Goal: Task Accomplishment & Management: Manage account settings

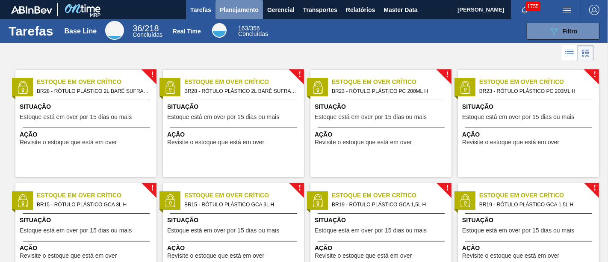
click at [254, 1] on button "Planejamento" at bounding box center [238, 9] width 47 height 19
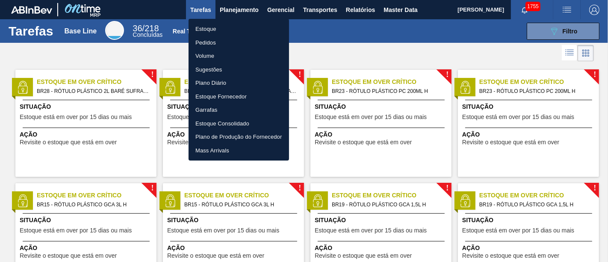
click at [231, 36] on li "Pedidos" at bounding box center [238, 43] width 100 height 14
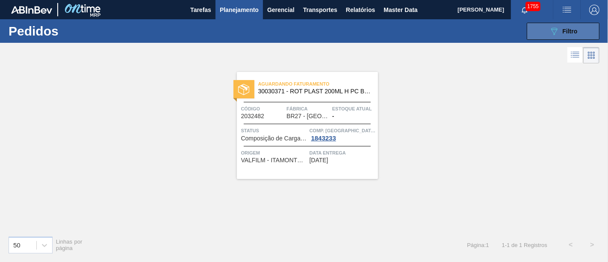
click at [567, 32] on span "Filtro" at bounding box center [569, 31] width 15 height 7
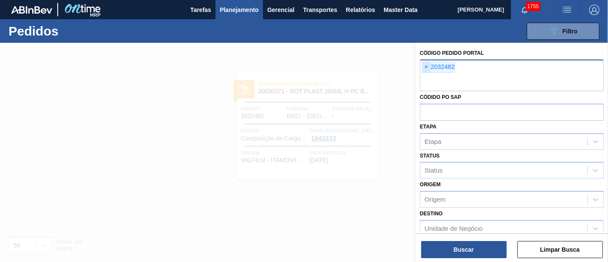
click at [428, 68] on span "×" at bounding box center [426, 67] width 8 height 10
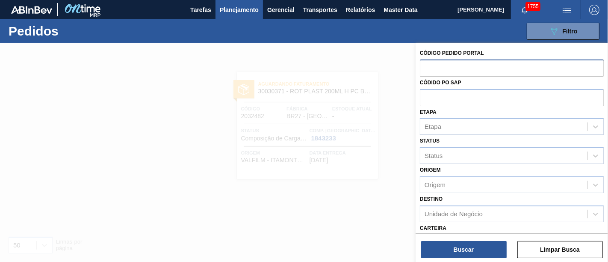
paste input "2044366"
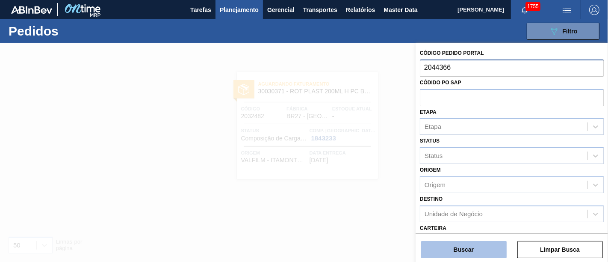
type input "2044366"
click at [459, 245] on button "Buscar" at bounding box center [463, 249] width 85 height 17
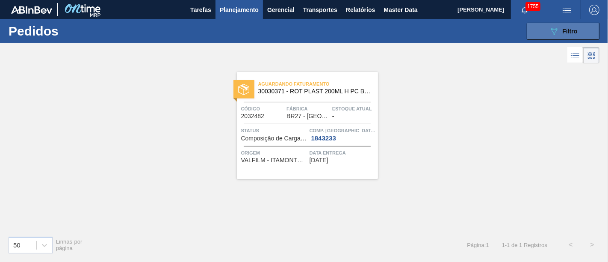
click at [569, 28] on span "Filtro" at bounding box center [569, 31] width 15 height 7
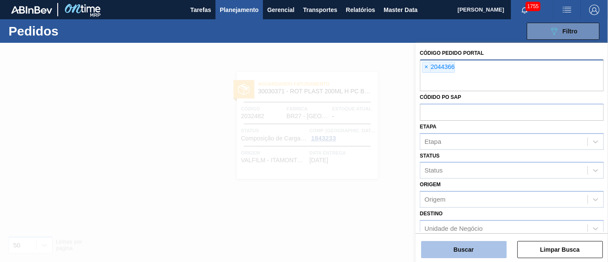
click at [451, 253] on button "Buscar" at bounding box center [463, 249] width 85 height 17
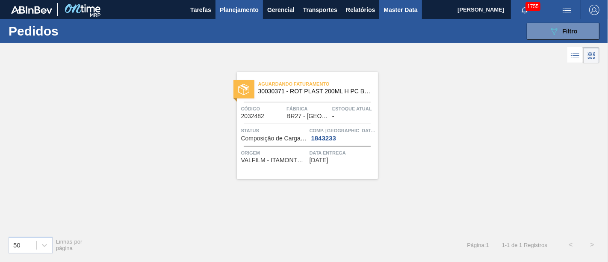
click at [403, 13] on span "Master Data" at bounding box center [400, 10] width 34 height 10
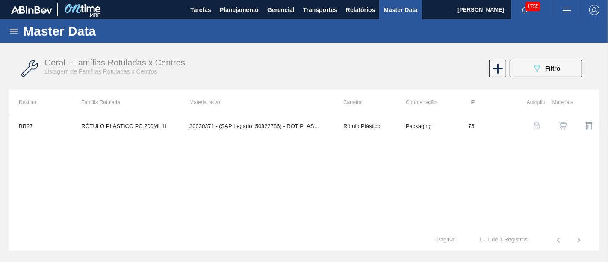
click at [535, 79] on div "Geral - Famílias Rotuladas x Centros Listagem de Famílias Rotuladas x Centros 0…" at bounding box center [304, 69] width 591 height 32
click at [535, 72] on icon "089F7B8B-B2A5-4AFE-B5C0-19BA573D28AC" at bounding box center [537, 68] width 10 height 10
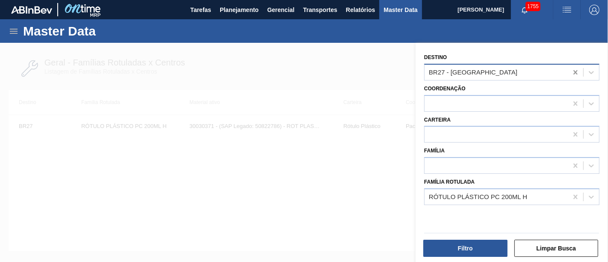
click at [577, 75] on icon at bounding box center [575, 72] width 9 height 9
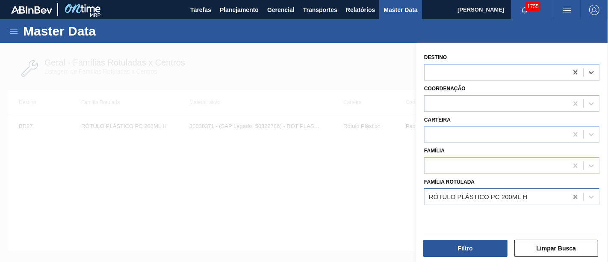
click at [576, 196] on icon at bounding box center [575, 196] width 9 height 9
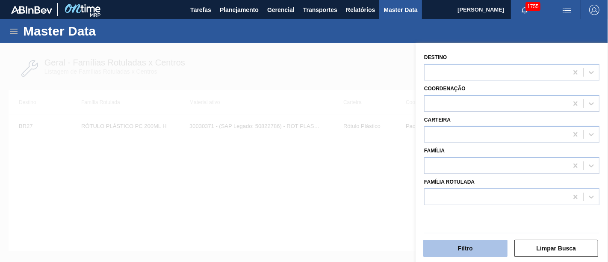
click at [496, 250] on button "Filtro" at bounding box center [465, 247] width 84 height 17
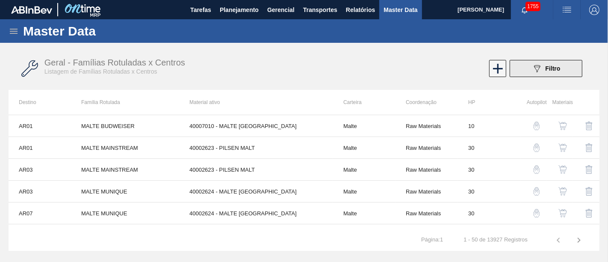
click at [553, 68] on span "Filtro" at bounding box center [552, 68] width 15 height 7
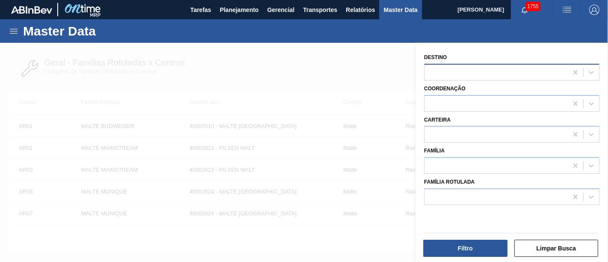
click at [555, 70] on div at bounding box center [495, 72] width 143 height 12
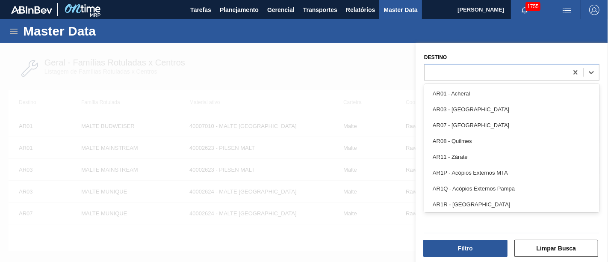
click at [589, 53] on div "Destino option AR01 - Acheral focused, 1 of 85. 85 results available. Use Up an…" at bounding box center [511, 65] width 175 height 29
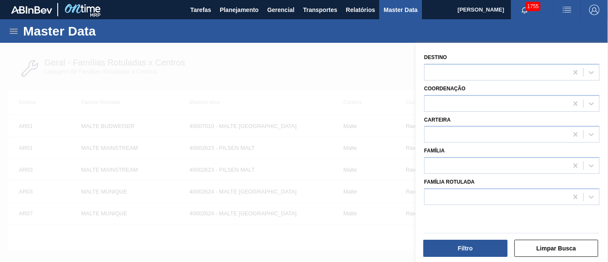
click at [383, 55] on div at bounding box center [304, 174] width 608 height 262
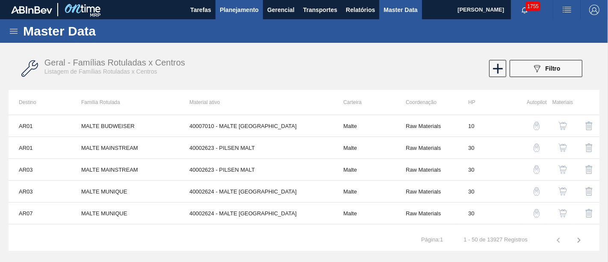
click at [236, 10] on span "Planejamento" at bounding box center [239, 10] width 39 height 10
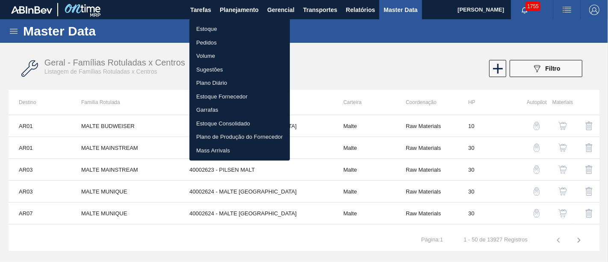
click at [229, 41] on li "Pedidos" at bounding box center [239, 43] width 100 height 14
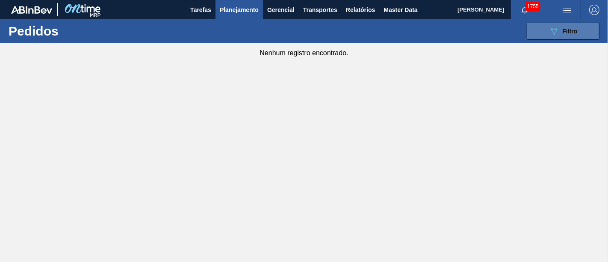
click at [560, 34] on div "089F7B8B-B2A5-4AFE-B5C0-19BA573D28AC Filtro" at bounding box center [563, 31] width 29 height 10
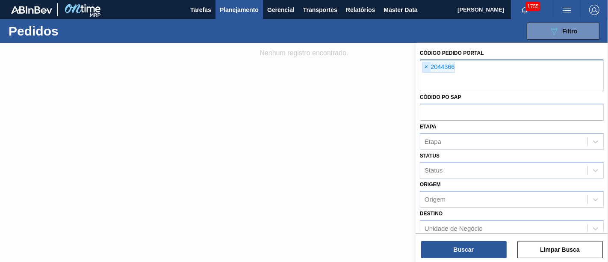
click at [425, 70] on span "×" at bounding box center [426, 67] width 8 height 10
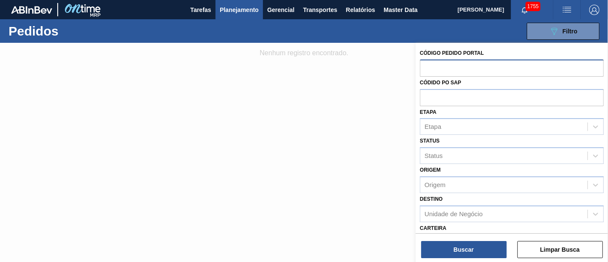
paste input "2044366"
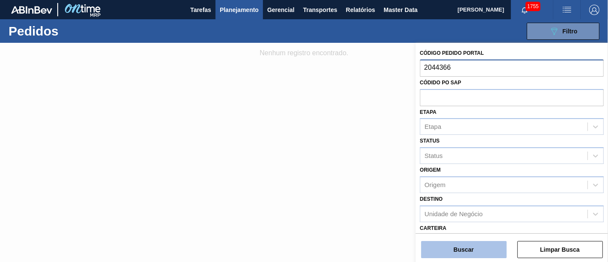
type input "2044366"
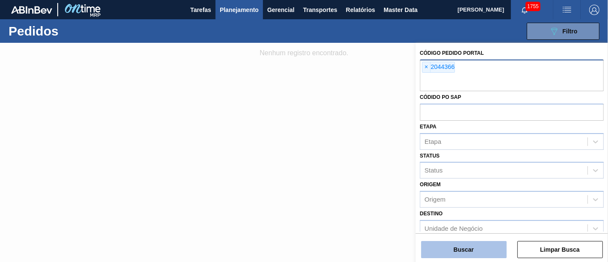
click at [459, 243] on button "Buscar" at bounding box center [463, 249] width 85 height 17
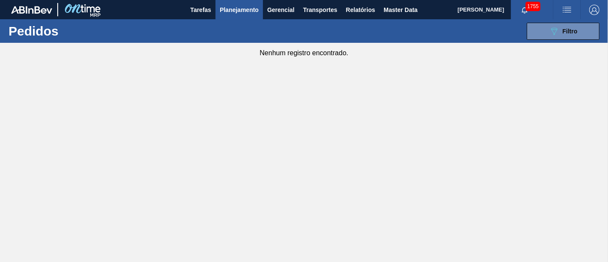
drag, startPoint x: 575, startPoint y: 31, endPoint x: 527, endPoint y: 62, distance: 57.7
click at [574, 31] on span "Filtro" at bounding box center [569, 31] width 15 height 7
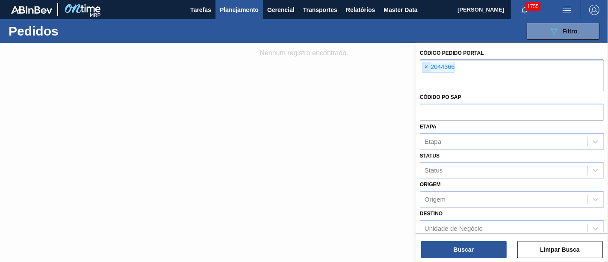
click at [426, 70] on span "×" at bounding box center [426, 67] width 8 height 10
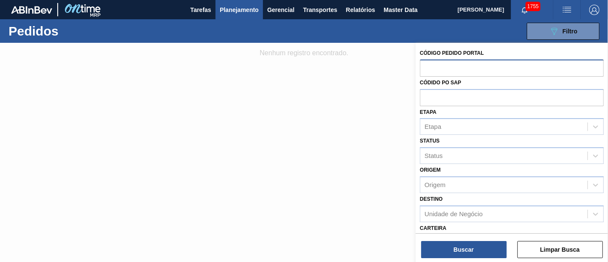
paste input "2052578"
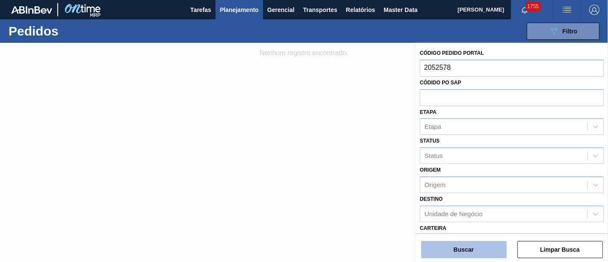
type input "2052578"
click at [462, 246] on button "Buscar" at bounding box center [463, 249] width 85 height 17
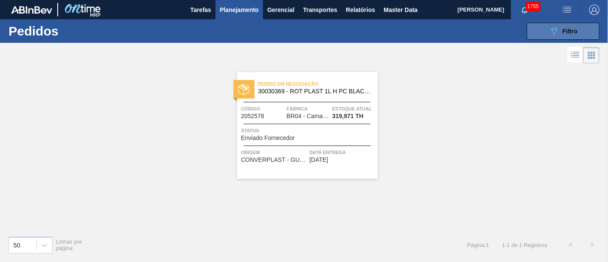
click at [544, 29] on button "089F7B8B-B2A5-4AFE-B5C0-19BA573D28AC Filtro" at bounding box center [563, 31] width 73 height 17
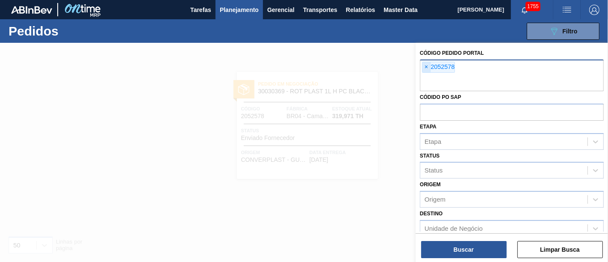
click at [430, 68] on span "×" at bounding box center [426, 67] width 8 height 10
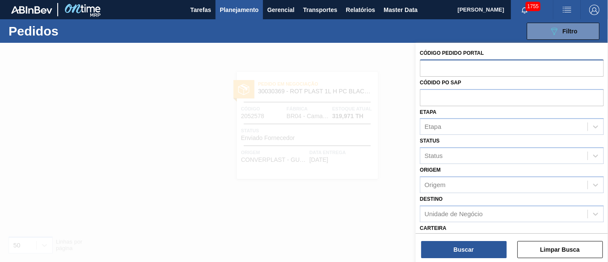
paste input "2050440"
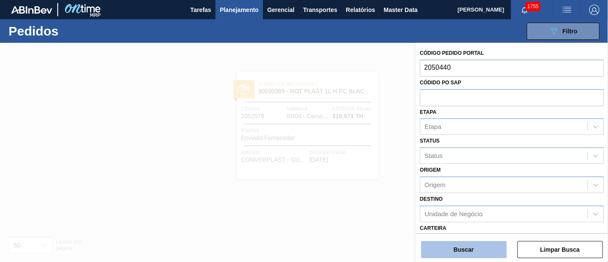
type input "2050440"
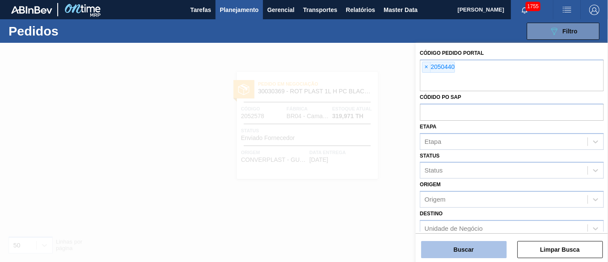
click at [472, 247] on button "Buscar" at bounding box center [463, 249] width 85 height 17
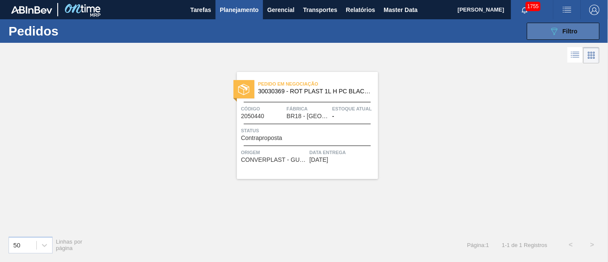
click at [585, 35] on button "089F7B8B-B2A5-4AFE-B5C0-19BA573D28AC Filtro" at bounding box center [563, 31] width 73 height 17
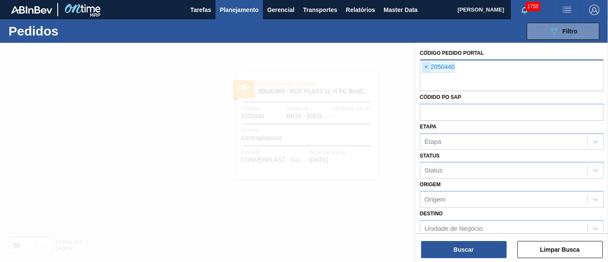
click at [428, 68] on span "×" at bounding box center [426, 67] width 8 height 10
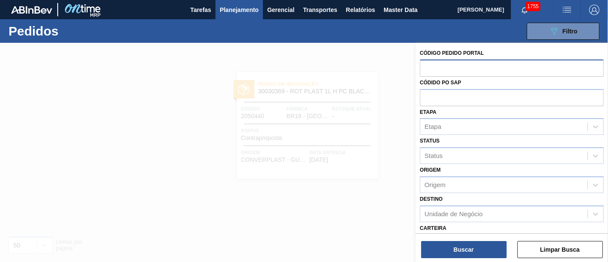
paste input "2050453"
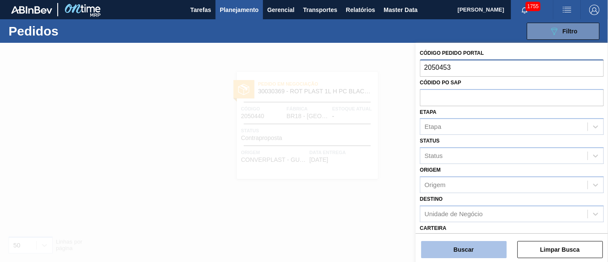
type input "2050453"
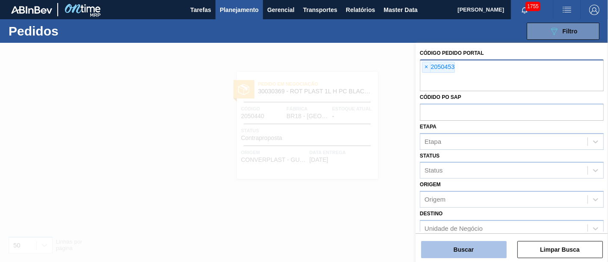
click at [458, 245] on button "Buscar" at bounding box center [463, 249] width 85 height 17
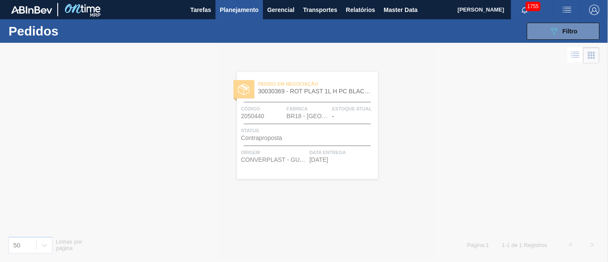
click at [442, 162] on div at bounding box center [304, 152] width 608 height 219
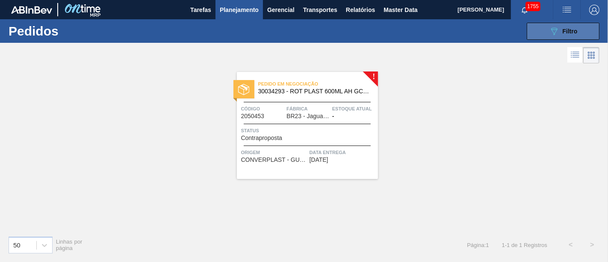
click at [571, 33] on span "Filtro" at bounding box center [569, 31] width 15 height 7
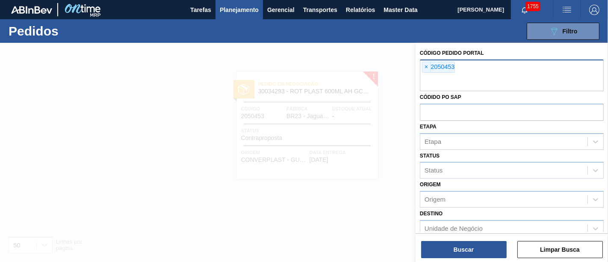
click at [430, 64] on span "×" at bounding box center [426, 67] width 8 height 10
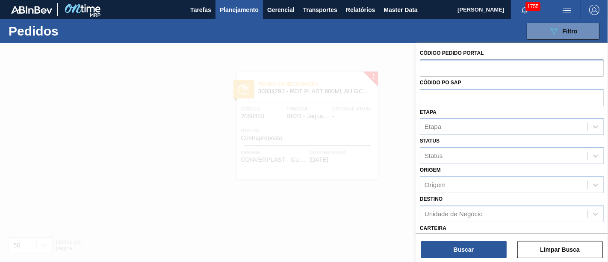
paste input "2050456"
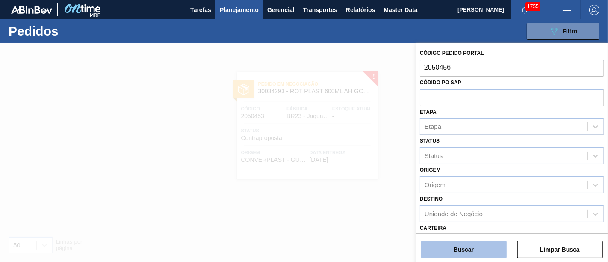
type input "2050456"
click at [482, 243] on button "Buscar" at bounding box center [463, 249] width 85 height 17
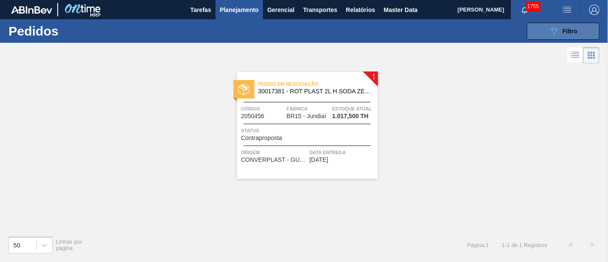
drag, startPoint x: 550, startPoint y: 23, endPoint x: 546, endPoint y: 32, distance: 9.9
click at [550, 23] on button "089F7B8B-B2A5-4AFE-B5C0-19BA573D28AC Filtro" at bounding box center [563, 31] width 73 height 17
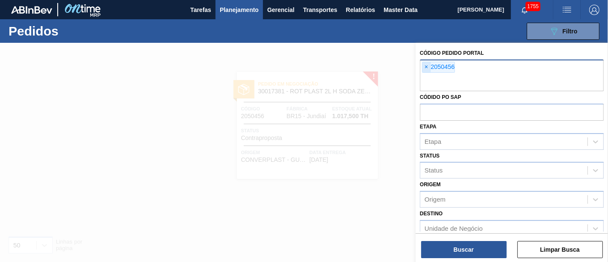
click at [427, 70] on span "×" at bounding box center [426, 67] width 8 height 10
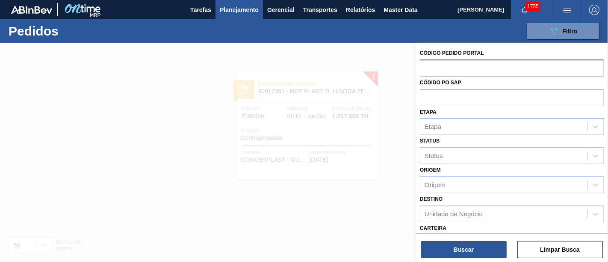
paste input "2018142"
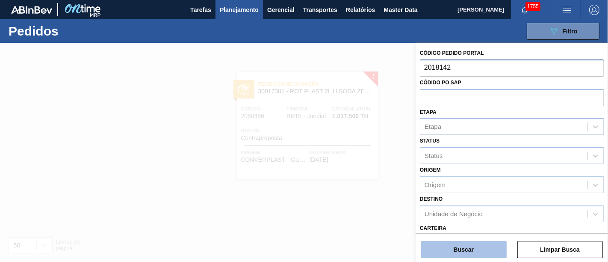
type input "2018142"
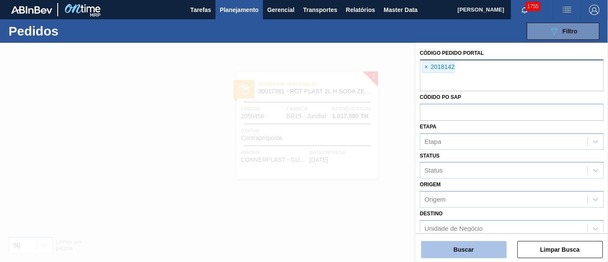
click at [477, 246] on button "Buscar" at bounding box center [463, 249] width 85 height 17
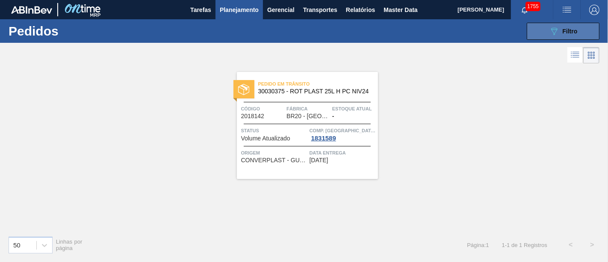
click at [544, 34] on button "089F7B8B-B2A5-4AFE-B5C0-19BA573D28AC Filtro" at bounding box center [563, 31] width 73 height 17
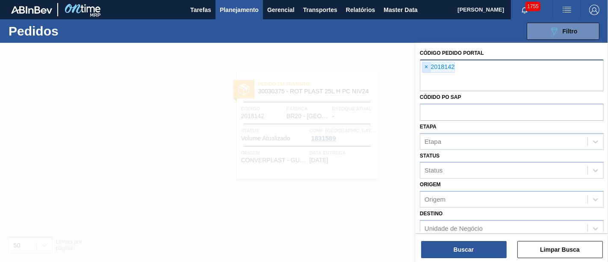
click at [427, 66] on span "×" at bounding box center [426, 67] width 8 height 10
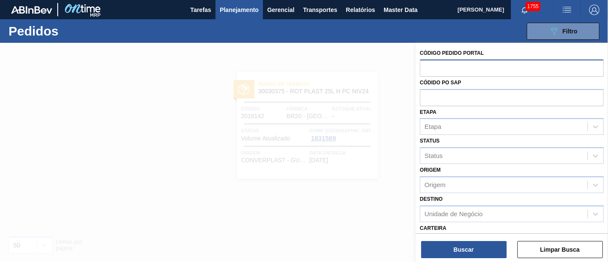
paste input "2018149"
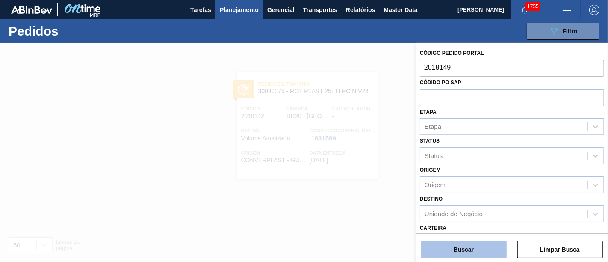
type input "2018149"
click at [485, 251] on button "Buscar" at bounding box center [463, 249] width 85 height 17
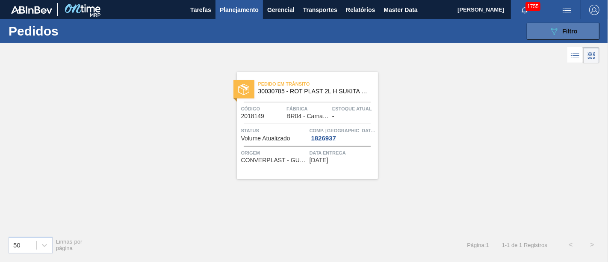
click at [550, 35] on icon "089F7B8B-B2A5-4AFE-B5C0-19BA573D28AC" at bounding box center [554, 31] width 10 height 10
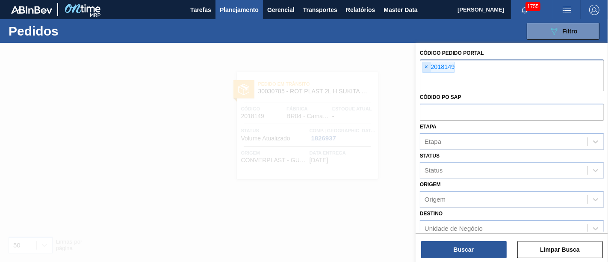
click at [427, 69] on span "×" at bounding box center [426, 67] width 8 height 10
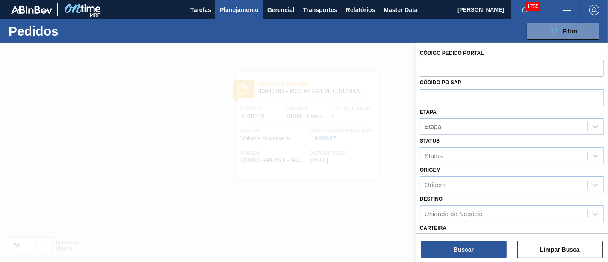
paste input "2027665"
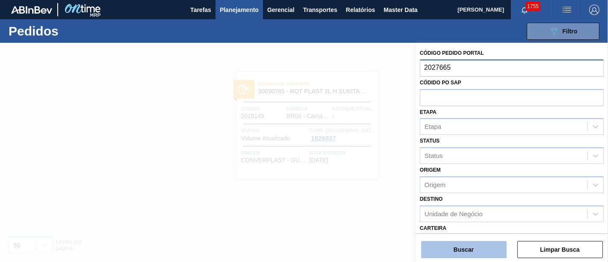
type input "2027665"
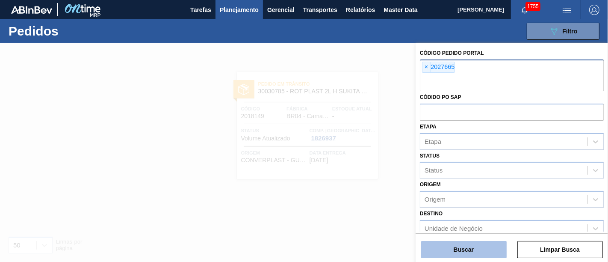
click at [486, 250] on button "Buscar" at bounding box center [463, 249] width 85 height 17
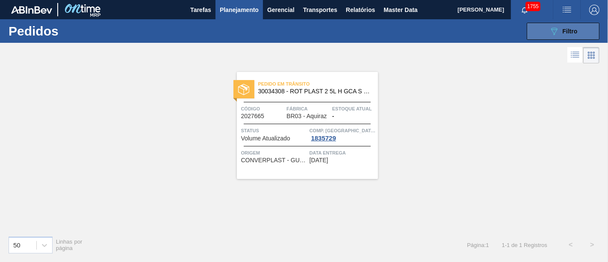
drag, startPoint x: 550, startPoint y: 35, endPoint x: 546, endPoint y: 36, distance: 4.3
click at [550, 36] on icon "089F7B8B-B2A5-4AFE-B5C0-19BA573D28AC" at bounding box center [554, 31] width 10 height 10
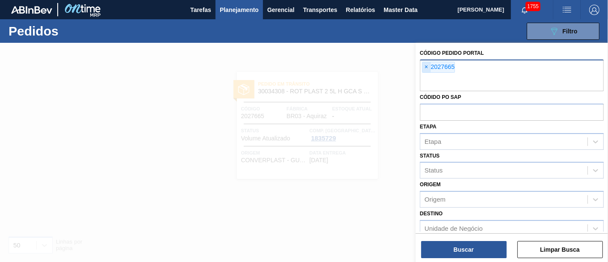
click at [426, 69] on span "×" at bounding box center [426, 67] width 8 height 10
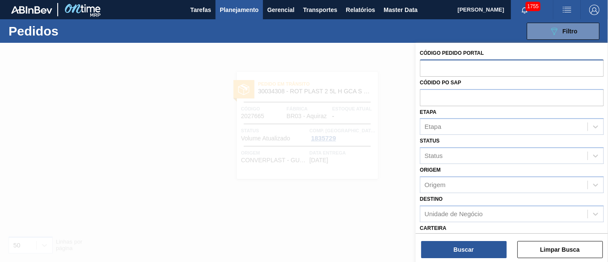
paste input "2012839"
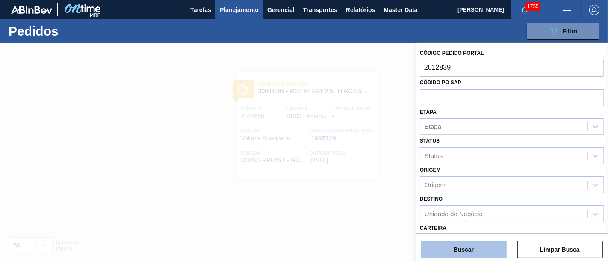
type input "2012839"
click at [489, 250] on button "Buscar" at bounding box center [463, 249] width 85 height 17
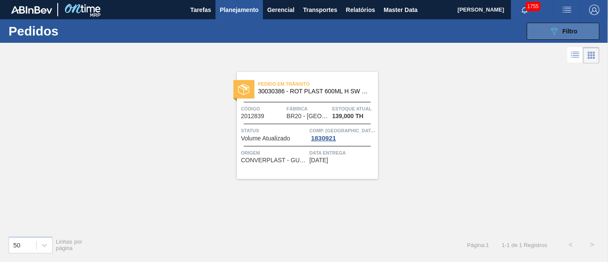
click at [535, 38] on button "089F7B8B-B2A5-4AFE-B5C0-19BA573D28AC Filtro" at bounding box center [563, 31] width 73 height 17
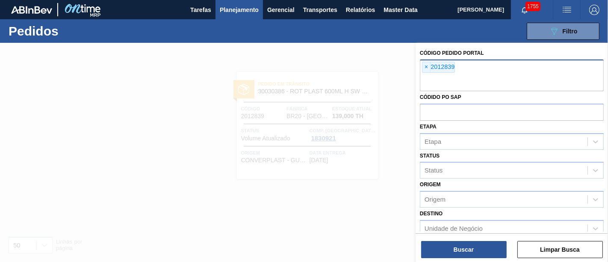
click at [430, 70] on span "×" at bounding box center [426, 67] width 8 height 10
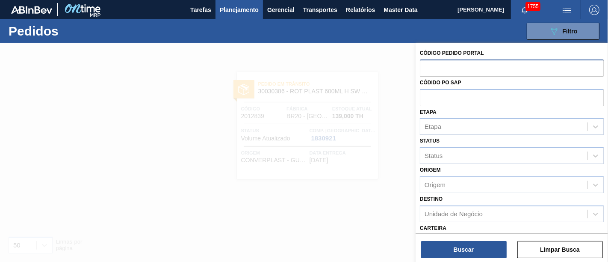
paste input "2023515"
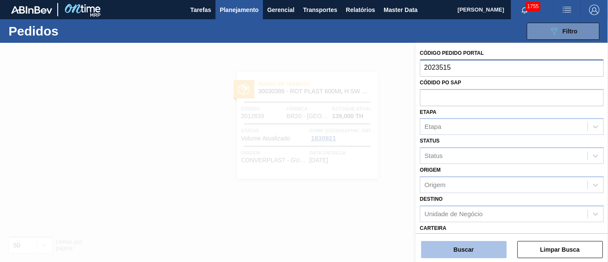
type input "2023515"
click at [441, 244] on button "Buscar" at bounding box center [463, 249] width 85 height 17
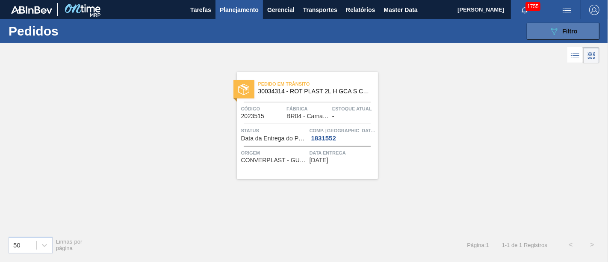
click at [557, 29] on icon "089F7B8B-B2A5-4AFE-B5C0-19BA573D28AC" at bounding box center [554, 31] width 10 height 10
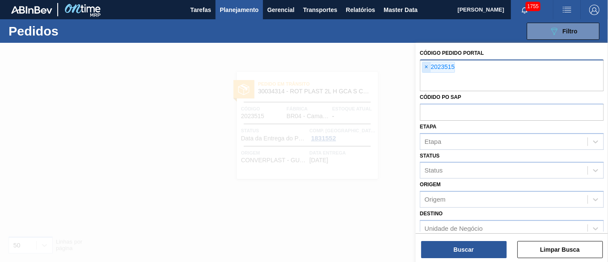
click at [427, 68] on span "×" at bounding box center [426, 67] width 8 height 10
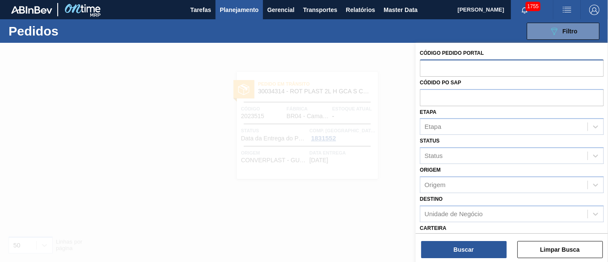
paste input "2023516"
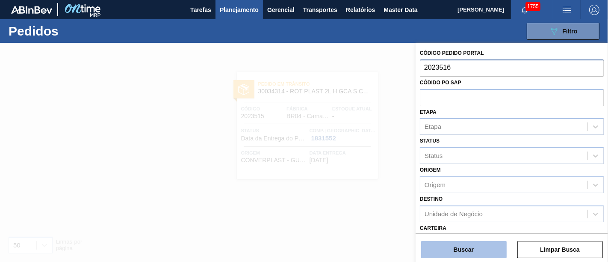
type input "2023516"
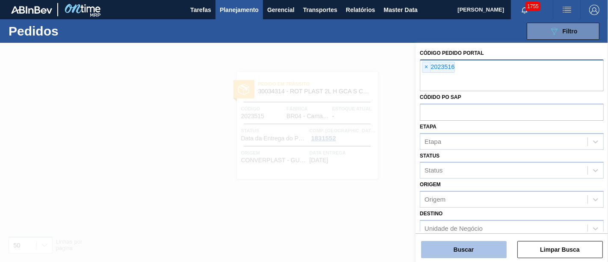
click at [456, 247] on button "Buscar" at bounding box center [463, 249] width 85 height 17
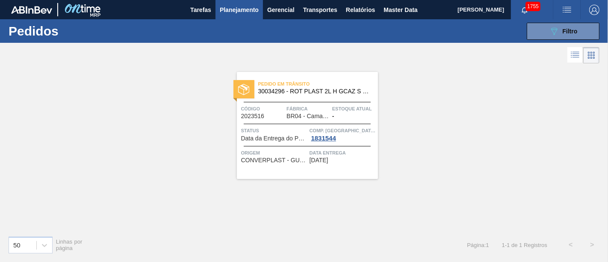
drag, startPoint x: 362, startPoint y: 108, endPoint x: 521, endPoint y: 94, distance: 160.4
click at [521, 94] on div "Pedido em Trânsito 30034296 - ROT PLAST 2L H GCAZ S CLAIM NIV25 Código 2023516 …" at bounding box center [304, 146] width 608 height 163
click at [547, 33] on button "089F7B8B-B2A5-4AFE-B5C0-19BA573D28AC Filtro" at bounding box center [563, 31] width 73 height 17
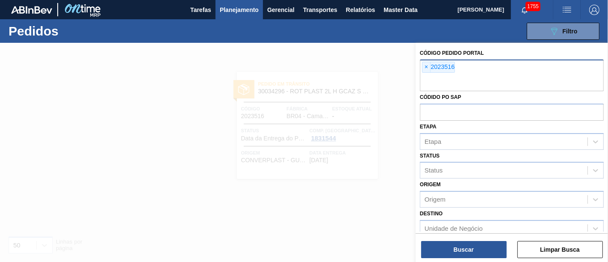
click at [359, 87] on div at bounding box center [304, 174] width 608 height 262
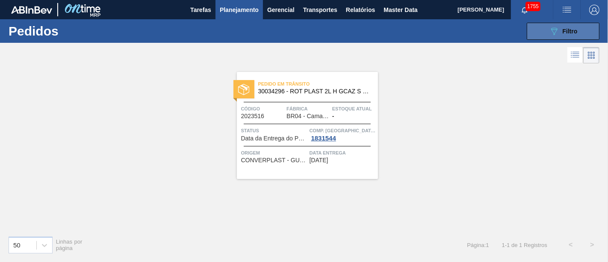
click at [537, 33] on button "089F7B8B-B2A5-4AFE-B5C0-19BA573D28AC Filtro" at bounding box center [563, 31] width 73 height 17
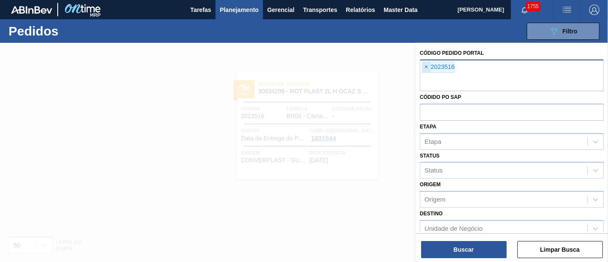
click at [422, 70] on span "×" at bounding box center [426, 67] width 8 height 10
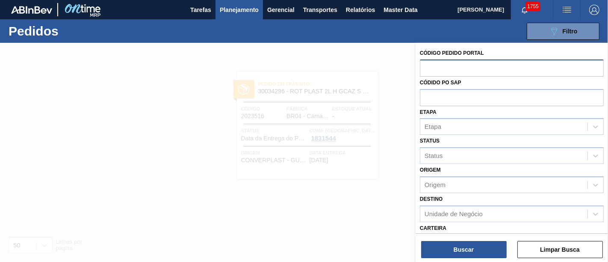
paste input "2031809"
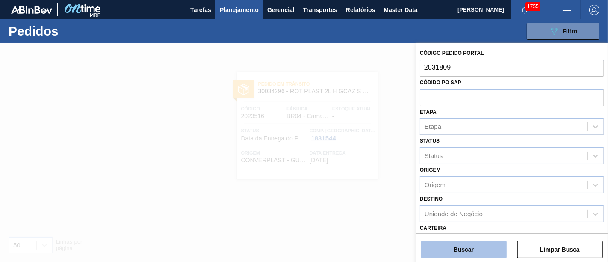
type input "2031809"
click at [455, 247] on button "Buscar" at bounding box center [463, 249] width 85 height 17
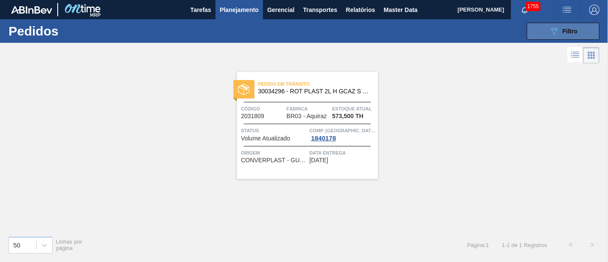
click at [548, 26] on button "089F7B8B-B2A5-4AFE-B5C0-19BA573D28AC Filtro" at bounding box center [563, 31] width 73 height 17
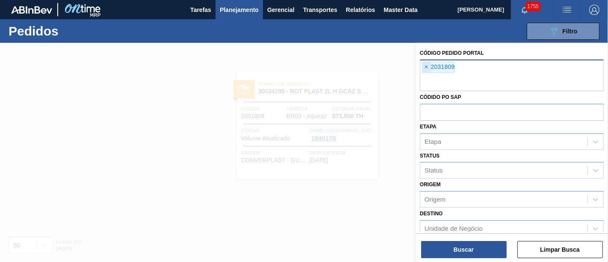
click at [424, 67] on span "×" at bounding box center [426, 67] width 8 height 10
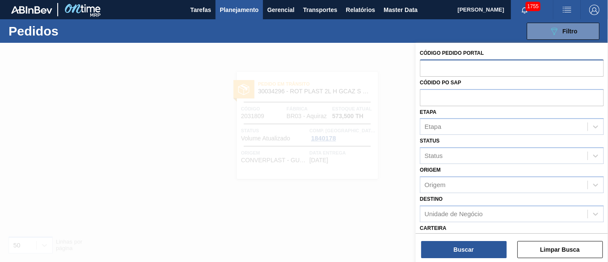
paste input "2023547"
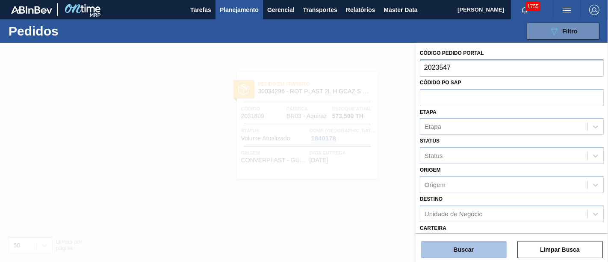
type input "2023547"
click at [479, 244] on button "Buscar" at bounding box center [463, 249] width 85 height 17
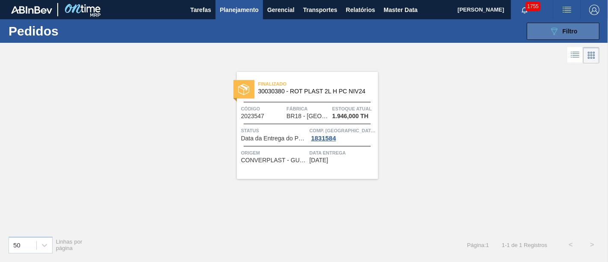
click at [567, 32] on span "Filtro" at bounding box center [569, 31] width 15 height 7
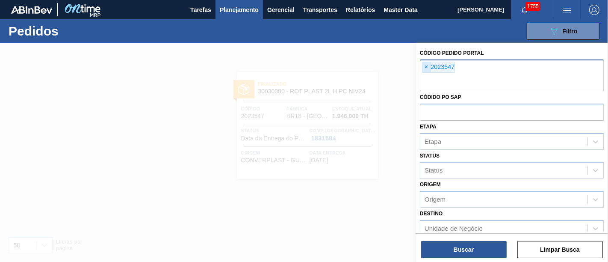
click at [428, 68] on span "×" at bounding box center [426, 67] width 8 height 10
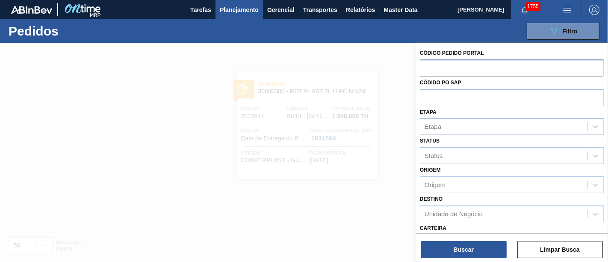
paste input "2023556"
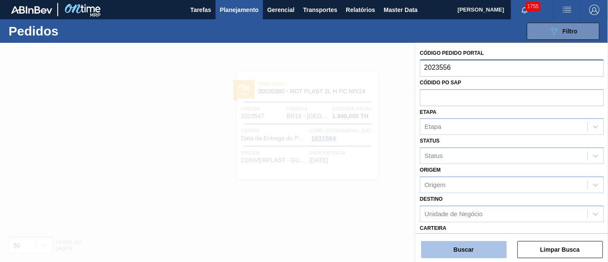
type input "2023556"
click at [476, 251] on button "Buscar" at bounding box center [463, 249] width 85 height 17
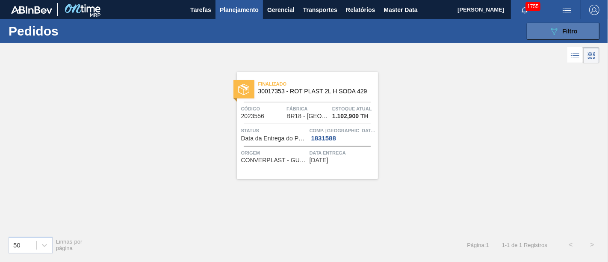
click at [539, 30] on button "089F7B8B-B2A5-4AFE-B5C0-19BA573D28AC Filtro" at bounding box center [563, 31] width 73 height 17
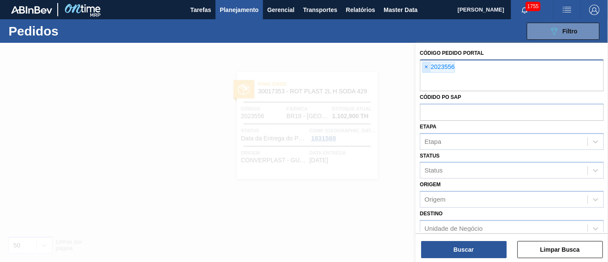
click at [427, 69] on span "×" at bounding box center [426, 67] width 8 height 10
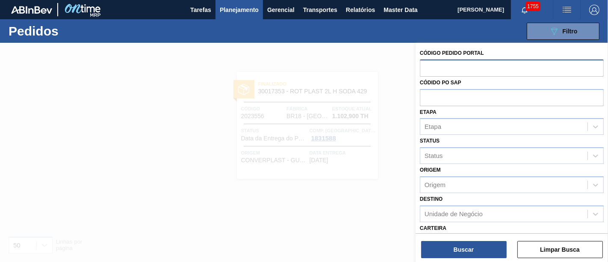
paste input "2023517"
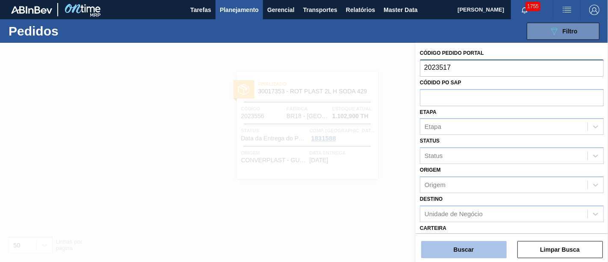
type input "2023517"
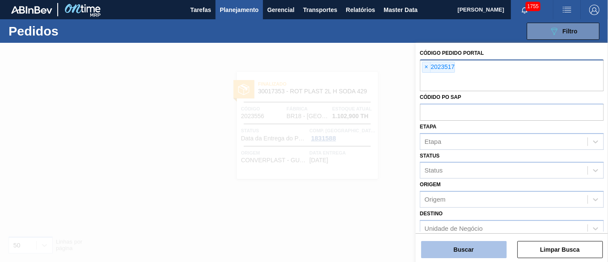
click at [469, 248] on button "Buscar" at bounding box center [463, 249] width 85 height 17
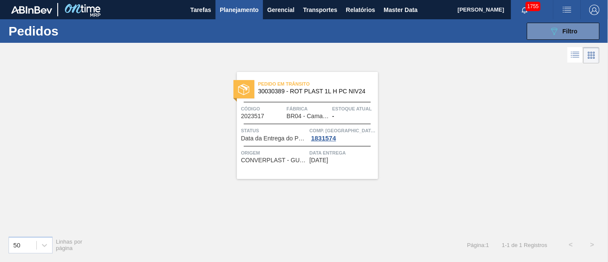
drag, startPoint x: 541, startPoint y: 25, endPoint x: 524, endPoint y: 39, distance: 22.2
click at [541, 25] on button "089F7B8B-B2A5-4AFE-B5C0-19BA573D28AC Filtro" at bounding box center [563, 31] width 73 height 17
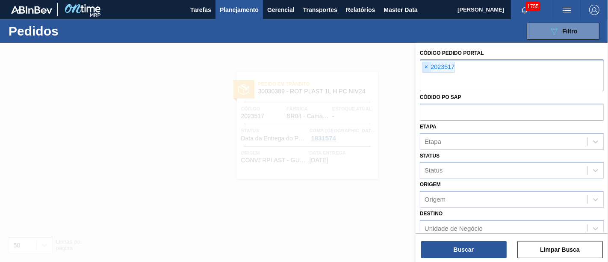
click at [430, 64] on span "×" at bounding box center [426, 67] width 8 height 10
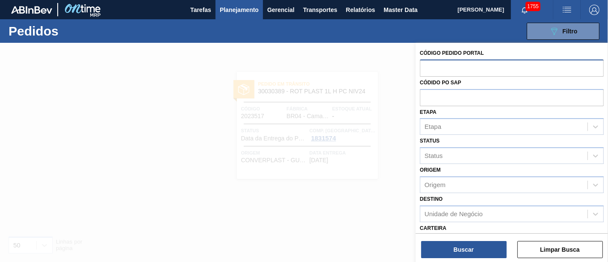
paste input "2023546"
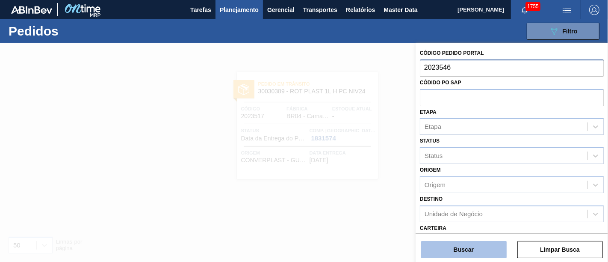
type input "2023546"
click at [480, 244] on button "Buscar" at bounding box center [463, 249] width 85 height 17
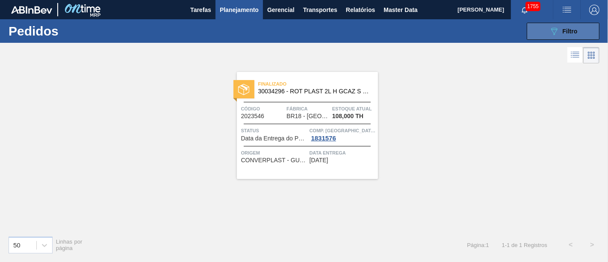
click at [566, 26] on div "089F7B8B-B2A5-4AFE-B5C0-19BA573D28AC Filtro" at bounding box center [563, 31] width 29 height 10
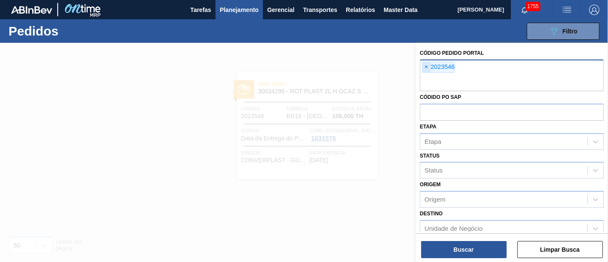
click at [422, 66] on span "×" at bounding box center [426, 67] width 8 height 10
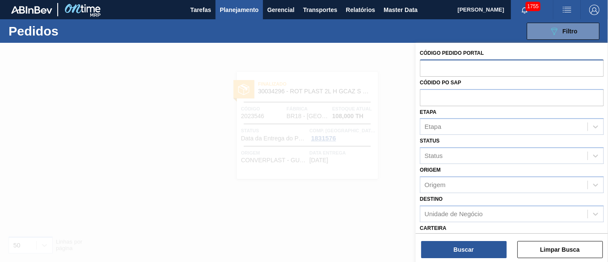
paste input "2023551"
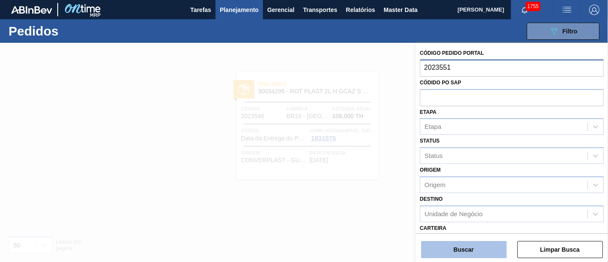
type input "2023551"
click at [446, 246] on button "Buscar" at bounding box center [463, 249] width 85 height 17
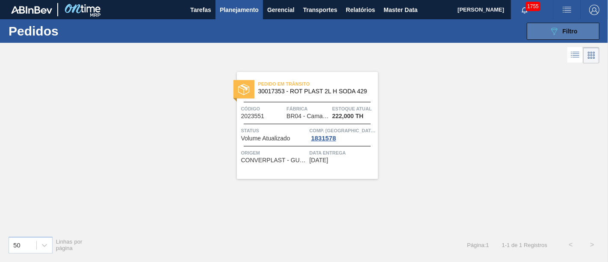
click at [550, 35] on icon "089F7B8B-B2A5-4AFE-B5C0-19BA573D28AC" at bounding box center [554, 31] width 10 height 10
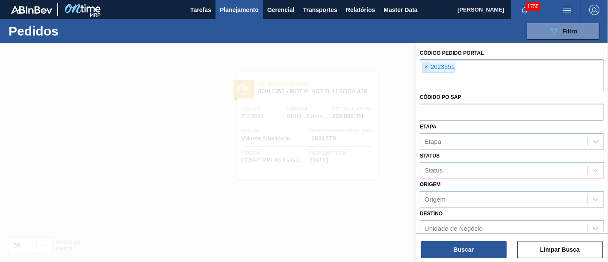
click at [424, 65] on span "×" at bounding box center [426, 67] width 8 height 10
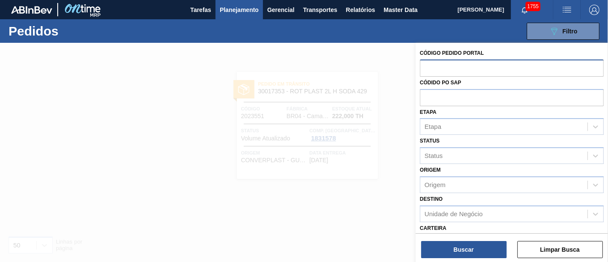
paste input "2027888"
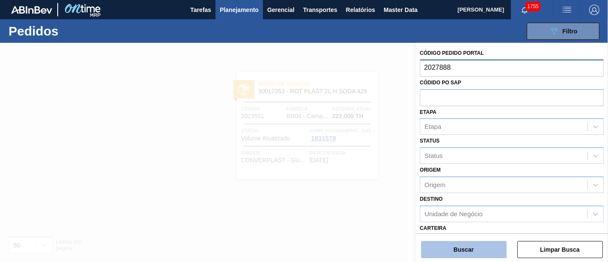
type input "2027888"
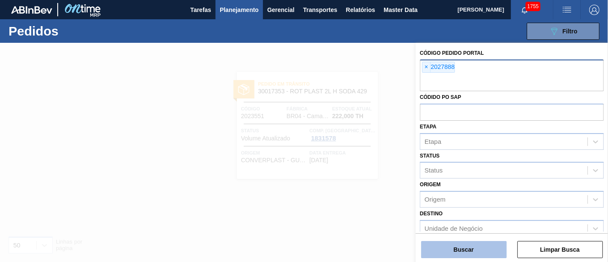
click at [474, 253] on button "Buscar" at bounding box center [463, 249] width 85 height 17
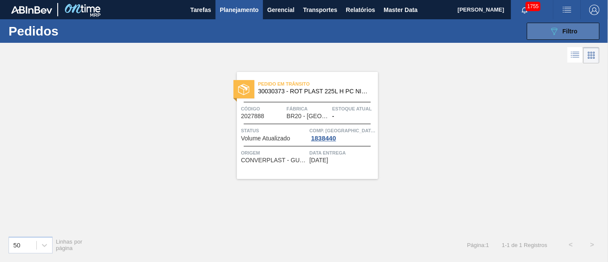
click at [555, 32] on icon "089F7B8B-B2A5-4AFE-B5C0-19BA573D28AC" at bounding box center [554, 31] width 10 height 10
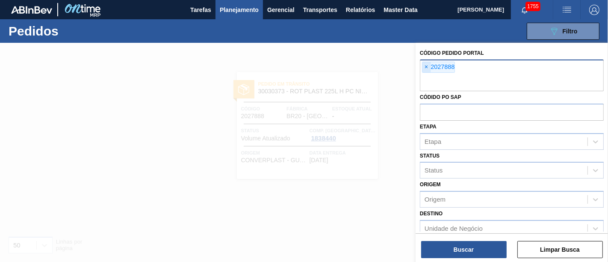
click at [427, 64] on span "×" at bounding box center [426, 67] width 8 height 10
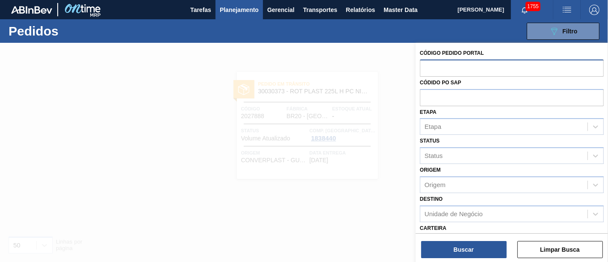
paste input "2027659"
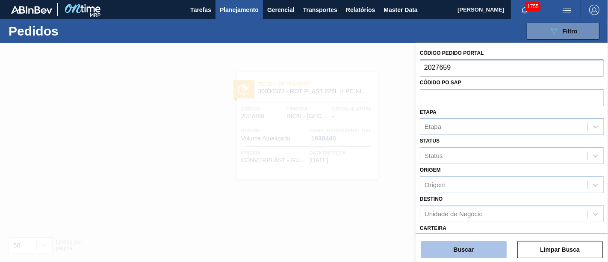
type input "2027659"
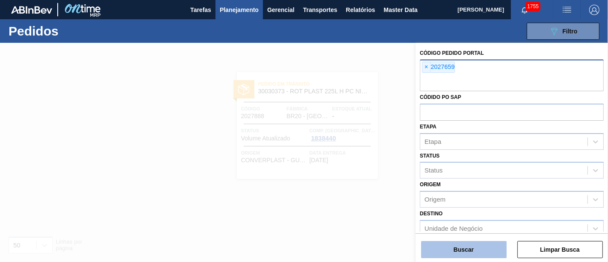
click at [480, 244] on button "Buscar" at bounding box center [463, 249] width 85 height 17
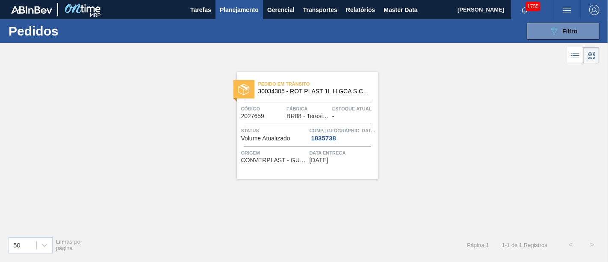
click at [538, 41] on div "089F7B8B-B2A5-4AFE-B5C0-19BA573D28AC Filtro Código Pedido Portal × 2027659 Códi…" at bounding box center [366, 31] width 474 height 26
click at [538, 33] on button "089F7B8B-B2A5-4AFE-B5C0-19BA573D28AC Filtro" at bounding box center [563, 31] width 73 height 17
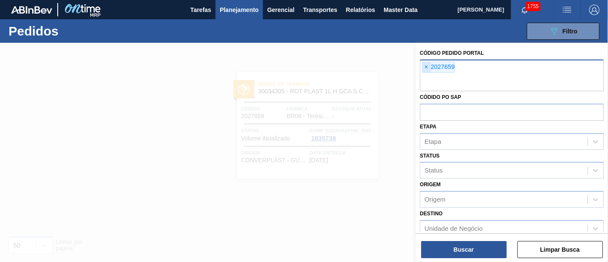
click at [427, 69] on span "×" at bounding box center [426, 67] width 8 height 10
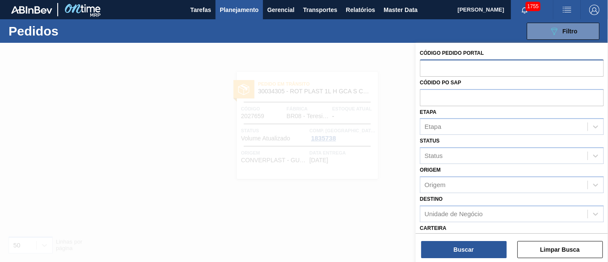
paste input "2031751"
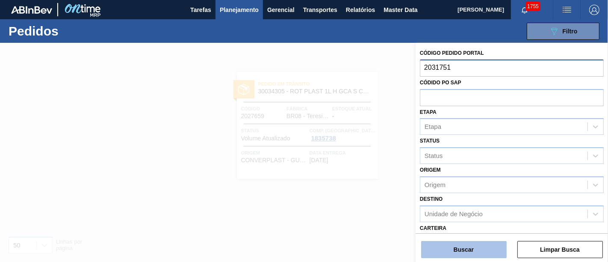
type input "2031751"
click at [447, 247] on button "Buscar" at bounding box center [463, 249] width 85 height 17
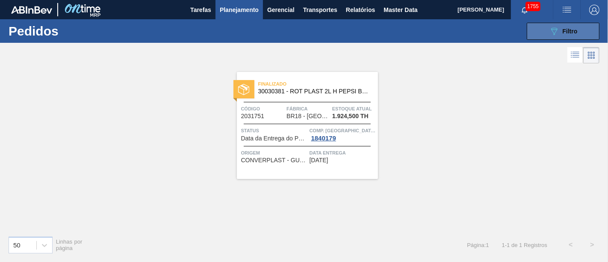
click at [549, 27] on icon "089F7B8B-B2A5-4AFE-B5C0-19BA573D28AC" at bounding box center [554, 31] width 10 height 10
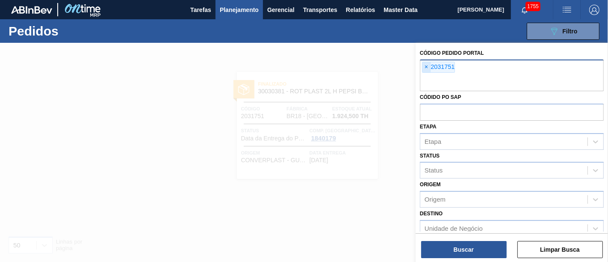
click at [426, 65] on span "×" at bounding box center [426, 67] width 8 height 10
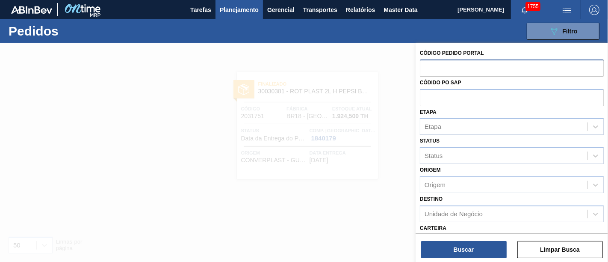
paste input "2023527"
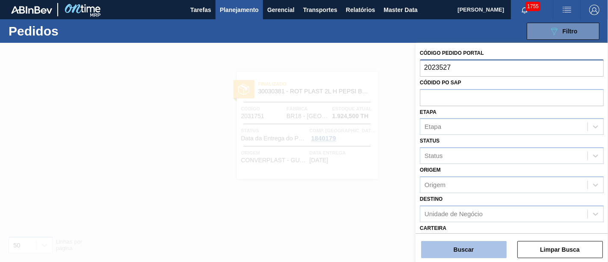
type input "2023527"
click at [462, 249] on button "Buscar" at bounding box center [463, 249] width 85 height 17
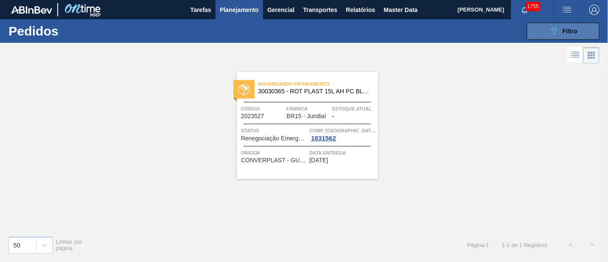
click at [583, 34] on button "089F7B8B-B2A5-4AFE-B5C0-19BA573D28AC Filtro" at bounding box center [563, 31] width 73 height 17
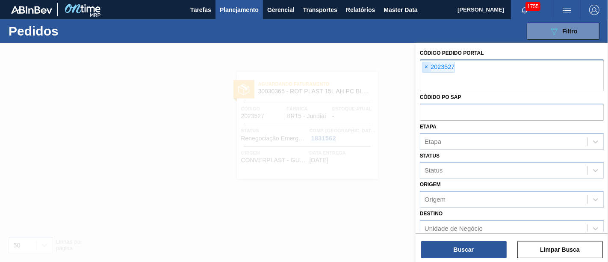
click at [427, 71] on span "×" at bounding box center [426, 67] width 8 height 10
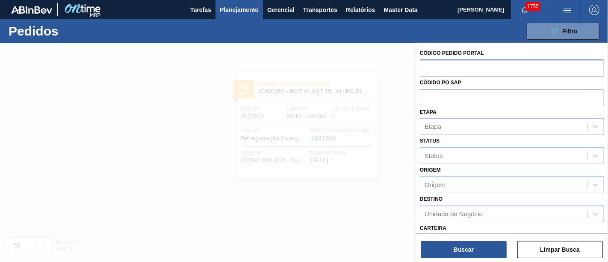
paste input "2027290"
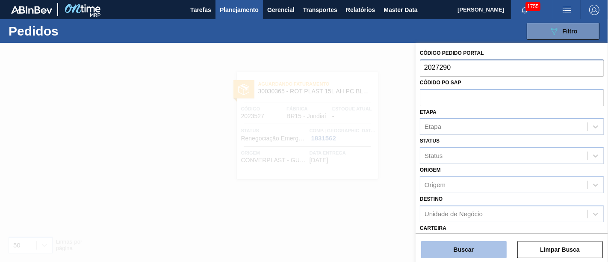
type input "2027290"
click at [482, 241] on button "Buscar" at bounding box center [463, 249] width 85 height 17
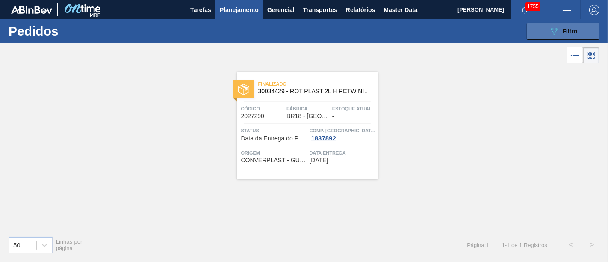
click at [594, 29] on button "089F7B8B-B2A5-4AFE-B5C0-19BA573D28AC Filtro" at bounding box center [563, 31] width 73 height 17
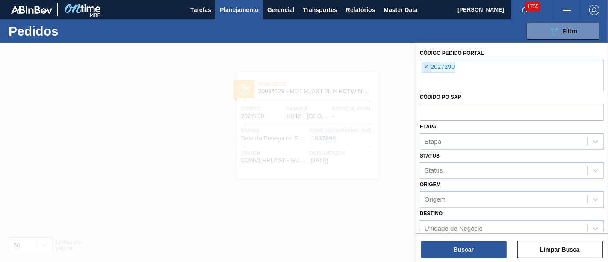
click at [427, 68] on span "×" at bounding box center [426, 67] width 8 height 10
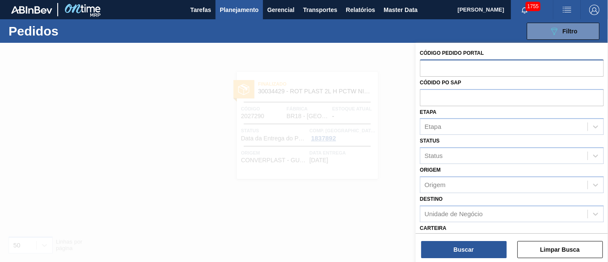
paste input "2031748"
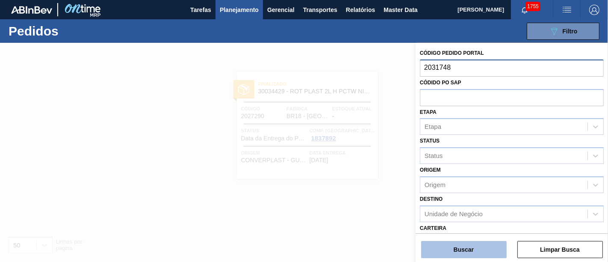
type input "2031748"
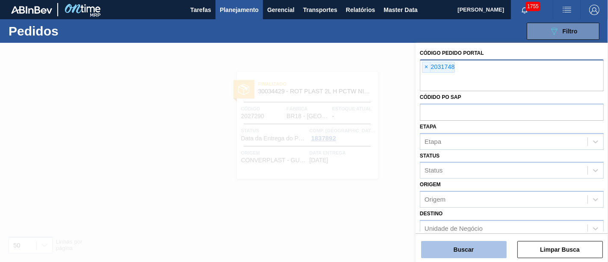
click at [459, 243] on button "Buscar" at bounding box center [463, 249] width 85 height 17
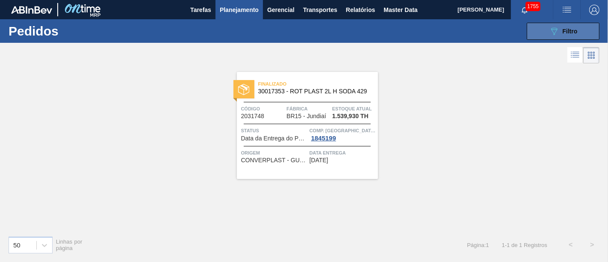
click at [558, 31] on icon "089F7B8B-B2A5-4AFE-B5C0-19BA573D28AC" at bounding box center [554, 31] width 10 height 10
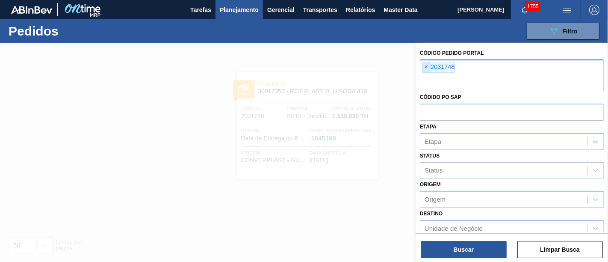
click at [422, 68] on div "× 2031748" at bounding box center [438, 67] width 33 height 11
paste input "2023527"
type input "2023527"
click at [427, 67] on span "×" at bounding box center [426, 67] width 8 height 10
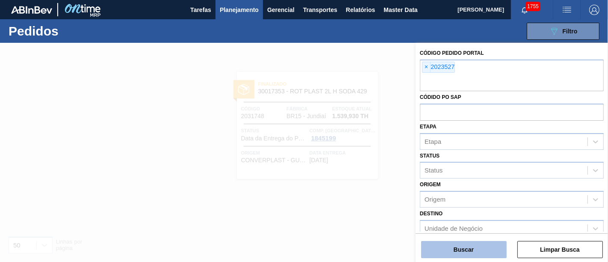
click at [461, 244] on button "Buscar" at bounding box center [463, 249] width 85 height 17
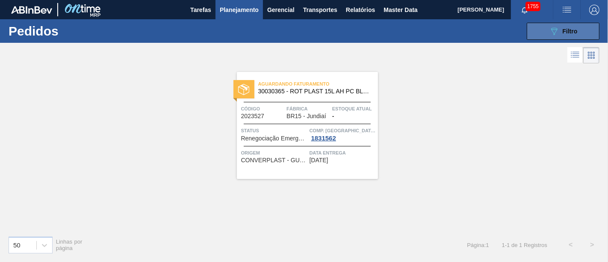
click at [549, 35] on icon "089F7B8B-B2A5-4AFE-B5C0-19BA573D28AC" at bounding box center [554, 31] width 10 height 10
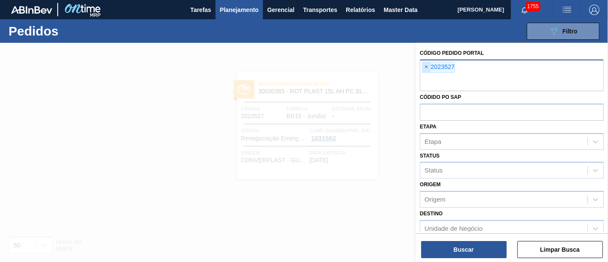
click at [427, 69] on span "×" at bounding box center [426, 67] width 8 height 10
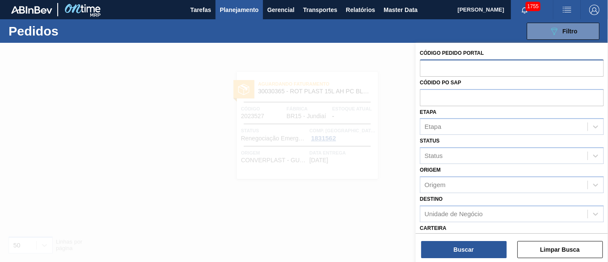
paste input "2039200"
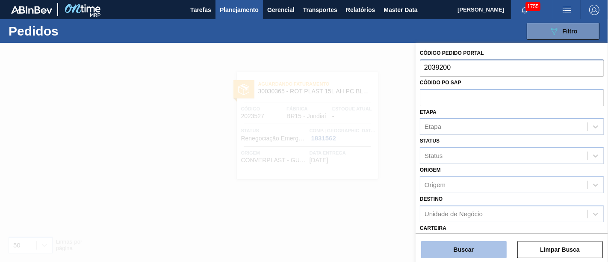
type input "2039200"
click at [488, 253] on button "Buscar" at bounding box center [463, 249] width 85 height 17
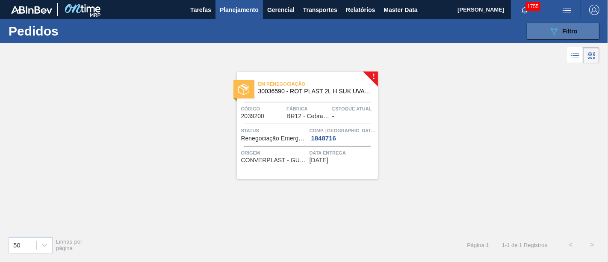
click at [529, 32] on button "089F7B8B-B2A5-4AFE-B5C0-19BA573D28AC Filtro" at bounding box center [563, 31] width 73 height 17
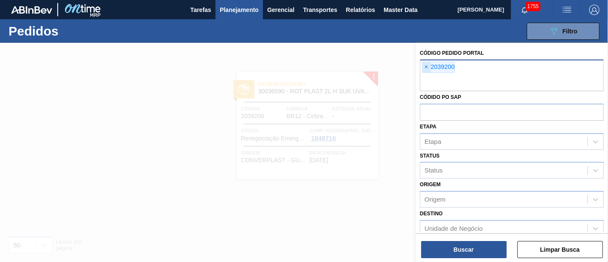
click at [422, 67] on span "×" at bounding box center [426, 67] width 8 height 10
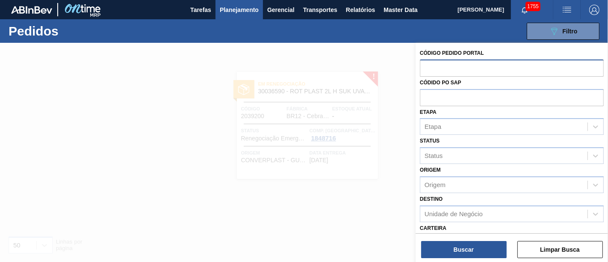
paste input "2027104"
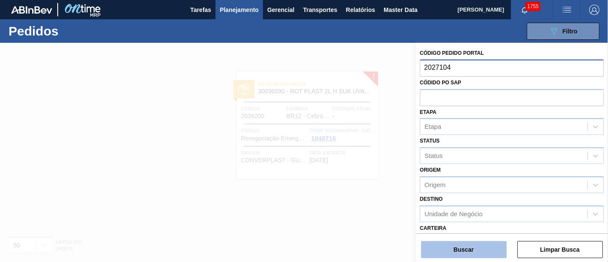
type input "2027104"
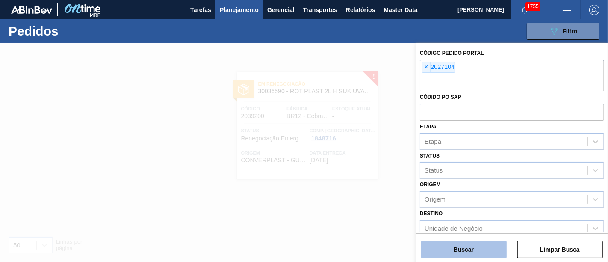
click at [482, 250] on button "Buscar" at bounding box center [463, 249] width 85 height 17
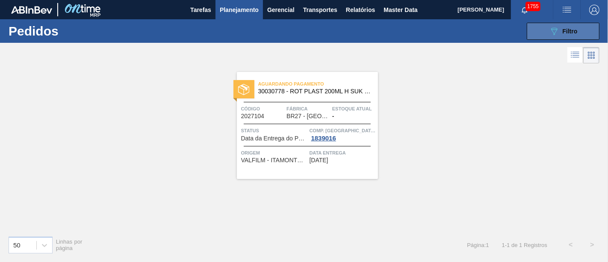
click at [550, 32] on icon "089F7B8B-B2A5-4AFE-B5C0-19BA573D28AC" at bounding box center [554, 31] width 10 height 10
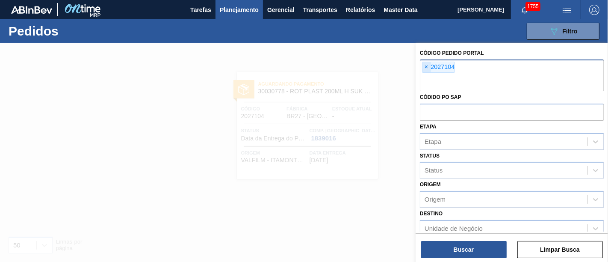
click at [428, 65] on span "×" at bounding box center [426, 67] width 8 height 10
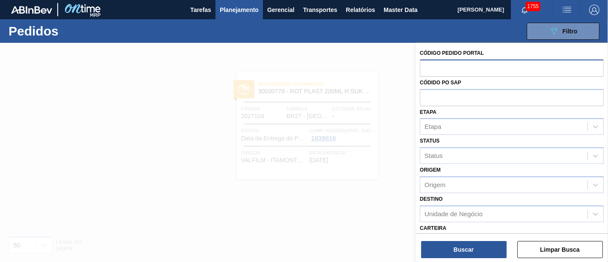
paste input "2023526"
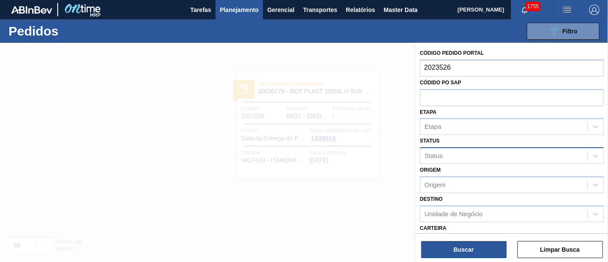
type input "2023526"
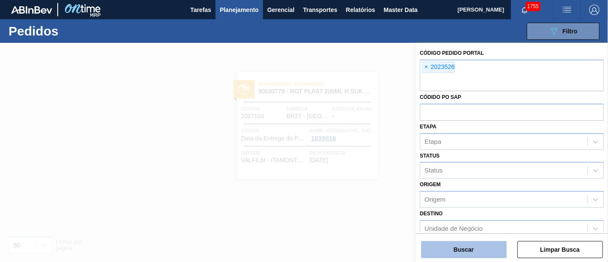
click at [485, 243] on button "Buscar" at bounding box center [463, 249] width 85 height 17
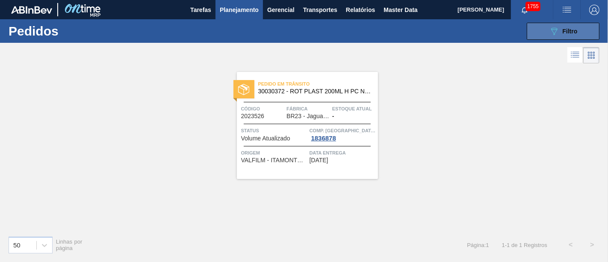
click at [550, 32] on icon "089F7B8B-B2A5-4AFE-B5C0-19BA573D28AC" at bounding box center [554, 31] width 10 height 10
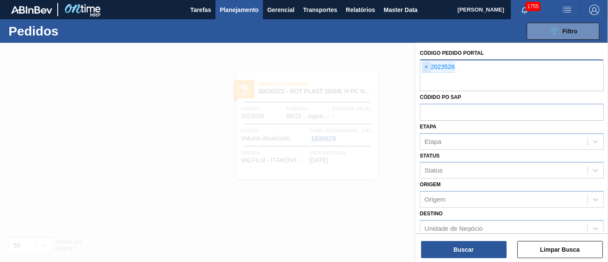
click at [424, 70] on span "×" at bounding box center [426, 67] width 8 height 10
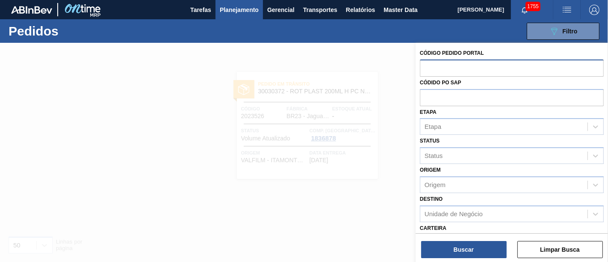
paste input "2025639"
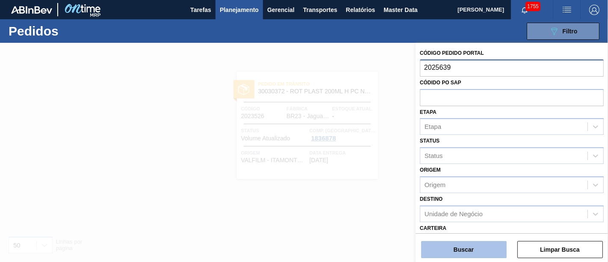
type input "2025639"
click at [450, 242] on button "Buscar" at bounding box center [463, 249] width 85 height 17
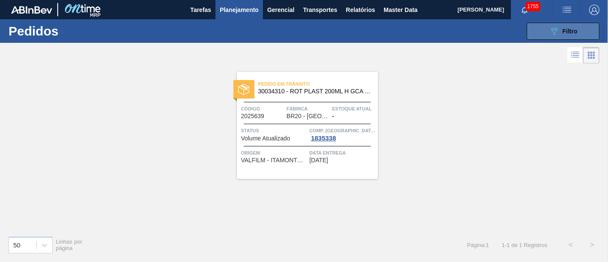
click at [556, 32] on icon "089F7B8B-B2A5-4AFE-B5C0-19BA573D28AC" at bounding box center [554, 31] width 10 height 10
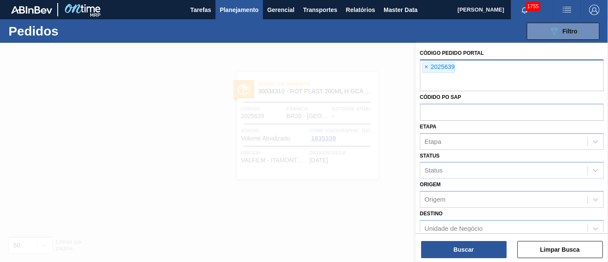
click at [431, 69] on div "× 2025639" at bounding box center [438, 67] width 33 height 11
paste input "2027664"
type input "2027664"
click at [424, 65] on span "×" at bounding box center [426, 67] width 8 height 10
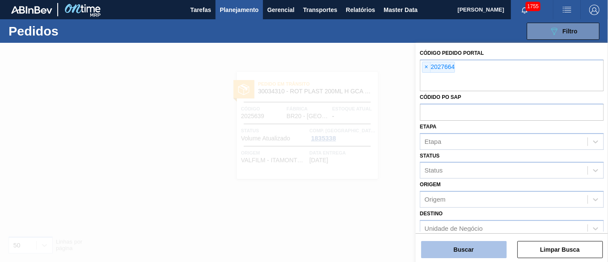
click at [468, 244] on button "Buscar" at bounding box center [463, 249] width 85 height 17
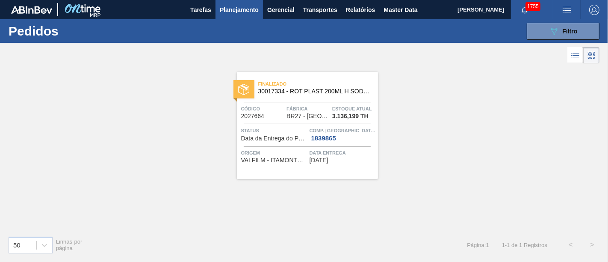
drag, startPoint x: 546, startPoint y: 37, endPoint x: 509, endPoint y: 36, distance: 36.8
click at [546, 36] on button "089F7B8B-B2A5-4AFE-B5C0-19BA573D28AC Filtro" at bounding box center [563, 31] width 73 height 17
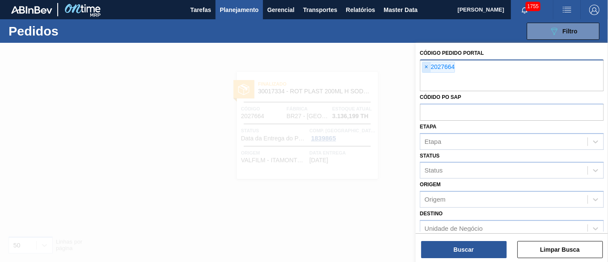
click at [426, 65] on span "×" at bounding box center [426, 67] width 8 height 10
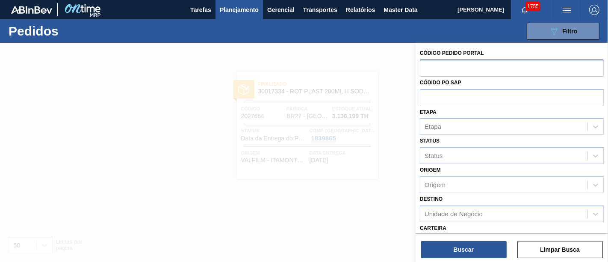
paste input "2023557"
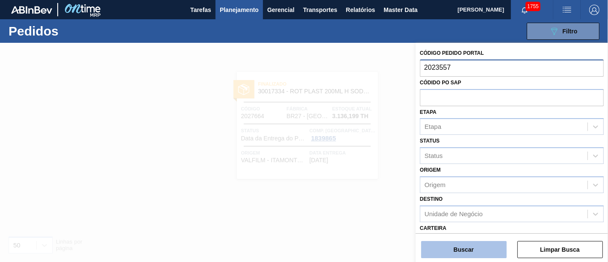
type input "2023557"
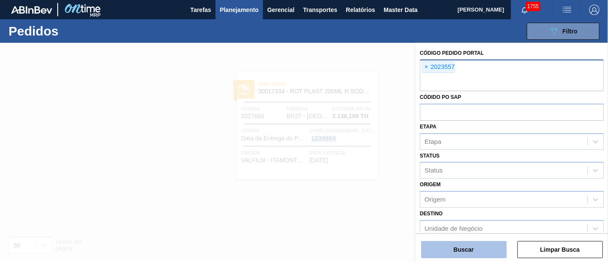
click at [458, 248] on button "Buscar" at bounding box center [463, 249] width 85 height 17
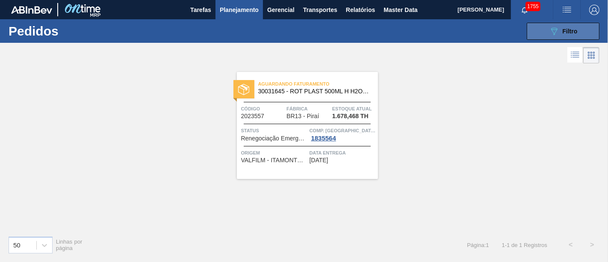
click at [556, 27] on icon "089F7B8B-B2A5-4AFE-B5C0-19BA573D28AC" at bounding box center [554, 31] width 10 height 10
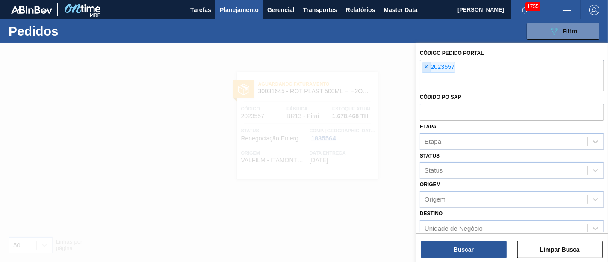
click at [424, 66] on span "×" at bounding box center [426, 67] width 8 height 10
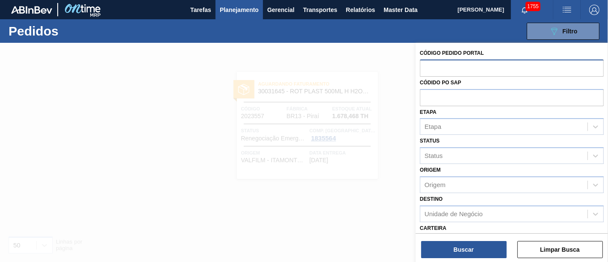
paste input "2032482"
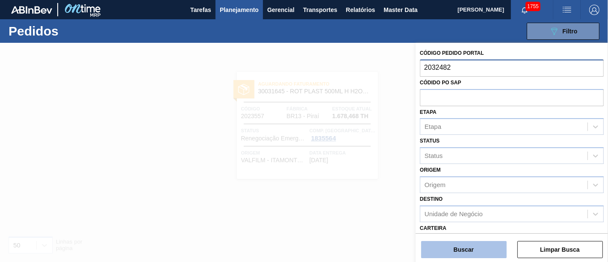
type input "2032482"
click at [448, 252] on button "Buscar" at bounding box center [463, 249] width 85 height 17
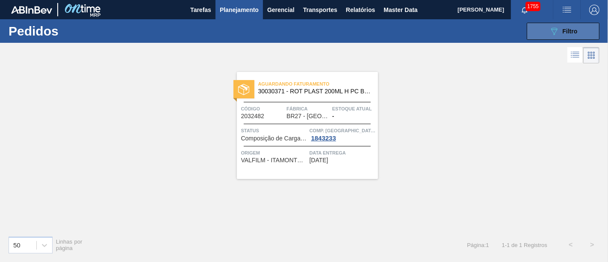
click at [565, 30] on span "Filtro" at bounding box center [569, 31] width 15 height 7
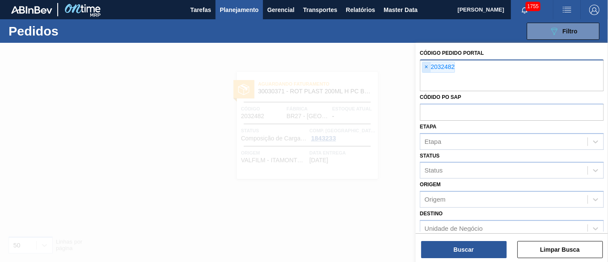
click at [426, 65] on span "×" at bounding box center [426, 67] width 8 height 10
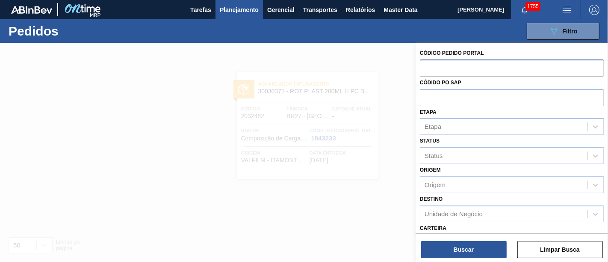
paste input "2029811"
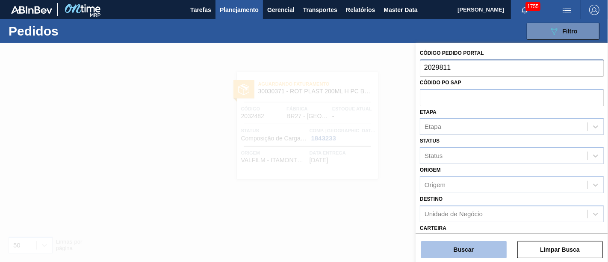
type input "2029811"
click at [436, 241] on button "Buscar" at bounding box center [463, 249] width 85 height 17
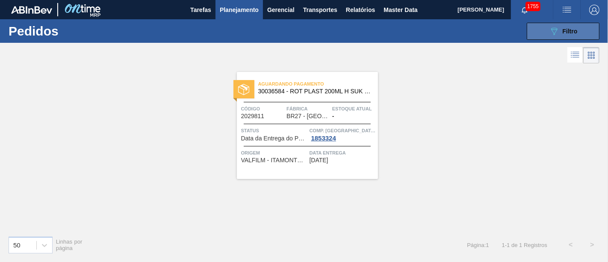
click at [538, 29] on button "089F7B8B-B2A5-4AFE-B5C0-19BA573D28AC Filtro" at bounding box center [563, 31] width 73 height 17
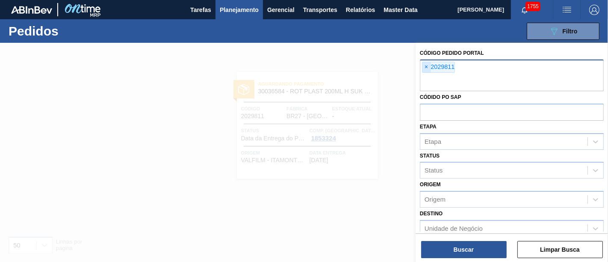
click at [425, 65] on span "×" at bounding box center [426, 67] width 8 height 10
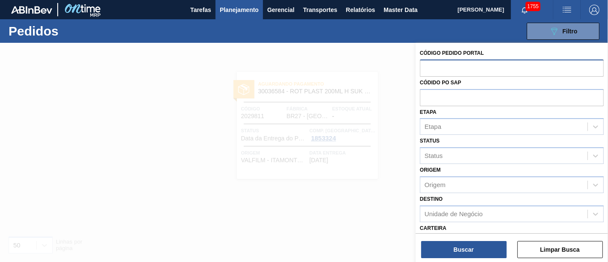
paste input "2030226"
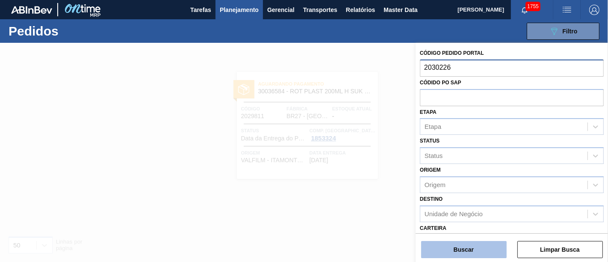
type input "2030226"
click at [439, 251] on button "Buscar" at bounding box center [463, 249] width 85 height 17
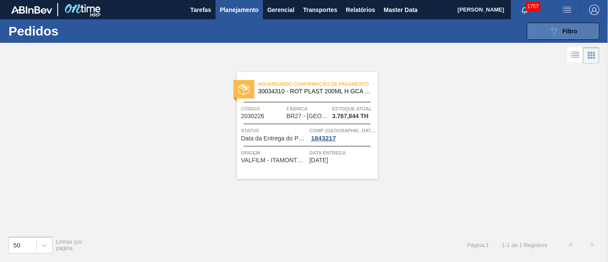
click at [538, 32] on button "089F7B8B-B2A5-4AFE-B5C0-19BA573D28AC Filtro" at bounding box center [563, 31] width 73 height 17
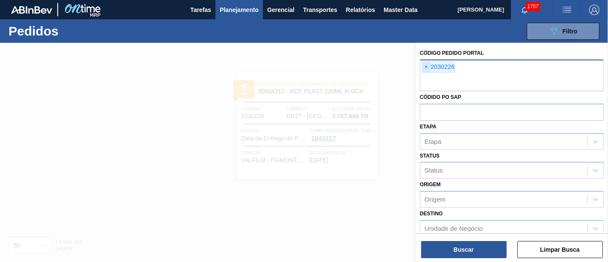
click at [427, 66] on span "×" at bounding box center [426, 67] width 8 height 10
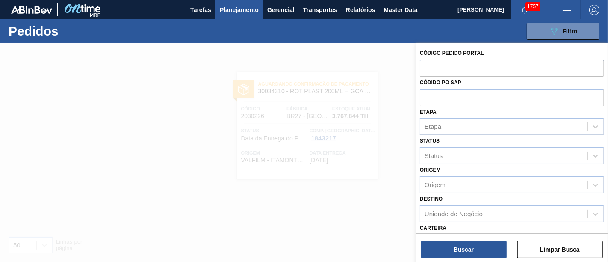
paste input "https://anheuserbuschinbev.sharepoint.com/:x:/r/sites/NPSMRP/_layouts/15/Doc.as…"
type input "https://anheuserbuschinbev.sharepoint.com/:x:/r/sites/NPSMRP/_layouts/15/Doc.as…"
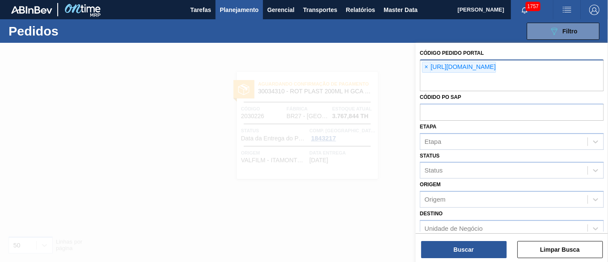
scroll to position [0, 0]
click at [427, 66] on span "×" at bounding box center [426, 67] width 8 height 10
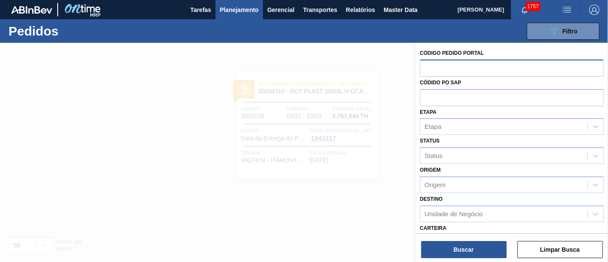
paste input "2032497"
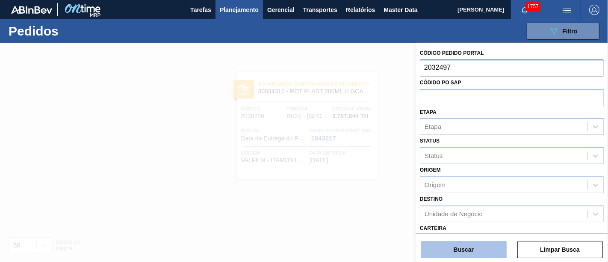
type input "2032497"
click at [468, 247] on button "Buscar" at bounding box center [463, 249] width 85 height 17
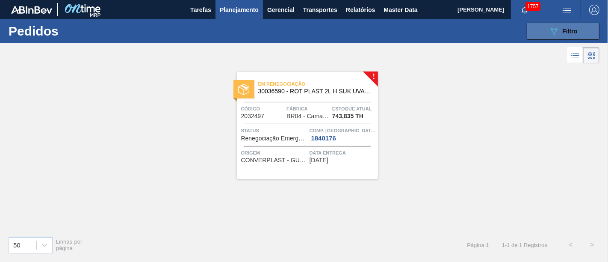
drag, startPoint x: 547, startPoint y: 32, endPoint x: 532, endPoint y: 39, distance: 17.0
click at [547, 32] on button "089F7B8B-B2A5-4AFE-B5C0-19BA573D28AC Filtro" at bounding box center [563, 31] width 73 height 17
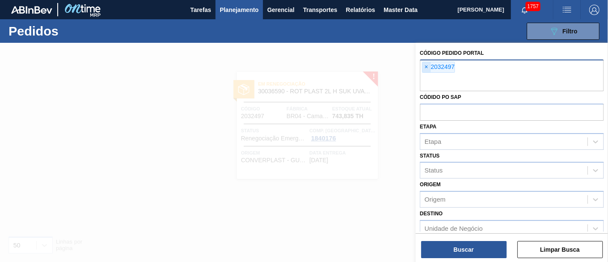
click at [429, 70] on span "×" at bounding box center [426, 67] width 8 height 10
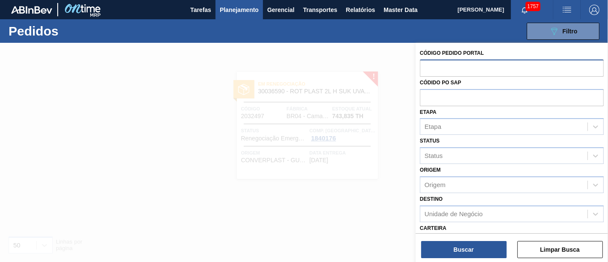
paste input "2032498"
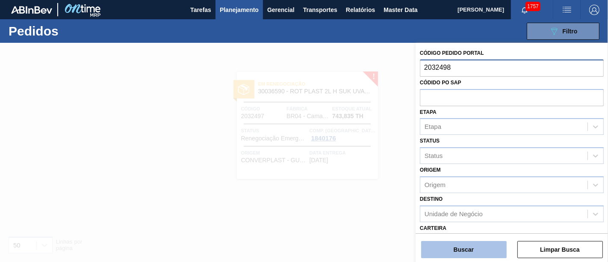
type input "2032498"
click at [454, 244] on button "Buscar" at bounding box center [463, 249] width 85 height 17
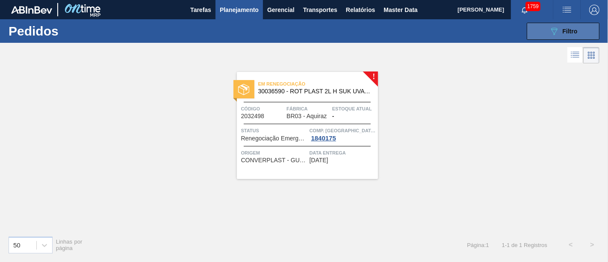
click at [580, 29] on button "089F7B8B-B2A5-4AFE-B5C0-19BA573D28AC Filtro" at bounding box center [563, 31] width 73 height 17
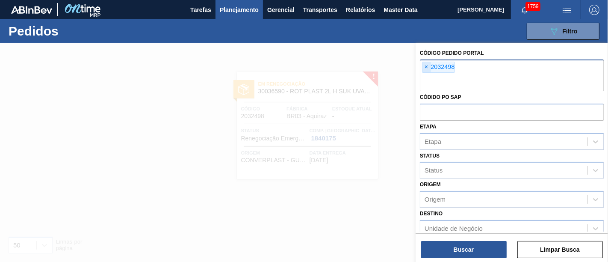
click at [425, 67] on span "×" at bounding box center [426, 67] width 8 height 10
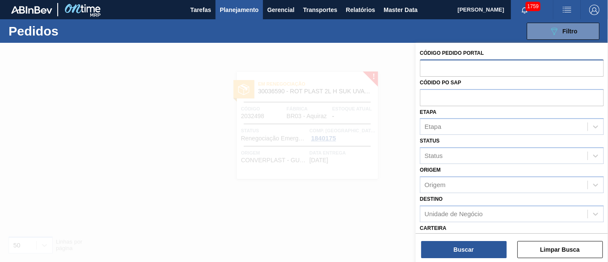
paste input "2032497"
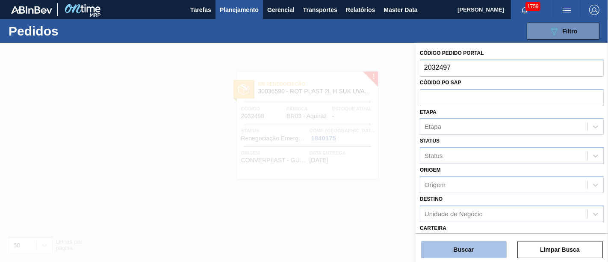
type input "2032497"
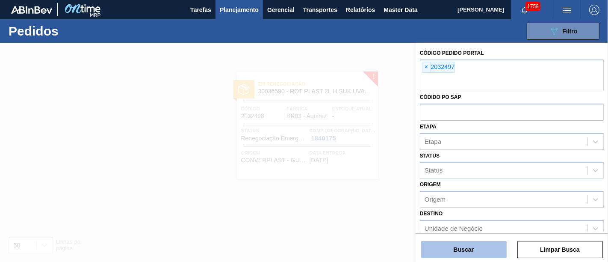
click at [489, 252] on button "Buscar" at bounding box center [463, 249] width 85 height 17
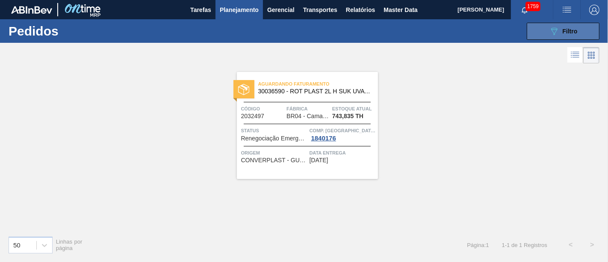
click at [551, 29] on icon at bounding box center [554, 31] width 6 height 7
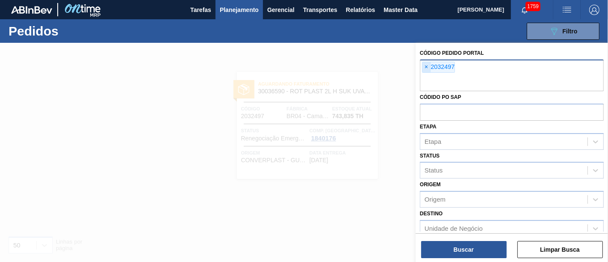
click at [424, 65] on span "×" at bounding box center [426, 67] width 8 height 10
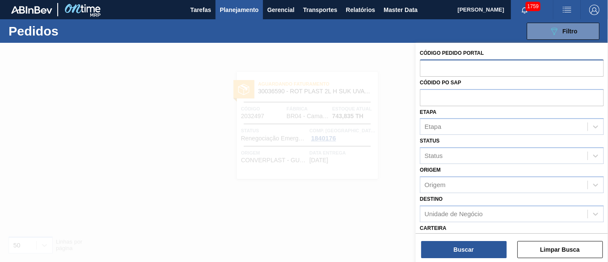
paste input "2023528"
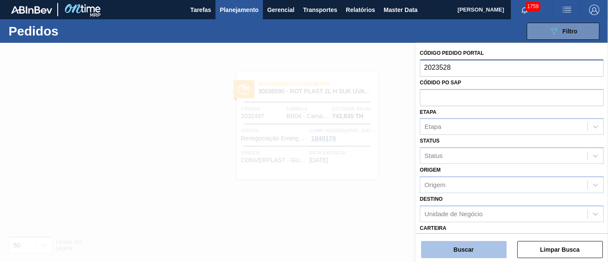
type input "2023528"
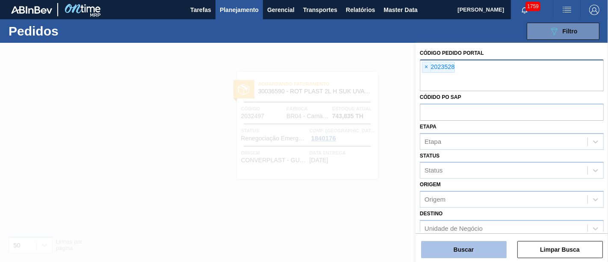
click at [465, 248] on button "Buscar" at bounding box center [463, 249] width 85 height 17
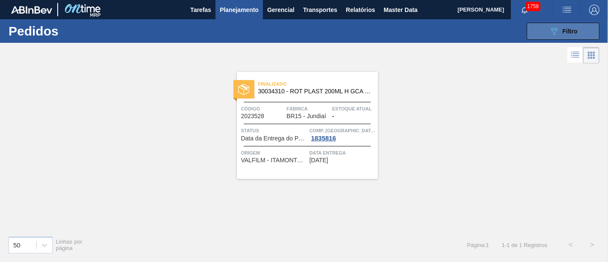
click at [594, 23] on button "089F7B8B-B2A5-4AFE-B5C0-19BA573D28AC Filtro" at bounding box center [563, 31] width 73 height 17
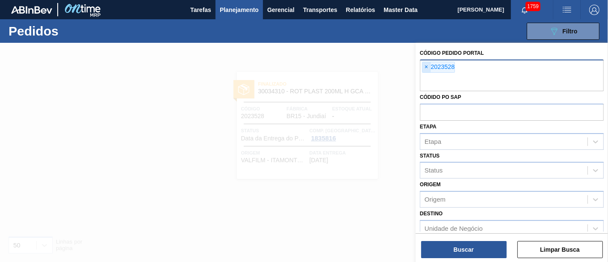
click at [429, 70] on span "×" at bounding box center [426, 67] width 8 height 10
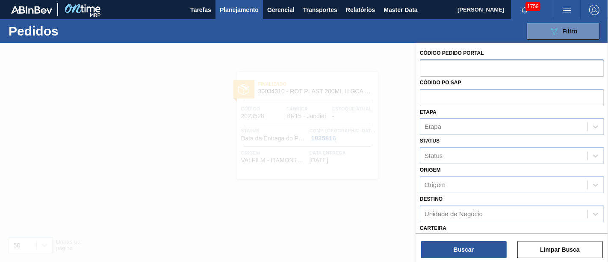
paste input "2023529"
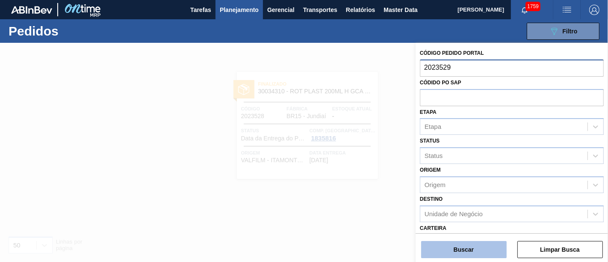
type input "2023529"
click at [458, 254] on button "Buscar" at bounding box center [463, 249] width 85 height 17
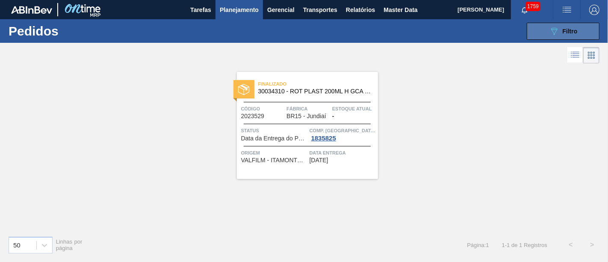
click at [546, 33] on button "089F7B8B-B2A5-4AFE-B5C0-19BA573D28AC Filtro" at bounding box center [563, 31] width 73 height 17
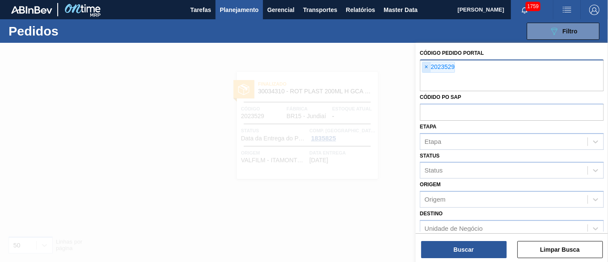
click at [425, 70] on span "×" at bounding box center [426, 67] width 8 height 10
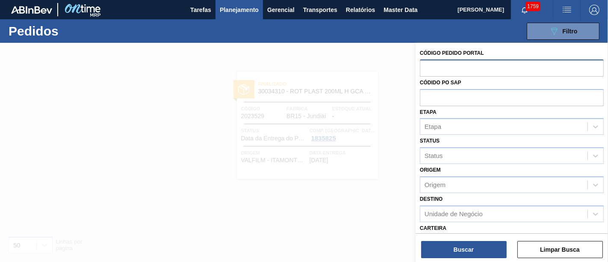
paste input "2018109"
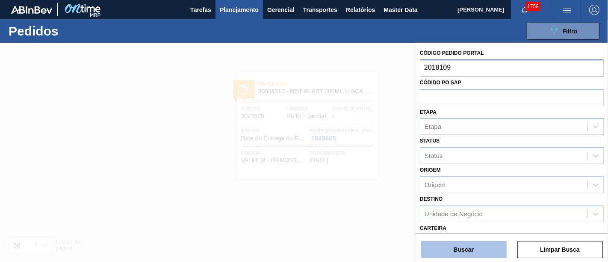
type input "2018109"
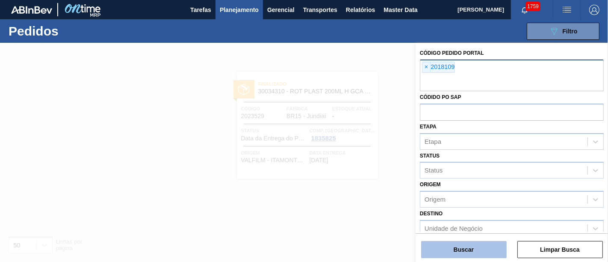
click at [460, 247] on button "Buscar" at bounding box center [463, 249] width 85 height 17
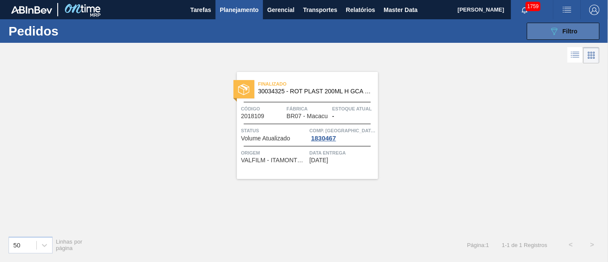
click at [550, 24] on button "089F7B8B-B2A5-4AFE-B5C0-19BA573D28AC Filtro" at bounding box center [563, 31] width 73 height 17
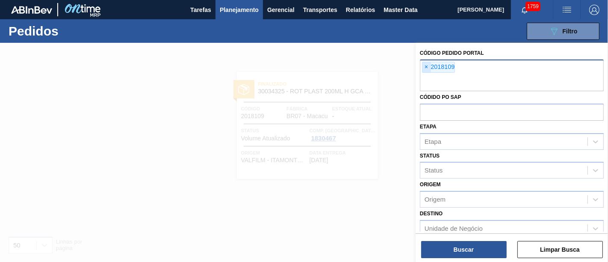
click at [429, 65] on span "×" at bounding box center [426, 67] width 8 height 10
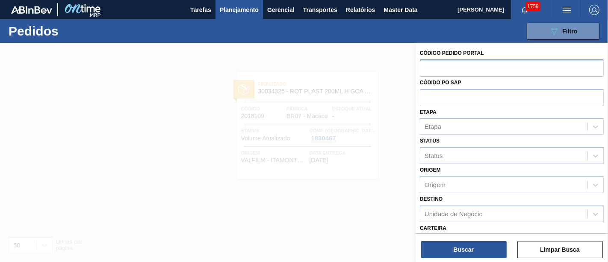
paste input "2026939"
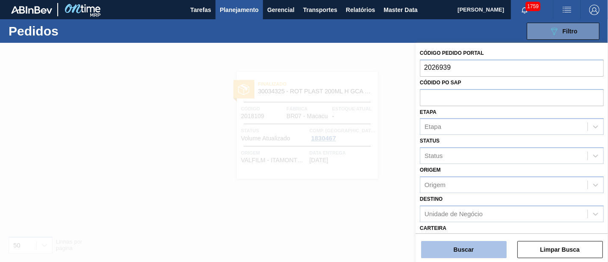
type input "2026939"
click at [455, 252] on button "Buscar" at bounding box center [463, 249] width 85 height 17
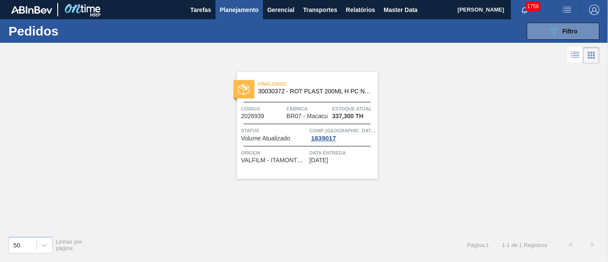
click at [549, 39] on div "089F7B8B-B2A5-4AFE-B5C0-19BA573D28AC Filtro Código Pedido Portal × 2026939 Códi…" at bounding box center [366, 31] width 474 height 26
click at [549, 38] on button "089F7B8B-B2A5-4AFE-B5C0-19BA573D28AC Filtro" at bounding box center [563, 31] width 73 height 17
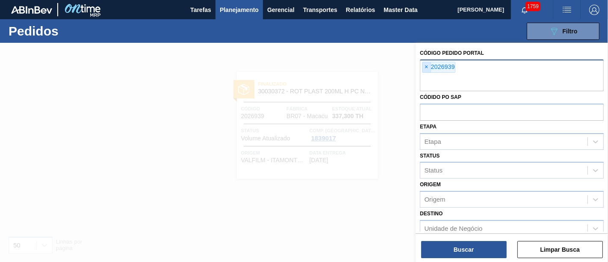
click at [430, 70] on span "×" at bounding box center [426, 67] width 8 height 10
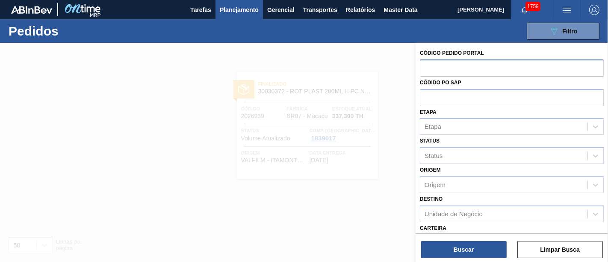
paste input "2039210"
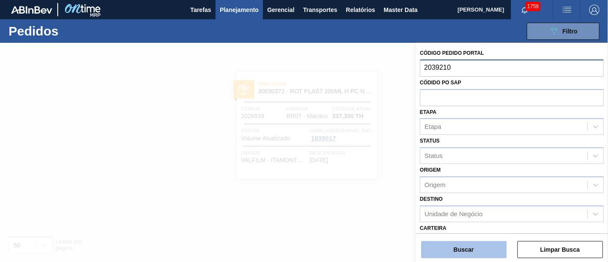
type input "2039210"
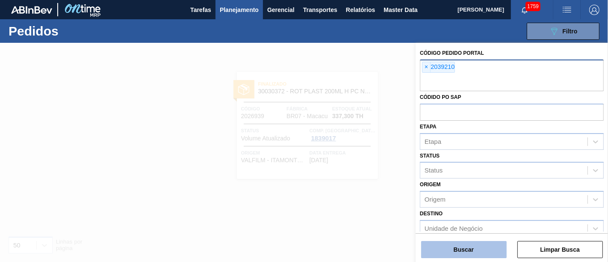
click at [450, 248] on button "Buscar" at bounding box center [463, 249] width 85 height 17
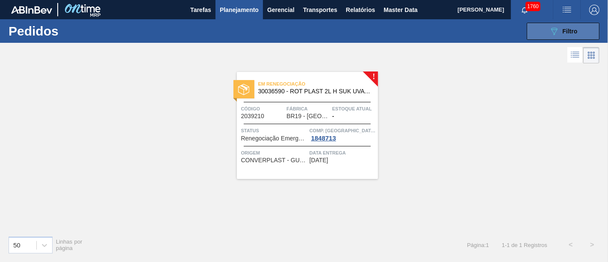
click at [589, 32] on button "089F7B8B-B2A5-4AFE-B5C0-19BA573D28AC Filtro" at bounding box center [563, 31] width 73 height 17
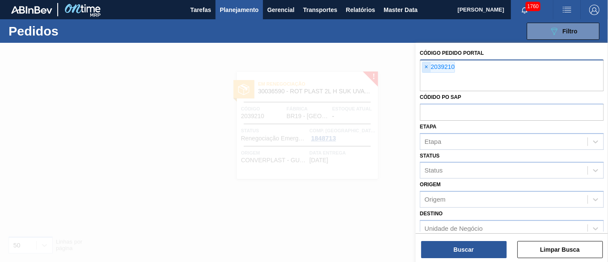
click at [429, 65] on span "×" at bounding box center [426, 67] width 8 height 10
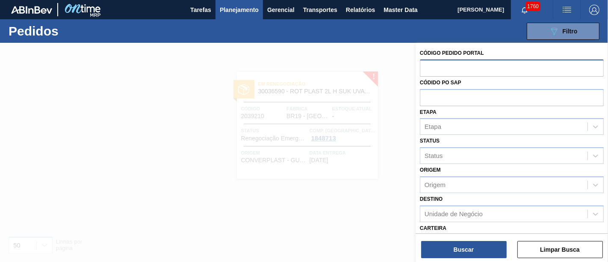
paste input "2039214"
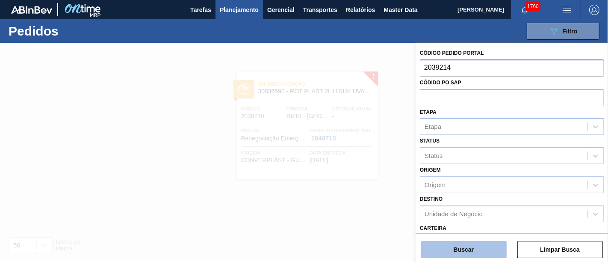
type input "2039214"
click at [468, 247] on button "Buscar" at bounding box center [463, 249] width 85 height 17
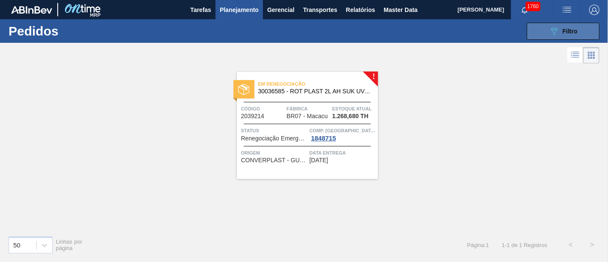
click at [538, 30] on button "089F7B8B-B2A5-4AFE-B5C0-19BA573D28AC Filtro" at bounding box center [563, 31] width 73 height 17
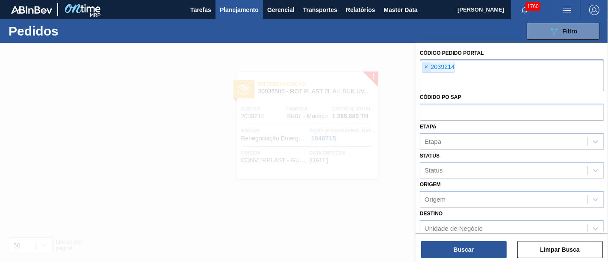
click at [428, 65] on span "×" at bounding box center [426, 67] width 8 height 10
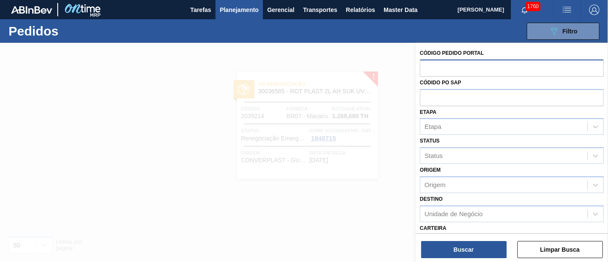
paste input "2039200"
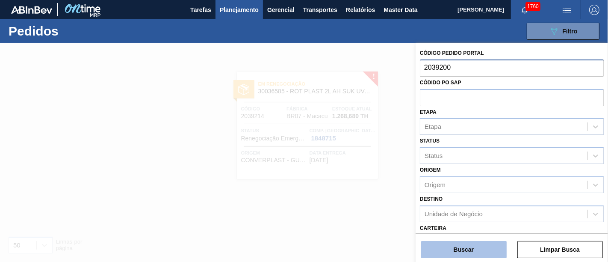
type input "2039200"
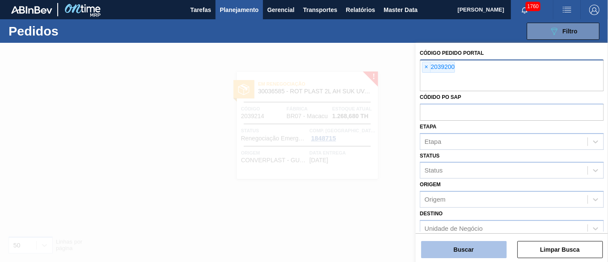
click at [469, 248] on button "Buscar" at bounding box center [463, 249] width 85 height 17
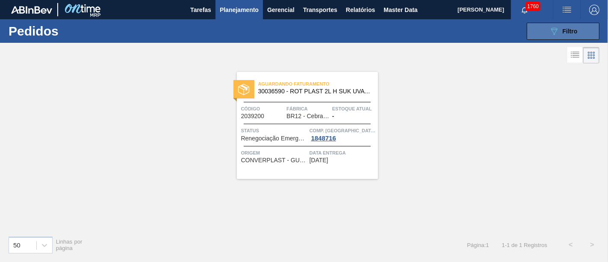
click at [580, 37] on button "089F7B8B-B2A5-4AFE-B5C0-19BA573D28AC Filtro" at bounding box center [563, 31] width 73 height 17
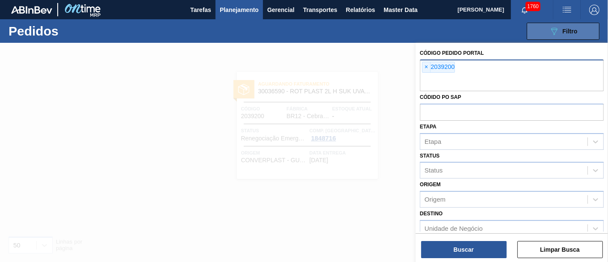
click at [558, 33] on icon "089F7B8B-B2A5-4AFE-B5C0-19BA573D28AC" at bounding box center [554, 31] width 10 height 10
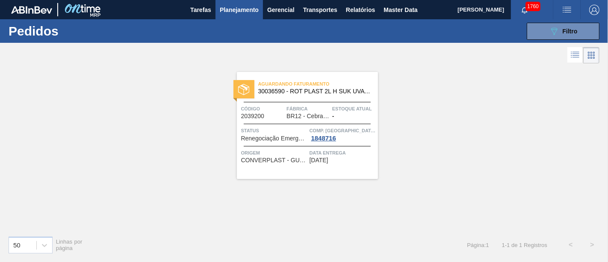
click at [559, 41] on div "089F7B8B-B2A5-4AFE-B5C0-19BA573D28AC Filtro Código Pedido Portal × 2039200 Códi…" at bounding box center [366, 31] width 474 height 26
click at [554, 29] on icon at bounding box center [554, 31] width 6 height 7
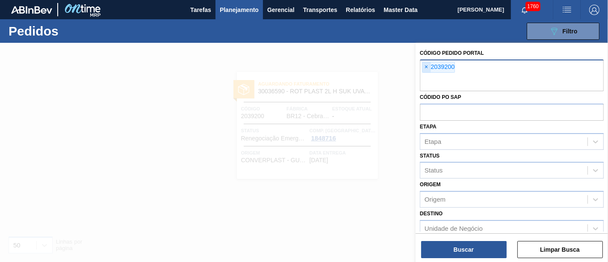
click at [427, 65] on span "×" at bounding box center [426, 67] width 8 height 10
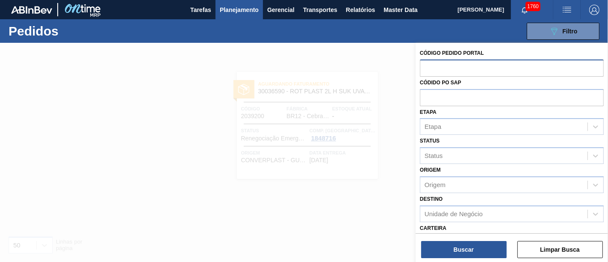
paste input "2039204"
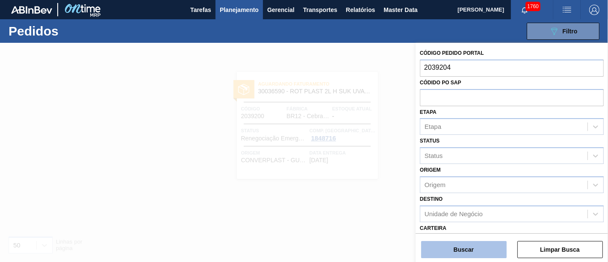
type input "2039204"
click at [472, 246] on button "Buscar" at bounding box center [463, 249] width 85 height 17
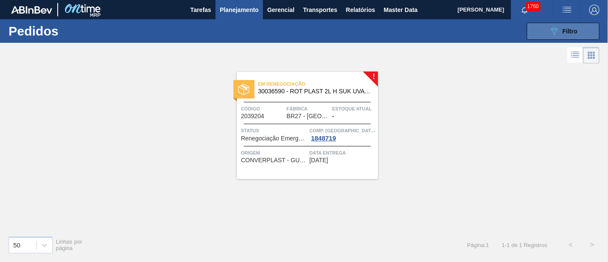
click at [563, 31] on span "Filtro" at bounding box center [569, 31] width 15 height 7
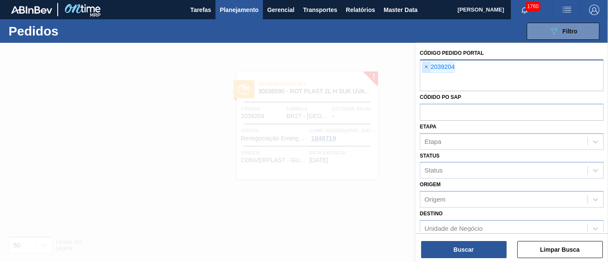
click at [424, 66] on span "×" at bounding box center [426, 67] width 8 height 10
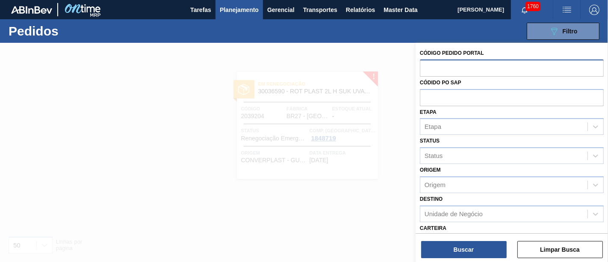
paste input "2039213"
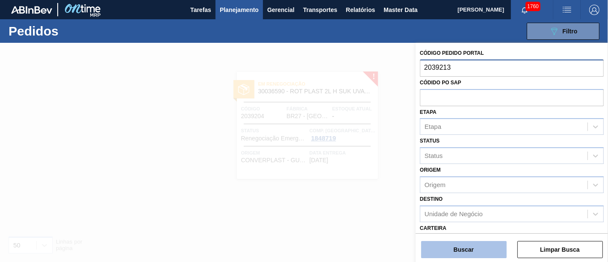
type input "2039213"
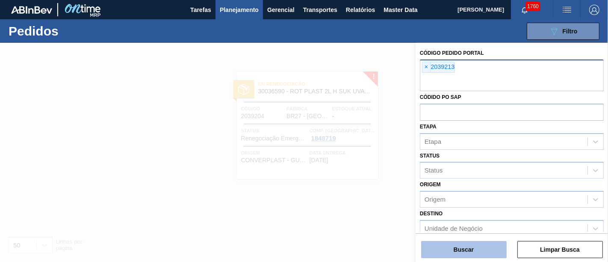
click at [460, 250] on button "Buscar" at bounding box center [463, 249] width 85 height 17
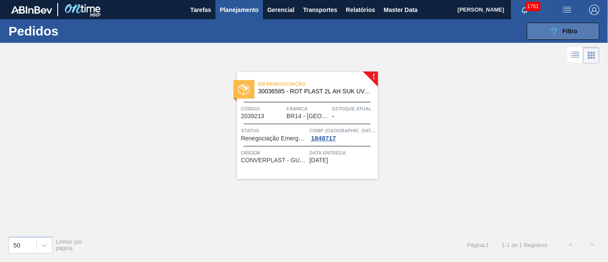
click at [564, 33] on span "Filtro" at bounding box center [569, 31] width 15 height 7
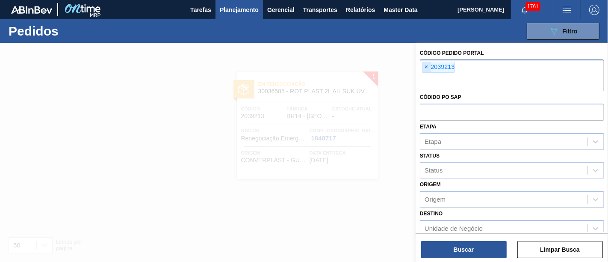
click at [424, 68] on span "×" at bounding box center [426, 67] width 8 height 10
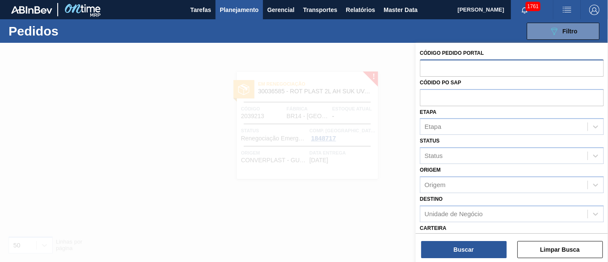
paste input "2018149"
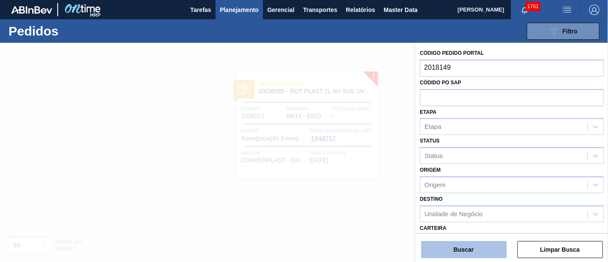
type input "2018149"
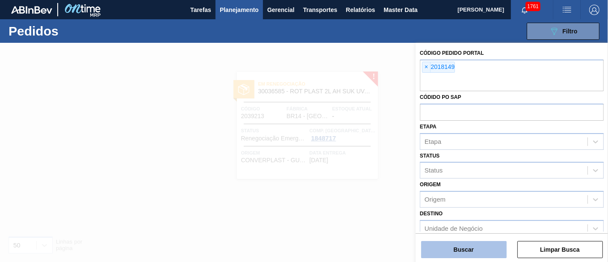
click at [477, 247] on button "Buscar" at bounding box center [463, 249] width 85 height 17
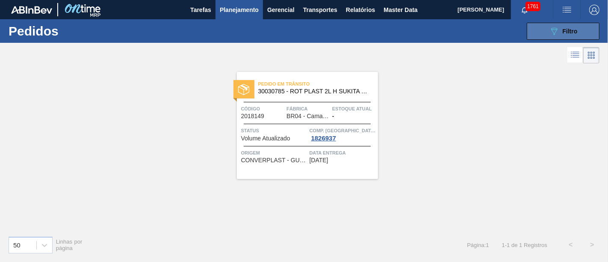
drag, startPoint x: 526, startPoint y: 26, endPoint x: 531, endPoint y: 31, distance: 7.0
click at [529, 29] on div "089F7B8B-B2A5-4AFE-B5C0-19BA573D28AC Filtro Código Pedido Portal × 2018149 Códi…" at bounding box center [366, 31] width 474 height 26
click at [539, 35] on button "089F7B8B-B2A5-4AFE-B5C0-19BA573D28AC Filtro" at bounding box center [563, 31] width 73 height 17
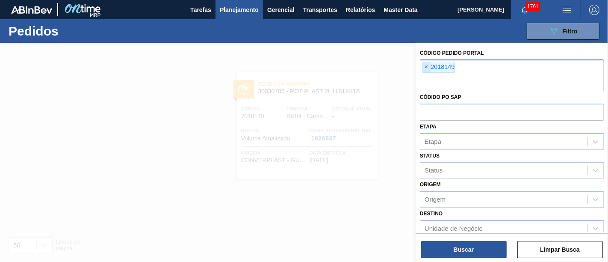
click at [425, 68] on span "×" at bounding box center [426, 67] width 8 height 10
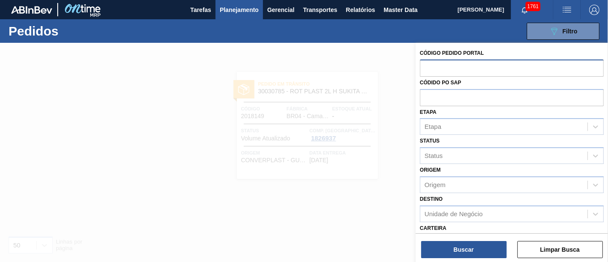
paste input "2027647"
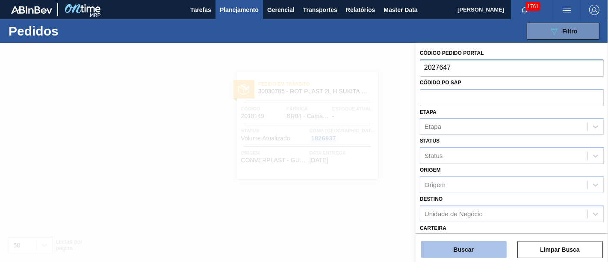
type input "2027647"
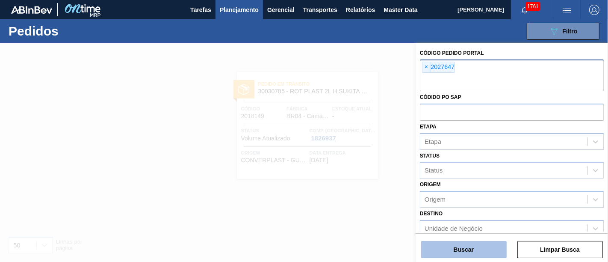
click at [472, 248] on button "Buscar" at bounding box center [463, 249] width 85 height 17
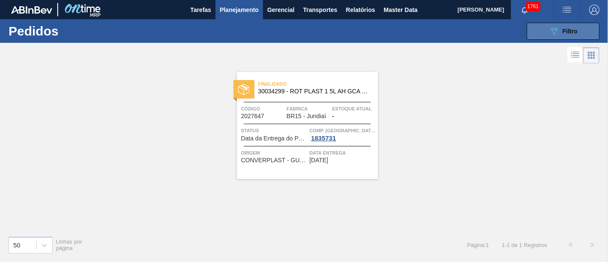
click at [550, 31] on icon "089F7B8B-B2A5-4AFE-B5C0-19BA573D28AC" at bounding box center [554, 31] width 10 height 10
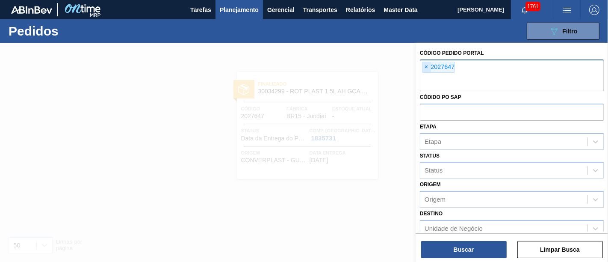
click at [427, 67] on span "×" at bounding box center [426, 67] width 8 height 10
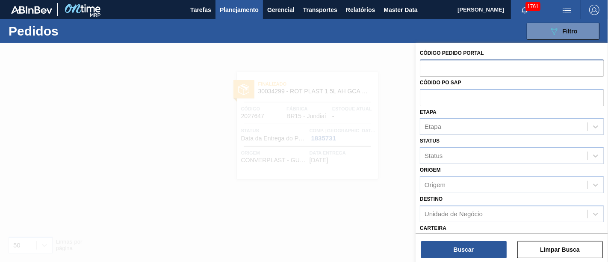
paste input "2029810"
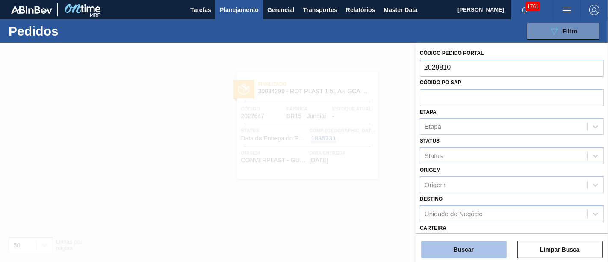
type input "2029810"
click at [476, 252] on button "Buscar" at bounding box center [463, 249] width 85 height 17
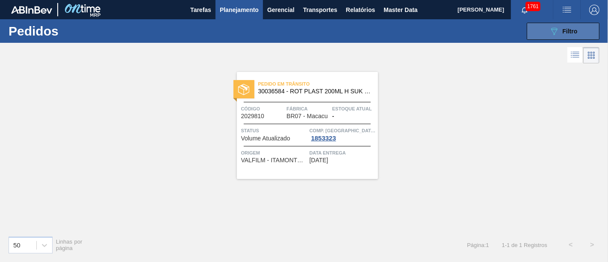
click at [543, 29] on button "089F7B8B-B2A5-4AFE-B5C0-19BA573D28AC Filtro" at bounding box center [563, 31] width 73 height 17
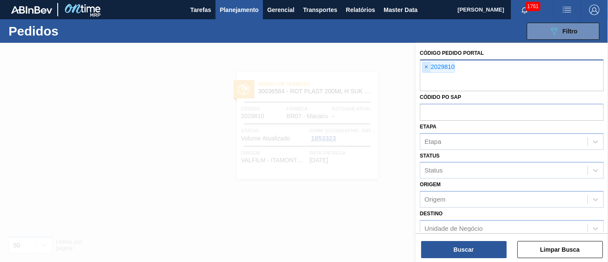
click at [429, 65] on span "×" at bounding box center [426, 67] width 8 height 10
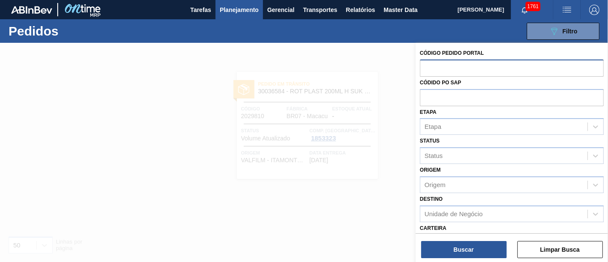
paste input "2029811"
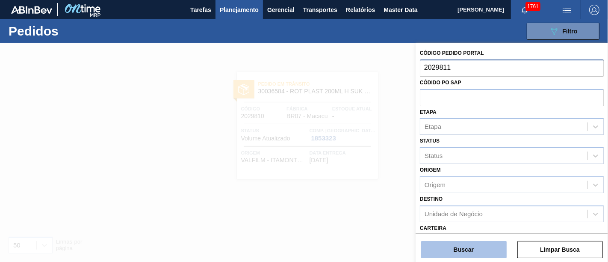
type input "2029811"
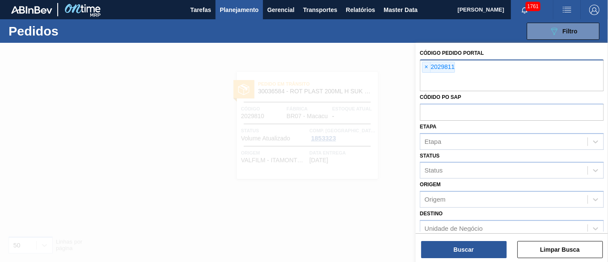
click at [487, 241] on button "Buscar" at bounding box center [463, 249] width 85 height 17
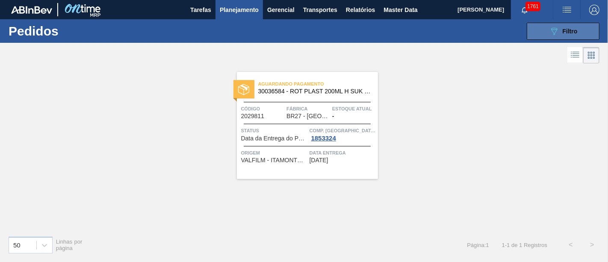
click at [565, 31] on span "Filtro" at bounding box center [569, 31] width 15 height 7
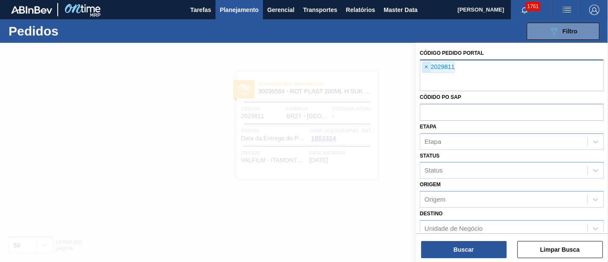
click at [427, 63] on span "×" at bounding box center [426, 67] width 8 height 10
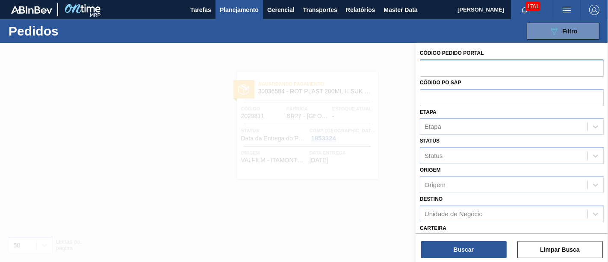
paste input "2029812"
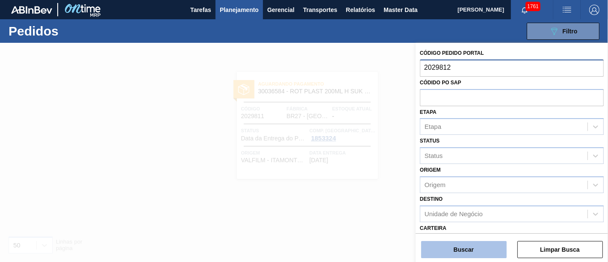
type input "2029812"
click at [486, 241] on button "Buscar" at bounding box center [463, 249] width 85 height 17
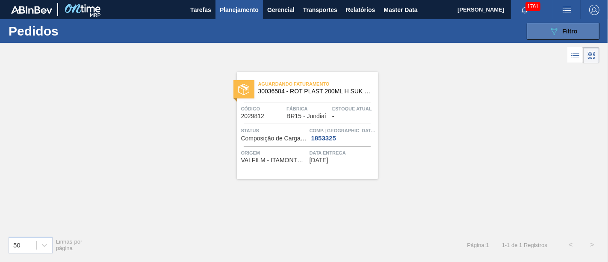
click at [542, 29] on button "089F7B8B-B2A5-4AFE-B5C0-19BA573D28AC Filtro" at bounding box center [563, 31] width 73 height 17
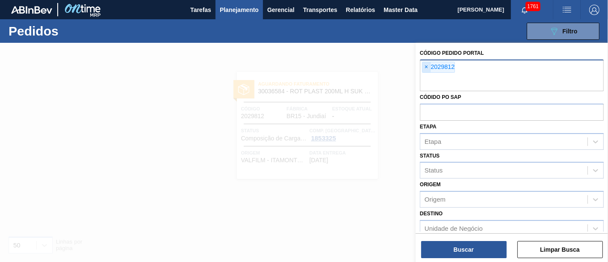
click at [429, 71] on span "×" at bounding box center [426, 67] width 8 height 10
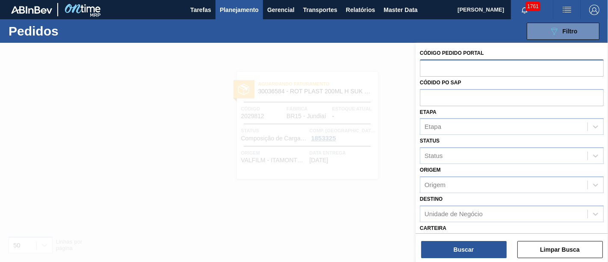
paste input "2031606"
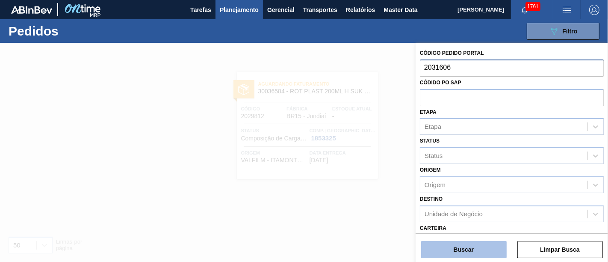
type input "2031606"
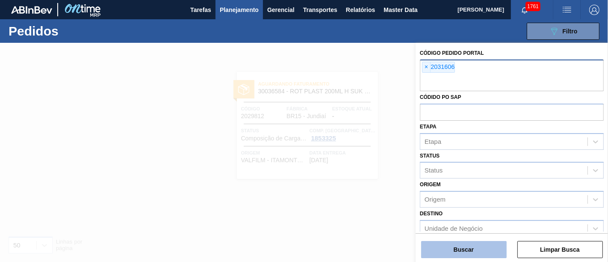
click at [475, 244] on button "Buscar" at bounding box center [463, 249] width 85 height 17
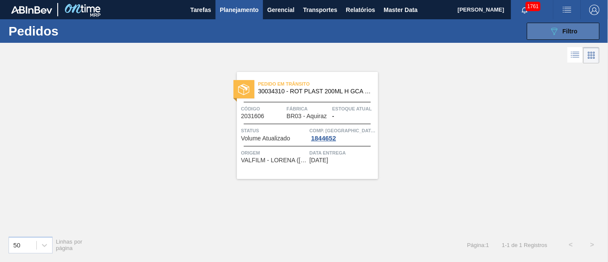
click at [556, 28] on icon at bounding box center [554, 31] width 6 height 7
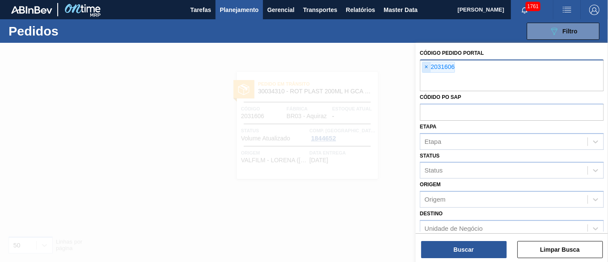
click at [427, 69] on span "×" at bounding box center [426, 67] width 8 height 10
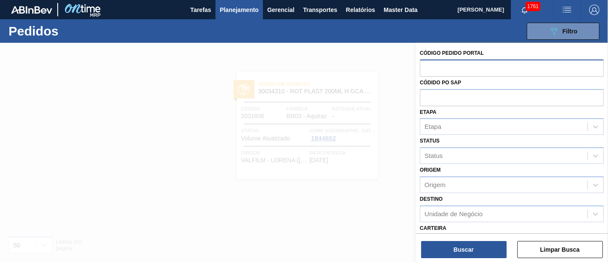
paste input "2023515"
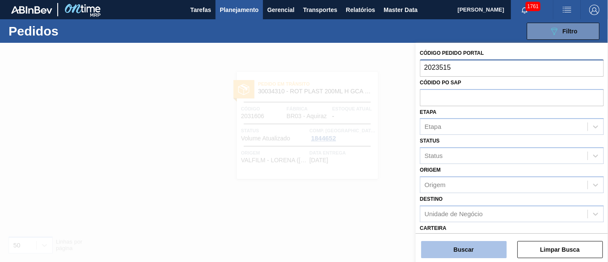
type input "2023515"
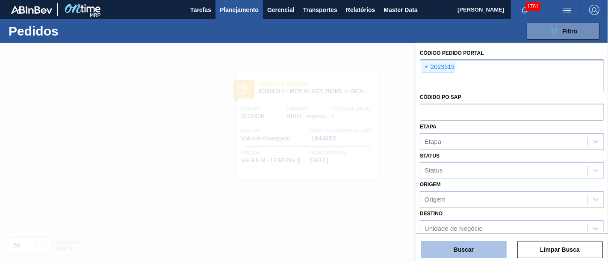
click at [459, 244] on button "Buscar" at bounding box center [463, 249] width 85 height 17
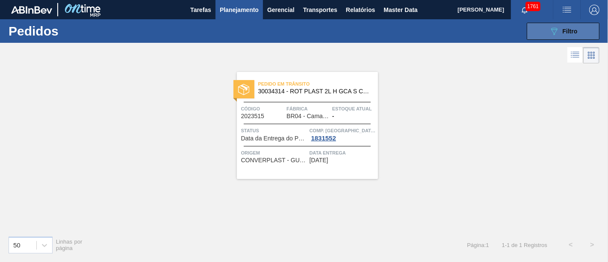
click at [550, 24] on button "089F7B8B-B2A5-4AFE-B5C0-19BA573D28AC Filtro" at bounding box center [563, 31] width 73 height 17
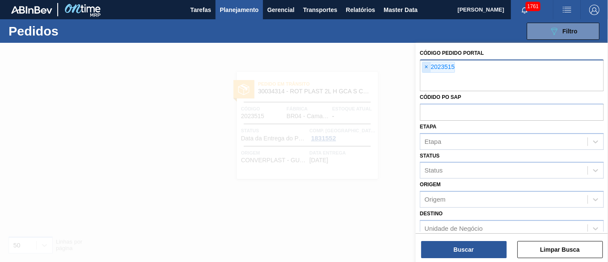
click at [425, 65] on span "×" at bounding box center [426, 67] width 8 height 10
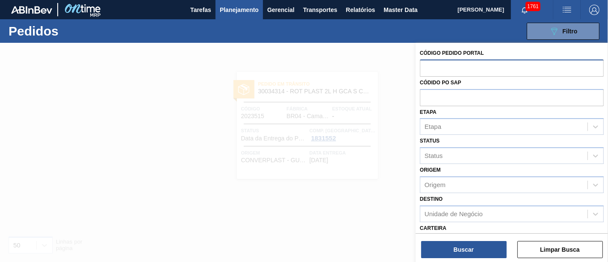
paste input "2027665"
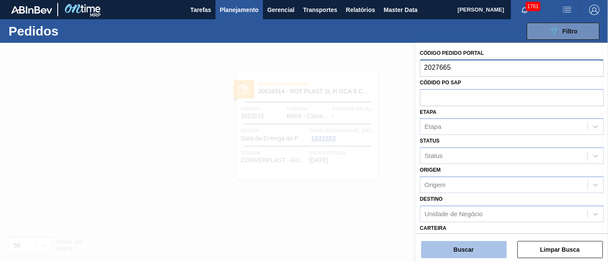
type input "2027665"
click at [446, 244] on button "Buscar" at bounding box center [463, 249] width 85 height 17
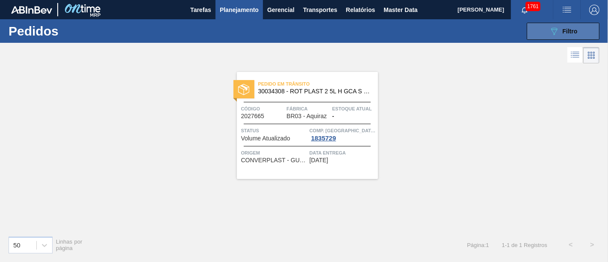
drag, startPoint x: 573, startPoint y: 30, endPoint x: 562, endPoint y: 35, distance: 12.1
click at [573, 30] on span "Filtro" at bounding box center [569, 31] width 15 height 7
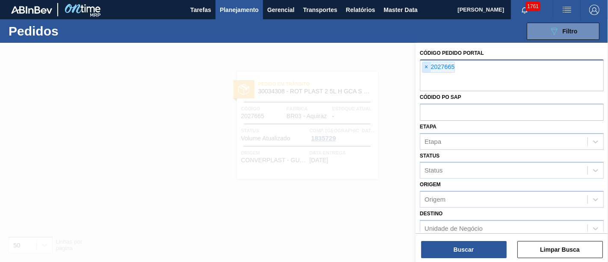
click at [428, 67] on span "×" at bounding box center [426, 67] width 8 height 10
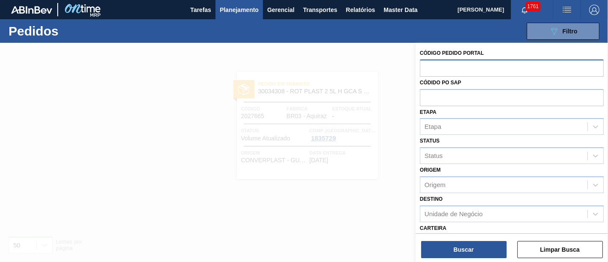
paste input "2031809"
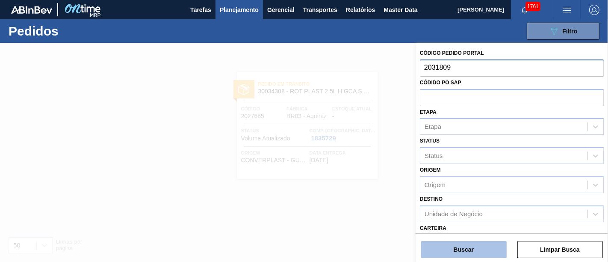
type input "2031809"
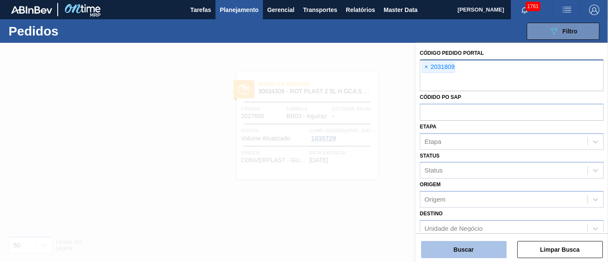
click at [451, 254] on button "Buscar" at bounding box center [463, 249] width 85 height 17
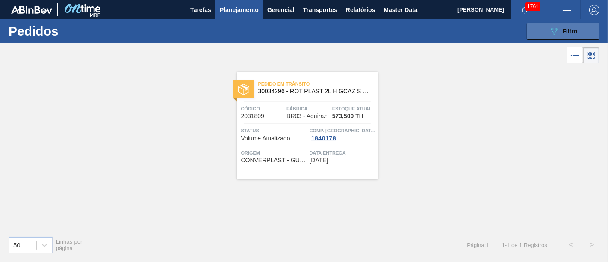
click at [537, 32] on button "089F7B8B-B2A5-4AFE-B5C0-19BA573D28AC Filtro" at bounding box center [563, 31] width 73 height 17
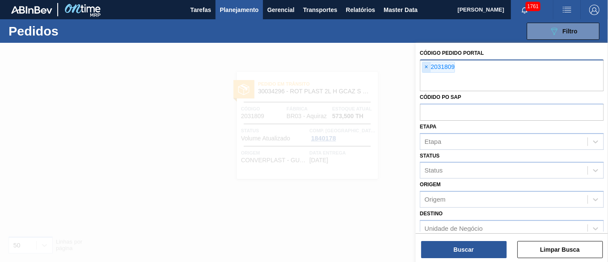
click at [427, 65] on span "×" at bounding box center [426, 67] width 8 height 10
paste input "2032635"
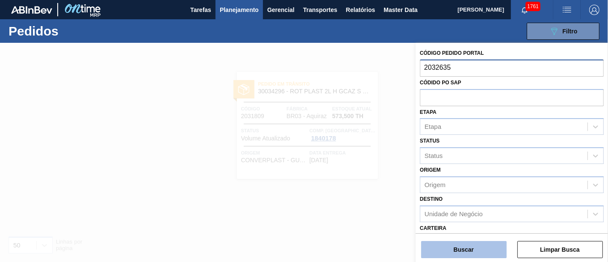
type input "2032635"
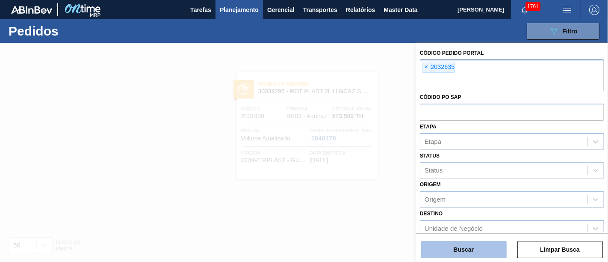
click at [456, 244] on button "Buscar" at bounding box center [463, 249] width 85 height 17
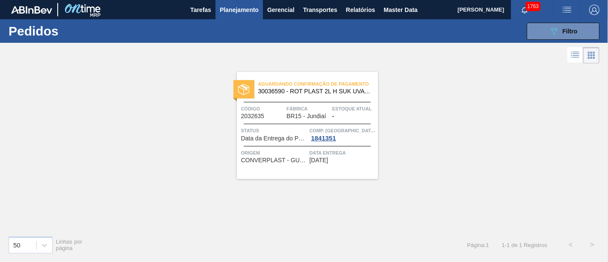
drag, startPoint x: 588, startPoint y: 36, endPoint x: 574, endPoint y: 42, distance: 15.3
click at [588, 36] on button "089F7B8B-B2A5-4AFE-B5C0-19BA573D28AC Filtro" at bounding box center [563, 31] width 73 height 17
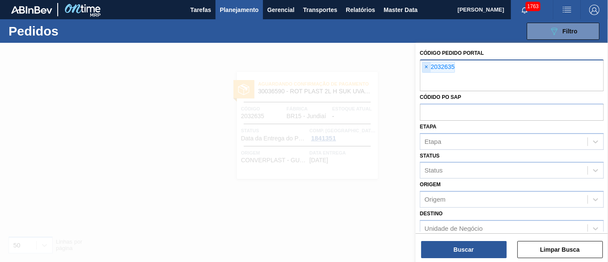
click at [427, 68] on span "×" at bounding box center [426, 67] width 8 height 10
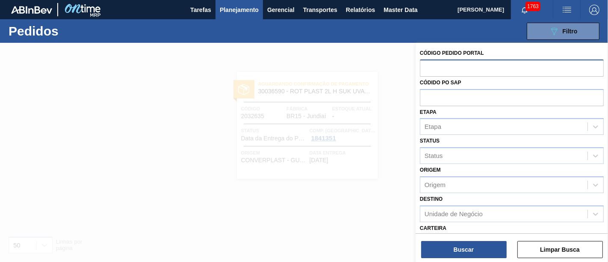
paste input "2039207"
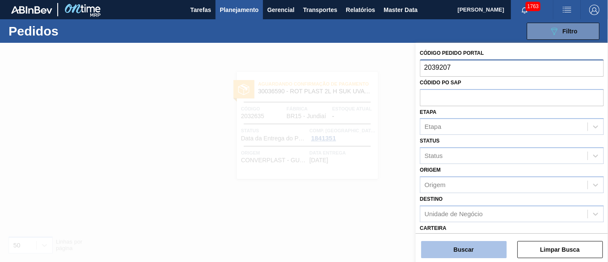
type input "2039207"
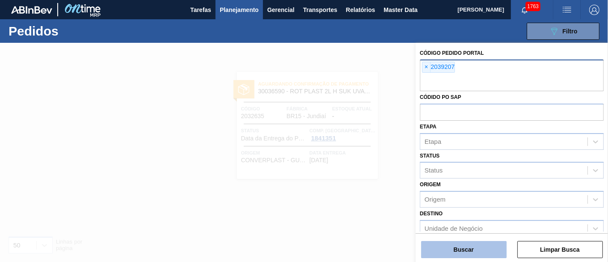
click at [462, 250] on button "Buscar" at bounding box center [463, 249] width 85 height 17
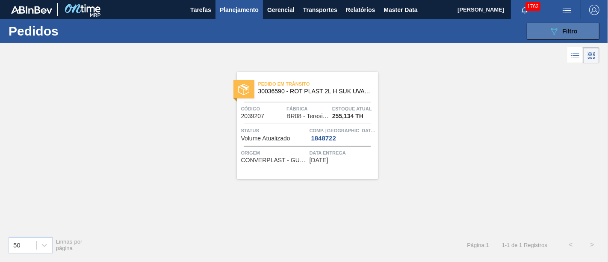
click at [579, 33] on button "089F7B8B-B2A5-4AFE-B5C0-19BA573D28AC Filtro" at bounding box center [563, 31] width 73 height 17
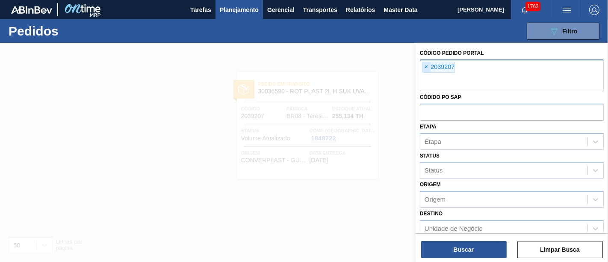
click at [425, 64] on span "×" at bounding box center [426, 67] width 8 height 10
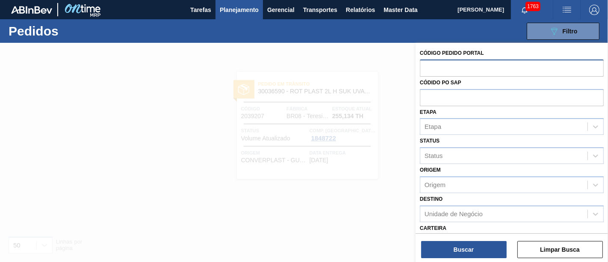
paste input "2023526"
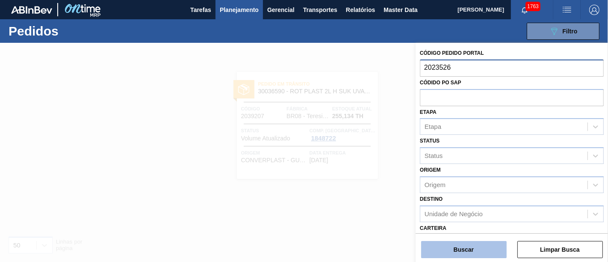
type input "2023526"
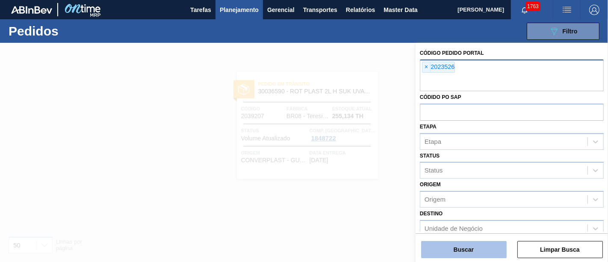
click at [450, 245] on button "Buscar" at bounding box center [463, 249] width 85 height 17
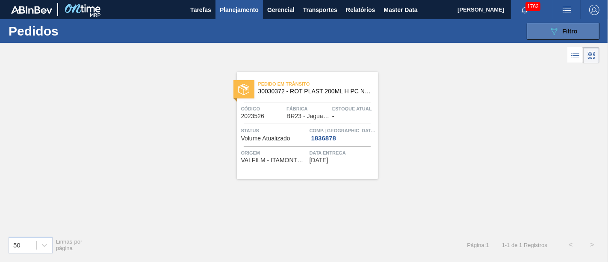
click at [546, 32] on button "089F7B8B-B2A5-4AFE-B5C0-19BA573D28AC Filtro" at bounding box center [563, 31] width 73 height 17
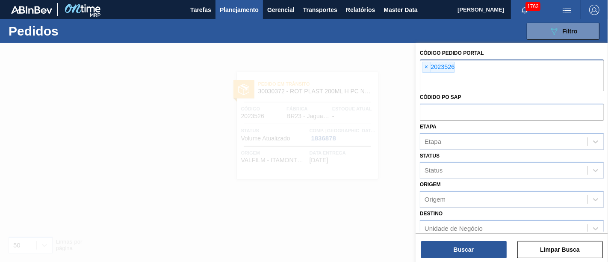
click at [421, 68] on div "× 2023526" at bounding box center [512, 75] width 184 height 32
click at [423, 67] on span "×" at bounding box center [426, 67] width 8 height 10
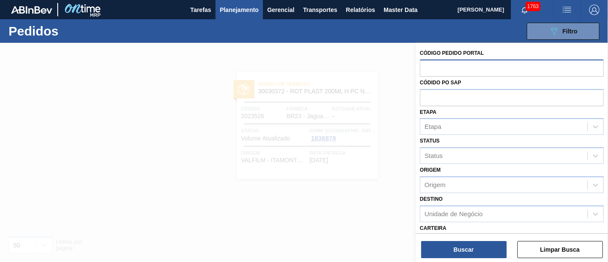
paste input "2025639"
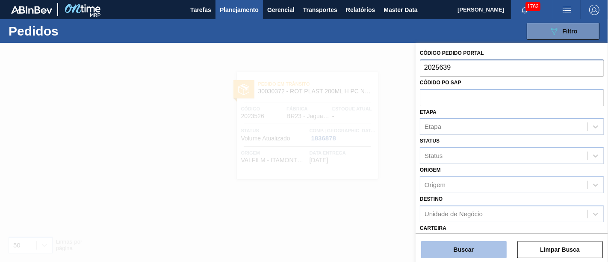
type input "2025639"
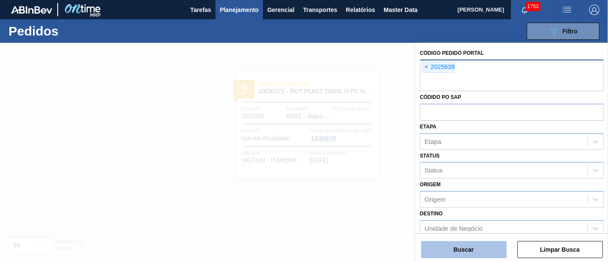
click at [460, 247] on button "Buscar" at bounding box center [463, 249] width 85 height 17
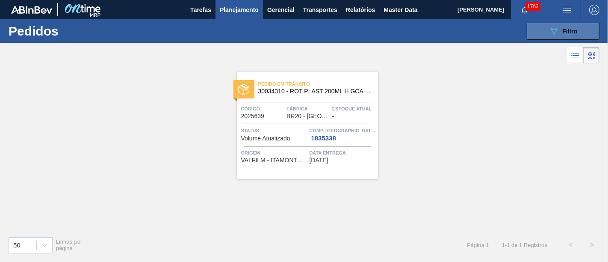
click at [572, 25] on button "089F7B8B-B2A5-4AFE-B5C0-19BA573D28AC Filtro" at bounding box center [563, 31] width 73 height 17
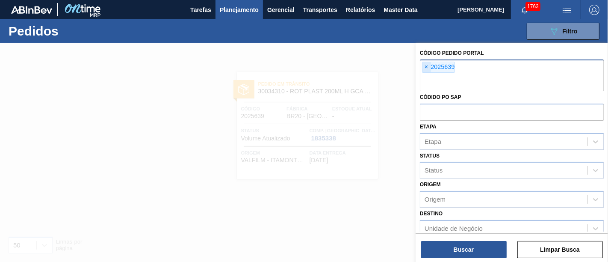
click at [427, 67] on span "×" at bounding box center [426, 67] width 8 height 10
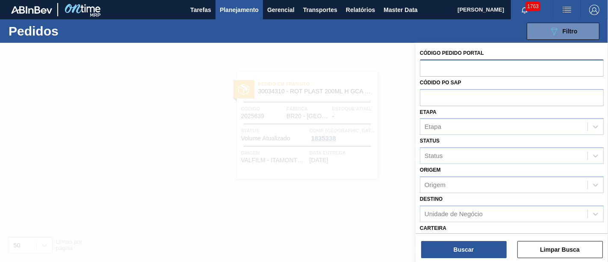
paste input "2027656"
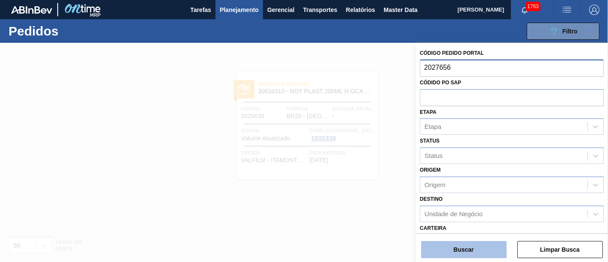
type input "2027656"
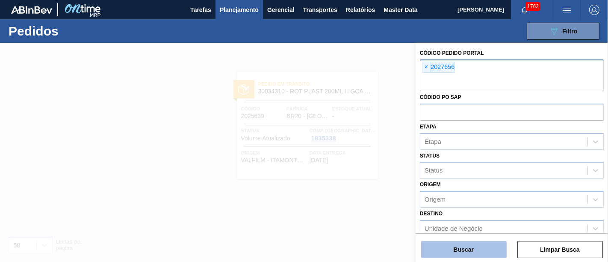
click at [451, 244] on button "Buscar" at bounding box center [463, 249] width 85 height 17
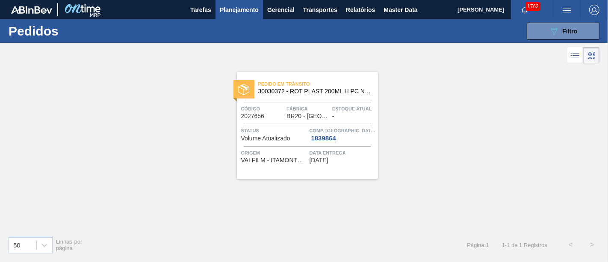
drag, startPoint x: 562, startPoint y: 33, endPoint x: 509, endPoint y: 41, distance: 53.1
click at [562, 33] on span "Filtro" at bounding box center [569, 31] width 15 height 7
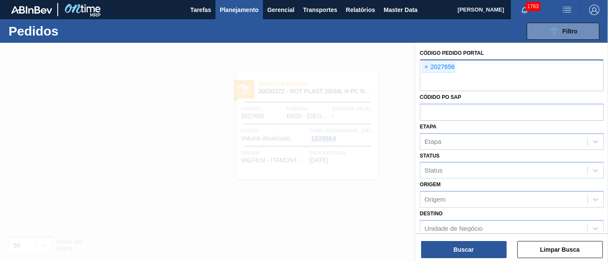
click at [430, 64] on span "×" at bounding box center [426, 67] width 8 height 10
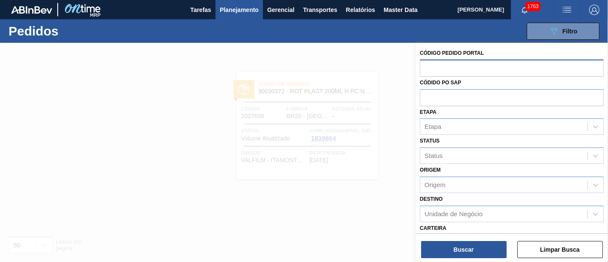
paste input "2028401"
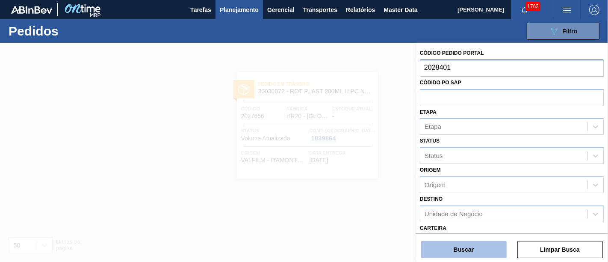
type input "2028401"
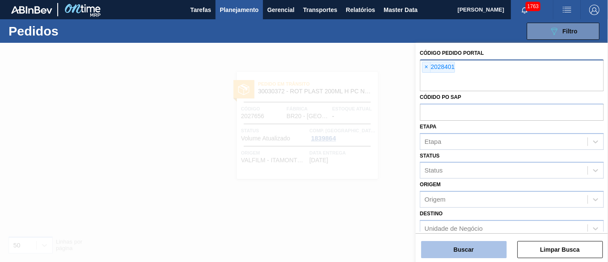
click at [480, 253] on button "Buscar" at bounding box center [463, 249] width 85 height 17
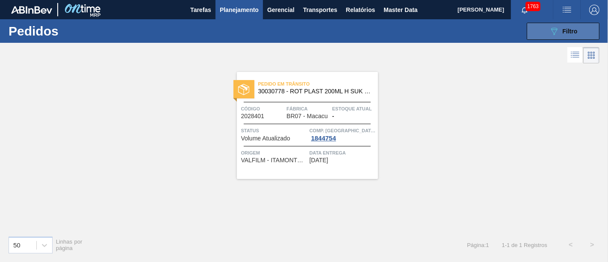
click at [553, 29] on icon at bounding box center [554, 31] width 6 height 7
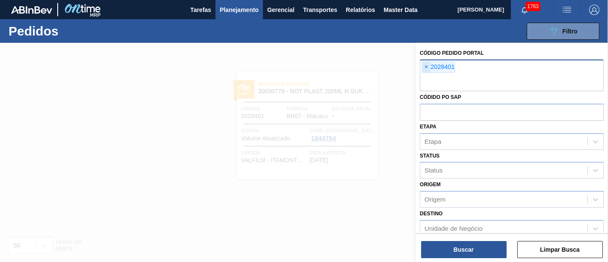
click at [427, 69] on span "×" at bounding box center [426, 67] width 8 height 10
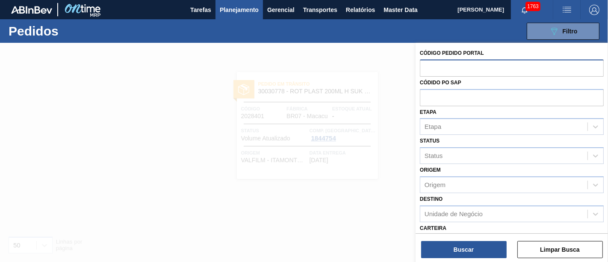
paste input "2042495"
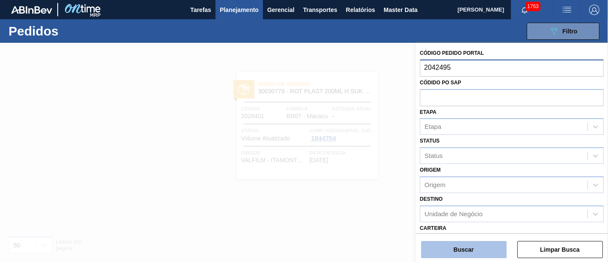
type input "2042495"
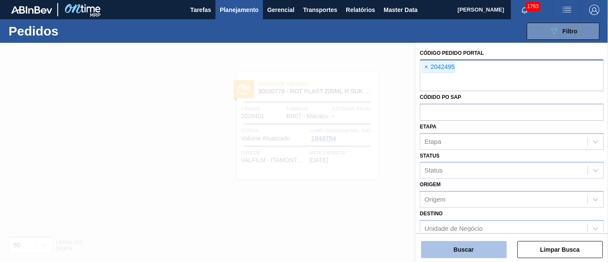
click at [463, 241] on button "Buscar" at bounding box center [463, 249] width 85 height 17
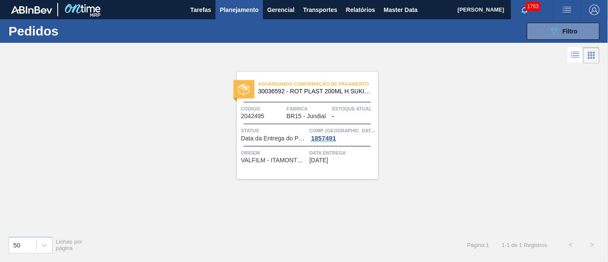
drag, startPoint x: 541, startPoint y: 34, endPoint x: 532, endPoint y: 40, distance: 10.8
click at [541, 34] on button "089F7B8B-B2A5-4AFE-B5C0-19BA573D28AC Filtro" at bounding box center [563, 31] width 73 height 17
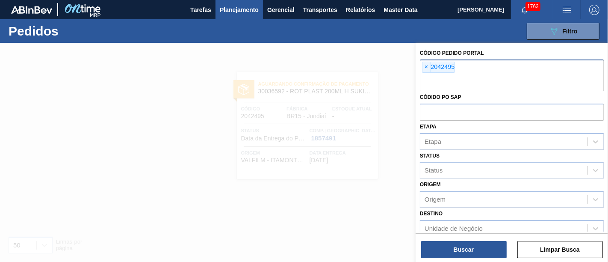
click at [430, 68] on span "×" at bounding box center [426, 67] width 8 height 10
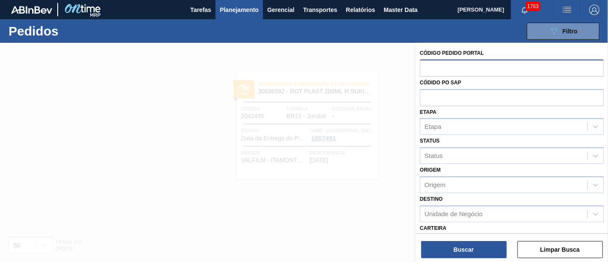
paste input "2042496"
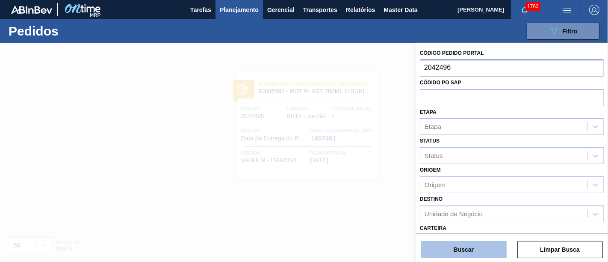
type input "2042496"
click at [468, 247] on button "Buscar" at bounding box center [463, 249] width 85 height 17
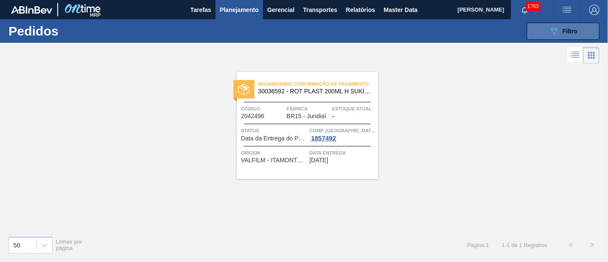
click at [547, 26] on button "089F7B8B-B2A5-4AFE-B5C0-19BA573D28AC Filtro" at bounding box center [563, 31] width 73 height 17
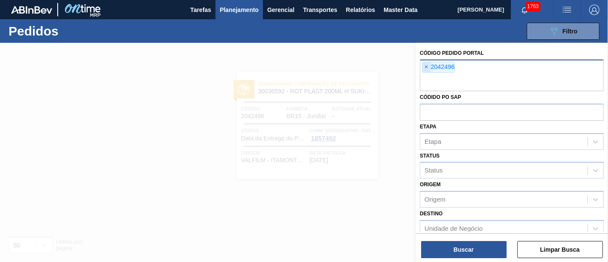
click at [427, 65] on span "×" at bounding box center [426, 67] width 8 height 10
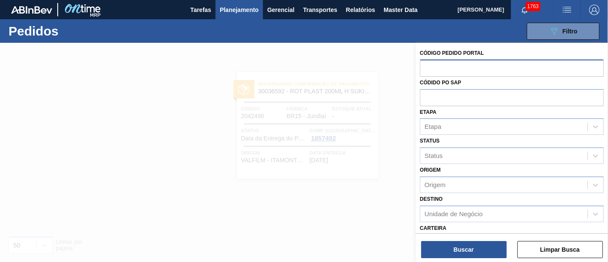
paste input "2042497"
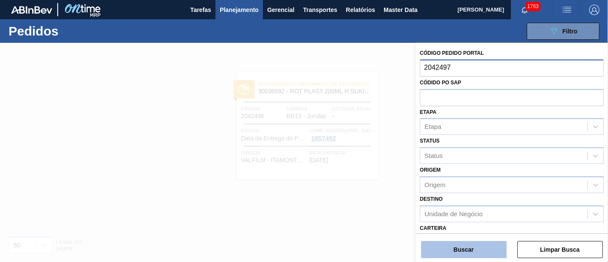
type input "2042497"
click at [468, 246] on button "Buscar" at bounding box center [463, 249] width 85 height 17
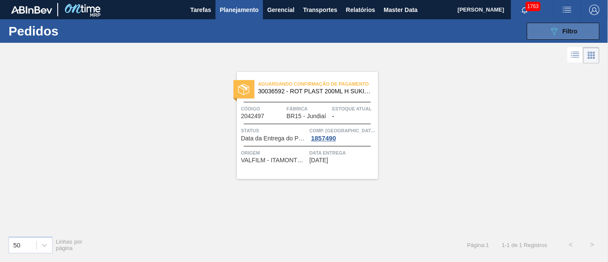
click at [580, 37] on button "089F7B8B-B2A5-4AFE-B5C0-19BA573D28AC Filtro" at bounding box center [563, 31] width 73 height 17
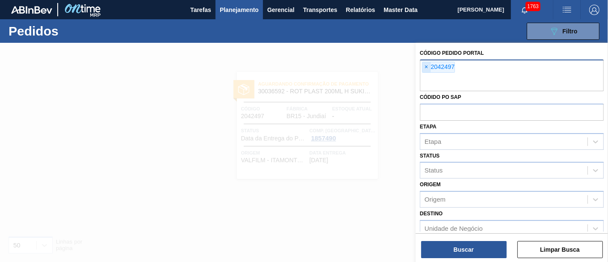
click at [426, 71] on span "×" at bounding box center [426, 67] width 8 height 10
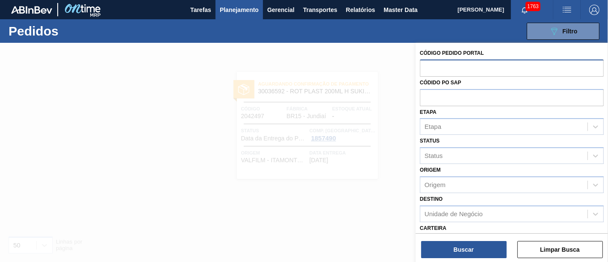
paste input "2042498"
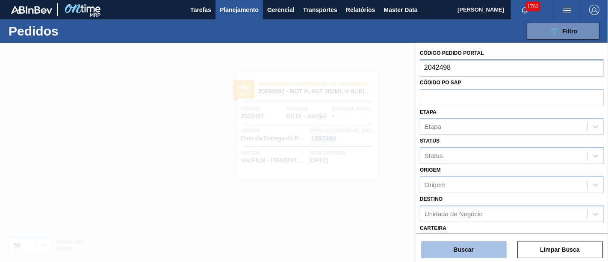
type input "2042498"
click at [439, 250] on button "Buscar" at bounding box center [463, 249] width 85 height 17
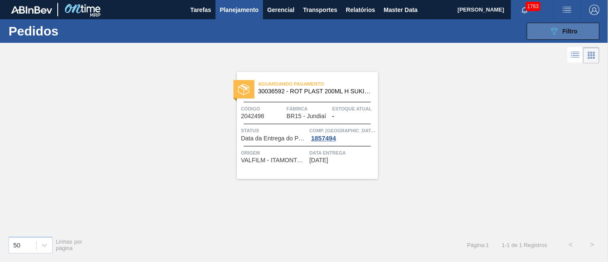
click at [544, 34] on button "089F7B8B-B2A5-4AFE-B5C0-19BA573D28AC Filtro" at bounding box center [563, 31] width 73 height 17
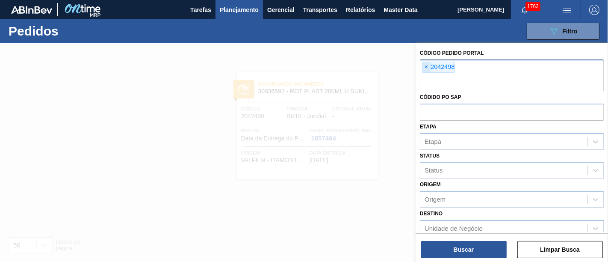
click at [426, 65] on span "×" at bounding box center [426, 67] width 8 height 10
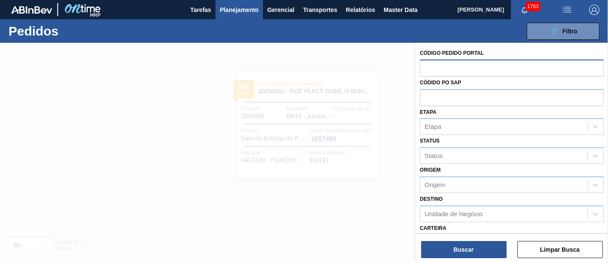
paste input "2042499"
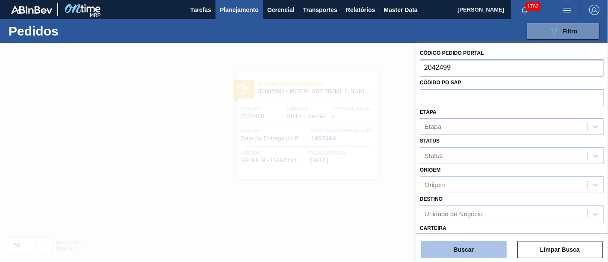
type input "2042499"
click at [460, 244] on button "Buscar" at bounding box center [463, 249] width 85 height 17
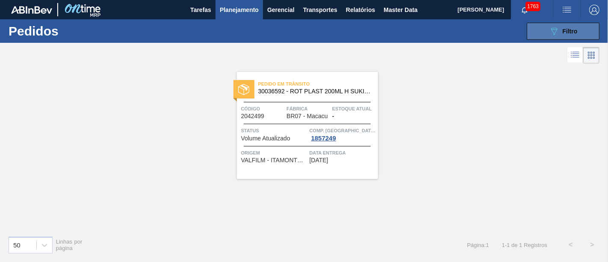
click at [585, 34] on button "089F7B8B-B2A5-4AFE-B5C0-19BA573D28AC Filtro" at bounding box center [563, 31] width 73 height 17
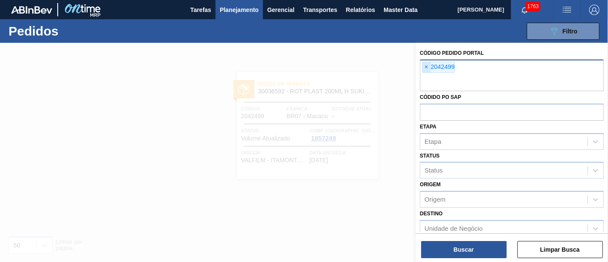
click at [424, 68] on span "×" at bounding box center [426, 67] width 8 height 10
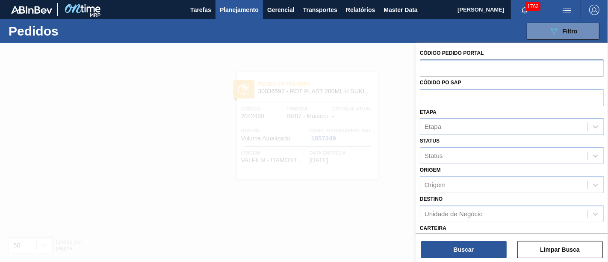
paste input "2042507"
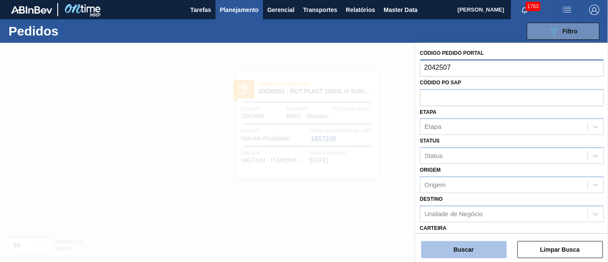
type input "2042507"
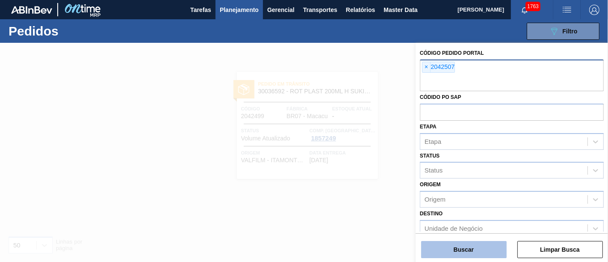
click at [463, 241] on button "Buscar" at bounding box center [463, 249] width 85 height 17
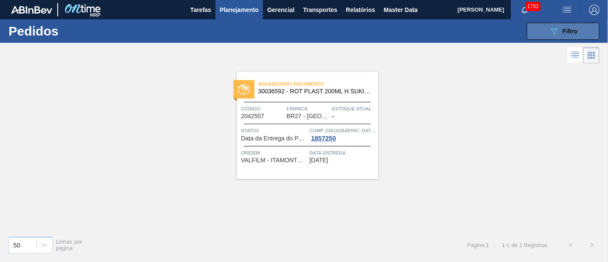
click at [574, 31] on span "Filtro" at bounding box center [569, 31] width 15 height 7
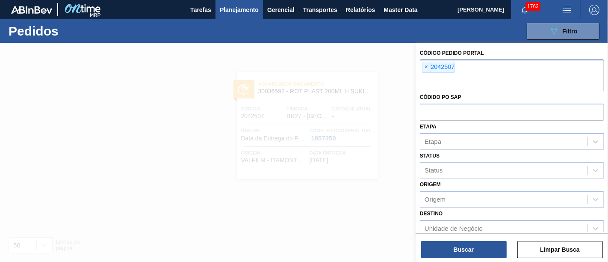
click at [430, 69] on div "× 2042507" at bounding box center [438, 67] width 33 height 11
paste input "2027104"
type input "2027104"
click at [429, 67] on span "×" at bounding box center [426, 67] width 8 height 10
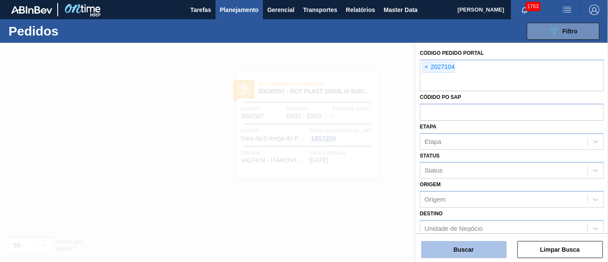
click at [468, 249] on button "Buscar" at bounding box center [463, 249] width 85 height 17
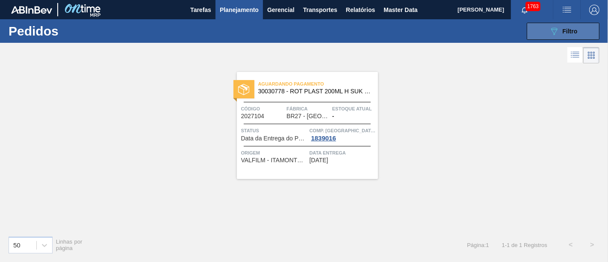
click at [562, 32] on span "Filtro" at bounding box center [569, 31] width 15 height 7
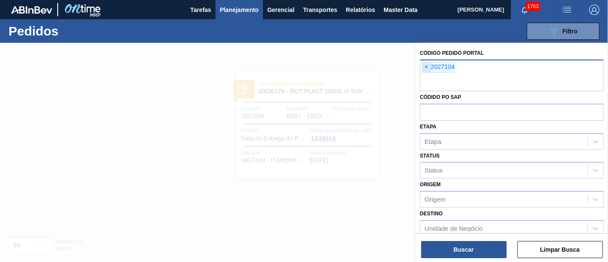
click at [427, 65] on span "×" at bounding box center [426, 67] width 8 height 10
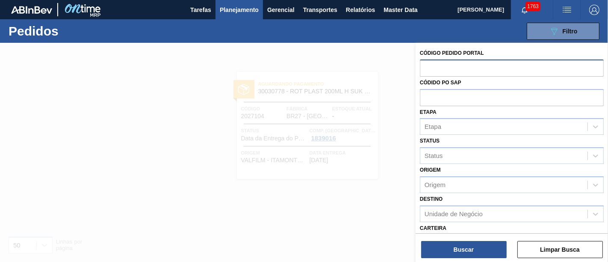
paste input "2032511"
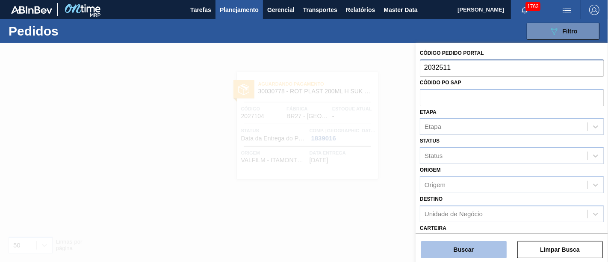
type input "2032511"
click at [441, 241] on button "Buscar" at bounding box center [463, 249] width 85 height 17
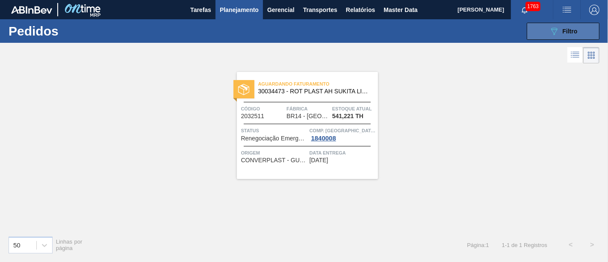
click at [541, 34] on button "089F7B8B-B2A5-4AFE-B5C0-19BA573D28AC Filtro" at bounding box center [563, 31] width 73 height 17
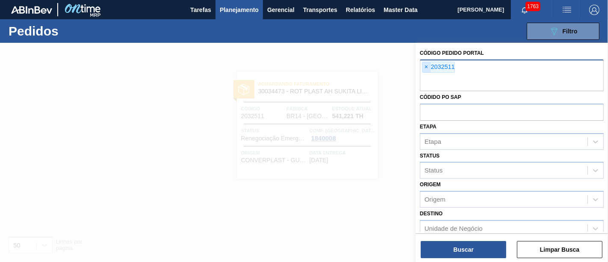
click at [427, 66] on span "×" at bounding box center [426, 67] width 8 height 10
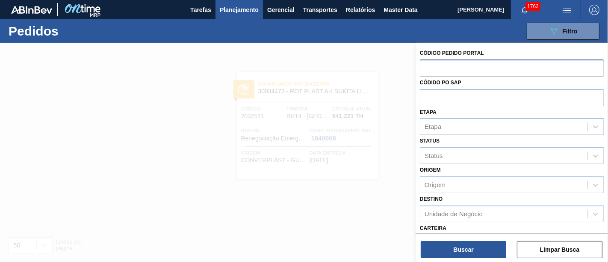
paste input "2043648"
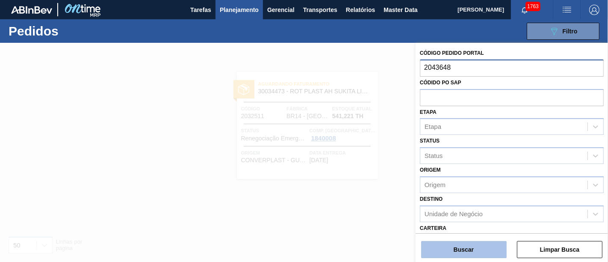
type input "2043648"
click at [455, 246] on button "Buscar" at bounding box center [463, 249] width 85 height 17
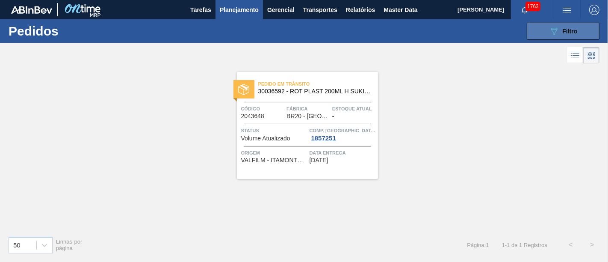
click at [567, 34] on span "Filtro" at bounding box center [569, 31] width 15 height 7
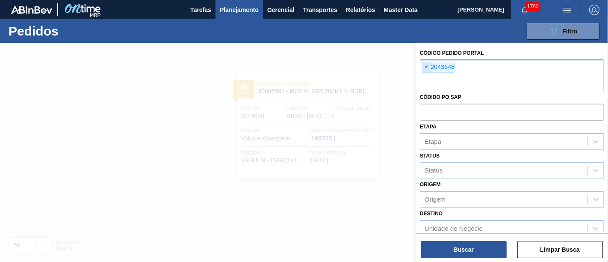
click at [424, 70] on span "×" at bounding box center [426, 67] width 8 height 10
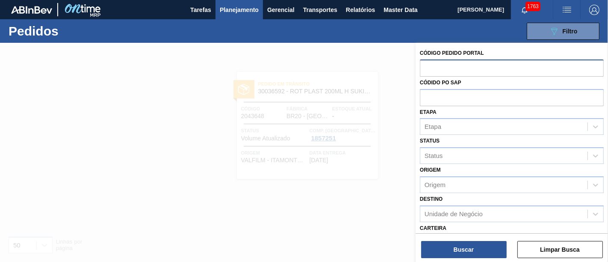
paste input "2043649"
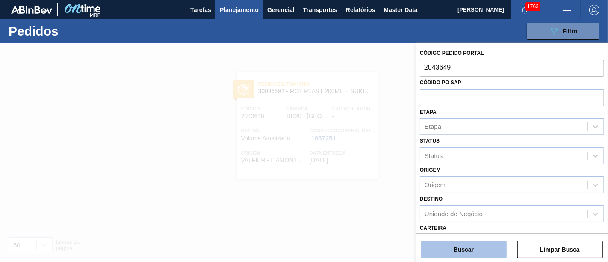
type input "2043649"
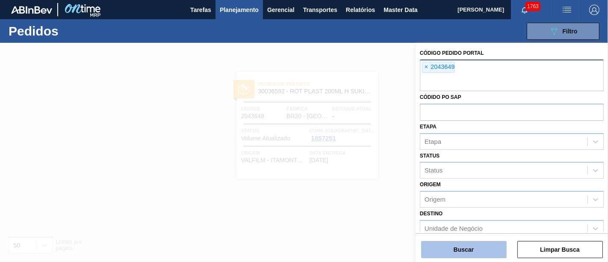
click at [470, 251] on button "Buscar" at bounding box center [463, 249] width 85 height 17
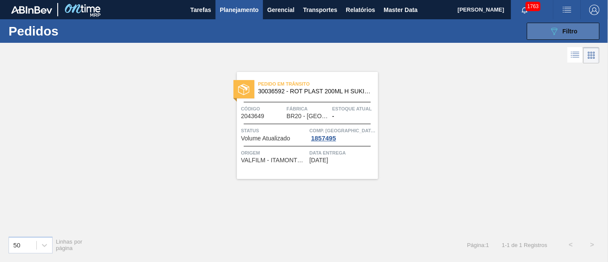
drag, startPoint x: 559, startPoint y: 30, endPoint x: 555, endPoint y: 34, distance: 6.0
click at [559, 30] on div "089F7B8B-B2A5-4AFE-B5C0-19BA573D28AC Filtro" at bounding box center [563, 31] width 29 height 10
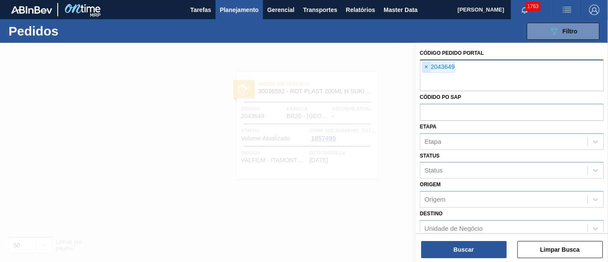
click at [426, 66] on span "×" at bounding box center [426, 67] width 8 height 10
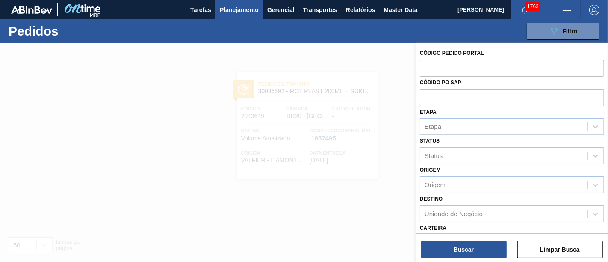
paste input "2030226"
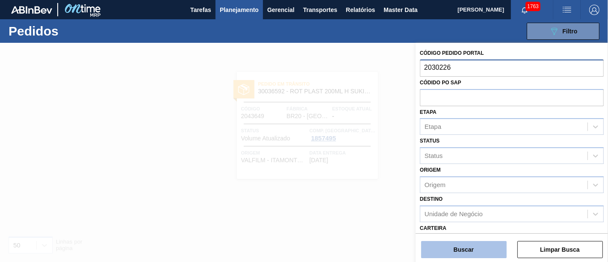
type input "2030226"
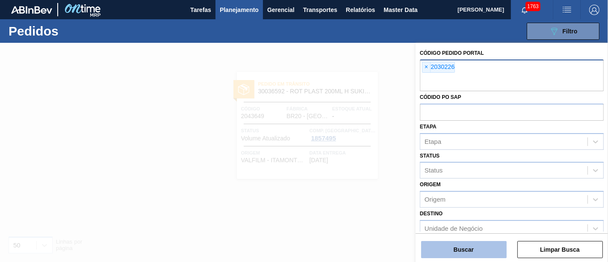
click at [446, 248] on button "Buscar" at bounding box center [463, 249] width 85 height 17
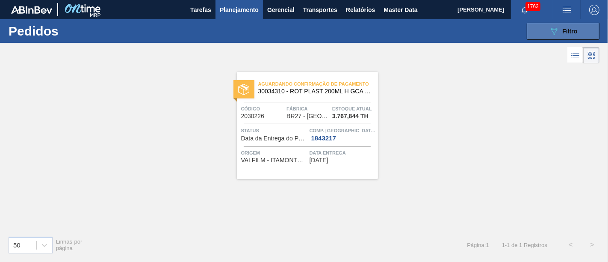
click at [576, 35] on div "089F7B8B-B2A5-4AFE-B5C0-19BA573D28AC Filtro" at bounding box center [563, 31] width 29 height 10
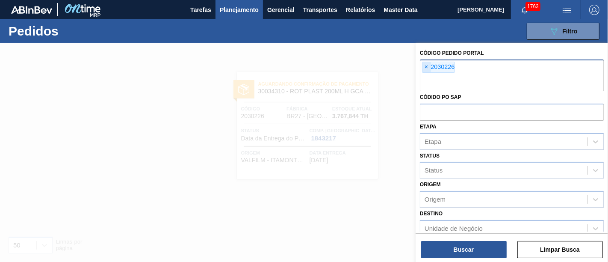
click at [427, 68] on span "×" at bounding box center [426, 67] width 8 height 10
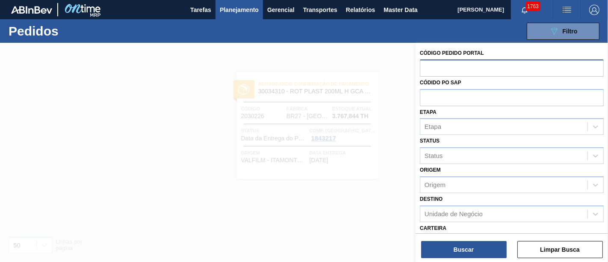
paste input "2042502"
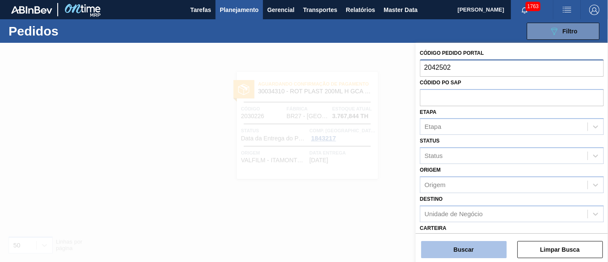
type input "2042502"
click at [481, 247] on button "Buscar" at bounding box center [463, 249] width 85 height 17
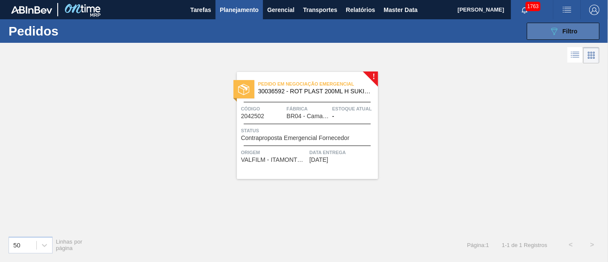
click at [546, 36] on button "089F7B8B-B2A5-4AFE-B5C0-19BA573D28AC Filtro" at bounding box center [563, 31] width 73 height 17
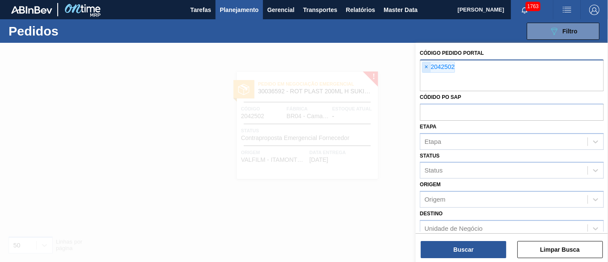
click at [427, 68] on span "×" at bounding box center [426, 67] width 8 height 10
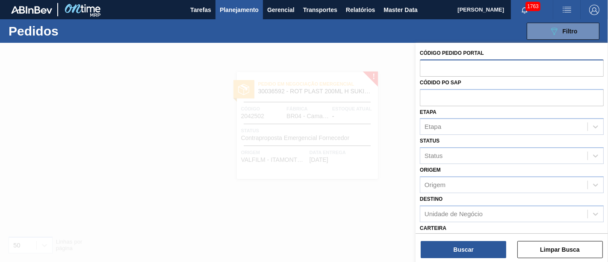
paste input "2032479"
type input "2032479"
click at [455, 240] on div "Buscar Limpar Busca" at bounding box center [511, 245] width 192 height 24
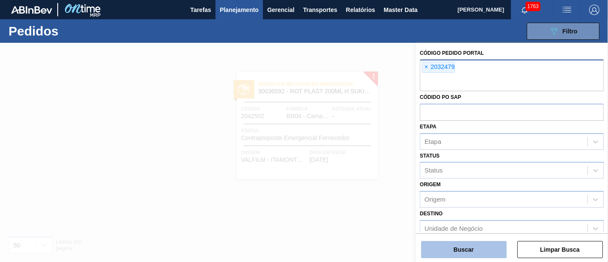
click at [456, 241] on button "Buscar" at bounding box center [463, 249] width 85 height 17
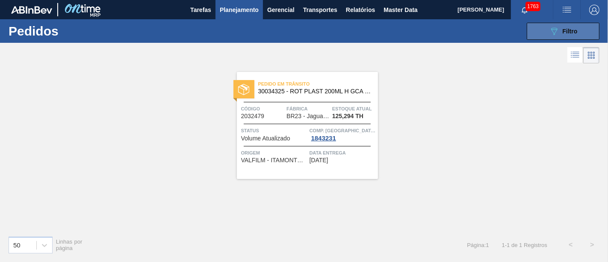
click at [554, 37] on button "089F7B8B-B2A5-4AFE-B5C0-19BA573D28AC Filtro" at bounding box center [563, 31] width 73 height 17
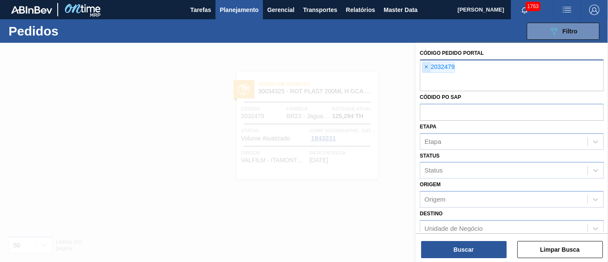
click at [424, 66] on span "×" at bounding box center [426, 67] width 8 height 10
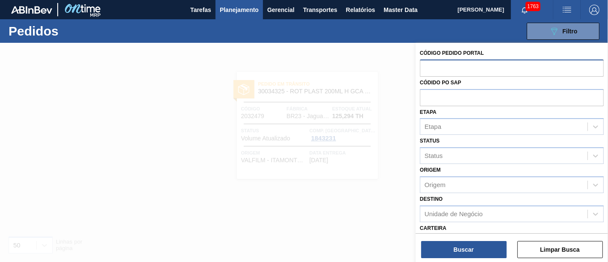
paste input "2042428"
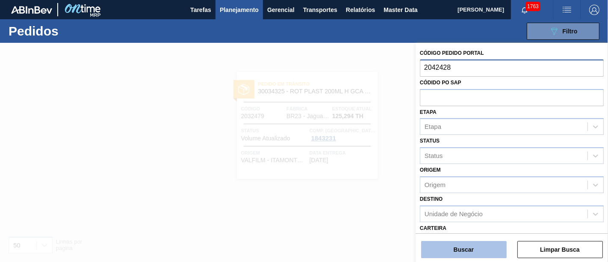
type input "2042428"
click at [458, 247] on button "Buscar" at bounding box center [463, 249] width 85 height 17
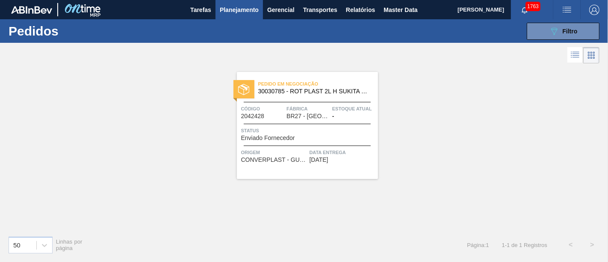
drag, startPoint x: 570, startPoint y: 34, endPoint x: 554, endPoint y: 42, distance: 17.8
click at [570, 33] on span "Filtro" at bounding box center [569, 31] width 15 height 7
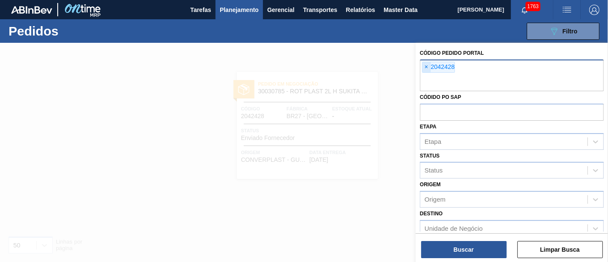
click at [427, 66] on span "×" at bounding box center [426, 67] width 8 height 10
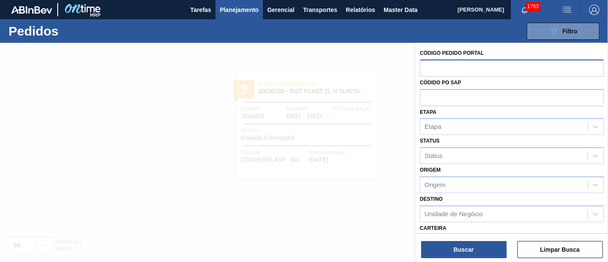
paste input "2043653"
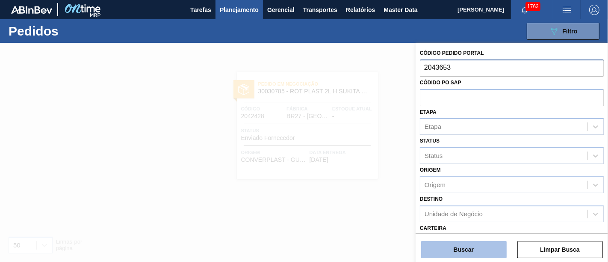
type input "2043653"
click at [449, 247] on button "Buscar" at bounding box center [463, 249] width 85 height 17
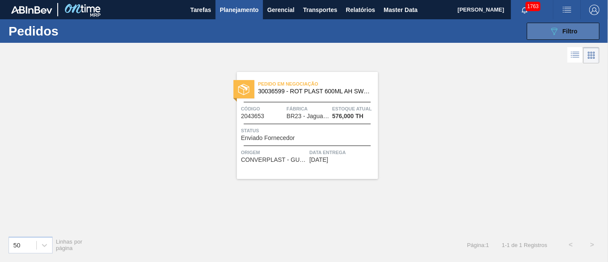
click at [547, 33] on button "089F7B8B-B2A5-4AFE-B5C0-19BA573D28AC Filtro" at bounding box center [563, 31] width 73 height 17
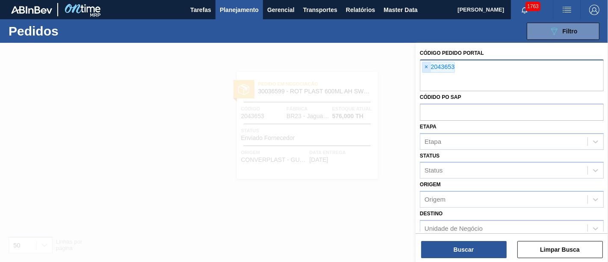
click at [426, 69] on span "×" at bounding box center [426, 67] width 8 height 10
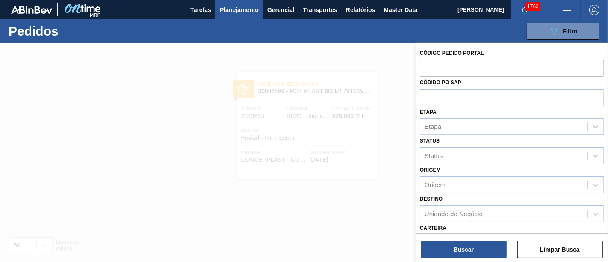
paste input "2023051"
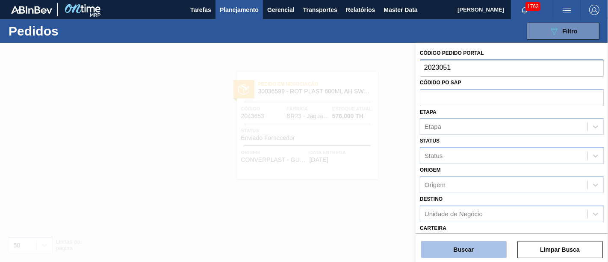
type input "2023051"
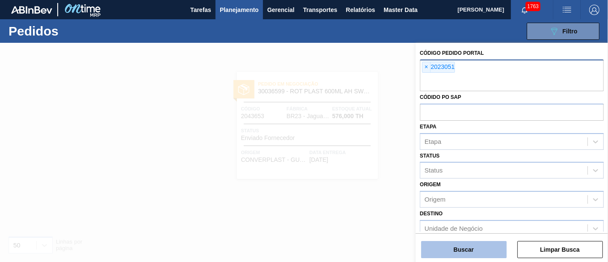
click at [451, 251] on button "Buscar" at bounding box center [463, 249] width 85 height 17
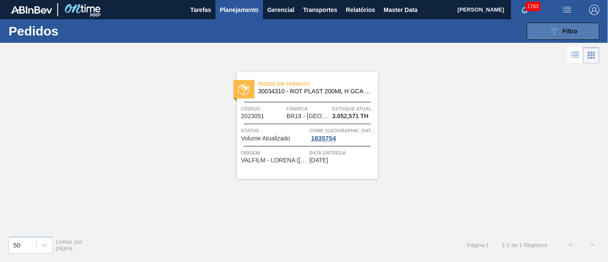
click at [550, 35] on icon "089F7B8B-B2A5-4AFE-B5C0-19BA573D28AC" at bounding box center [554, 31] width 10 height 10
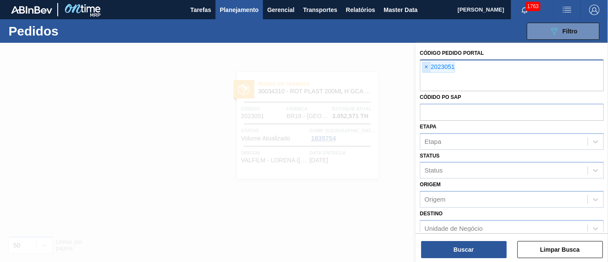
click at [429, 66] on span "×" at bounding box center [426, 67] width 8 height 10
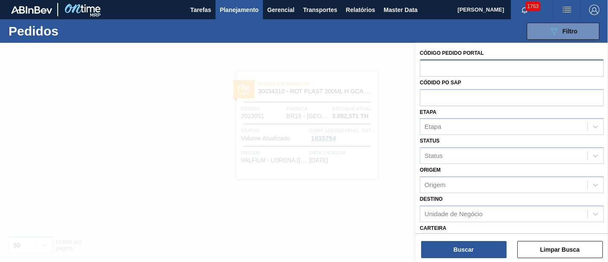
paste input "2023688"
type input "2023688"
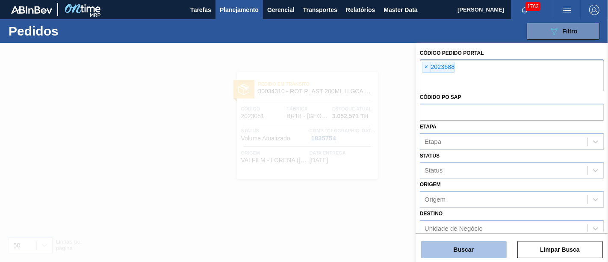
click at [485, 243] on button "Buscar" at bounding box center [463, 249] width 85 height 17
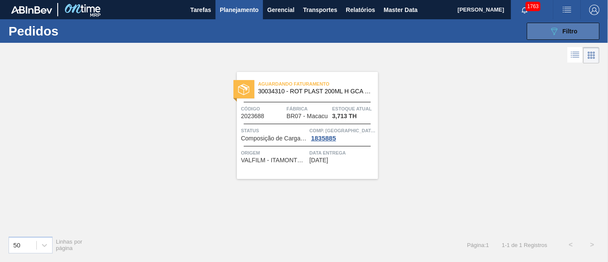
click at [544, 33] on button "089F7B8B-B2A5-4AFE-B5C0-19BA573D28AC Filtro" at bounding box center [563, 31] width 73 height 17
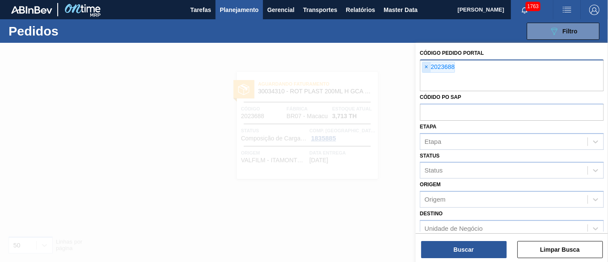
click at [426, 67] on span "×" at bounding box center [426, 67] width 8 height 10
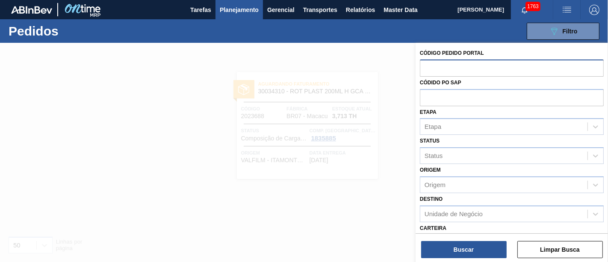
paste input "2027901"
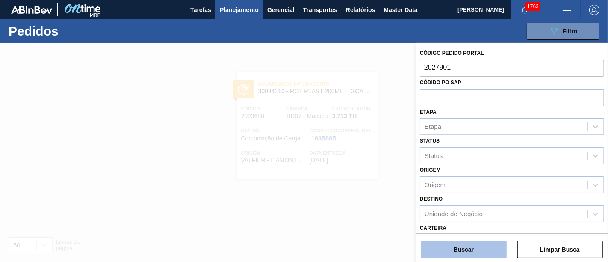
type input "2027901"
click at [458, 244] on button "Buscar" at bounding box center [463, 249] width 85 height 17
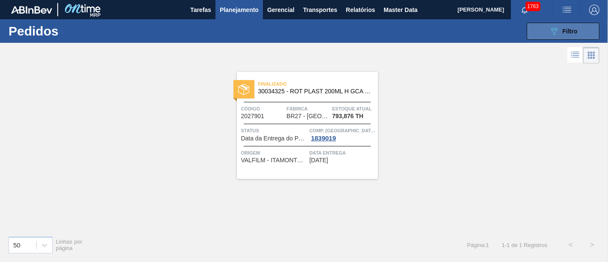
click at [544, 29] on button "089F7B8B-B2A5-4AFE-B5C0-19BA573D28AC Filtro" at bounding box center [563, 31] width 73 height 17
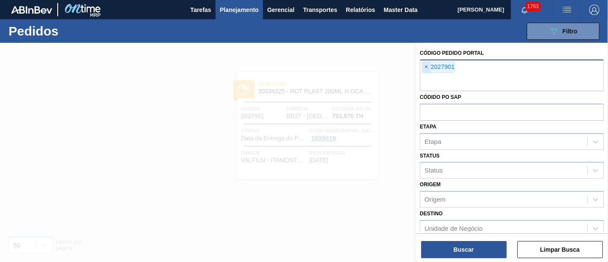
click at [427, 68] on span "×" at bounding box center [426, 67] width 8 height 10
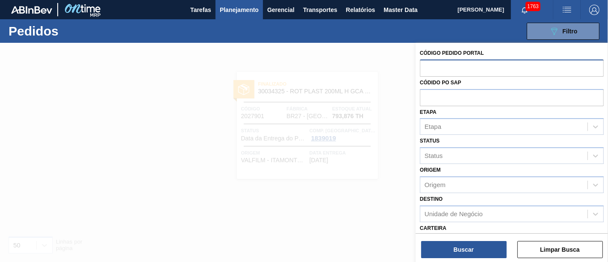
paste input "2027659"
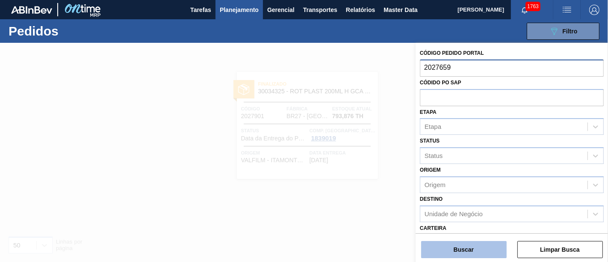
type input "2027659"
click at [446, 247] on button "Buscar" at bounding box center [463, 249] width 85 height 17
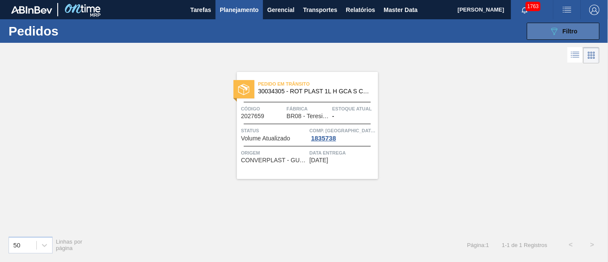
click at [556, 29] on icon at bounding box center [554, 31] width 6 height 7
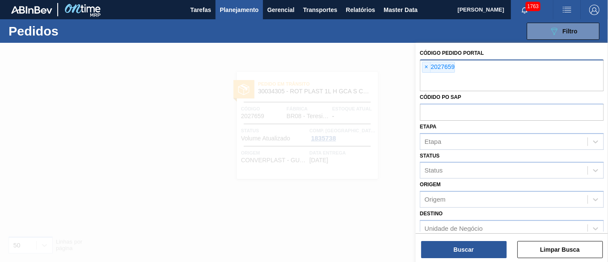
click at [431, 69] on div "× 2027659" at bounding box center [438, 67] width 33 height 11
paste input "2032495"
type input "2032495"
click at [426, 63] on span "×" at bounding box center [426, 67] width 8 height 10
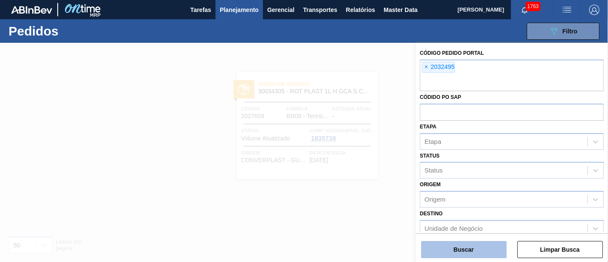
click at [450, 247] on button "Buscar" at bounding box center [463, 249] width 85 height 17
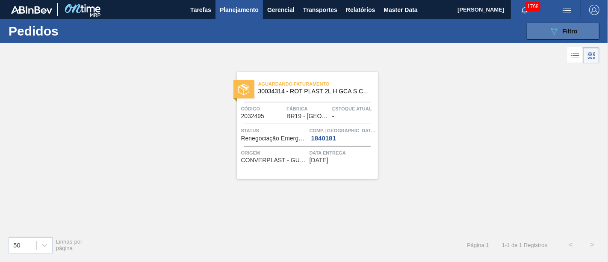
drag, startPoint x: 545, startPoint y: 26, endPoint x: 542, endPoint y: 29, distance: 4.5
click at [545, 26] on button "089F7B8B-B2A5-4AFE-B5C0-19BA573D28AC Filtro" at bounding box center [563, 31] width 73 height 17
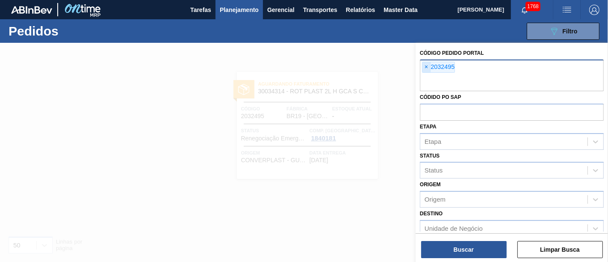
click at [430, 70] on span "×" at bounding box center [426, 67] width 8 height 10
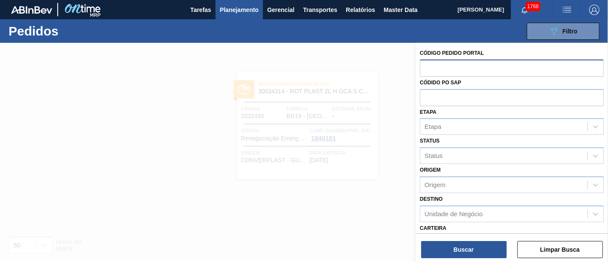
paste input "2023527"
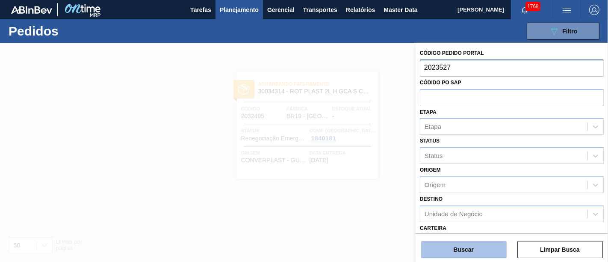
type input "2023527"
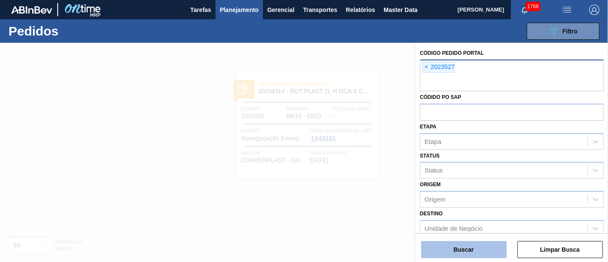
click at [457, 244] on button "Buscar" at bounding box center [463, 249] width 85 height 17
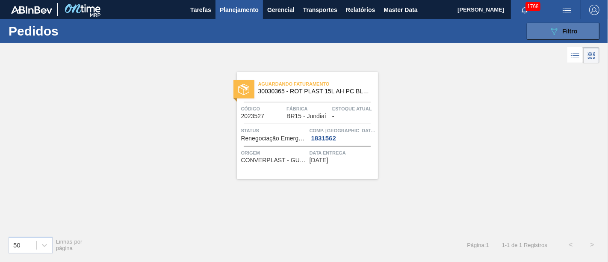
click at [551, 32] on icon "089F7B8B-B2A5-4AFE-B5C0-19BA573D28AC" at bounding box center [554, 31] width 10 height 10
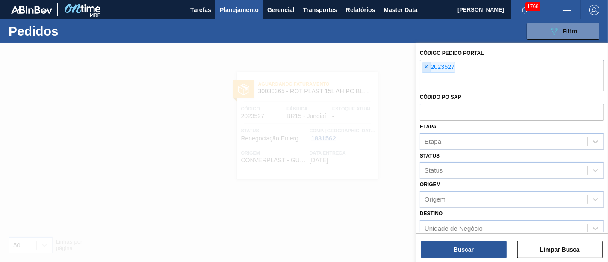
click at [424, 70] on span "×" at bounding box center [426, 67] width 8 height 10
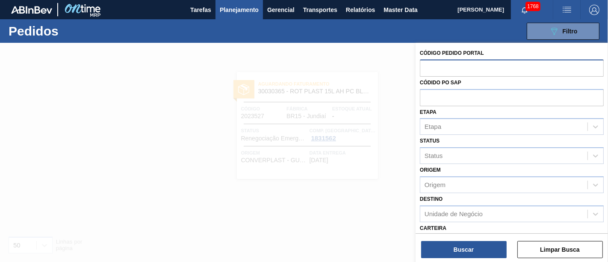
paste input "2035274"
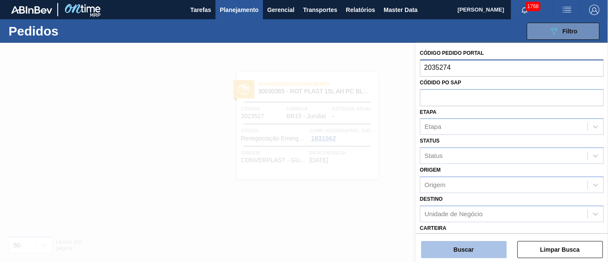
type input "2035274"
click at [476, 241] on button "Buscar" at bounding box center [463, 249] width 85 height 17
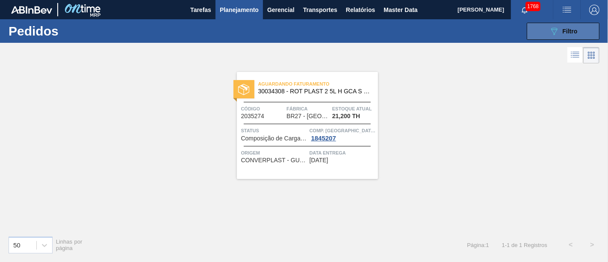
click at [559, 33] on div "089F7B8B-B2A5-4AFE-B5C0-19BA573D28AC Filtro" at bounding box center [563, 31] width 29 height 10
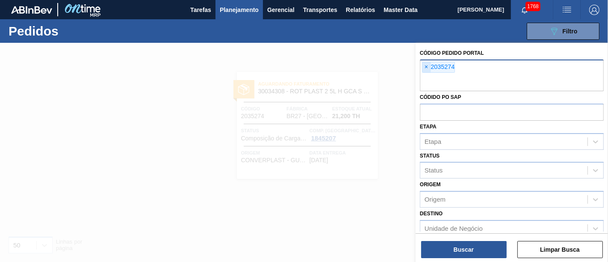
click at [429, 69] on span "×" at bounding box center [426, 67] width 8 height 10
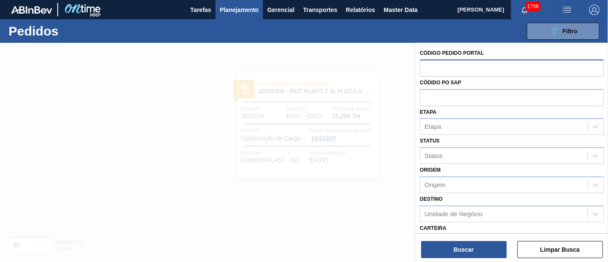
paste input "2027665"
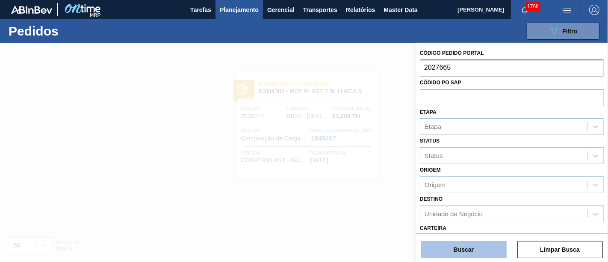
type input "2027665"
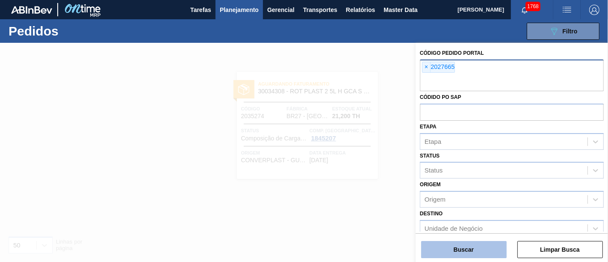
click at [468, 246] on button "Buscar" at bounding box center [463, 249] width 85 height 17
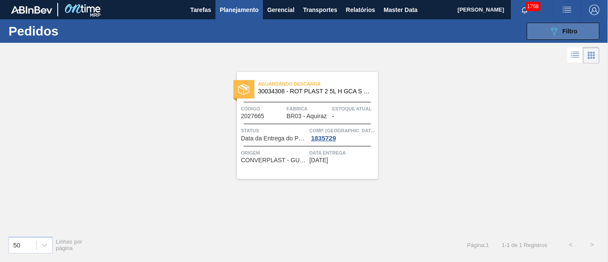
click at [581, 33] on button "089F7B8B-B2A5-4AFE-B5C0-19BA573D28AC Filtro" at bounding box center [563, 31] width 73 height 17
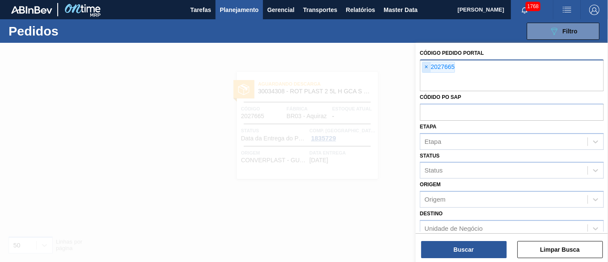
click at [427, 66] on span "×" at bounding box center [426, 67] width 8 height 10
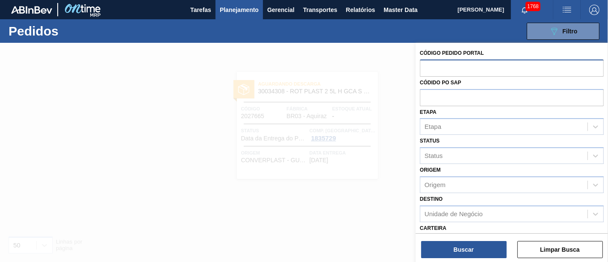
paste input "2031809"
type input "2031809"
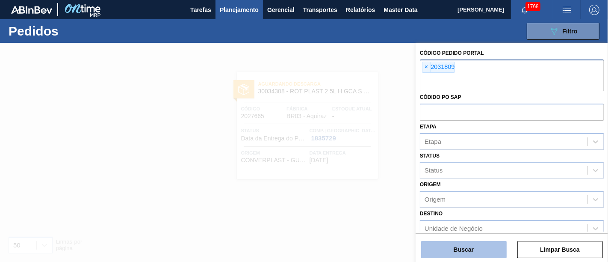
click at [473, 252] on button "Buscar" at bounding box center [463, 249] width 85 height 17
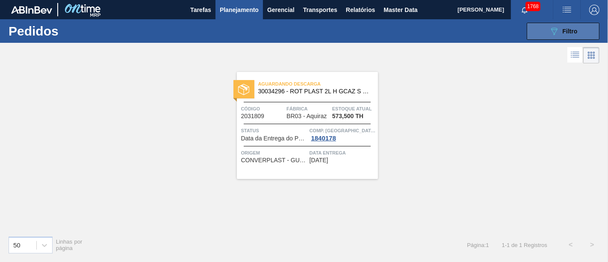
click at [546, 35] on button "089F7B8B-B2A5-4AFE-B5C0-19BA573D28AC Filtro" at bounding box center [563, 31] width 73 height 17
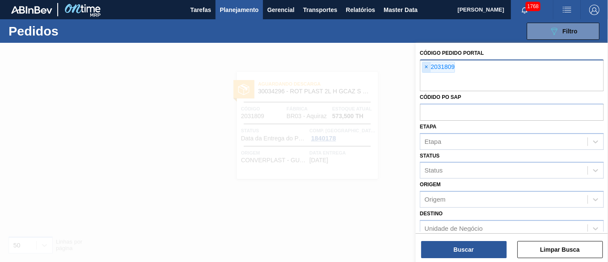
click at [430, 68] on span "×" at bounding box center [426, 67] width 8 height 10
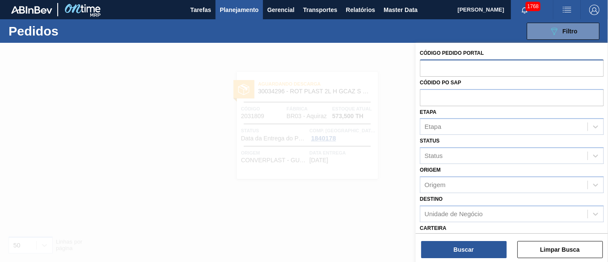
paste input "2039207"
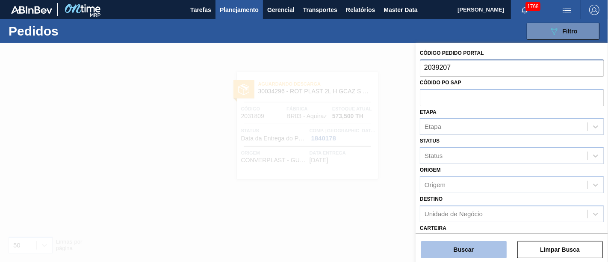
type input "2039207"
click at [483, 246] on button "Buscar" at bounding box center [463, 249] width 85 height 17
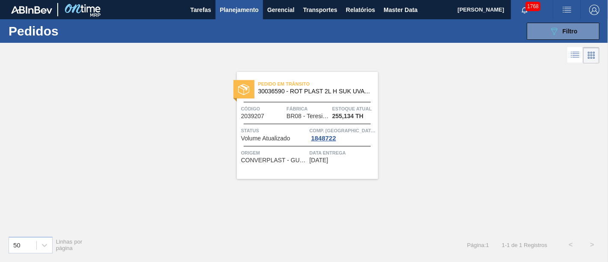
click at [551, 21] on div "089F7B8B-B2A5-4AFE-B5C0-19BA573D28AC Filtro Código Pedido Portal × 2039207 Códi…" at bounding box center [366, 31] width 474 height 26
click at [551, 27] on icon "089F7B8B-B2A5-4AFE-B5C0-19BA573D28AC" at bounding box center [554, 31] width 10 height 10
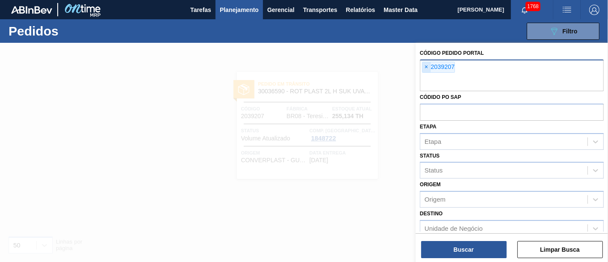
click at [427, 68] on span "×" at bounding box center [426, 67] width 8 height 10
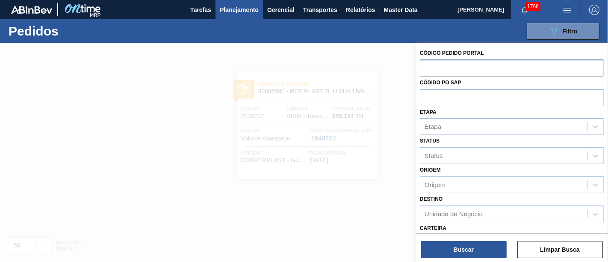
paste input "2042394"
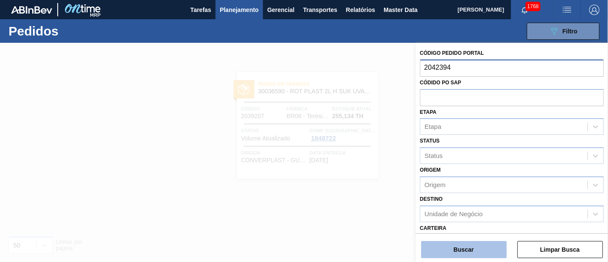
type input "2042394"
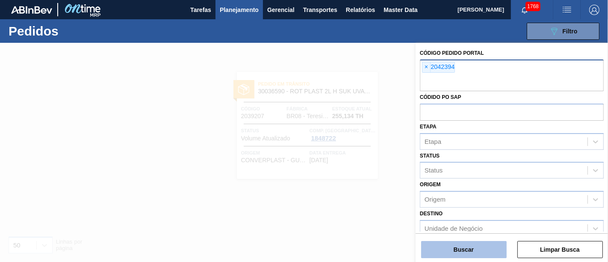
click at [453, 246] on button "Buscar" at bounding box center [463, 249] width 85 height 17
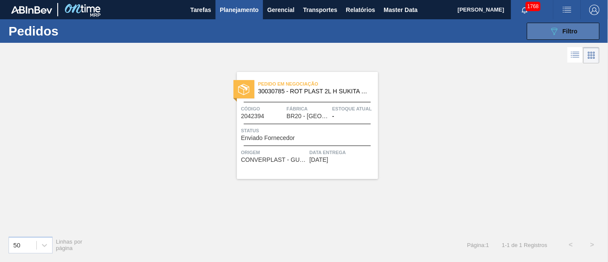
click at [545, 32] on button "089F7B8B-B2A5-4AFE-B5C0-19BA573D28AC Filtro" at bounding box center [563, 31] width 73 height 17
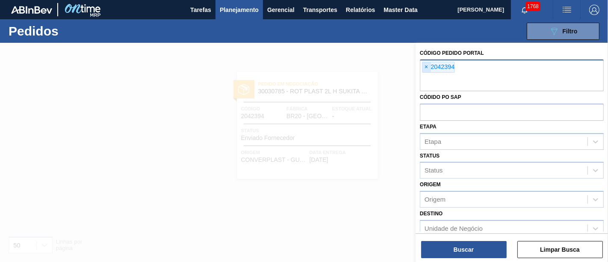
click at [427, 65] on span "×" at bounding box center [426, 67] width 8 height 10
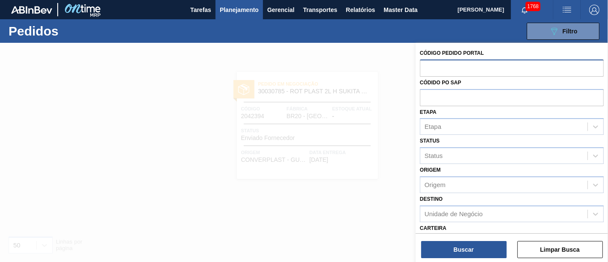
paste input "2043657"
type input "2043657"
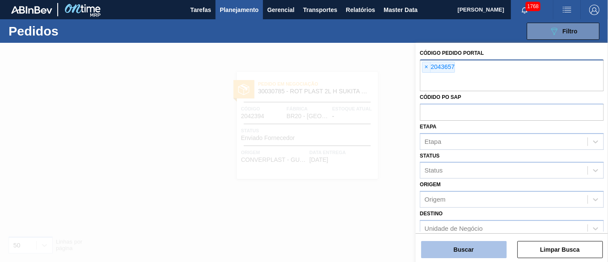
click at [484, 256] on button "Buscar" at bounding box center [463, 249] width 85 height 17
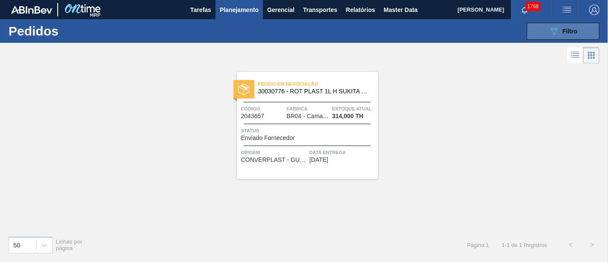
click at [562, 35] on div "089F7B8B-B2A5-4AFE-B5C0-19BA573D28AC Filtro" at bounding box center [563, 31] width 29 height 10
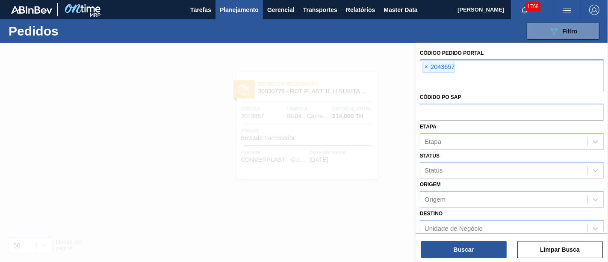
click at [420, 68] on div "× 2043657" at bounding box center [512, 75] width 184 height 32
click at [424, 68] on span "×" at bounding box center [426, 67] width 8 height 10
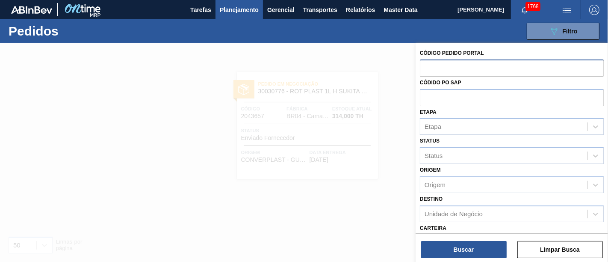
paste input "2027028"
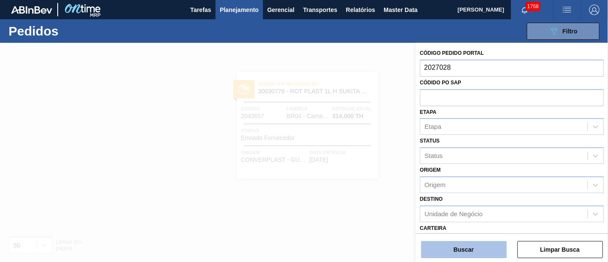
type input "2027028"
click at [462, 244] on button "Buscar" at bounding box center [463, 249] width 85 height 17
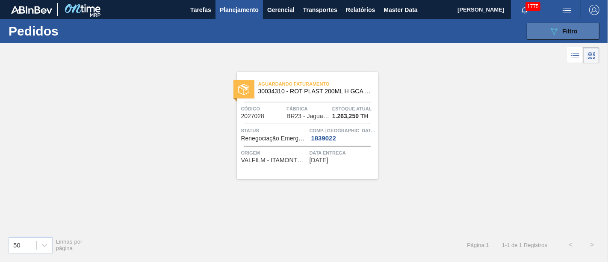
click at [589, 30] on button "089F7B8B-B2A5-4AFE-B5C0-19BA573D28AC Filtro" at bounding box center [563, 31] width 73 height 17
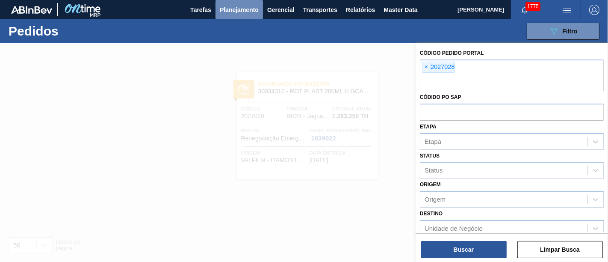
click at [235, 9] on span "Planejamento" at bounding box center [239, 10] width 39 height 10
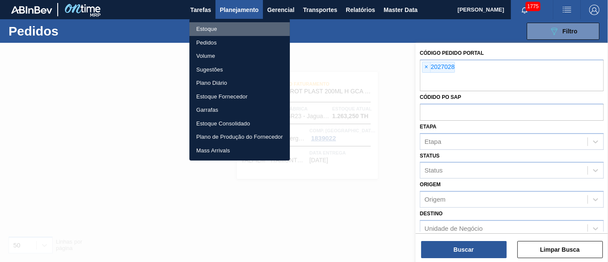
click at [244, 27] on li "Estoque" at bounding box center [239, 29] width 100 height 14
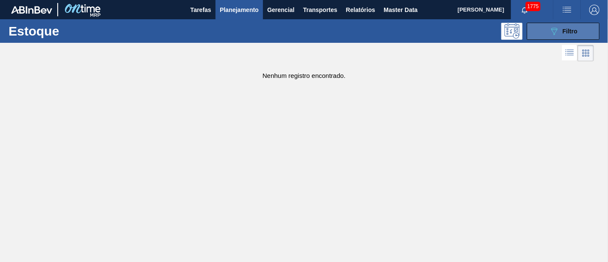
click at [571, 35] on div "089F7B8B-B2A5-4AFE-B5C0-19BA573D28AC Filtro" at bounding box center [563, 31] width 29 height 10
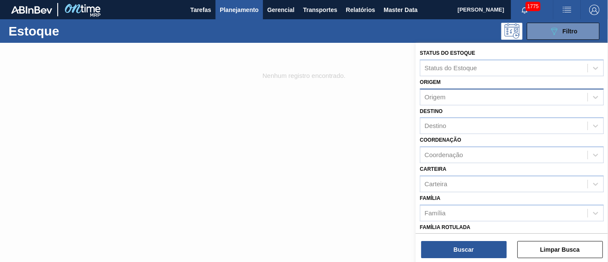
scroll to position [47, 0]
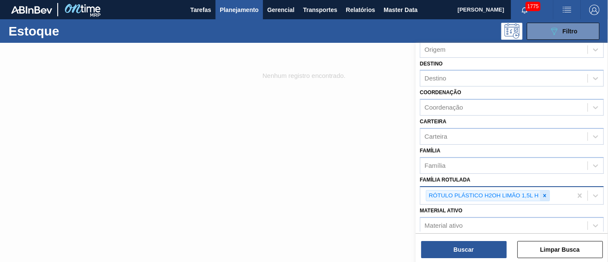
click at [547, 194] on div at bounding box center [544, 195] width 9 height 11
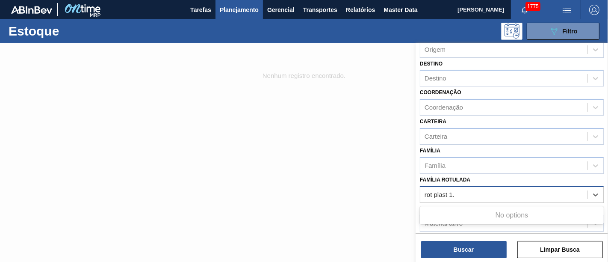
type Rotulada "rot plast 1."
click at [397, 204] on div at bounding box center [304, 174] width 608 height 262
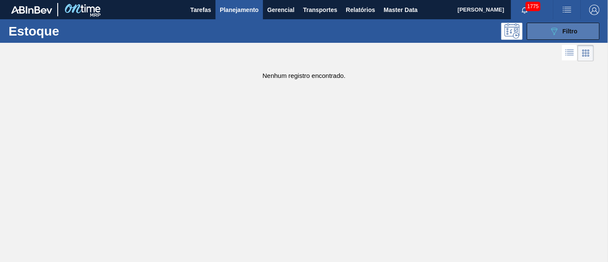
click at [545, 30] on button "089F7B8B-B2A5-4AFE-B5C0-19BA573D28AC Filtro" at bounding box center [563, 31] width 73 height 17
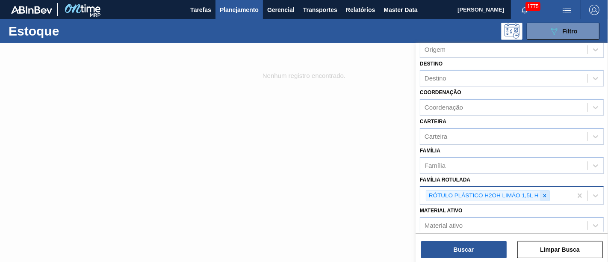
click at [546, 194] on icon at bounding box center [544, 195] width 6 height 6
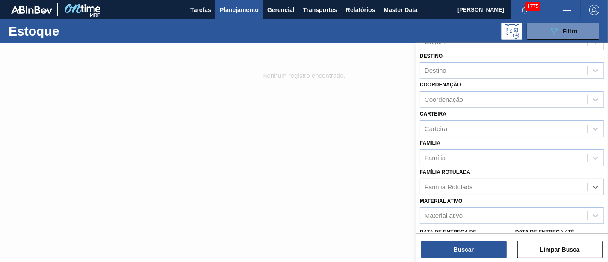
scroll to position [142, 0]
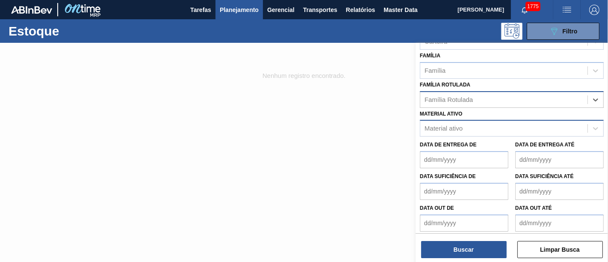
click at [483, 122] on div "Material ativo" at bounding box center [503, 128] width 167 height 12
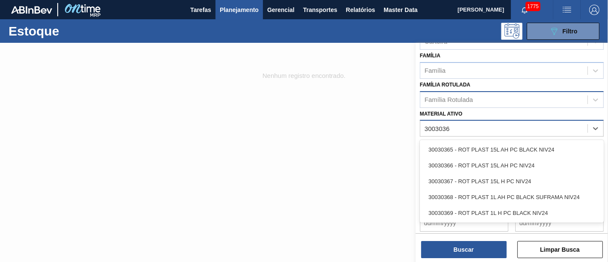
type ativo "30030365"
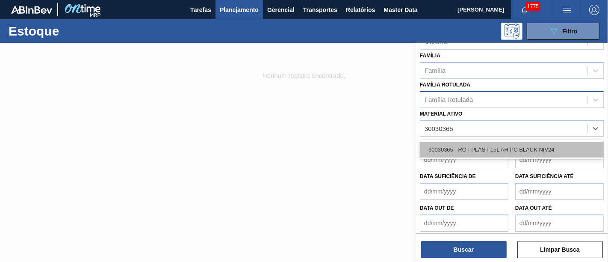
click at [483, 142] on div "30030365 - ROT PLAST 15L AH PC BLACK NIV24" at bounding box center [512, 149] width 184 height 16
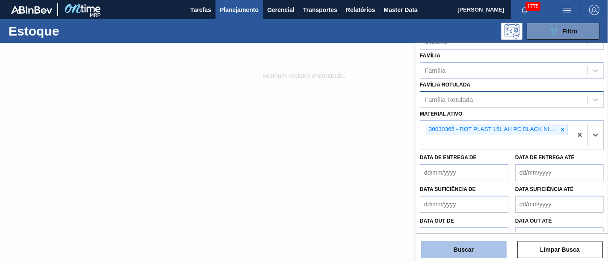
click at [482, 242] on button "Buscar" at bounding box center [463, 249] width 85 height 17
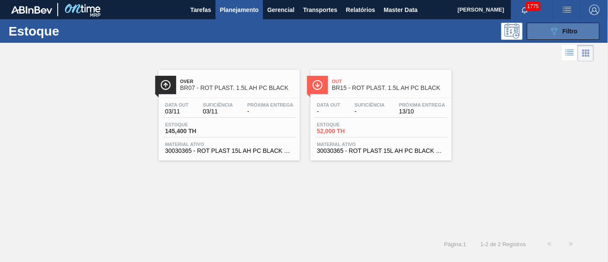
click at [562, 33] on div "089F7B8B-B2A5-4AFE-B5C0-19BA573D28AC Filtro" at bounding box center [563, 31] width 29 height 10
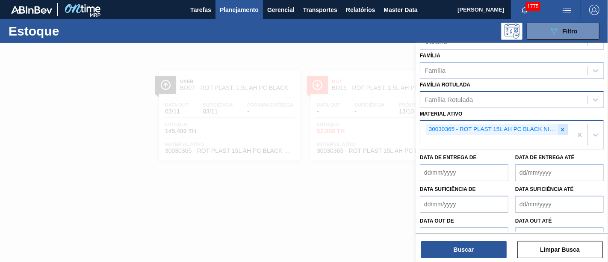
click at [565, 127] on div at bounding box center [562, 129] width 9 height 11
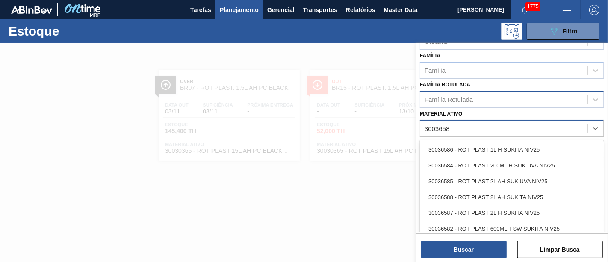
type ativo "30036584"
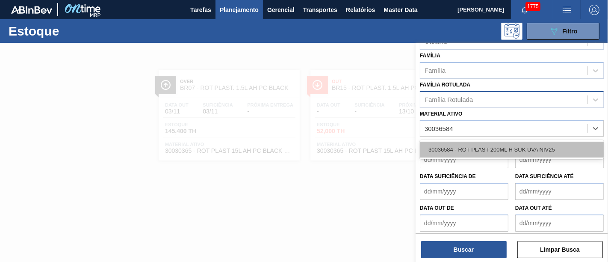
click at [550, 143] on div "30036584 - ROT PLAST 200ML H SUK UVA NIV25" at bounding box center [512, 149] width 184 height 16
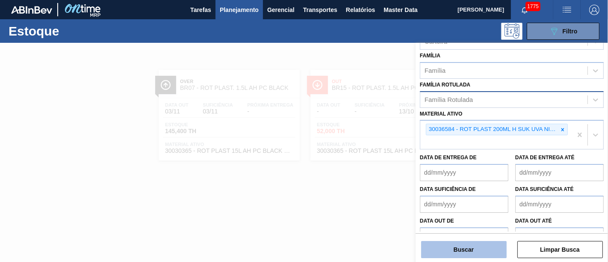
click at [480, 251] on button "Buscar" at bounding box center [463, 249] width 85 height 17
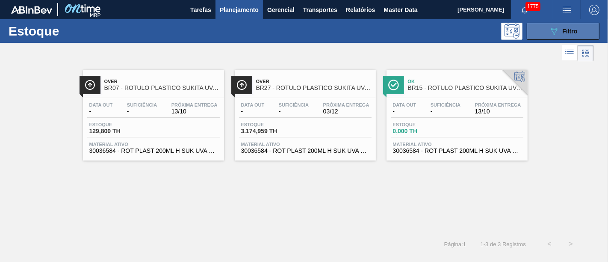
click at [547, 34] on button "089F7B8B-B2A5-4AFE-B5C0-19BA573D28AC Filtro" at bounding box center [563, 31] width 73 height 17
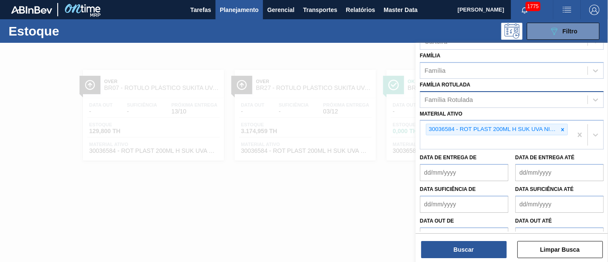
click at [333, 182] on div at bounding box center [304, 174] width 608 height 262
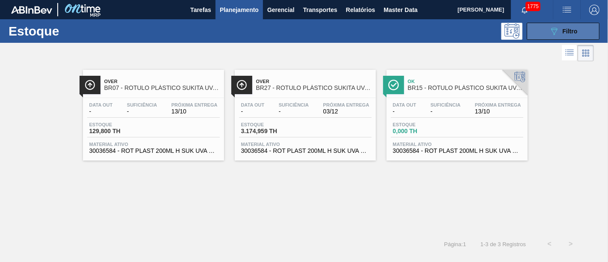
click at [539, 30] on button "089F7B8B-B2A5-4AFE-B5C0-19BA573D28AC Filtro" at bounding box center [563, 31] width 73 height 17
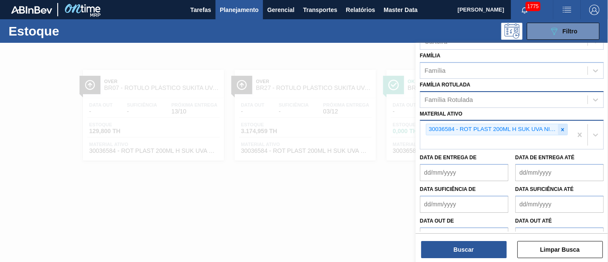
click at [562, 128] on icon at bounding box center [562, 129] width 3 height 3
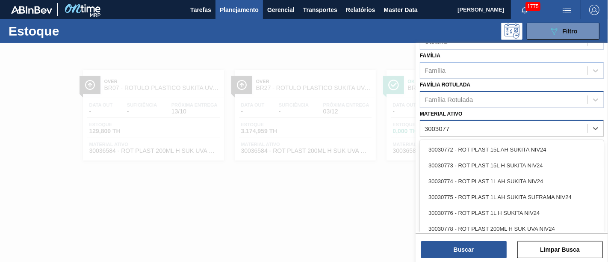
type ativo "30030777"
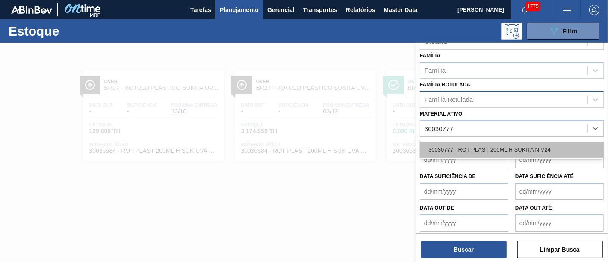
click at [520, 144] on div "30030777 - ROT PLAST 200ML H SUKITA NIV24" at bounding box center [512, 149] width 184 height 16
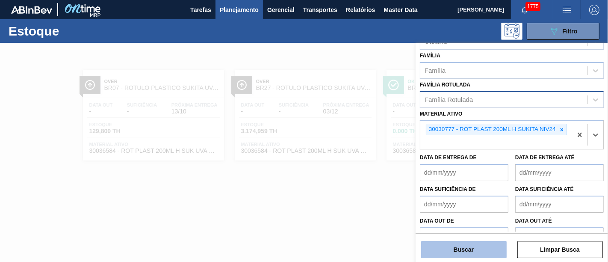
click at [485, 246] on button "Buscar" at bounding box center [463, 249] width 85 height 17
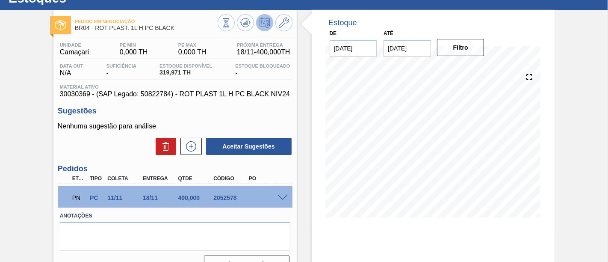
scroll to position [47, 0]
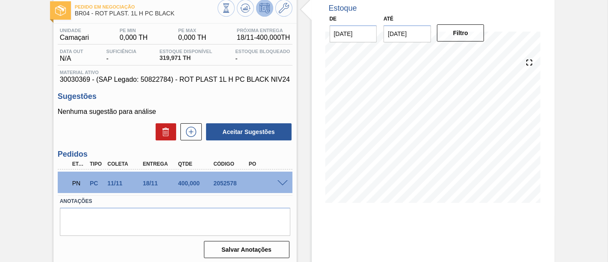
click at [280, 186] on span at bounding box center [282, 183] width 10 height 6
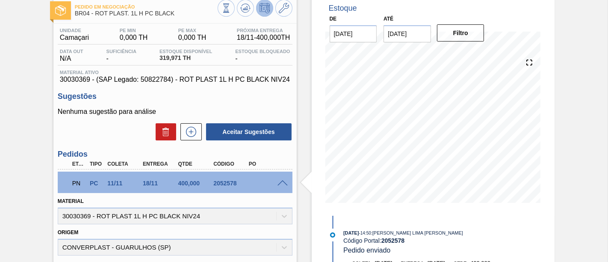
scroll to position [142, 0]
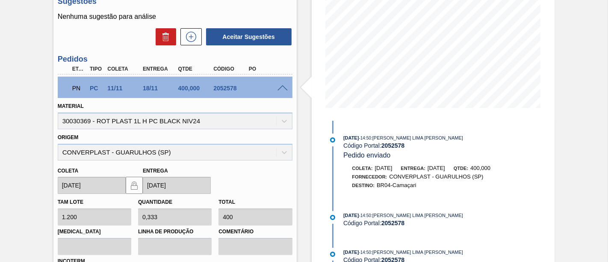
click at [280, 91] on span at bounding box center [282, 88] width 10 height 6
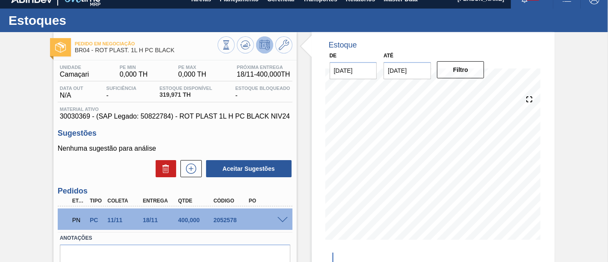
scroll to position [106, 0]
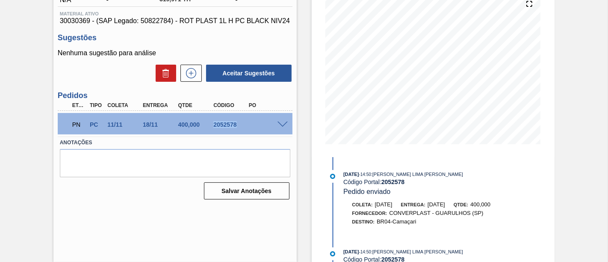
drag, startPoint x: 214, startPoint y: 135, endPoint x: 235, endPoint y: 137, distance: 21.8
click at [235, 128] on div "2052578" at bounding box center [230, 124] width 38 height 7
copy div "2052578"
drag, startPoint x: 144, startPoint y: 132, endPoint x: 156, endPoint y: 133, distance: 12.4
click at [156, 128] on div "18/11" at bounding box center [160, 124] width 38 height 7
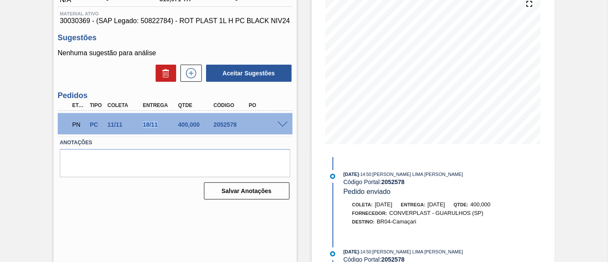
copy div "18/11"
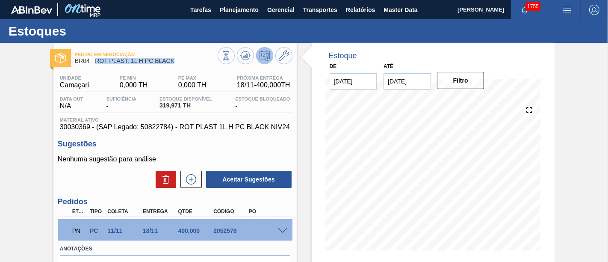
drag, startPoint x: 95, startPoint y: 63, endPoint x: 182, endPoint y: 62, distance: 86.8
click at [182, 62] on span "BR04 - ROT PLAST. 1L H PC BLACK" at bounding box center [146, 61] width 143 height 6
copy span "ROT PLAST. 1L H PC BLACK"
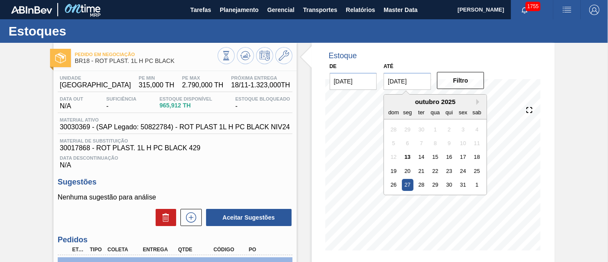
click at [415, 85] on input "[DATE]" at bounding box center [406, 81] width 47 height 17
click at [476, 101] on button "Next Month" at bounding box center [479, 102] width 6 height 6
click at [462, 184] on div "28" at bounding box center [463, 185] width 12 height 12
type input "28/11/2025"
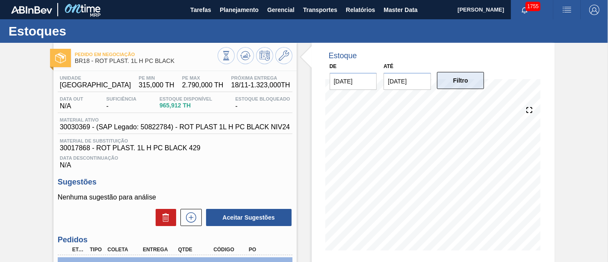
click at [472, 81] on button "Filtro" at bounding box center [460, 80] width 47 height 17
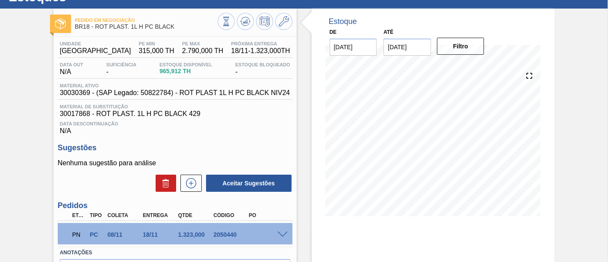
scroll to position [47, 0]
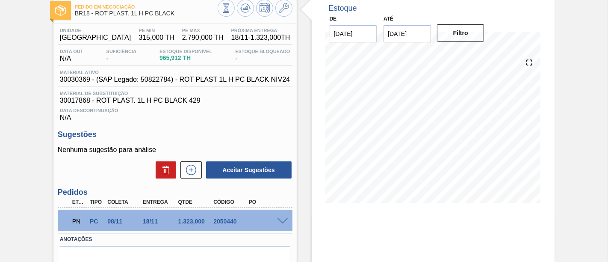
click at [282, 224] on span at bounding box center [282, 221] width 10 height 6
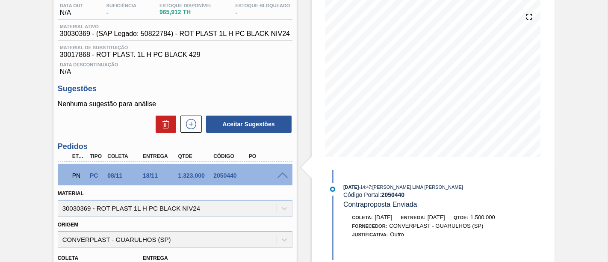
scroll to position [142, 0]
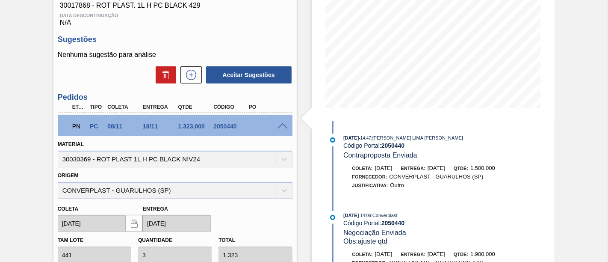
click at [279, 129] on span at bounding box center [282, 126] width 10 height 6
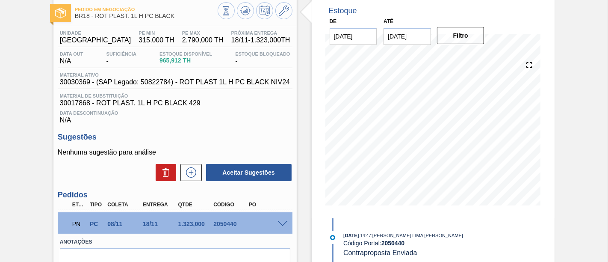
scroll to position [0, 0]
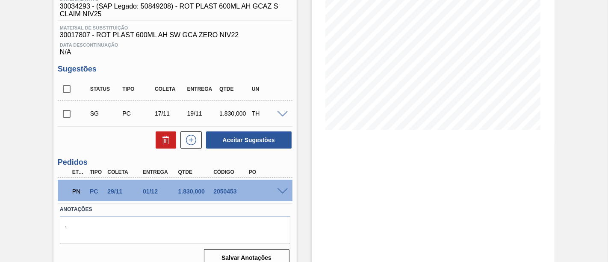
scroll to position [133, 0]
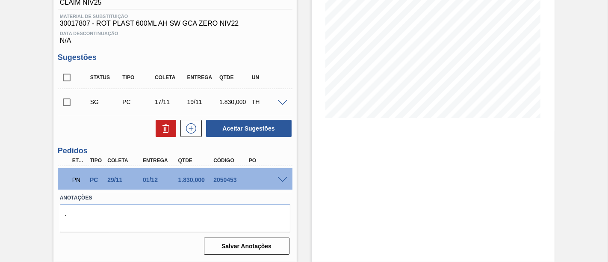
click at [284, 179] on span at bounding box center [282, 180] width 10 height 6
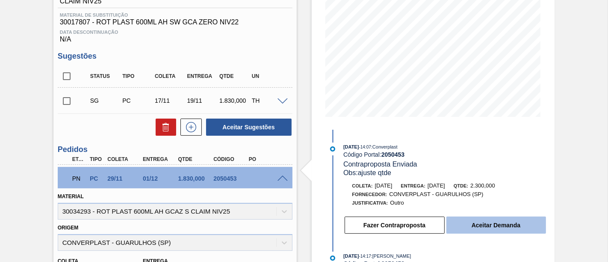
click at [518, 220] on button "Aceitar Demanda" at bounding box center [496, 224] width 100 height 17
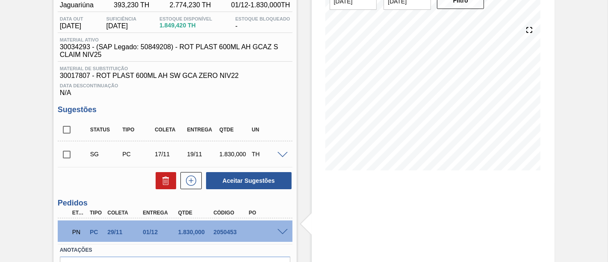
scroll to position [38, 0]
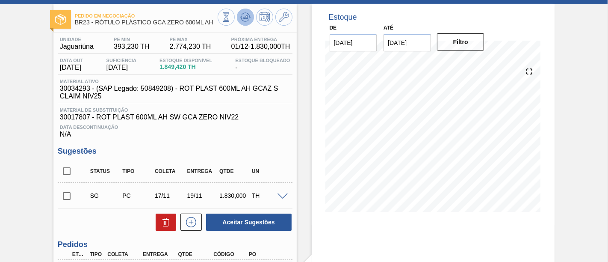
click at [245, 14] on icon at bounding box center [245, 17] width 10 height 10
click at [244, 20] on icon at bounding box center [245, 17] width 10 height 10
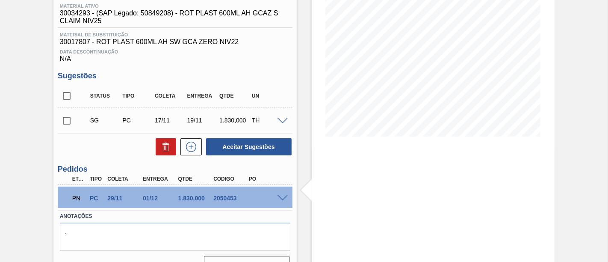
scroll to position [133, 0]
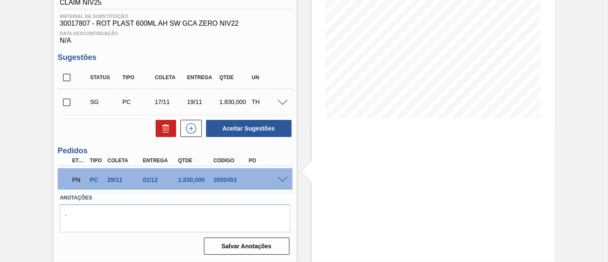
click at [285, 177] on span at bounding box center [282, 180] width 10 height 6
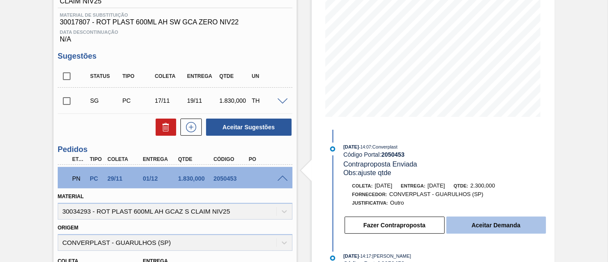
click at [500, 229] on button "Aceitar Demanda" at bounding box center [496, 224] width 100 height 17
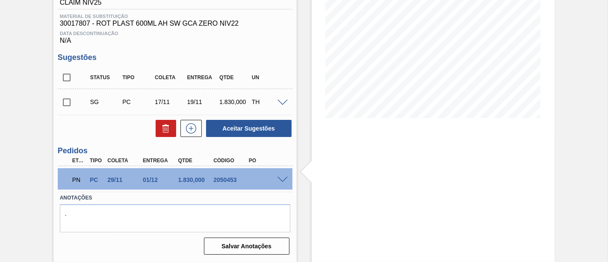
click at [281, 180] on span at bounding box center [282, 180] width 10 height 6
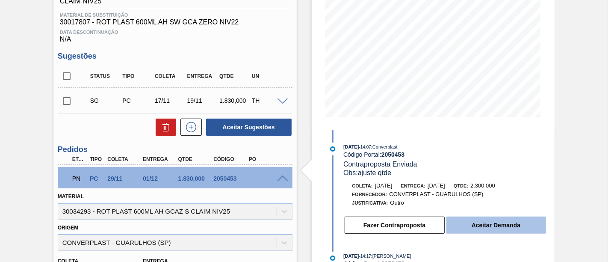
click at [514, 230] on button "Aceitar Demanda" at bounding box center [496, 224] width 100 height 17
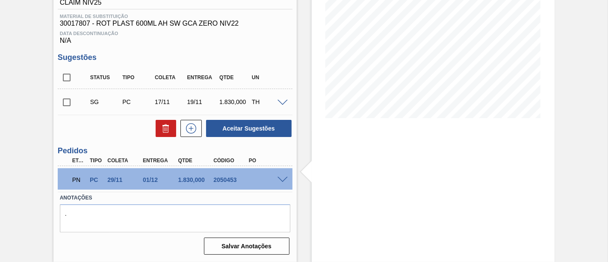
click at [287, 187] on div "PN PC 29/11 01/12 1.830,000 2050453" at bounding box center [175, 178] width 235 height 21
click at [277, 180] on span at bounding box center [282, 180] width 10 height 6
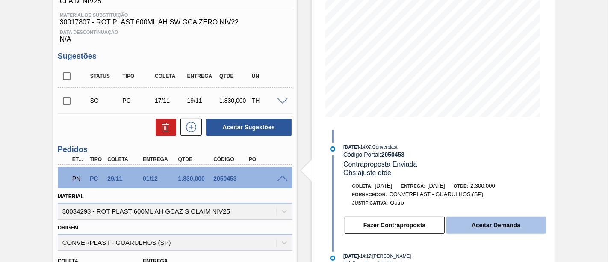
click at [508, 225] on button "Aceitar Demanda" at bounding box center [496, 224] width 100 height 17
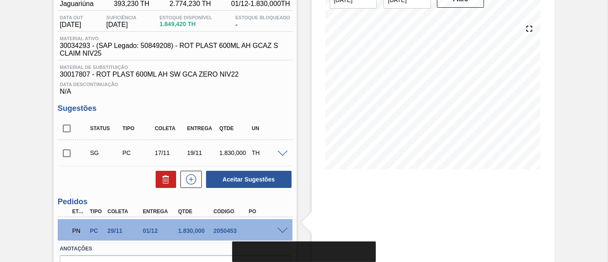
scroll to position [38, 0]
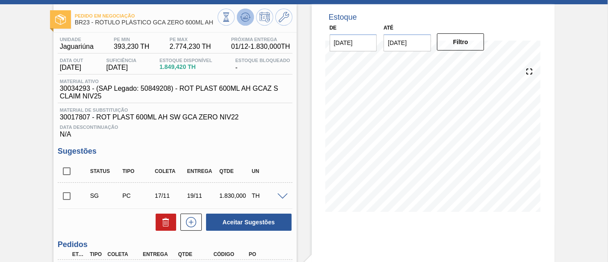
click at [243, 18] on icon at bounding box center [243, 18] width 1 height 1
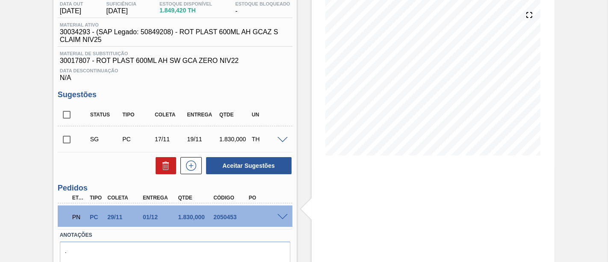
scroll to position [133, 0]
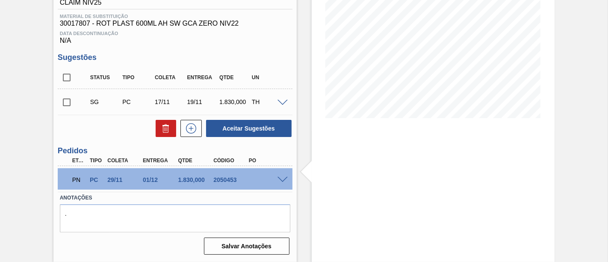
click at [280, 179] on span at bounding box center [282, 180] width 10 height 6
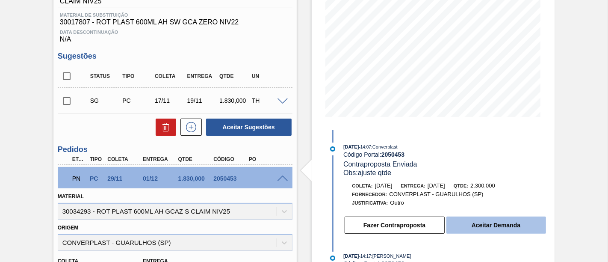
click at [521, 229] on button "Aceitar Demanda" at bounding box center [496, 224] width 100 height 17
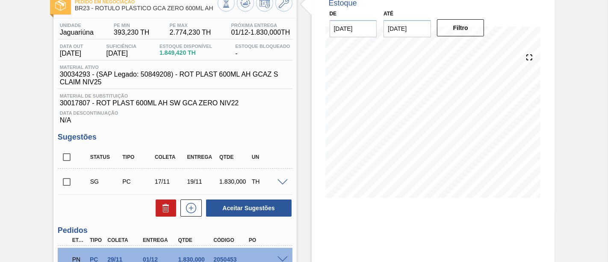
scroll to position [133, 0]
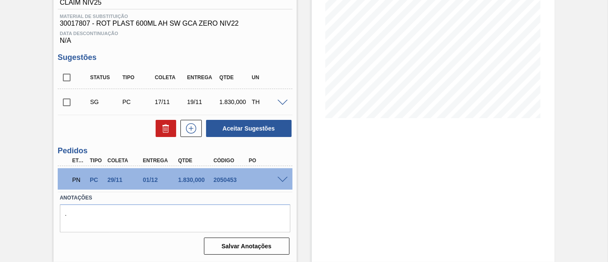
click at [284, 179] on span at bounding box center [282, 180] width 10 height 6
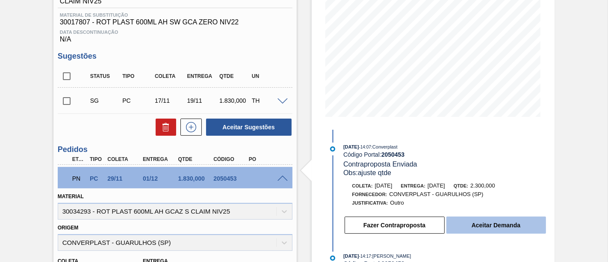
click at [474, 224] on button "Aceitar Demanda" at bounding box center [496, 224] width 100 height 17
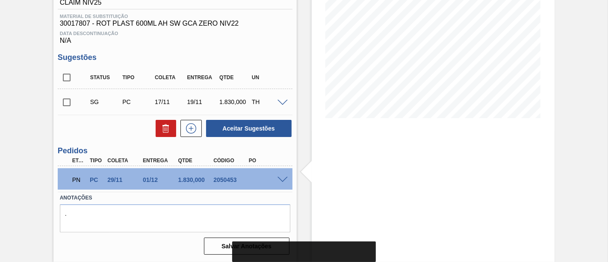
click at [280, 178] on span at bounding box center [282, 180] width 10 height 6
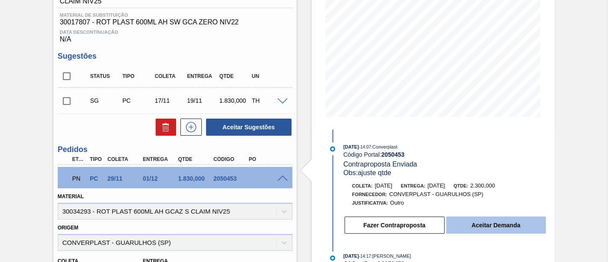
click at [480, 222] on button "Aceitar Demanda" at bounding box center [496, 224] width 100 height 17
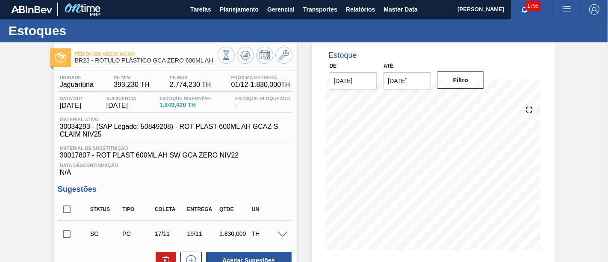
scroll to position [0, 0]
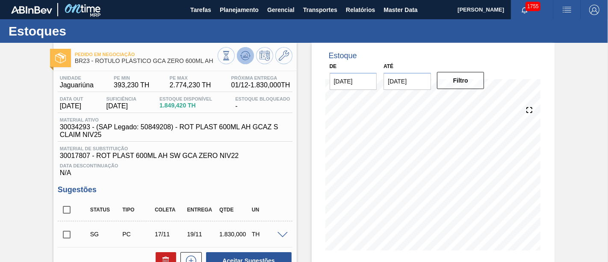
click at [241, 60] on icon at bounding box center [245, 55] width 10 height 10
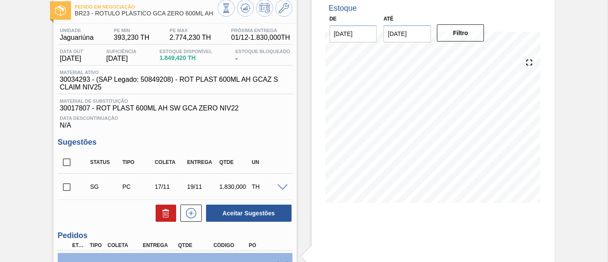
scroll to position [133, 0]
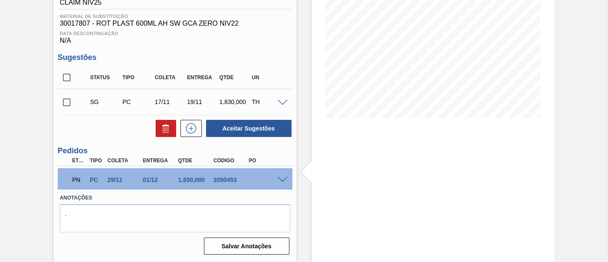
click at [284, 180] on span at bounding box center [282, 180] width 10 height 6
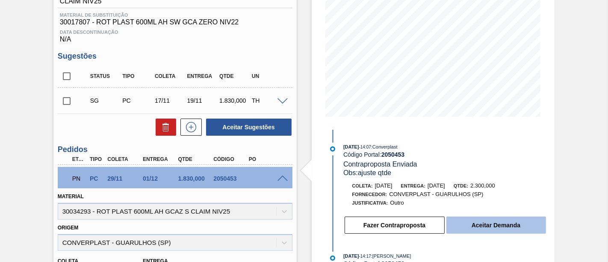
click at [506, 223] on button "Aceitar Demanda" at bounding box center [496, 224] width 100 height 17
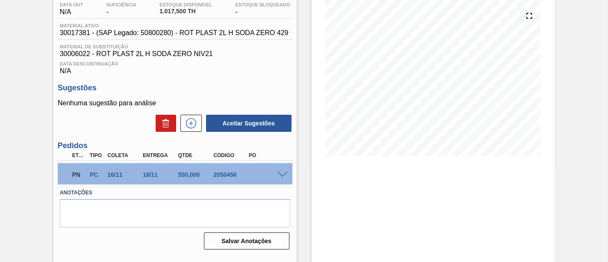
scroll to position [95, 0]
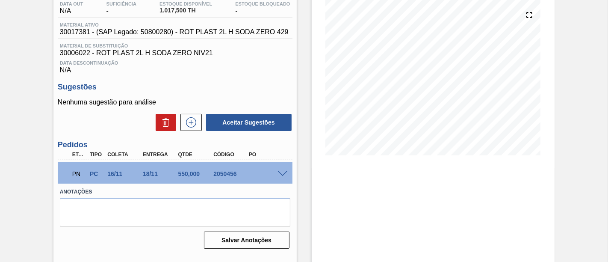
click at [283, 175] on span at bounding box center [282, 174] width 10 height 6
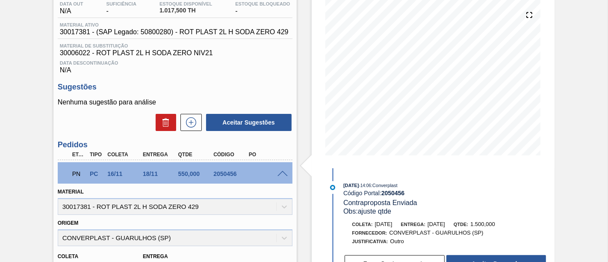
scroll to position [142, 0]
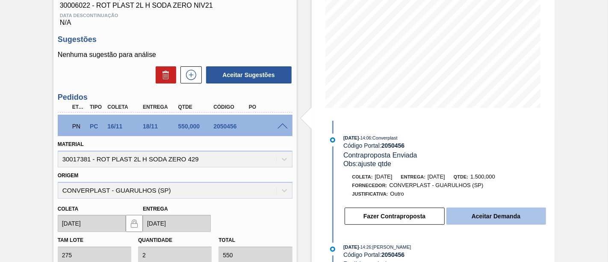
click at [497, 221] on button "Aceitar Demanda" at bounding box center [496, 215] width 100 height 17
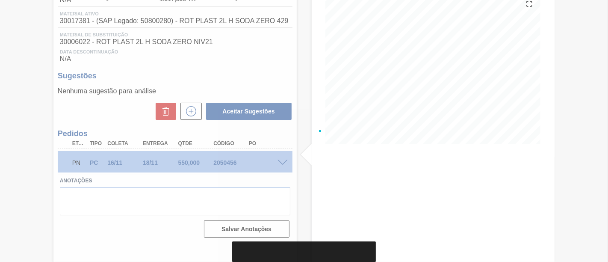
scroll to position [106, 0]
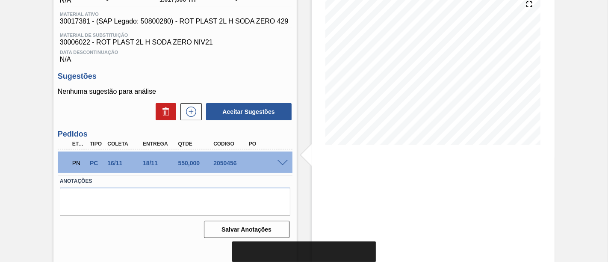
click at [285, 164] on span at bounding box center [282, 163] width 10 height 6
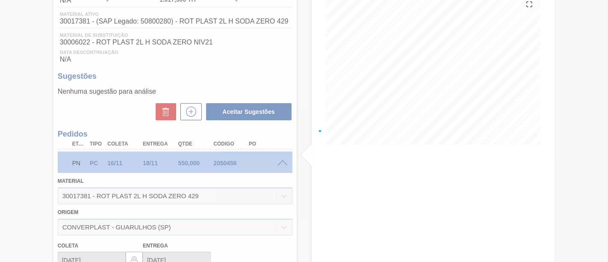
scroll to position [142, 0]
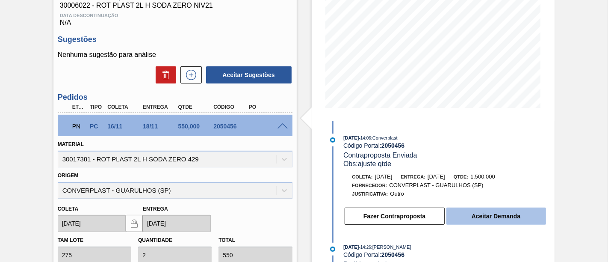
click at [484, 215] on button "Aceitar Demanda" at bounding box center [496, 215] width 100 height 17
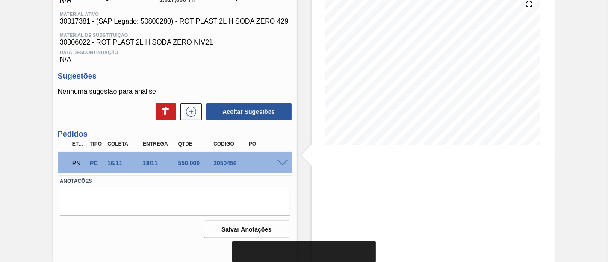
scroll to position [11, 0]
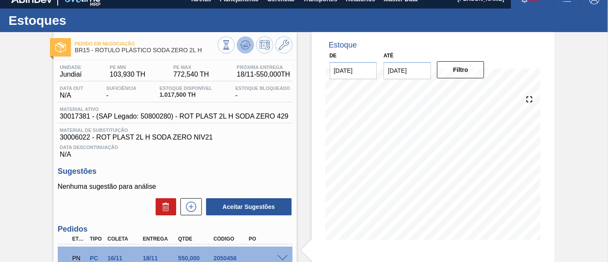
click at [245, 47] on icon at bounding box center [245, 45] width 10 height 10
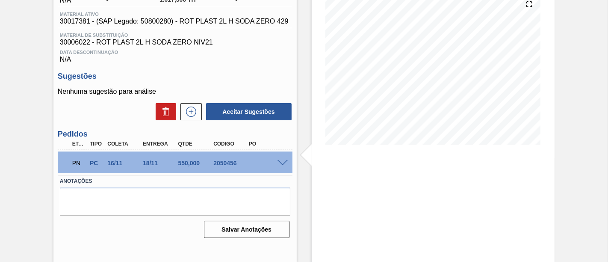
click at [278, 165] on span at bounding box center [282, 163] width 10 height 6
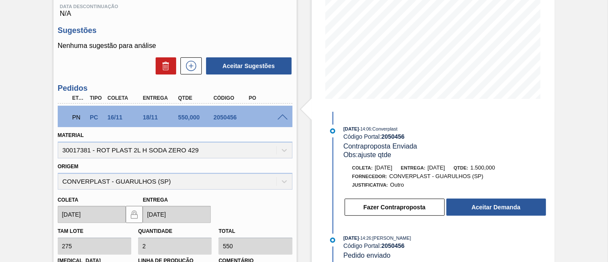
scroll to position [248, 0]
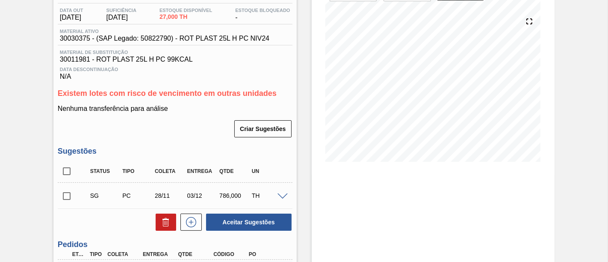
scroll to position [41, 0]
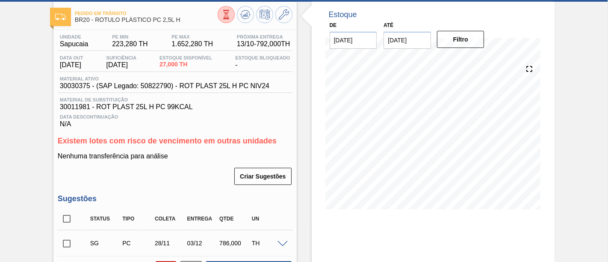
click at [403, 42] on input "28/11/2025" at bounding box center [406, 40] width 47 height 17
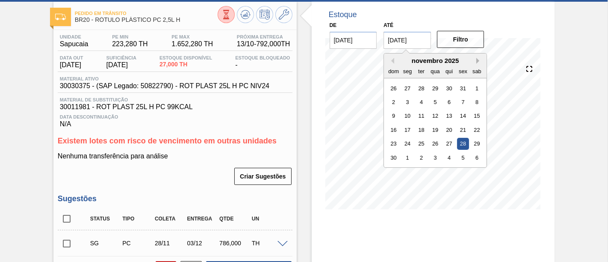
click at [476, 61] on button "Next Month" at bounding box center [479, 61] width 6 height 6
click at [462, 112] on div "19" at bounding box center [463, 116] width 12 height 12
type input "[DATE]"
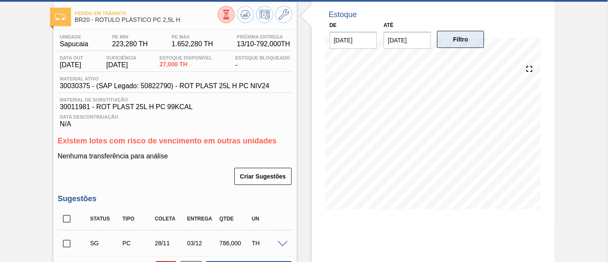
click at [466, 45] on button "Filtro" at bounding box center [460, 39] width 47 height 17
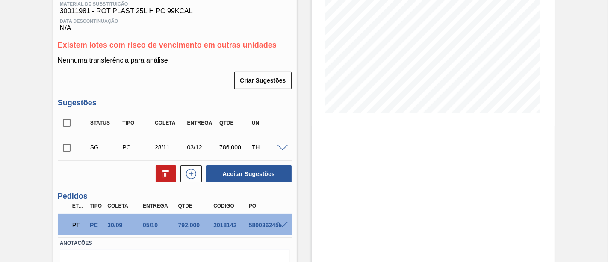
scroll to position [183, 0]
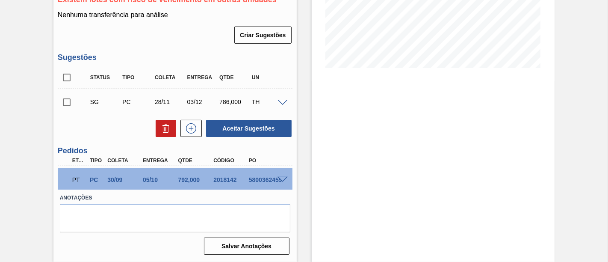
click at [281, 179] on span at bounding box center [282, 180] width 10 height 6
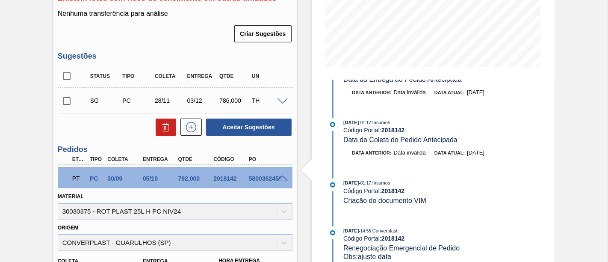
scroll to position [190, 0]
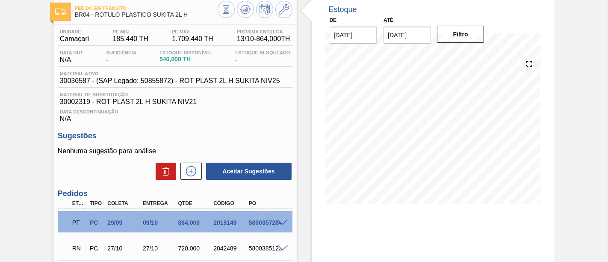
scroll to position [141, 0]
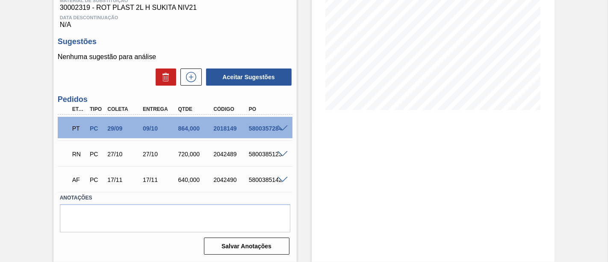
click at [281, 124] on div at bounding box center [283, 127] width 17 height 6
click at [280, 126] on span at bounding box center [282, 128] width 10 height 6
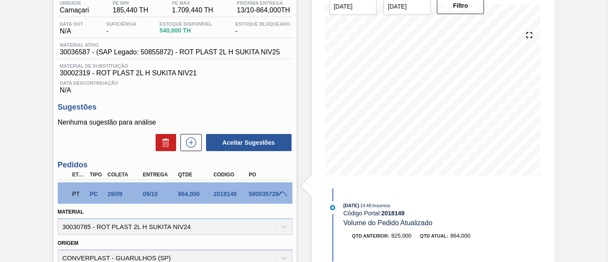
scroll to position [16, 0]
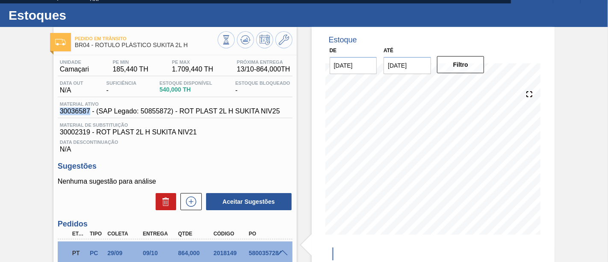
drag, startPoint x: 59, startPoint y: 113, endPoint x: 89, endPoint y: 114, distance: 29.9
click at [89, 114] on div "Material ativo 30036587 - (SAP Legado: 50855872) - ROT PLAST 2L H SUKITA NIV25" at bounding box center [170, 108] width 224 height 14
copy span "30036587"
drag, startPoint x: 76, startPoint y: 46, endPoint x: 89, endPoint y: 47, distance: 12.8
click at [89, 47] on span "BR04 - RÓTULO PLÁSTICO SUKITA 2L H" at bounding box center [146, 45] width 143 height 6
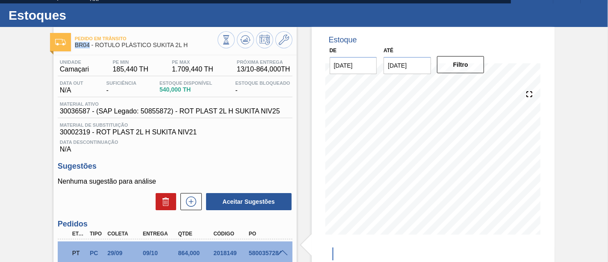
copy span "BR04"
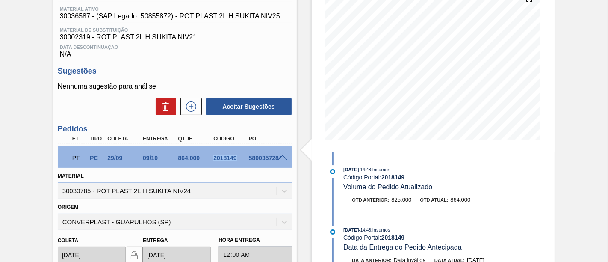
drag, startPoint x: 211, startPoint y: 159, endPoint x: 235, endPoint y: 162, distance: 24.9
click at [235, 161] on div "2018149" at bounding box center [230, 157] width 38 height 7
copy div "2018149"
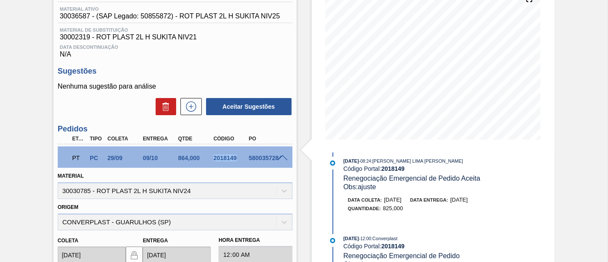
scroll to position [0, 0]
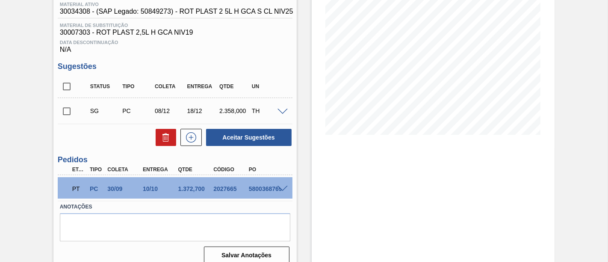
scroll to position [125, 0]
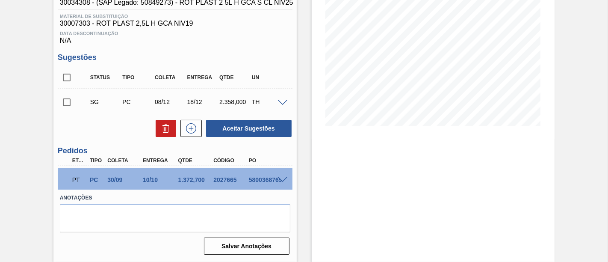
click at [280, 180] on span at bounding box center [282, 180] width 10 height 6
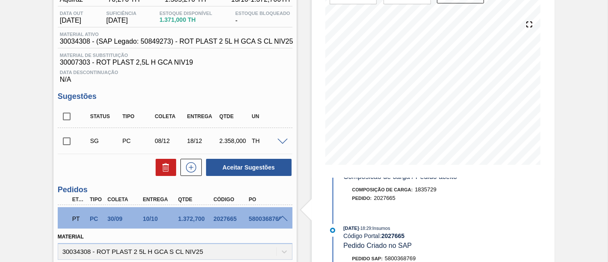
scroll to position [46, 0]
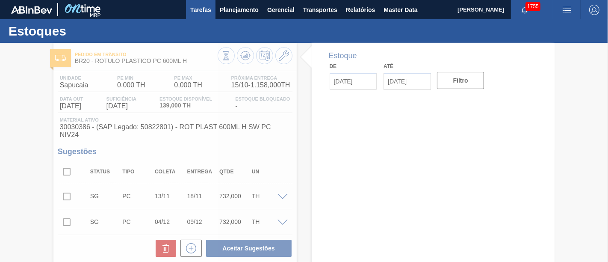
type input "[DATE]"
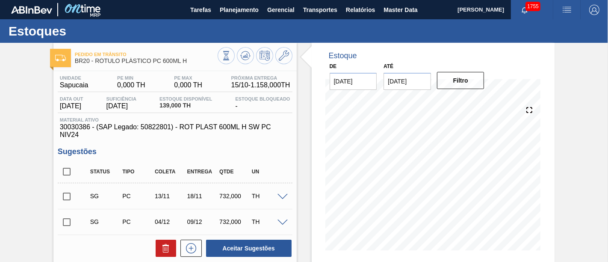
scroll to position [95, 0]
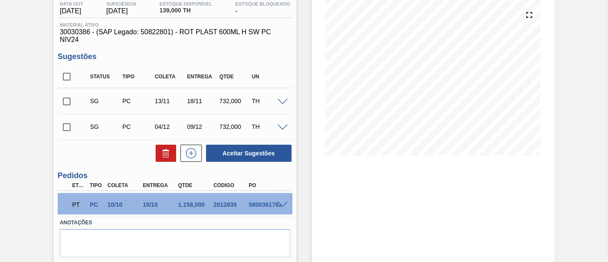
click at [280, 205] on span at bounding box center [282, 204] width 10 height 6
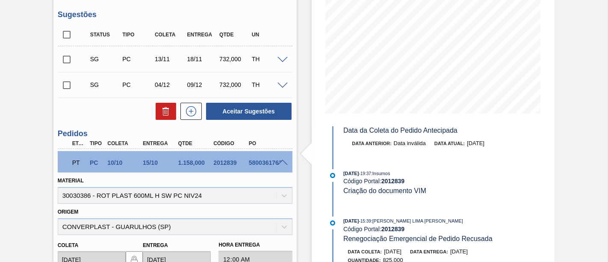
scroll to position [89, 0]
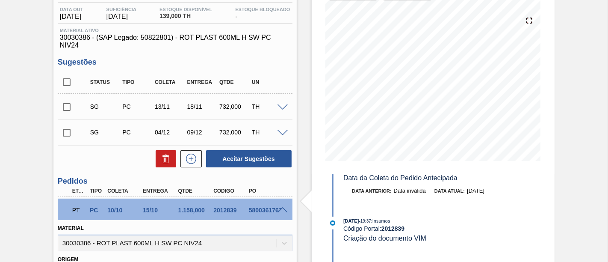
click at [278, 211] on span at bounding box center [282, 210] width 10 height 6
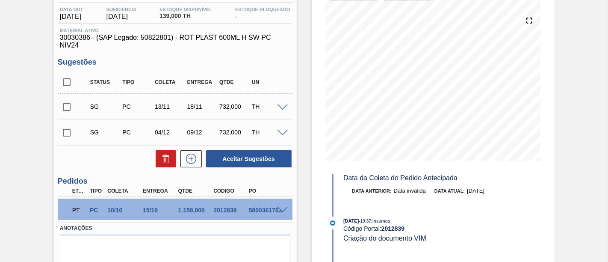
click at [61, 108] on input "checkbox" at bounding box center [67, 107] width 18 height 18
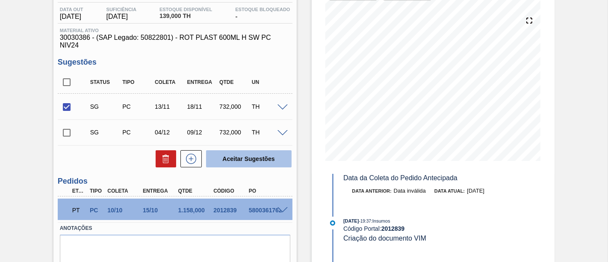
click at [229, 159] on button "Aceitar Sugestões" at bounding box center [248, 158] width 85 height 17
checkbox input "false"
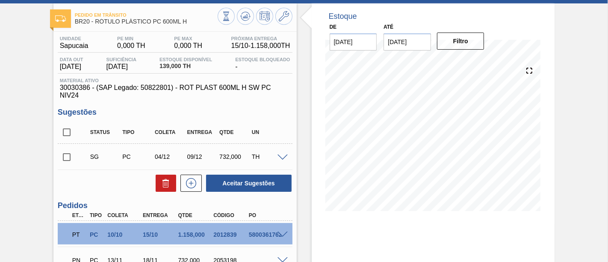
scroll to position [0, 0]
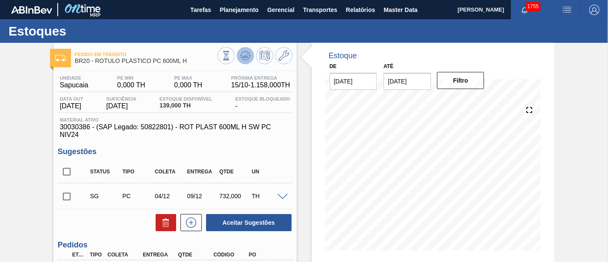
click at [241, 59] on icon at bounding box center [245, 55] width 10 height 10
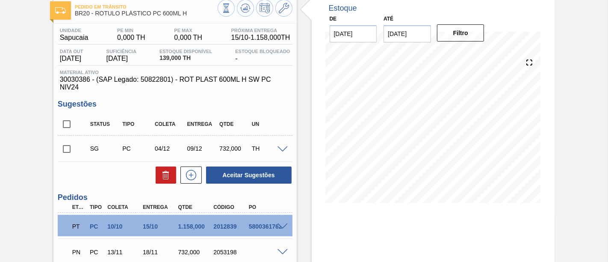
scroll to position [120, 0]
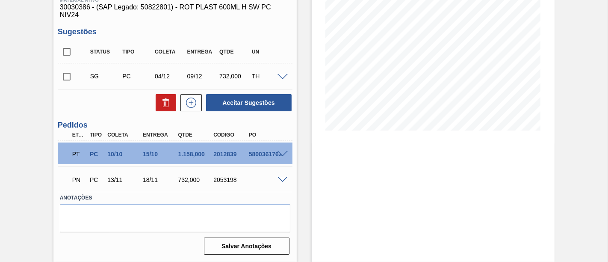
click at [282, 179] on span at bounding box center [282, 180] width 10 height 6
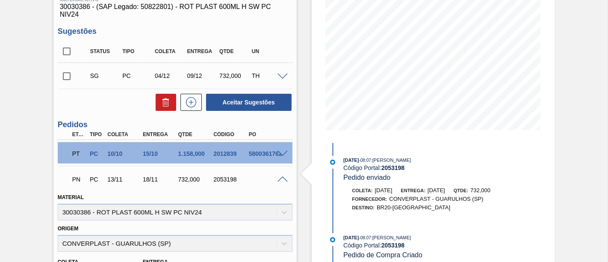
scroll to position [168, 0]
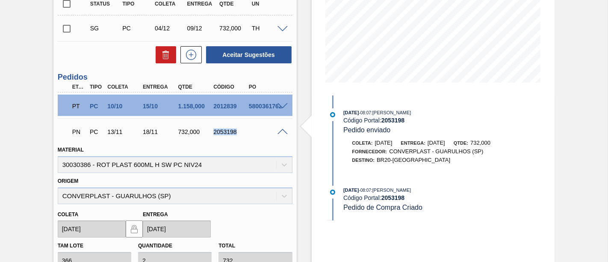
drag, startPoint x: 213, startPoint y: 130, endPoint x: 236, endPoint y: 132, distance: 23.6
click at [236, 132] on div "2053198" at bounding box center [230, 131] width 38 height 7
copy div "2053198"
drag, startPoint x: 143, startPoint y: 130, endPoint x: 156, endPoint y: 132, distance: 13.8
click at [156, 132] on div "18/11" at bounding box center [160, 131] width 38 height 7
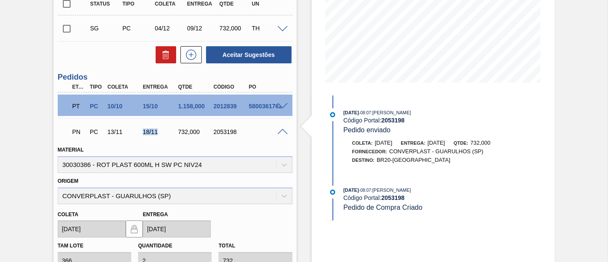
copy div "18/11"
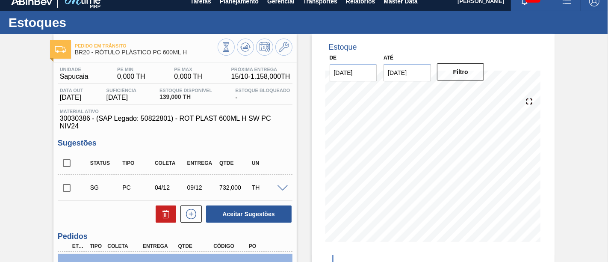
scroll to position [0, 0]
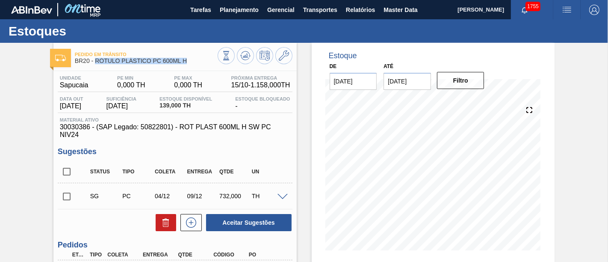
drag, startPoint x: 96, startPoint y: 60, endPoint x: 187, endPoint y: 65, distance: 90.7
click at [187, 65] on div "Pedido em Trânsito BR20 - RÓTULO PLÁSTICO PC 600ML H" at bounding box center [146, 57] width 143 height 19
copy span "RÓTULO PLÁSTICO PC 600ML H"
click at [251, 56] on button at bounding box center [245, 55] width 17 height 17
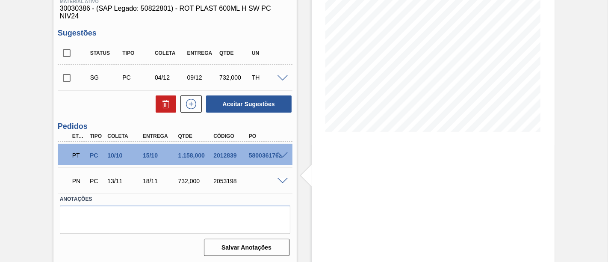
scroll to position [120, 0]
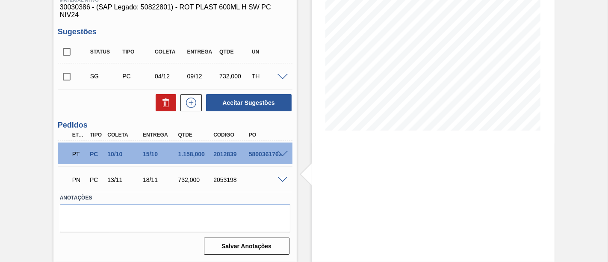
click at [282, 179] on span at bounding box center [282, 180] width 10 height 6
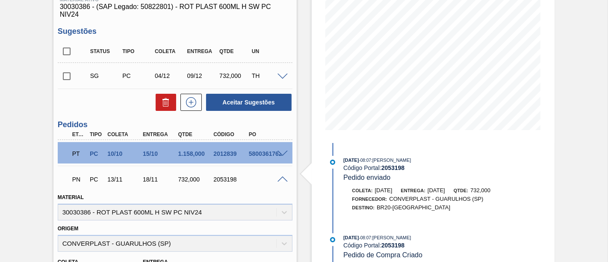
click at [282, 179] on span at bounding box center [282, 179] width 10 height 6
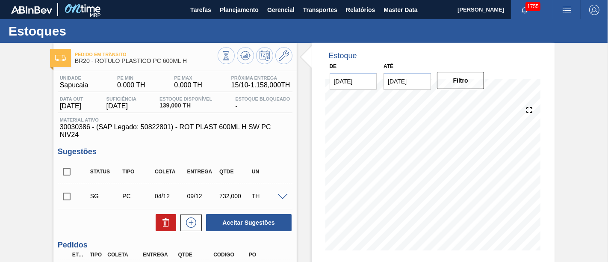
scroll to position [0, 0]
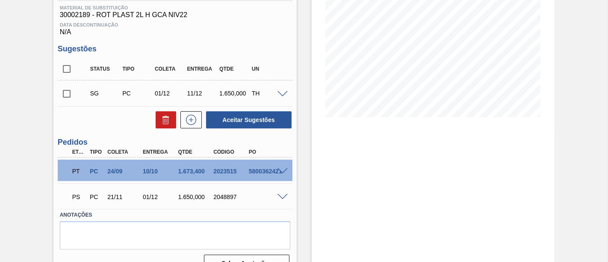
scroll to position [142, 0]
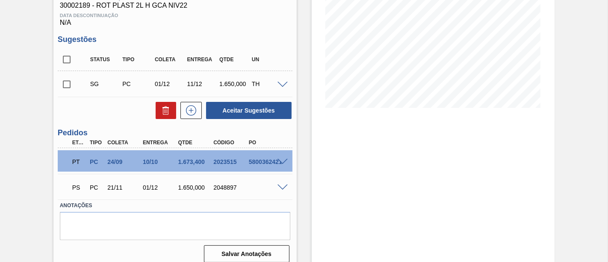
click at [282, 161] on span at bounding box center [282, 162] width 10 height 6
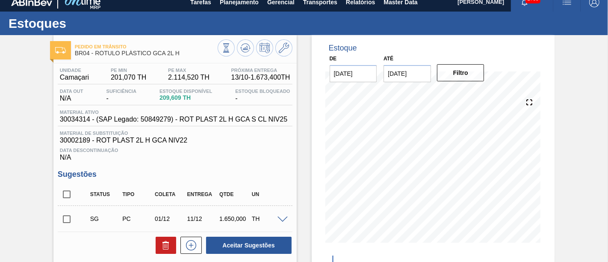
scroll to position [0, 0]
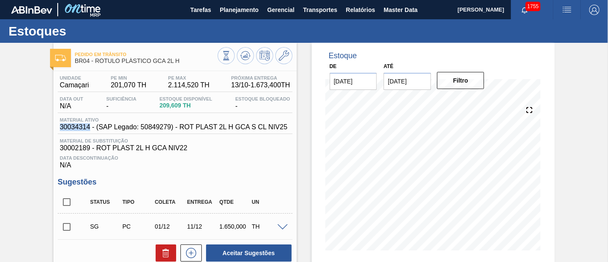
drag, startPoint x: 60, startPoint y: 129, endPoint x: 89, endPoint y: 129, distance: 29.1
click at [89, 129] on span "30034314 - (SAP Legado: 50849279) - ROT PLAST 2L H GCA S CL NIV25" at bounding box center [173, 127] width 227 height 8
copy span "30034314"
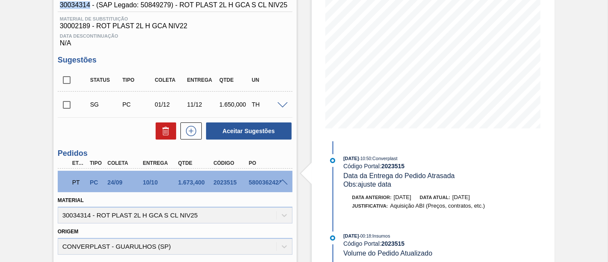
scroll to position [142, 0]
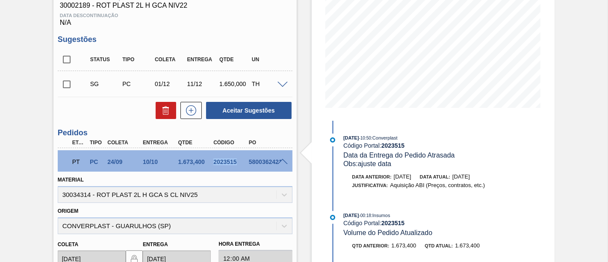
drag, startPoint x: 213, startPoint y: 162, endPoint x: 236, endPoint y: 163, distance: 23.1
click at [236, 163] on div "2023515" at bounding box center [230, 161] width 38 height 7
copy div "2023515"
click at [280, 162] on span at bounding box center [282, 162] width 10 height 6
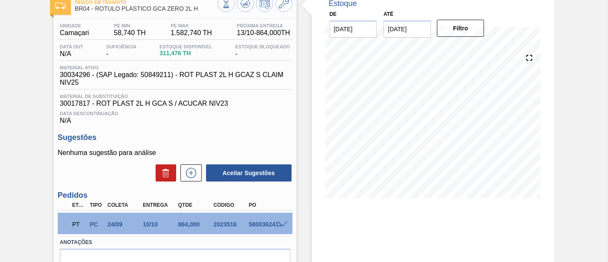
scroll to position [95, 0]
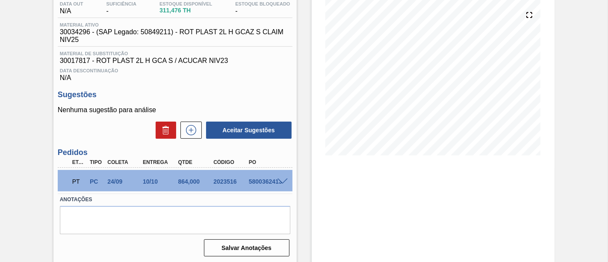
click at [283, 180] on div at bounding box center [283, 180] width 17 height 6
click at [280, 182] on span at bounding box center [282, 181] width 10 height 6
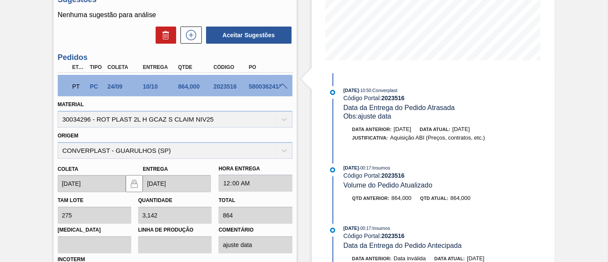
scroll to position [47, 0]
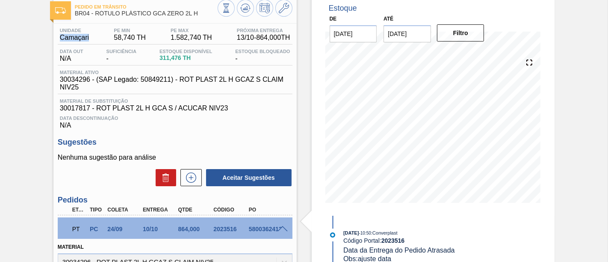
drag, startPoint x: 60, startPoint y: 37, endPoint x: 89, endPoint y: 39, distance: 28.7
click at [89, 39] on div "Unidade Camaçari" at bounding box center [74, 35] width 33 height 14
copy span "Camaçari"
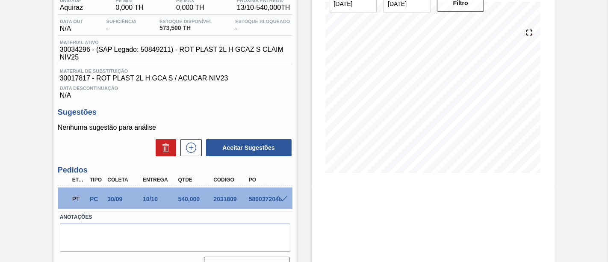
scroll to position [106, 0]
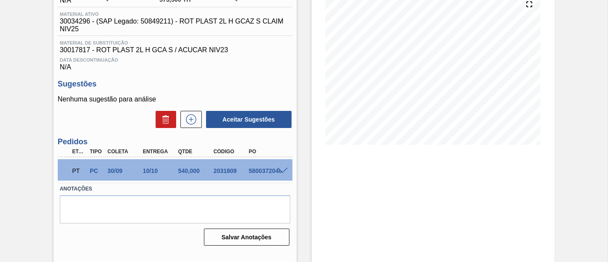
click at [281, 174] on span at bounding box center [282, 171] width 10 height 6
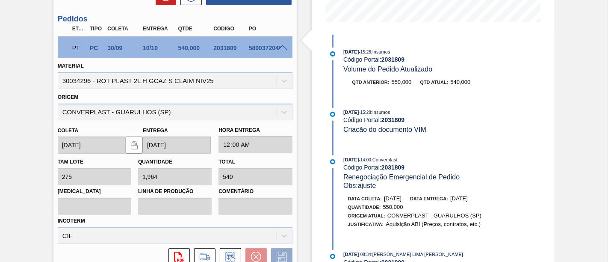
scroll to position [248, 0]
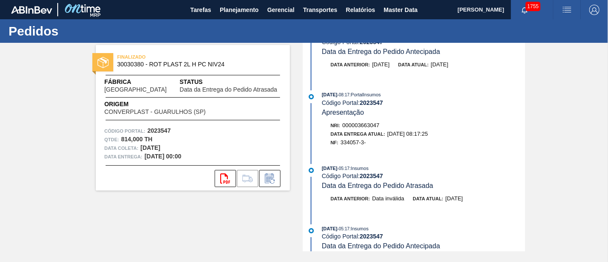
scroll to position [95, 0]
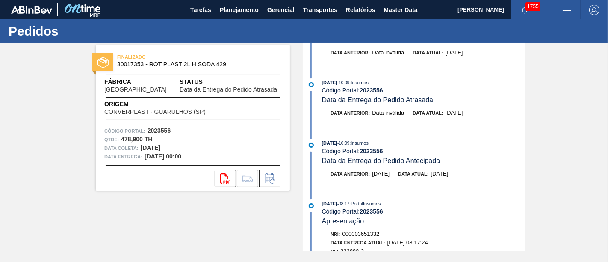
scroll to position [95, 0]
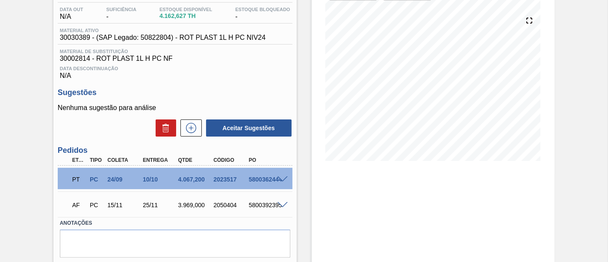
scroll to position [95, 0]
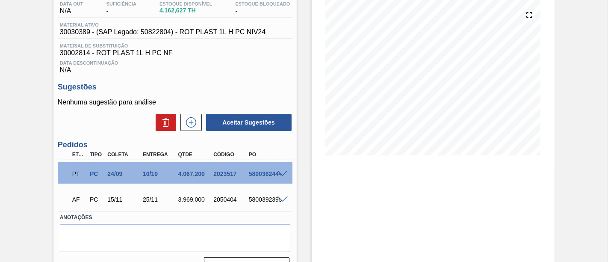
click at [282, 173] on span at bounding box center [282, 174] width 10 height 6
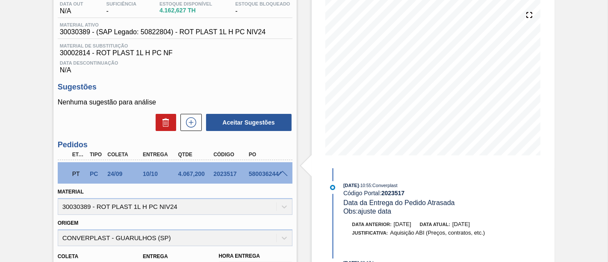
scroll to position [142, 0]
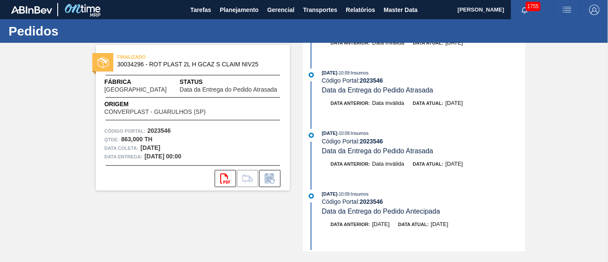
scroll to position [95, 0]
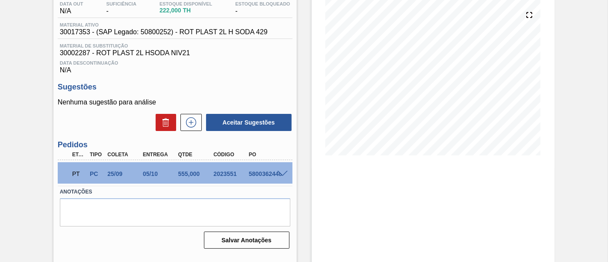
scroll to position [106, 0]
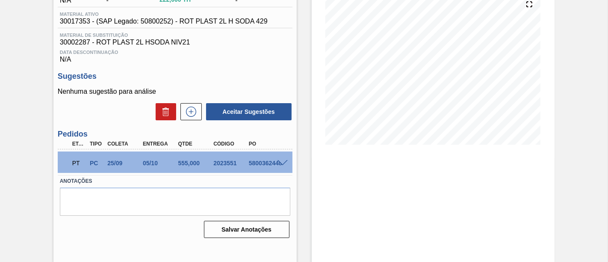
click at [281, 162] on span at bounding box center [282, 163] width 10 height 6
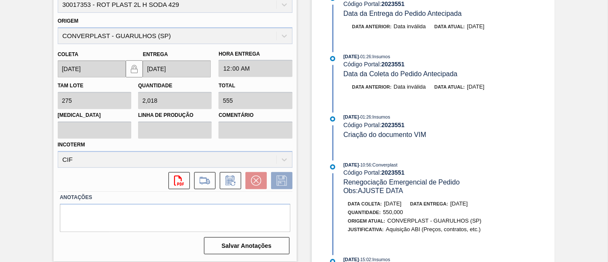
scroll to position [202, 0]
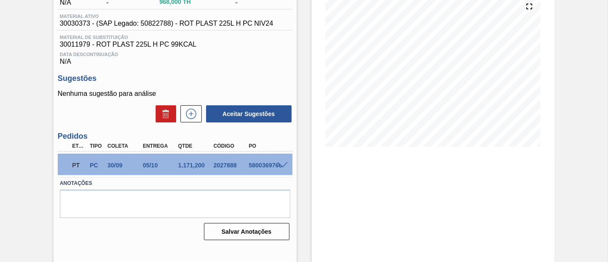
scroll to position [106, 0]
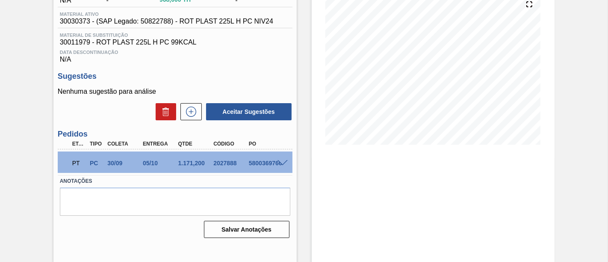
click at [280, 163] on span at bounding box center [282, 163] width 10 height 6
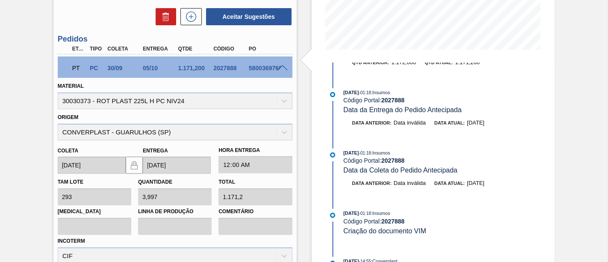
scroll to position [295, 0]
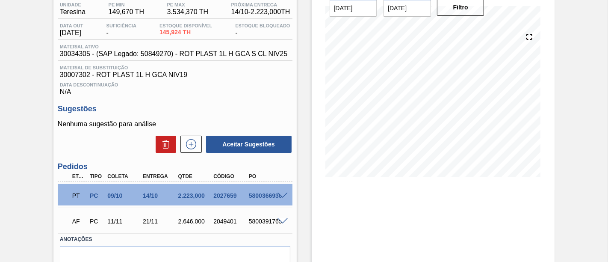
scroll to position [95, 0]
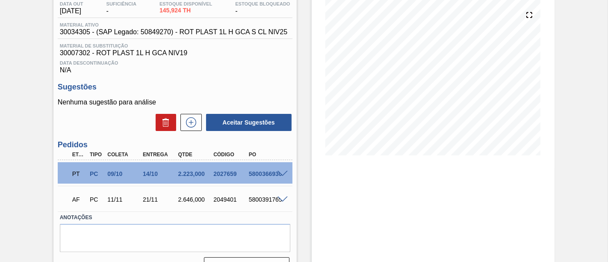
click at [283, 173] on span at bounding box center [282, 174] width 10 height 6
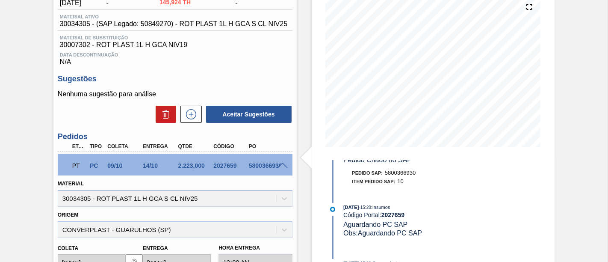
scroll to position [38, 0]
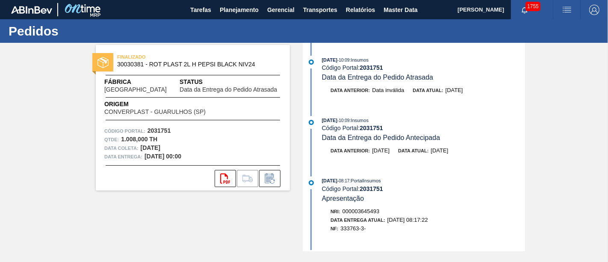
scroll to position [47, 0]
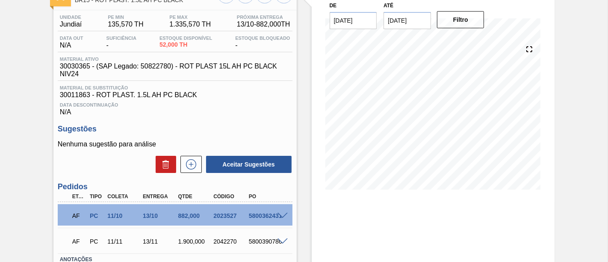
scroll to position [124, 0]
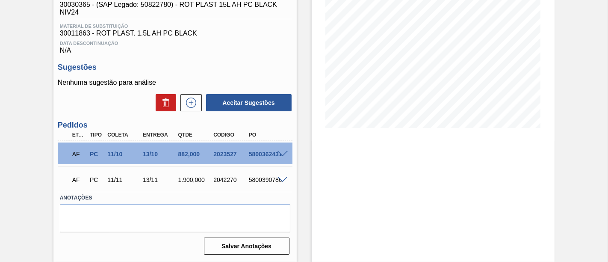
click at [282, 153] on span at bounding box center [282, 154] width 10 height 6
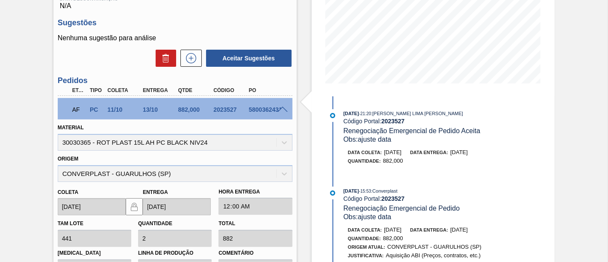
scroll to position [172, 0]
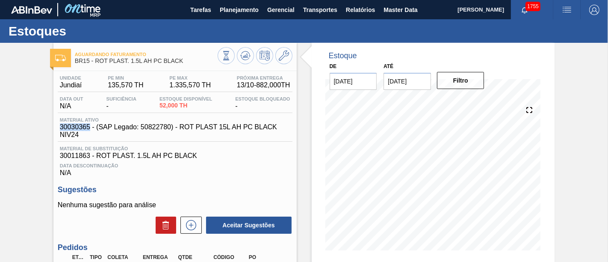
drag, startPoint x: 60, startPoint y: 127, endPoint x: 89, endPoint y: 127, distance: 29.1
click at [89, 127] on span "30030365 - (SAP Legado: 50822780) - ROT PLAST 15L AH PC BLACK NIV24" at bounding box center [177, 130] width 235 height 15
copy span "30030365"
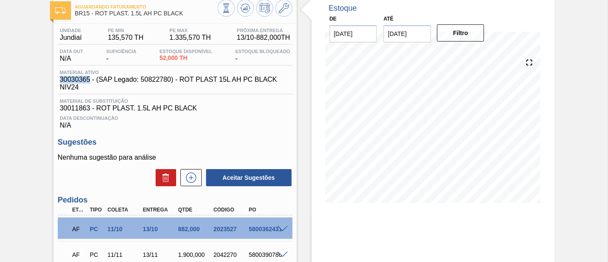
scroll to position [95, 0]
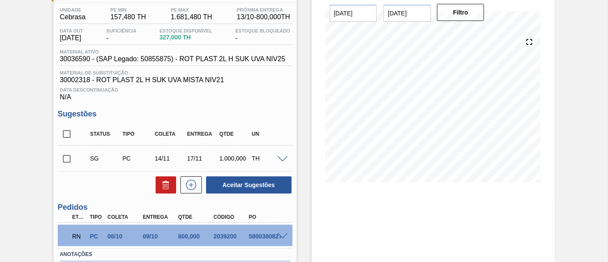
scroll to position [95, 0]
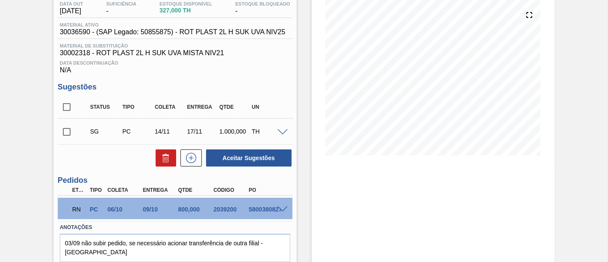
click at [280, 212] on div "5800380827" at bounding box center [266, 209] width 38 height 7
click at [284, 208] on span at bounding box center [282, 209] width 10 height 6
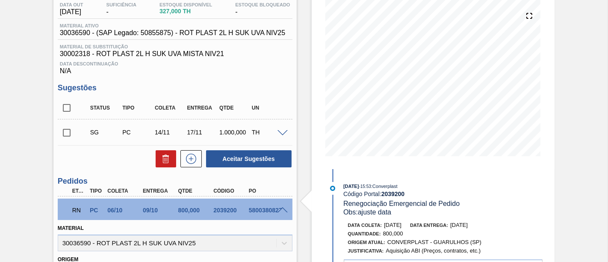
scroll to position [189, 0]
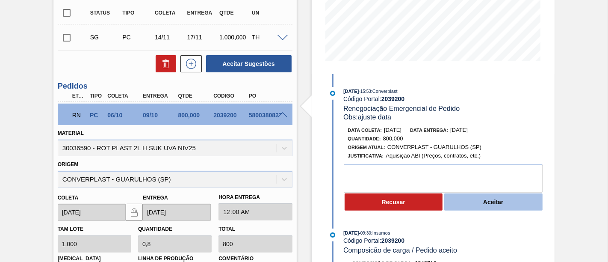
click at [468, 203] on button "Aceitar" at bounding box center [493, 201] width 98 height 17
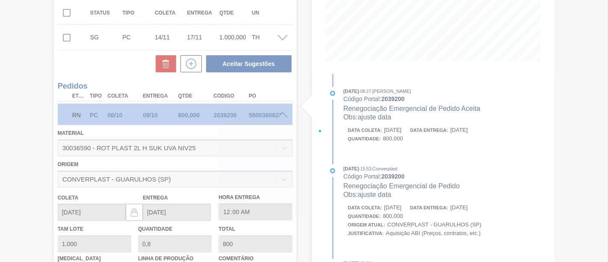
type input "ajuste data"
type input "17/10/2025"
type input "22/10/2025"
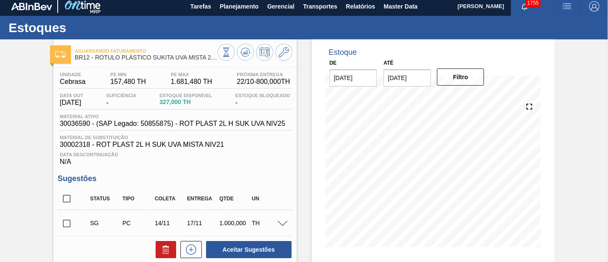
scroll to position [0, 0]
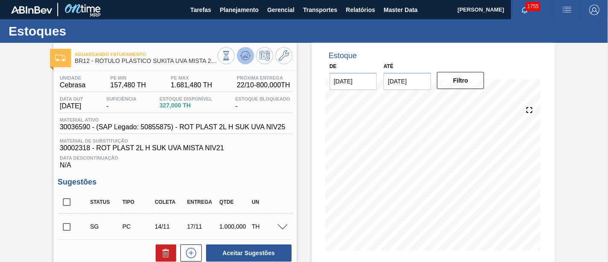
click at [246, 58] on icon at bounding box center [245, 55] width 10 height 10
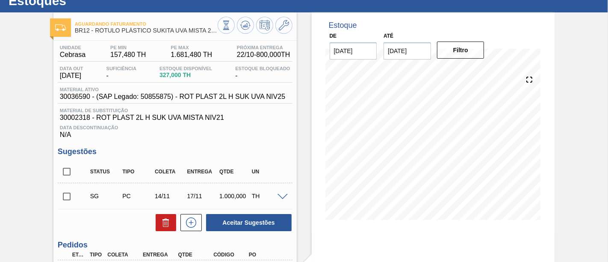
scroll to position [78, 0]
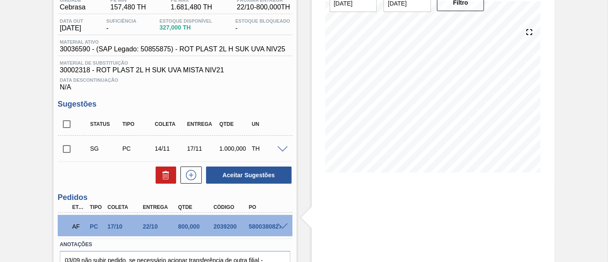
click at [66, 152] on input "checkbox" at bounding box center [67, 149] width 18 height 18
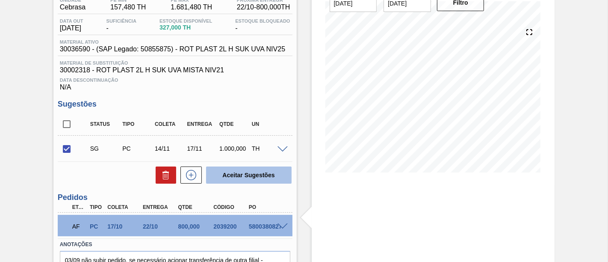
click at [265, 177] on button "Aceitar Sugestões" at bounding box center [248, 174] width 85 height 17
checkbox input "false"
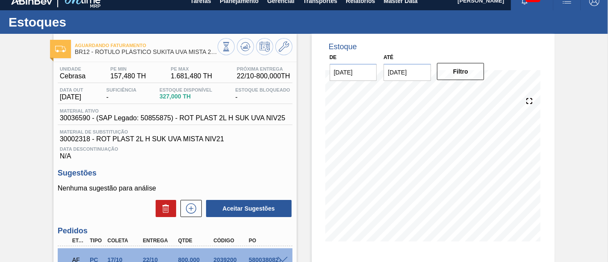
scroll to position [0, 0]
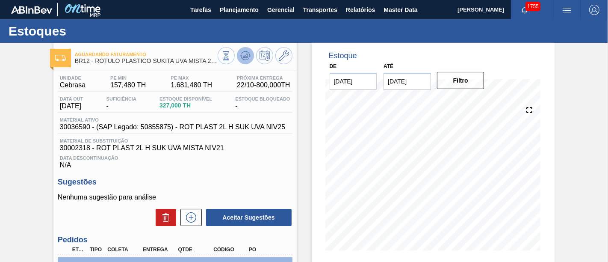
click at [241, 60] on icon at bounding box center [245, 55] width 10 height 10
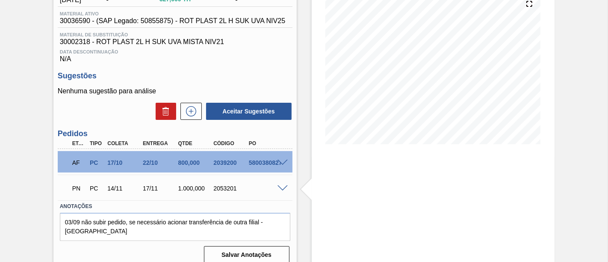
scroll to position [116, 0]
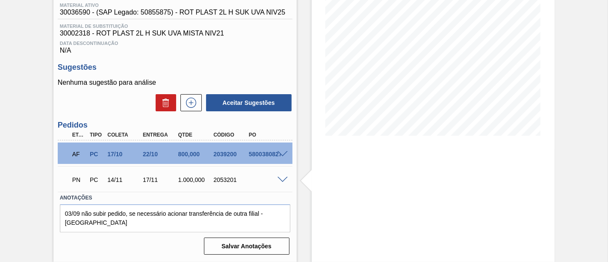
click at [284, 178] on span at bounding box center [282, 180] width 10 height 6
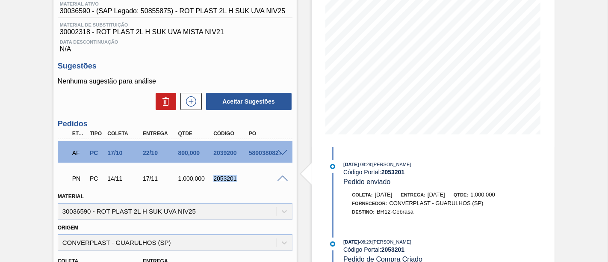
drag, startPoint x: 213, startPoint y: 179, endPoint x: 237, endPoint y: 182, distance: 24.2
click at [237, 182] on div "2053201" at bounding box center [230, 178] width 38 height 7
copy div "2053201"
drag, startPoint x: 141, startPoint y: 182, endPoint x: 156, endPoint y: 181, distance: 15.0
click at [156, 181] on div "17/11" at bounding box center [160, 178] width 38 height 7
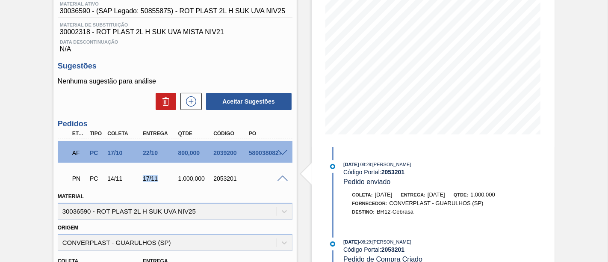
copy div "17/11"
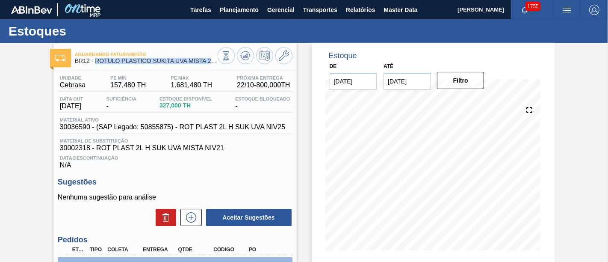
drag, startPoint x: 95, startPoint y: 63, endPoint x: 219, endPoint y: 62, distance: 123.9
click at [219, 62] on div "Aguardando Faturamento BR12 - RÓTULO PLÁSTICO SUKITA UVA MISTA 2L H" at bounding box center [174, 56] width 243 height 19
copy div "RÓTULO PLÁSTICO SUKITA UVA MISTA 2L H"
drag, startPoint x: 76, startPoint y: 60, endPoint x: 89, endPoint y: 59, distance: 13.3
click at [89, 59] on span "BR12 - RÓTULO PLÁSTICO SUKITA UVA MISTA 2L H" at bounding box center [146, 61] width 143 height 6
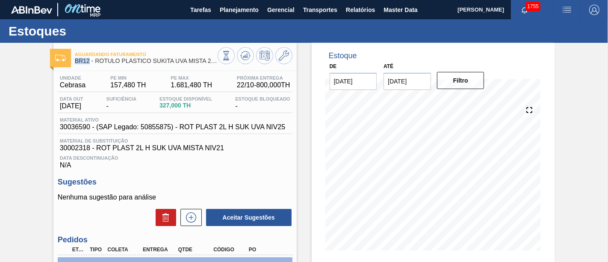
copy span "BR12"
drag, startPoint x: 61, startPoint y: 85, endPoint x: 85, endPoint y: 83, distance: 24.8
click at [85, 83] on div "Unidade Cebrasa" at bounding box center [73, 82] width 30 height 14
copy span "Cebrasa"
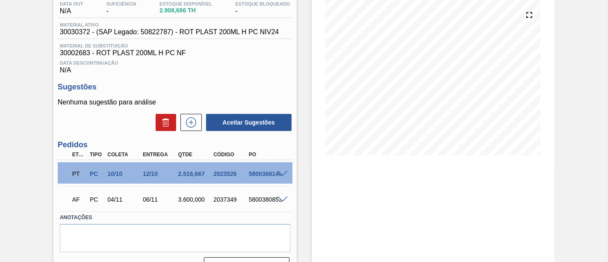
scroll to position [116, 0]
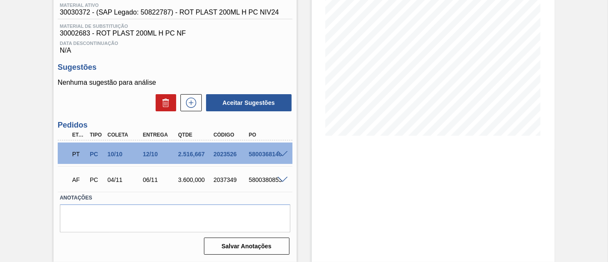
click at [282, 155] on span at bounding box center [282, 154] width 10 height 6
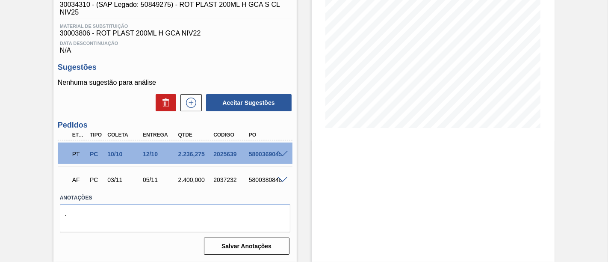
scroll to position [124, 0]
click at [285, 151] on span at bounding box center [282, 154] width 10 height 6
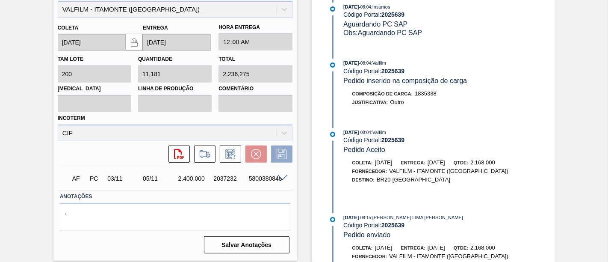
scroll to position [1092, 0]
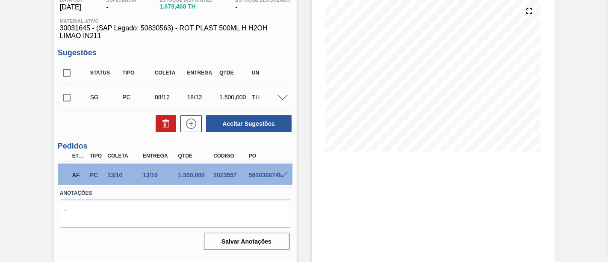
scroll to position [106, 0]
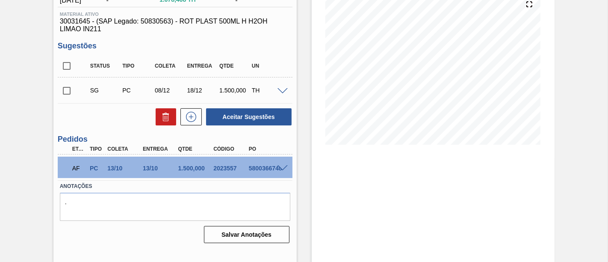
click at [282, 168] on span at bounding box center [282, 168] width 10 height 6
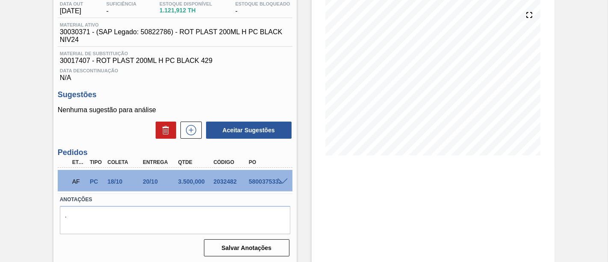
scroll to position [47, 0]
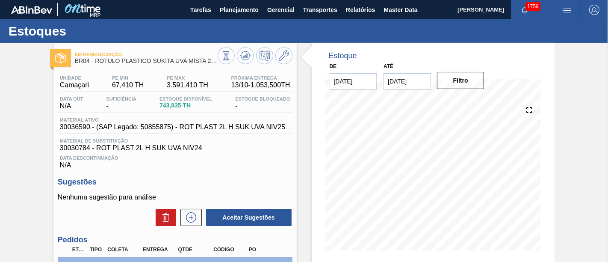
scroll to position [47, 0]
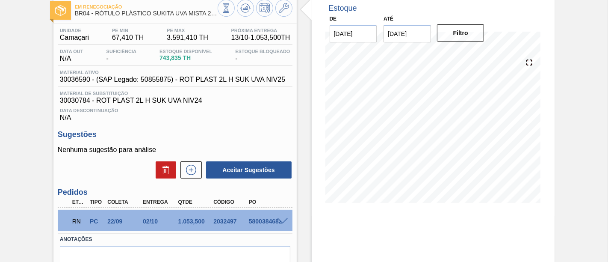
click at [282, 219] on span at bounding box center [282, 221] width 10 height 6
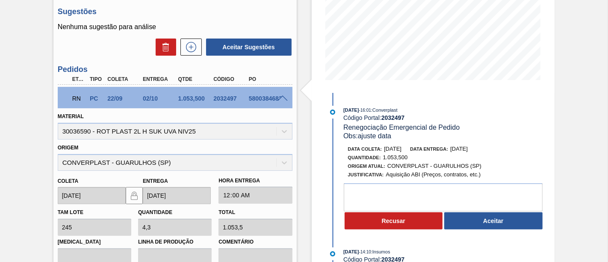
scroll to position [190, 0]
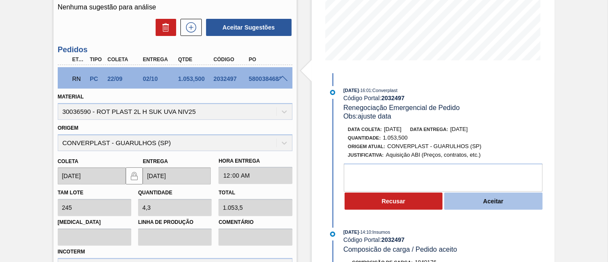
click at [504, 203] on button "Aceitar" at bounding box center [493, 200] width 98 height 17
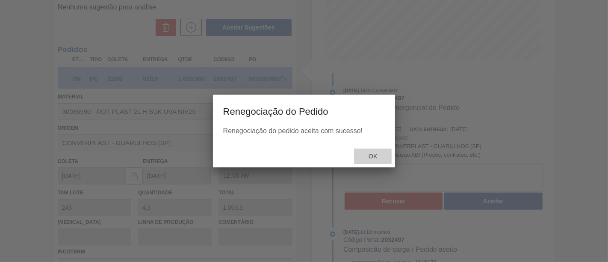
click at [373, 160] on div "Ok" at bounding box center [373, 156] width 38 height 16
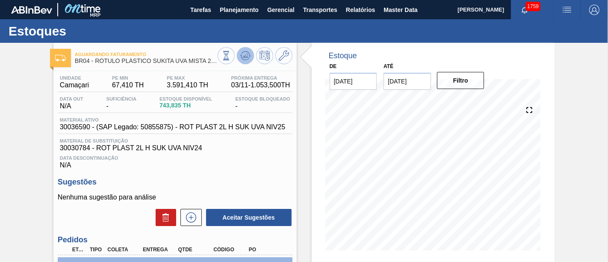
click at [243, 55] on icon at bounding box center [245, 55] width 10 height 10
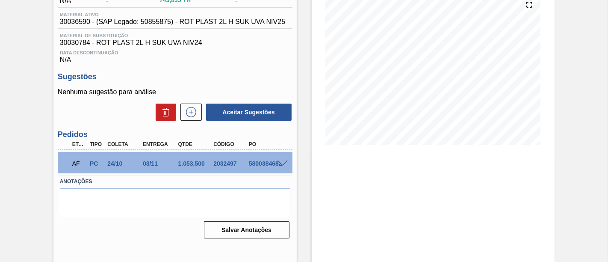
scroll to position [106, 0]
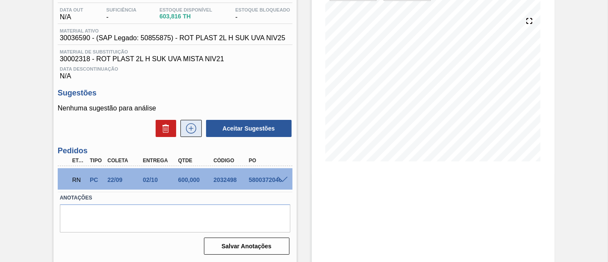
scroll to position [95, 0]
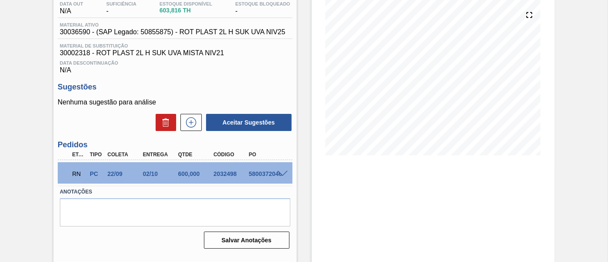
click at [277, 175] on span at bounding box center [282, 174] width 10 height 6
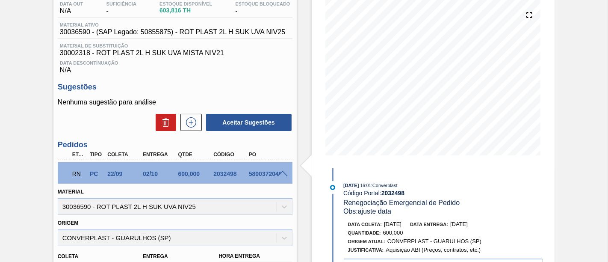
scroll to position [142, 0]
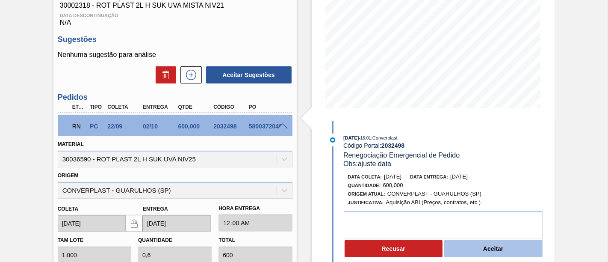
click at [518, 252] on button "Aceitar" at bounding box center [493, 248] width 98 height 17
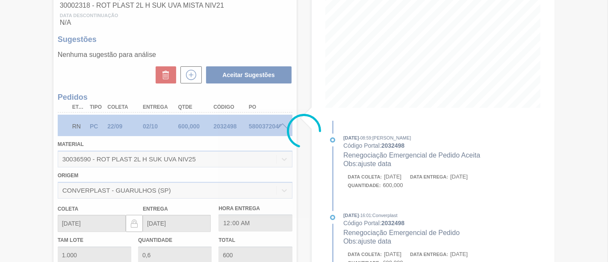
type input "ajuste data"
type input "[DATE]"
type input "17/10/2025"
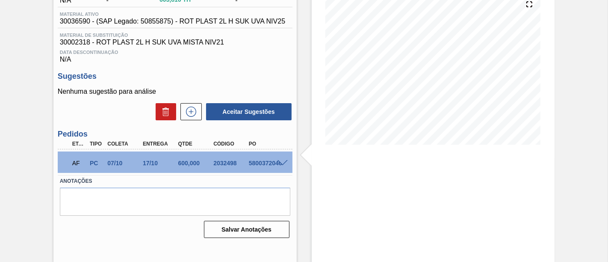
scroll to position [11, 0]
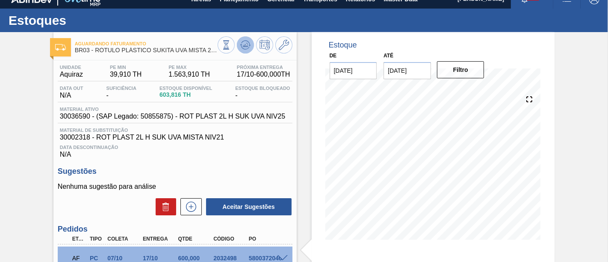
click at [247, 47] on icon at bounding box center [245, 45] width 10 height 10
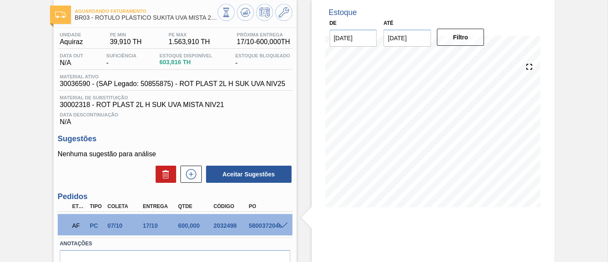
scroll to position [58, 0]
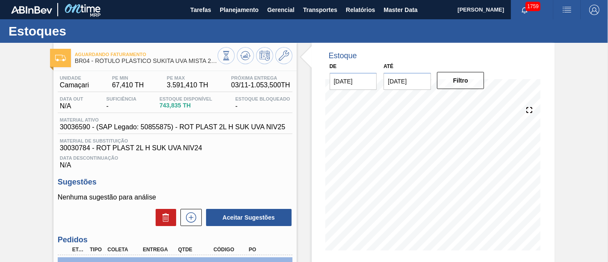
scroll to position [47, 0]
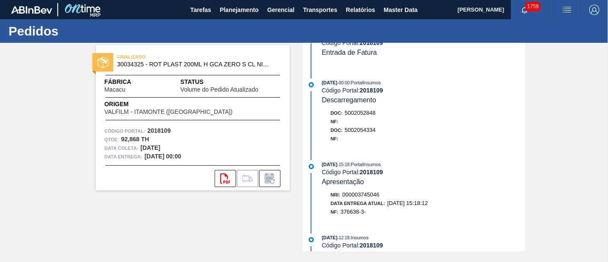
scroll to position [475, 0]
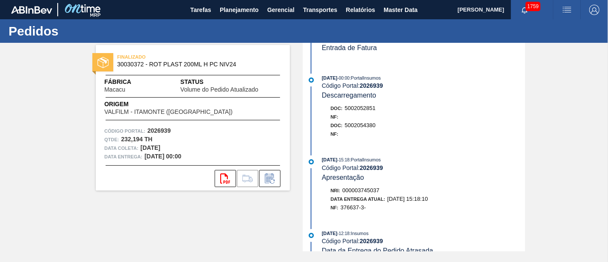
scroll to position [332, 0]
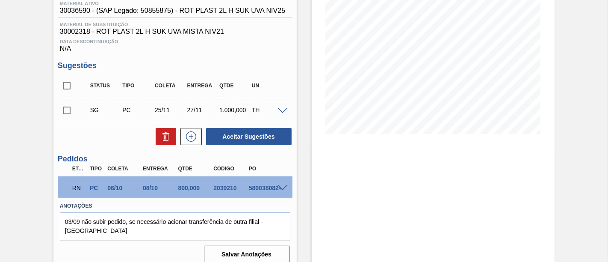
scroll to position [125, 0]
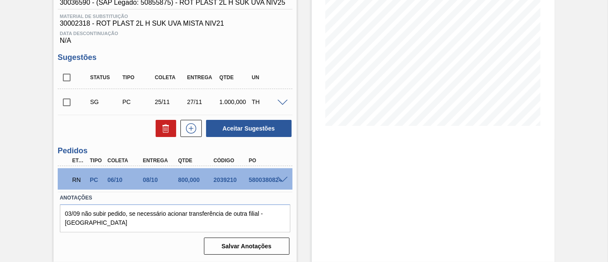
click at [277, 181] on span at bounding box center [282, 180] width 10 height 6
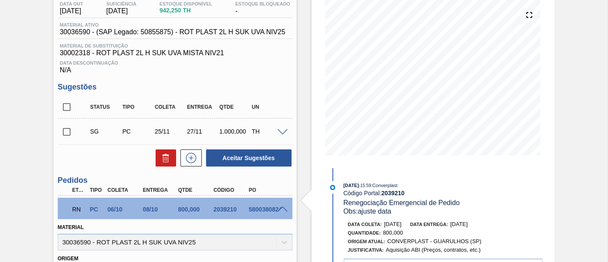
scroll to position [142, 0]
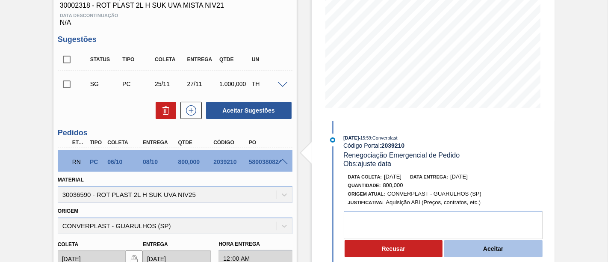
click at [493, 249] on button "Aceitar" at bounding box center [493, 248] width 98 height 17
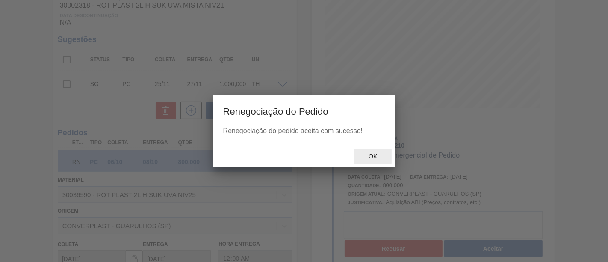
click at [378, 160] on div "Ok" at bounding box center [373, 156] width 38 height 16
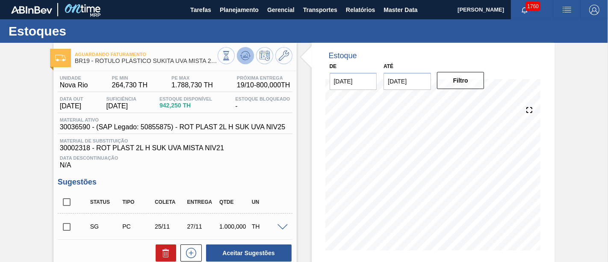
click at [241, 58] on icon at bounding box center [245, 55] width 10 height 10
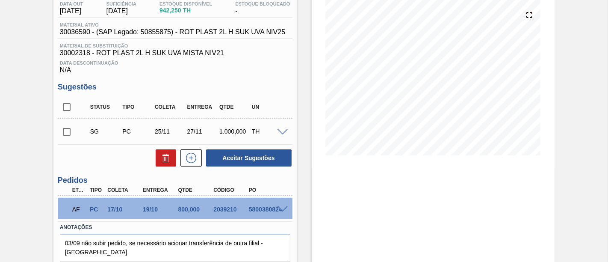
scroll to position [125, 0]
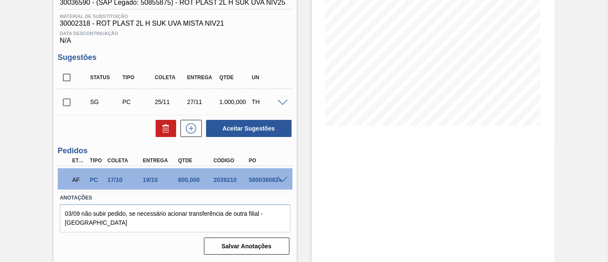
click at [277, 179] on span at bounding box center [282, 180] width 10 height 6
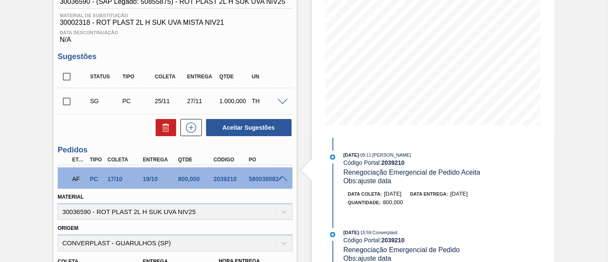
click at [277, 179] on span at bounding box center [282, 179] width 10 height 6
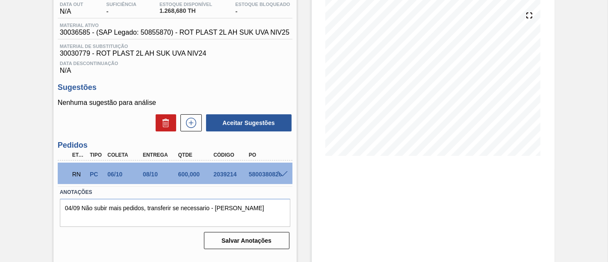
scroll to position [95, 0]
click at [285, 172] on span at bounding box center [282, 174] width 10 height 6
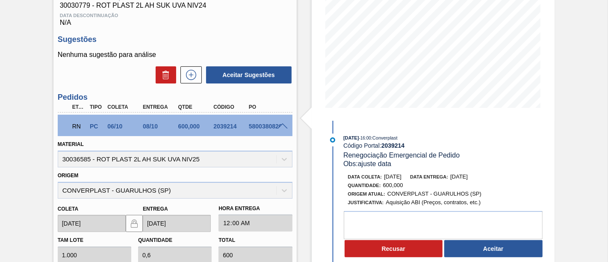
scroll to position [190, 0]
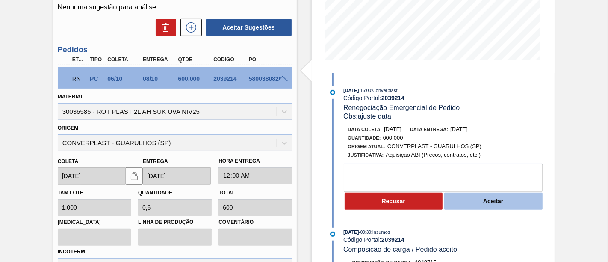
click at [508, 201] on button "Aceitar" at bounding box center [493, 200] width 98 height 17
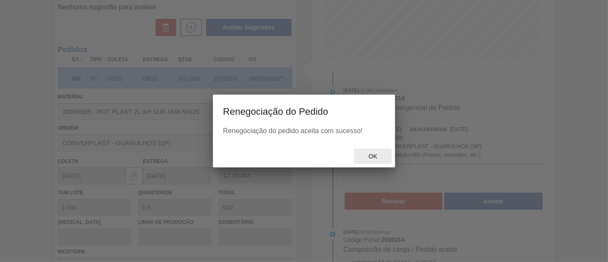
click at [374, 156] on span "Ok" at bounding box center [373, 156] width 22 height 7
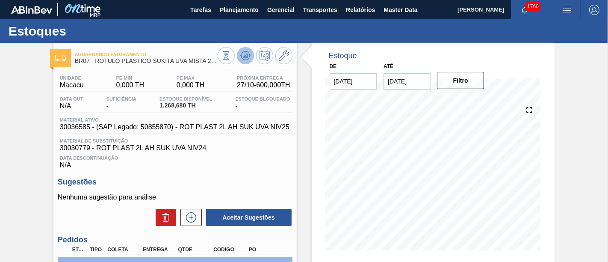
click at [245, 56] on icon at bounding box center [245, 55] width 6 height 4
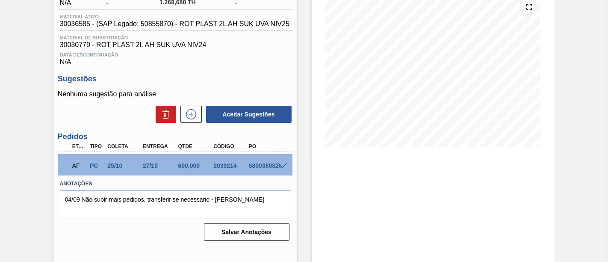
scroll to position [106, 0]
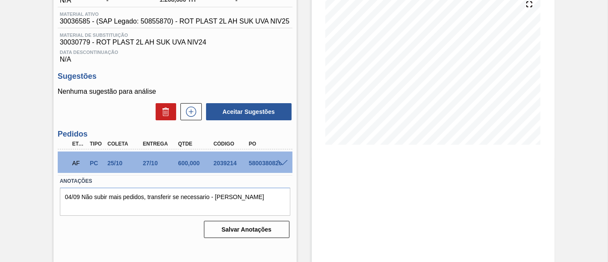
click at [282, 162] on span at bounding box center [282, 163] width 10 height 6
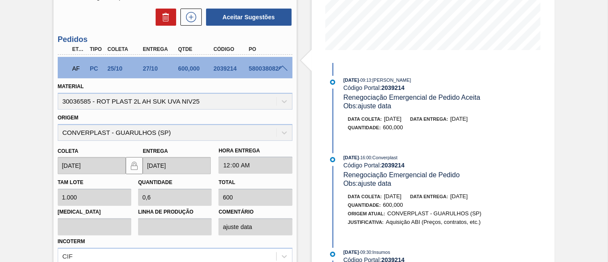
scroll to position [200, 0]
click at [281, 70] on span at bounding box center [282, 68] width 10 height 6
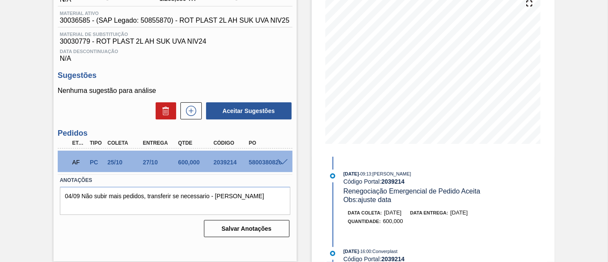
scroll to position [106, 0]
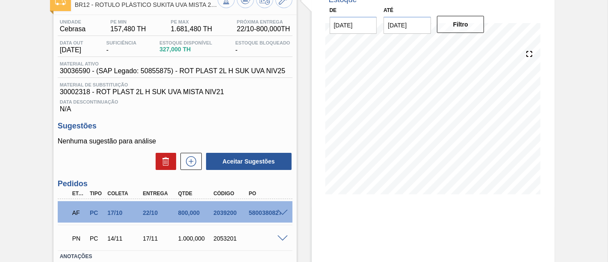
scroll to position [95, 0]
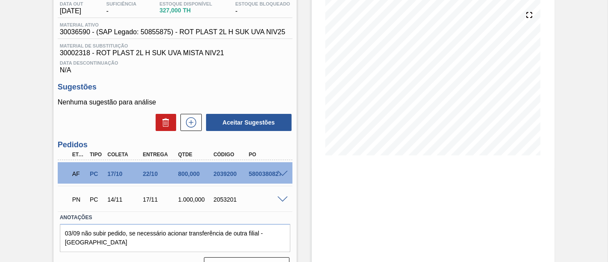
click at [279, 175] on span at bounding box center [282, 174] width 10 height 6
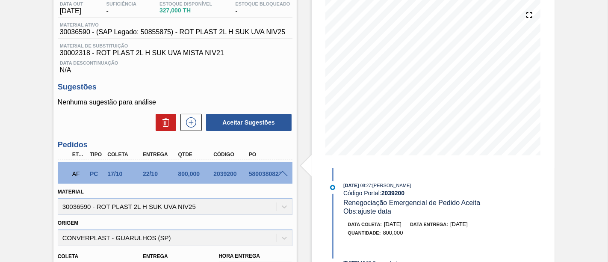
click at [280, 175] on span at bounding box center [282, 174] width 10 height 6
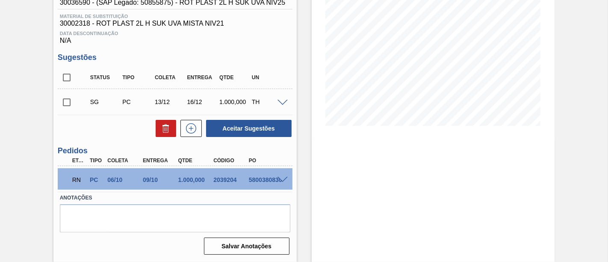
scroll to position [125, 0]
click at [280, 177] on span at bounding box center [282, 180] width 10 height 6
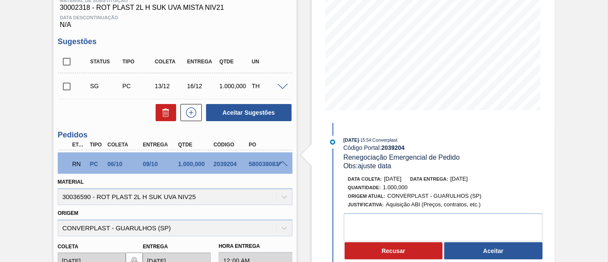
scroll to position [190, 0]
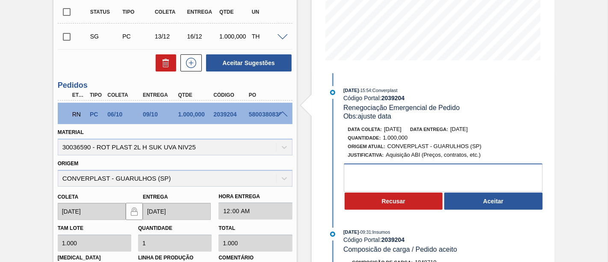
click at [447, 174] on textarea at bounding box center [443, 177] width 199 height 28
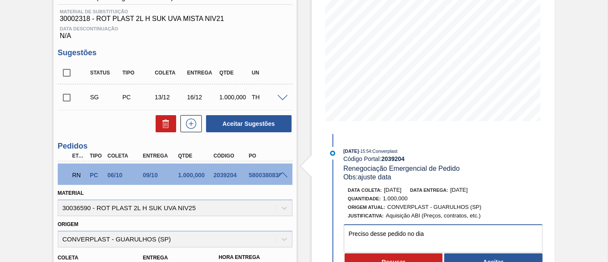
scroll to position [142, 0]
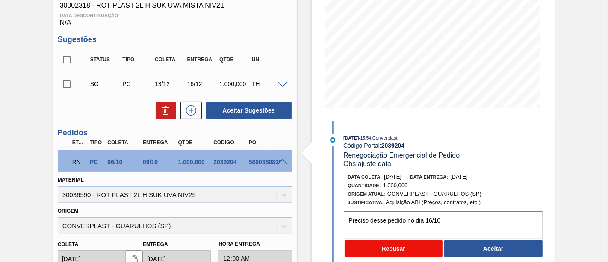
type textarea "Preciso desse pedido no dia 16/10"
click at [409, 251] on button "Recusar" at bounding box center [393, 248] width 98 height 17
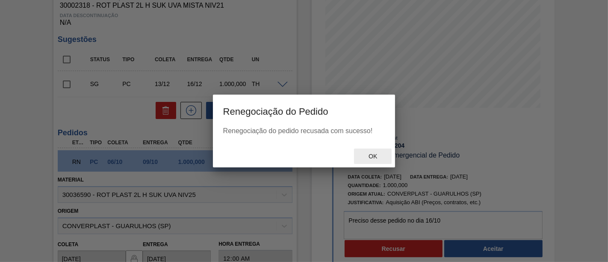
click at [380, 155] on span "Ok" at bounding box center [373, 156] width 22 height 7
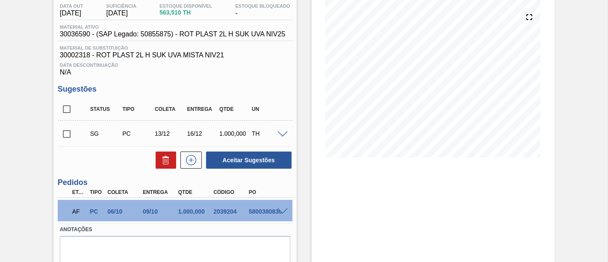
scroll to position [95, 0]
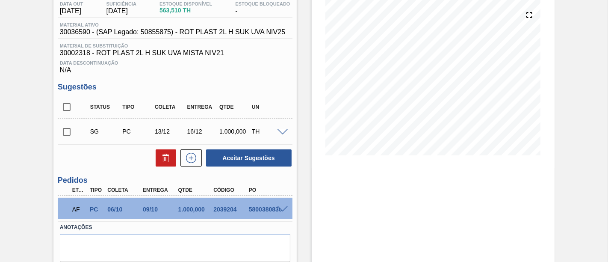
click at [283, 209] on span at bounding box center [282, 209] width 10 height 6
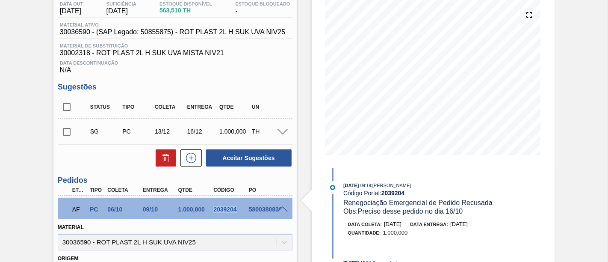
drag, startPoint x: 212, startPoint y: 211, endPoint x: 237, endPoint y: 212, distance: 24.4
click at [237, 212] on div "2039204" at bounding box center [230, 209] width 38 height 7
copy div "2039204"
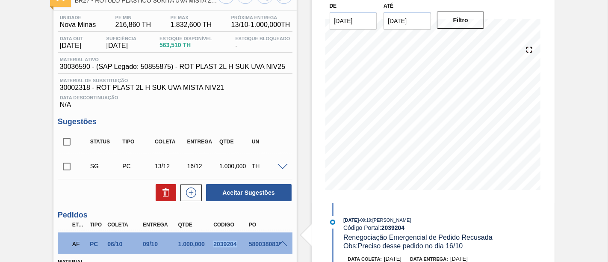
scroll to position [0, 0]
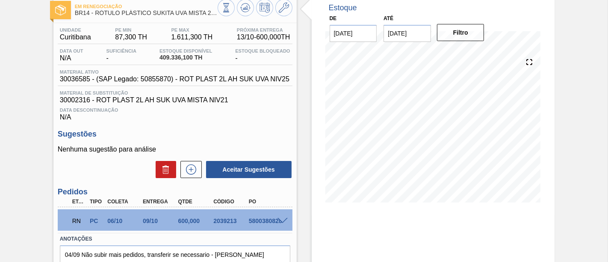
scroll to position [95, 0]
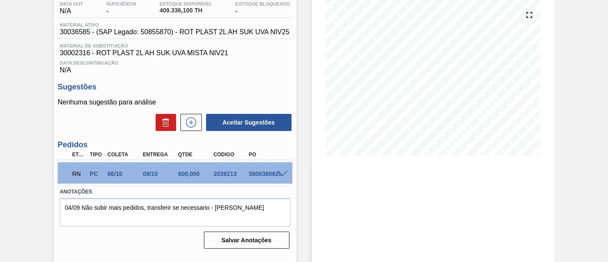
click at [285, 177] on span at bounding box center [282, 174] width 10 height 6
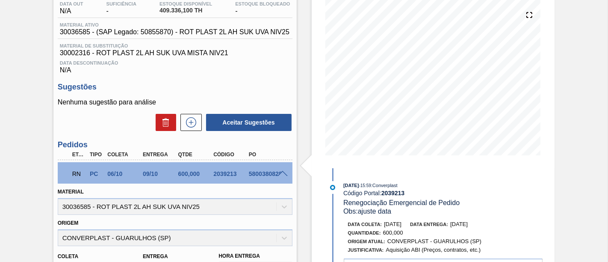
scroll to position [190, 0]
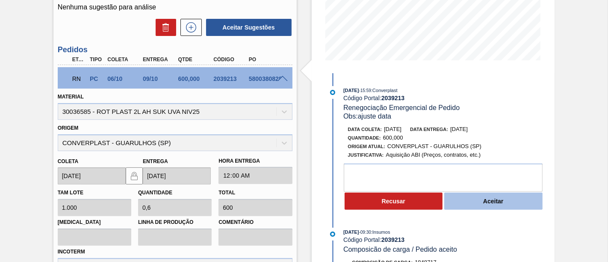
click at [483, 200] on button "Aceitar" at bounding box center [493, 200] width 98 height 17
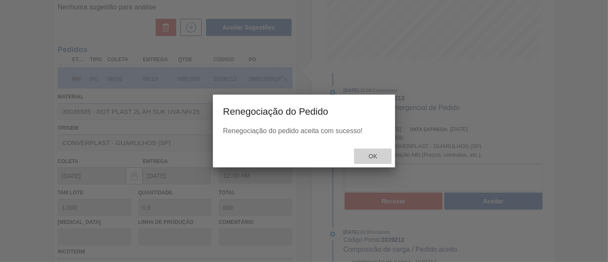
click at [380, 158] on span "Ok" at bounding box center [373, 156] width 22 height 7
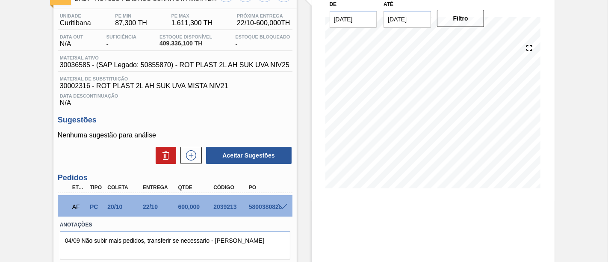
scroll to position [47, 0]
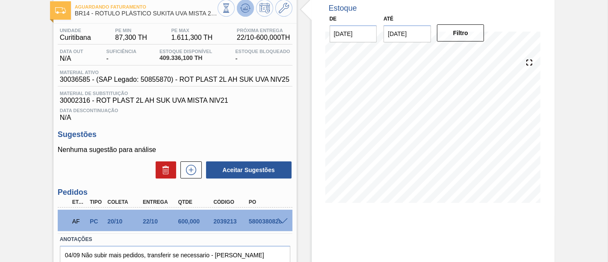
click at [248, 10] on icon at bounding box center [245, 8] width 10 height 10
click at [284, 221] on span at bounding box center [282, 221] width 10 height 6
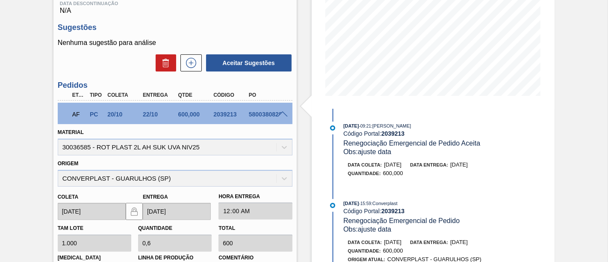
scroll to position [12, 0]
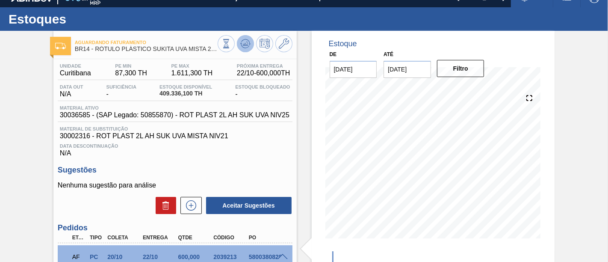
click at [246, 46] on icon at bounding box center [245, 43] width 10 height 10
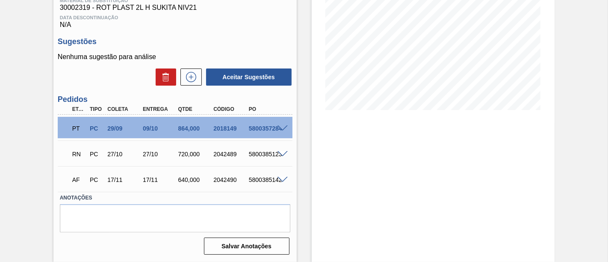
scroll to position [141, 0]
click at [282, 126] on span at bounding box center [282, 128] width 10 height 6
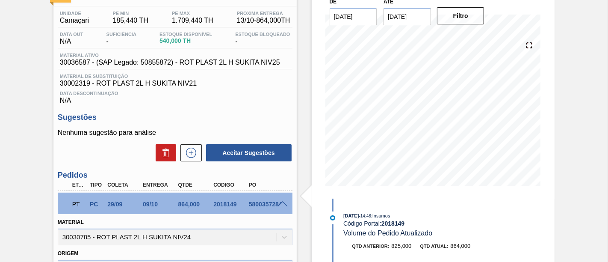
scroll to position [95, 0]
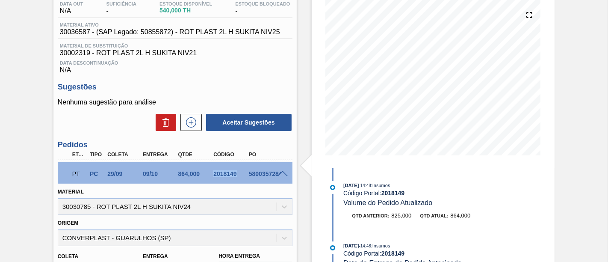
drag, startPoint x: 211, startPoint y: 177, endPoint x: 235, endPoint y: 178, distance: 23.5
click at [235, 177] on div "2018149" at bounding box center [230, 173] width 38 height 7
copy div "2018149"
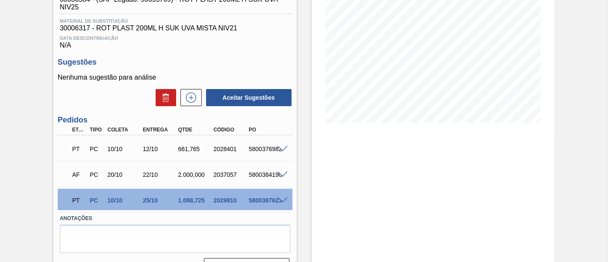
scroll to position [142, 0]
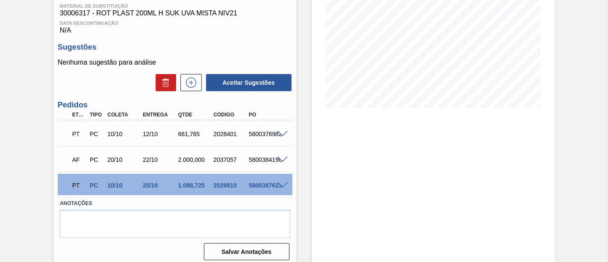
click at [279, 188] on span at bounding box center [282, 185] width 10 height 6
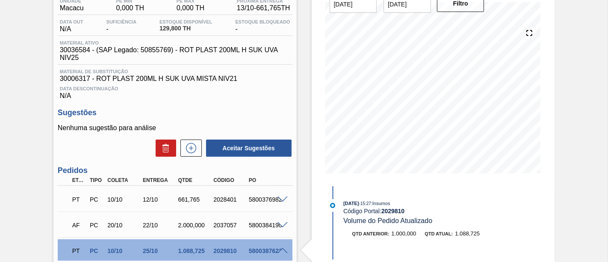
scroll to position [71, 0]
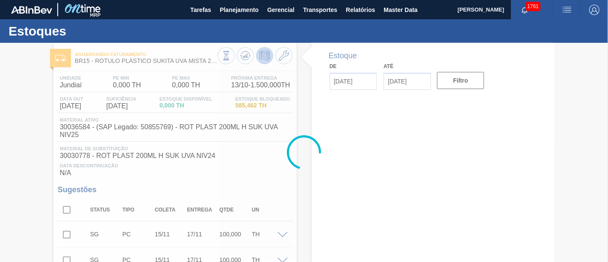
type input "[DATE]"
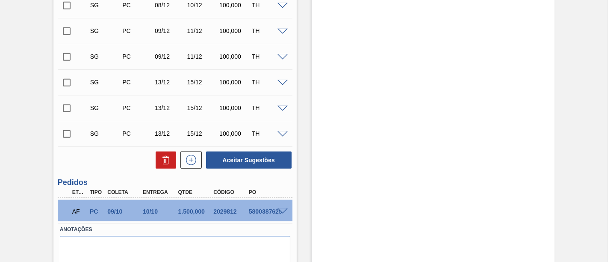
scroll to position [697, 0]
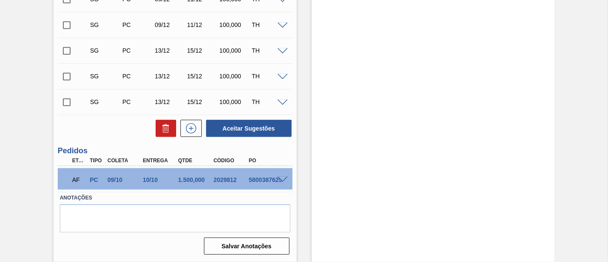
click at [280, 177] on span at bounding box center [282, 180] width 10 height 6
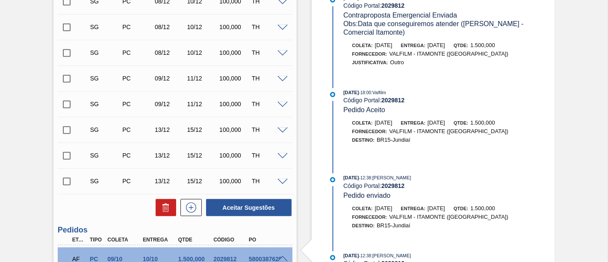
scroll to position [712, 0]
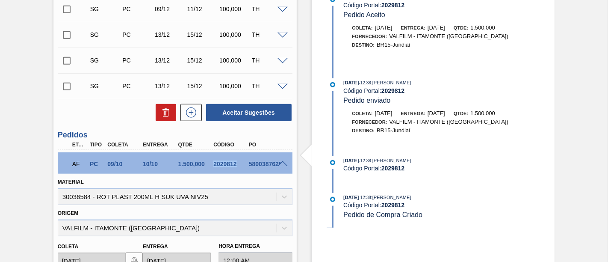
drag, startPoint x: 212, startPoint y: 162, endPoint x: 234, endPoint y: 163, distance: 21.8
click at [234, 163] on div "2029812" at bounding box center [230, 163] width 38 height 7
copy div "2029812"
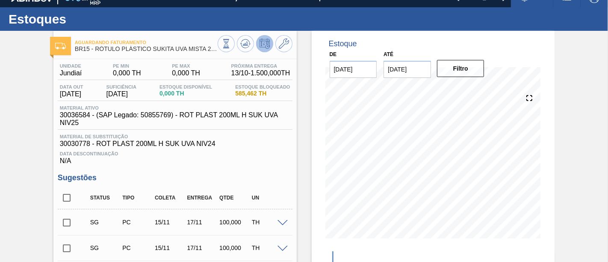
scroll to position [0, 0]
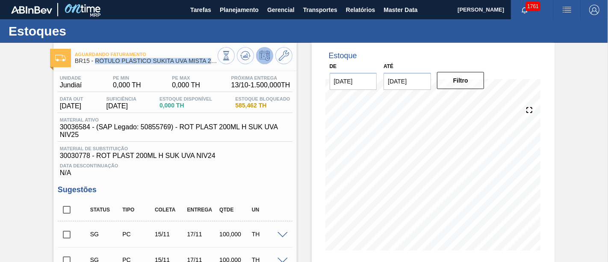
drag, startPoint x: 96, startPoint y: 60, endPoint x: 214, endPoint y: 63, distance: 118.0
click at [214, 63] on span "BR15 - RÓTULO PLÁSTICO SUKITA UVA MISTA 200ML H" at bounding box center [146, 61] width 143 height 6
copy span "RÓTULO PLÁSTICO SUKITA UVA MISTA 20"
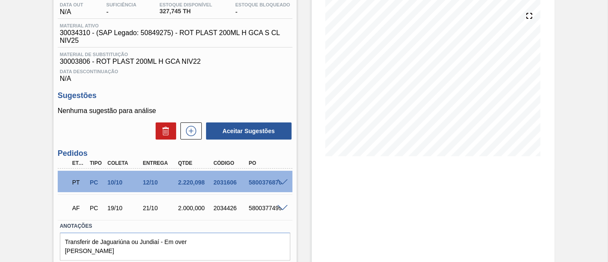
scroll to position [95, 0]
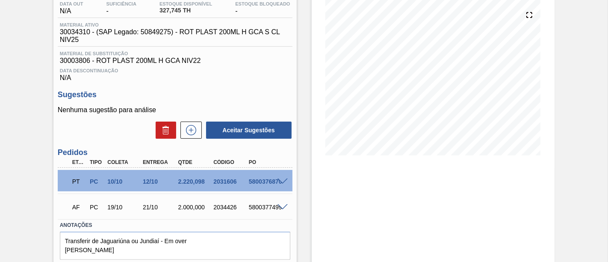
click at [280, 185] on span at bounding box center [282, 181] width 10 height 6
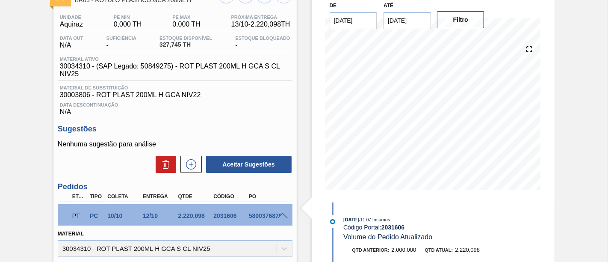
scroll to position [46, 0]
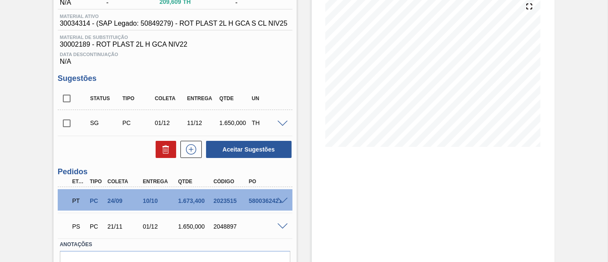
scroll to position [151, 0]
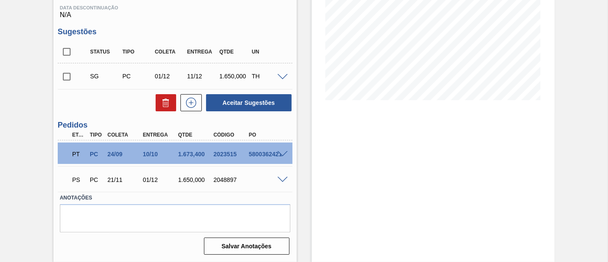
click at [281, 153] on span at bounding box center [282, 154] width 10 height 6
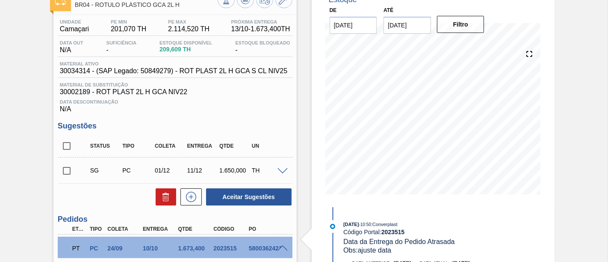
scroll to position [9, 0]
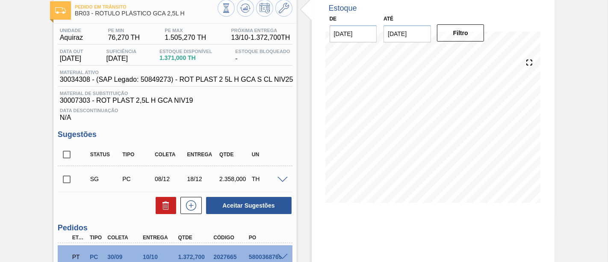
scroll to position [95, 0]
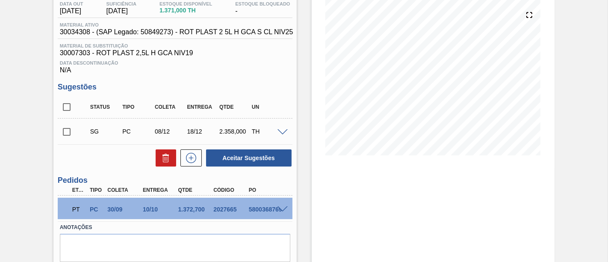
click at [282, 209] on span at bounding box center [282, 209] width 10 height 6
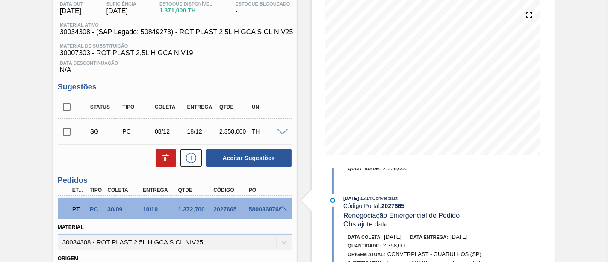
click at [285, 212] on span at bounding box center [282, 209] width 10 height 6
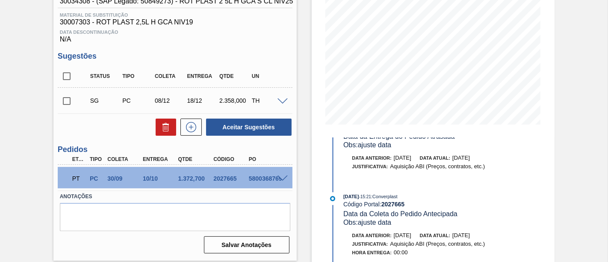
scroll to position [570, 0]
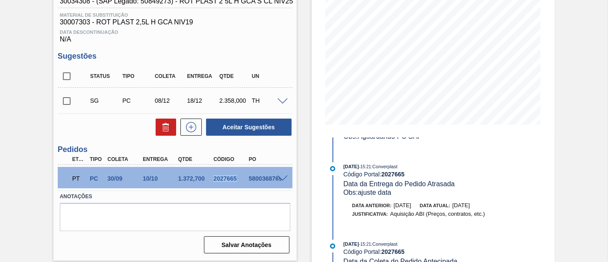
drag, startPoint x: 217, startPoint y: 180, endPoint x: 235, endPoint y: 180, distance: 18.8
click at [235, 180] on div "2027665" at bounding box center [230, 178] width 38 height 7
copy div "2027665"
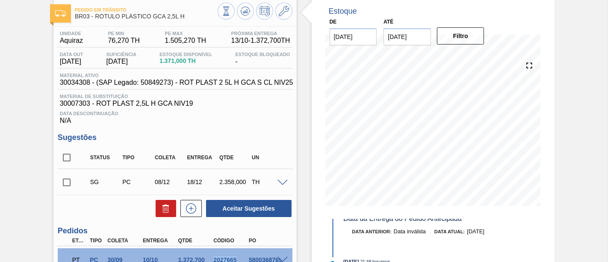
scroll to position [30, 0]
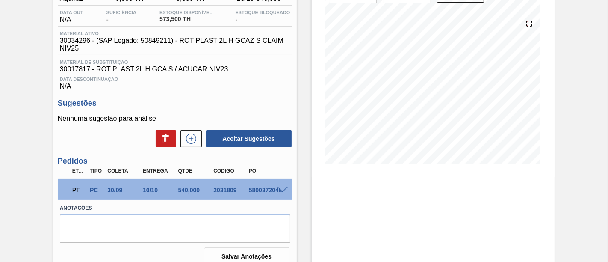
scroll to position [95, 0]
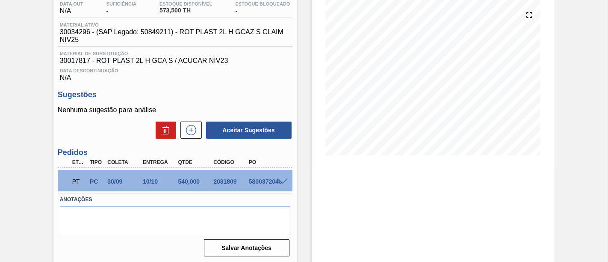
click at [278, 182] on span at bounding box center [282, 181] width 10 height 6
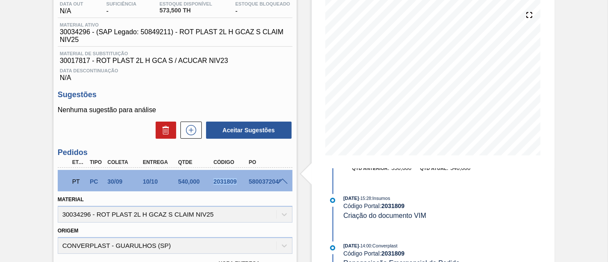
drag, startPoint x: 213, startPoint y: 184, endPoint x: 237, endPoint y: 184, distance: 23.9
click at [237, 184] on div "2031809" at bounding box center [230, 181] width 38 height 7
copy div "2031809"
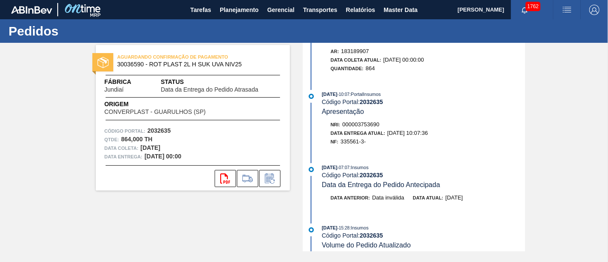
scroll to position [522, 0]
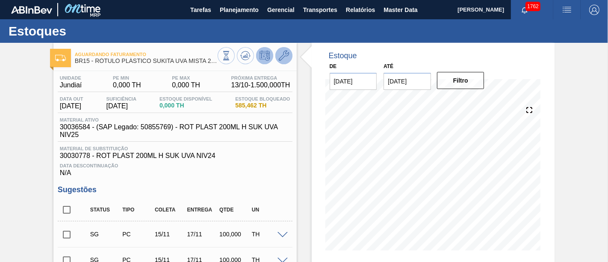
click at [285, 58] on icon at bounding box center [284, 55] width 10 height 10
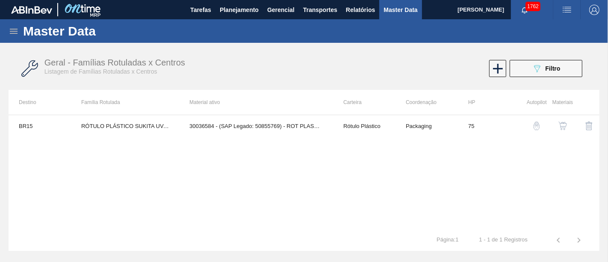
click at [564, 131] on button "button" at bounding box center [562, 125] width 21 height 21
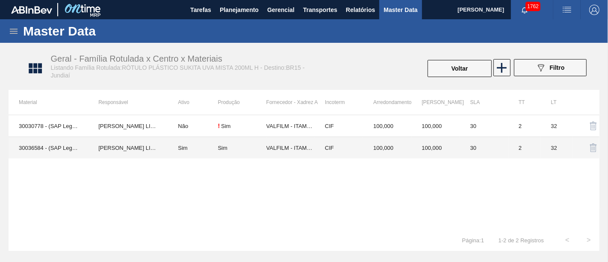
click at [209, 152] on td "Sim" at bounding box center [193, 148] width 50 height 22
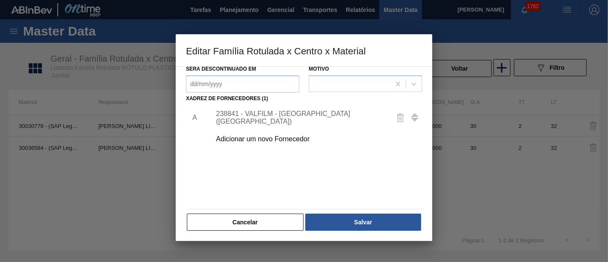
scroll to position [123, 0]
click at [303, 115] on div "238841 - VALFILM - ITAMONTE (MG)" at bounding box center [300, 116] width 168 height 15
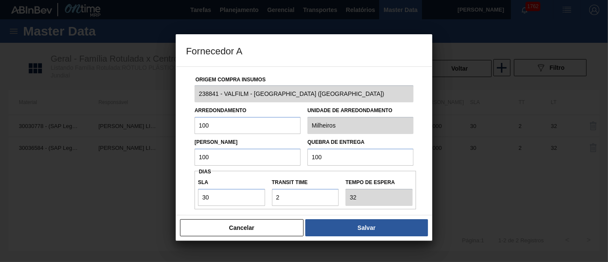
click at [256, 157] on input "100" at bounding box center [247, 156] width 106 height 17
type input "1"
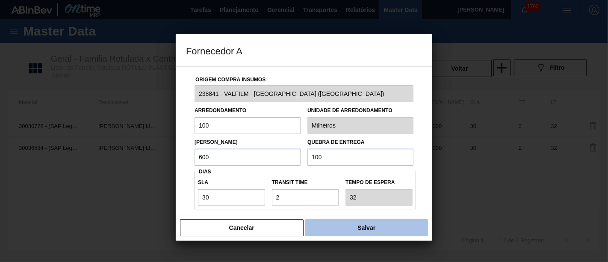
click at [333, 228] on button "Salvar" at bounding box center [366, 227] width 123 height 17
click at [382, 227] on button "Salvar" at bounding box center [366, 227] width 123 height 17
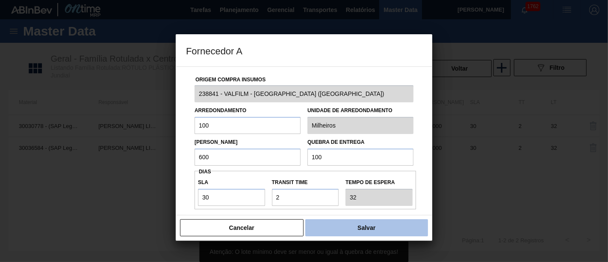
click at [391, 226] on button "Salvar" at bounding box center [366, 227] width 123 height 17
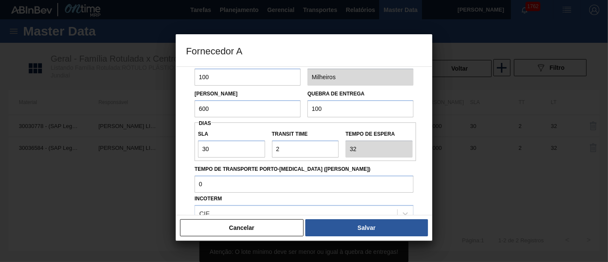
scroll to position [47, 0]
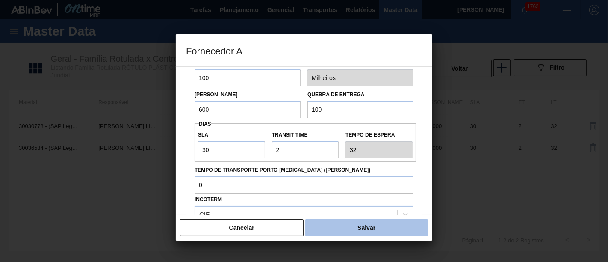
click at [392, 225] on button "Salvar" at bounding box center [366, 227] width 123 height 17
click at [370, 224] on button "Salvar" at bounding box center [366, 227] width 123 height 17
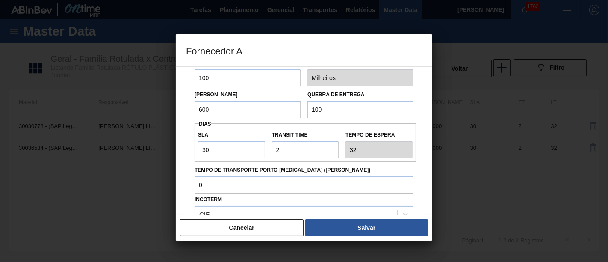
scroll to position [0, 0]
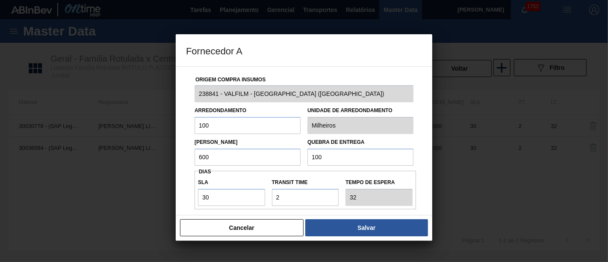
click at [270, 155] on input "600" at bounding box center [247, 156] width 106 height 17
type input "6"
type input "100"
click at [368, 52] on h3 "Fornecedor A" at bounding box center [304, 50] width 256 height 32
click at [234, 132] on input "100" at bounding box center [247, 125] width 106 height 17
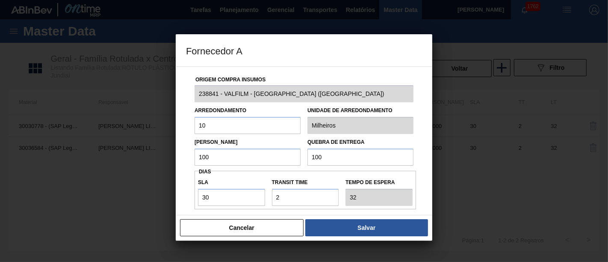
type input "1"
type input "500"
click at [235, 159] on input "100" at bounding box center [247, 156] width 106 height 17
type input "1.000"
click at [348, 159] on input "100" at bounding box center [360, 156] width 106 height 17
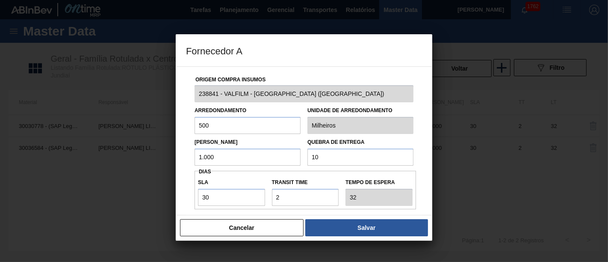
type input "1"
type input "2.500"
click at [381, 237] on div "Cancelar Salvar" at bounding box center [304, 228] width 256 height 26
click at [381, 236] on div "Cancelar Salvar" at bounding box center [304, 228] width 256 height 26
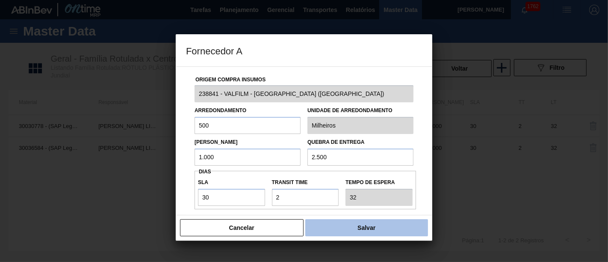
click at [385, 227] on button "Salvar" at bounding box center [366, 227] width 123 height 17
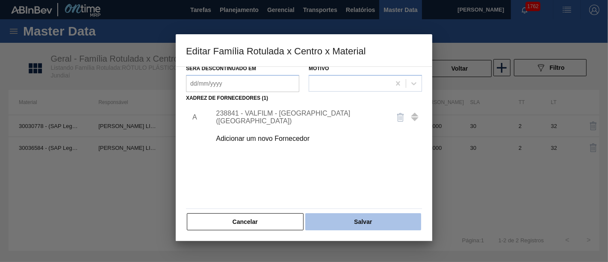
click at [384, 224] on button "Salvar" at bounding box center [363, 221] width 116 height 17
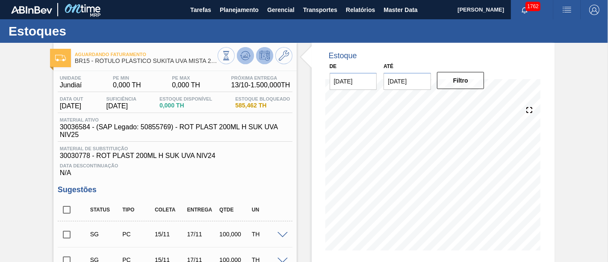
click at [240, 59] on icon at bounding box center [245, 55] width 10 height 10
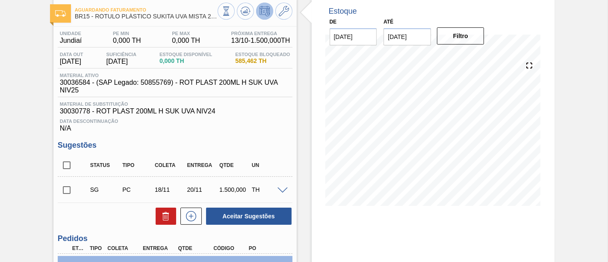
scroll to position [95, 0]
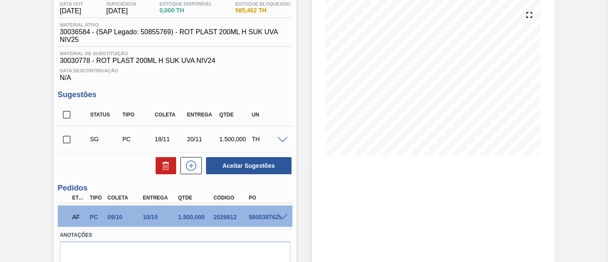
click at [71, 142] on input "checkbox" at bounding box center [67, 139] width 18 height 18
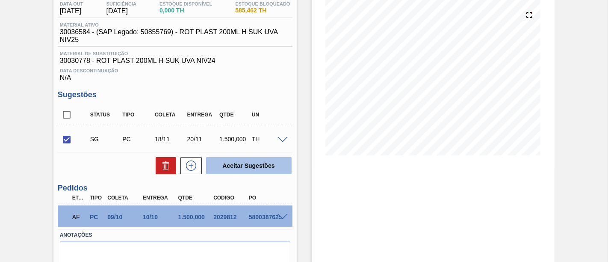
click at [276, 165] on button "Aceitar Sugestões" at bounding box center [248, 165] width 85 height 17
checkbox input "false"
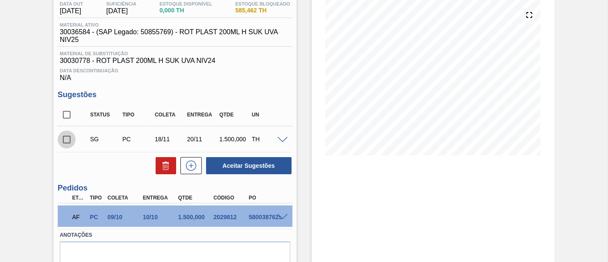
click at [67, 139] on input "checkbox" at bounding box center [67, 139] width 18 height 18
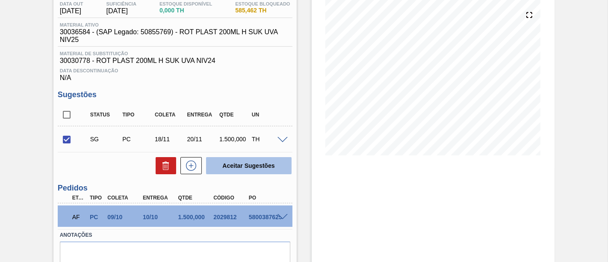
click at [235, 160] on button "Aceitar Sugestões" at bounding box center [248, 165] width 85 height 17
checkbox input "false"
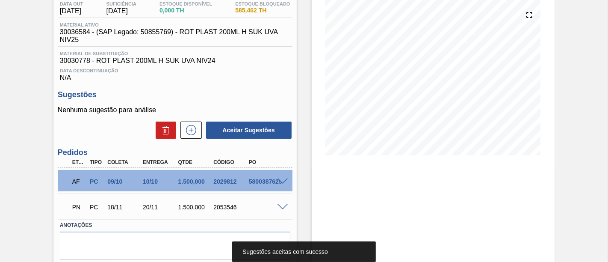
scroll to position [47, 0]
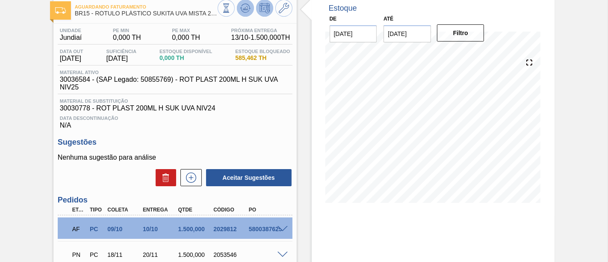
click at [246, 6] on icon at bounding box center [245, 8] width 6 height 4
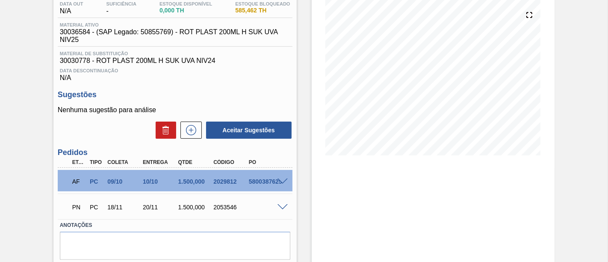
scroll to position [124, 0]
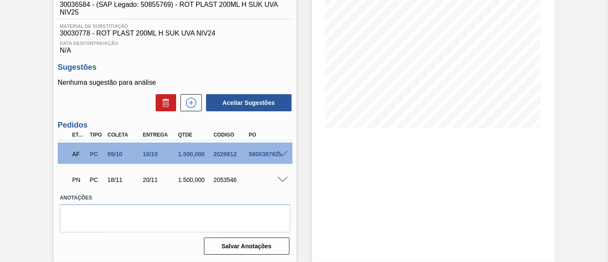
click at [281, 152] on span at bounding box center [282, 154] width 10 height 6
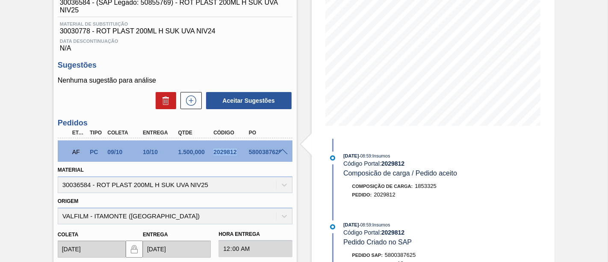
drag, startPoint x: 212, startPoint y: 153, endPoint x: 237, endPoint y: 156, distance: 24.9
click at [237, 155] on div "2029812" at bounding box center [230, 151] width 38 height 7
copy div "2029812"
click at [283, 152] on span at bounding box center [282, 152] width 10 height 6
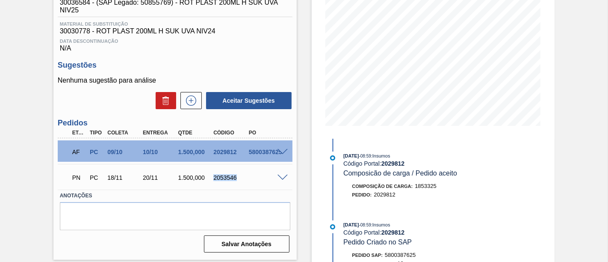
drag, startPoint x: 214, startPoint y: 177, endPoint x: 237, endPoint y: 179, distance: 23.6
click at [237, 179] on div "2053546" at bounding box center [230, 177] width 38 height 7
copy div "2053546"
drag, startPoint x: 143, startPoint y: 181, endPoint x: 156, endPoint y: 182, distance: 13.7
click at [156, 181] on div "20/11" at bounding box center [160, 177] width 38 height 7
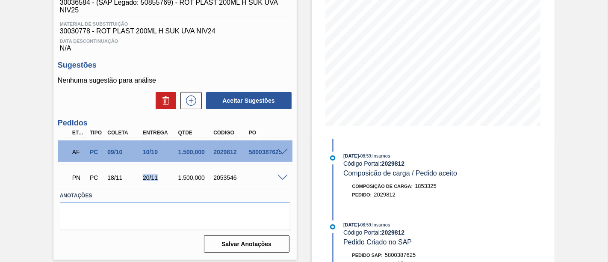
copy div "20/11"
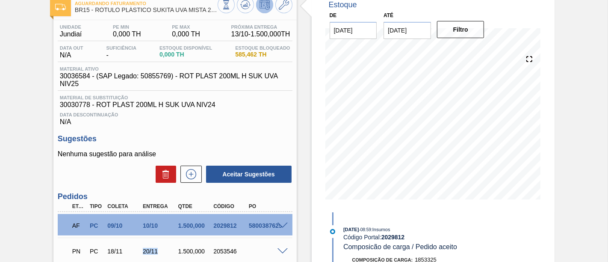
scroll to position [0, 0]
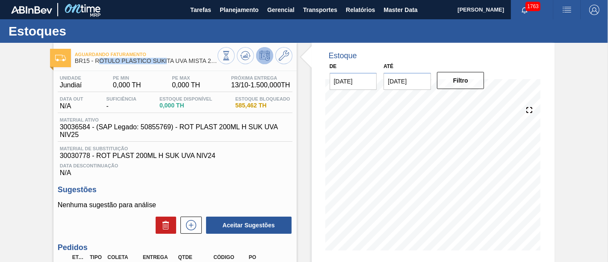
drag, startPoint x: 97, startPoint y: 62, endPoint x: 167, endPoint y: 61, distance: 70.1
click at [167, 61] on span "BR15 - RÓTULO PLÁSTICO SUKITA UVA MISTA 200ML H" at bounding box center [146, 61] width 143 height 6
drag, startPoint x: 95, startPoint y: 60, endPoint x: 220, endPoint y: 66, distance: 124.9
click at [220, 66] on div "Aguardando Faturamento BR15 - RÓTULO PLÁSTICO SUKITA UVA MISTA 200ML H Unidade …" at bounding box center [174, 213] width 243 height 341
copy div "RÓTULO PLÁSTICO SUKITA UVA MISTA 200ML H"
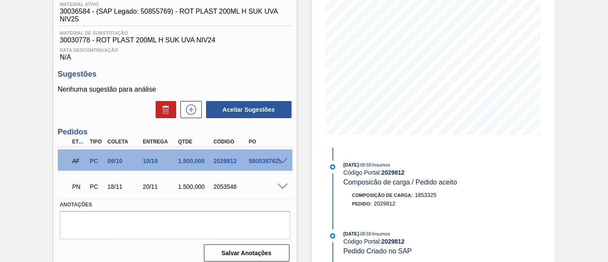
scroll to position [124, 0]
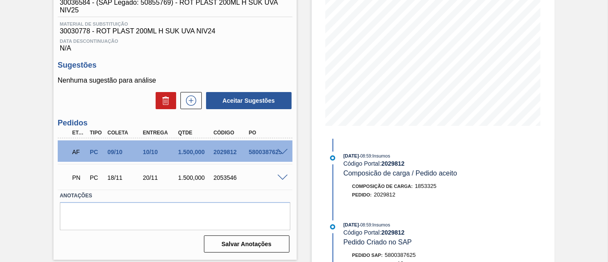
click at [276, 180] on div at bounding box center [283, 177] width 17 height 6
click at [281, 181] on span at bounding box center [282, 177] width 10 height 6
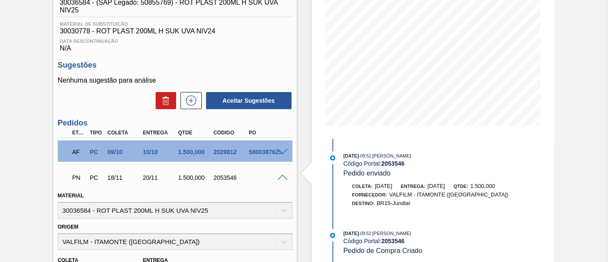
scroll to position [220, 0]
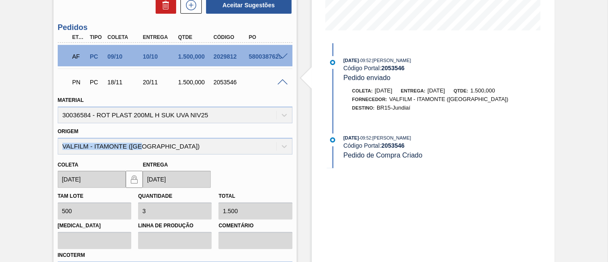
drag, startPoint x: 63, startPoint y: 147, endPoint x: 161, endPoint y: 150, distance: 97.9
click at [161, 150] on div "Origem VALFILM - ITAMONTE (MG)" at bounding box center [175, 139] width 235 height 29
copy div "VALFILM - ITAMONTE ([GEOGRAPHIC_DATA])"
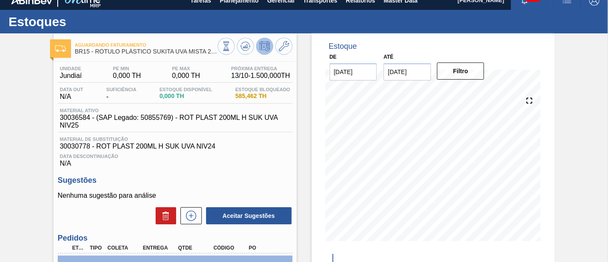
scroll to position [0, 0]
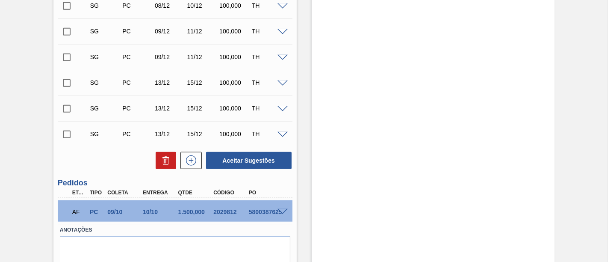
scroll to position [697, 0]
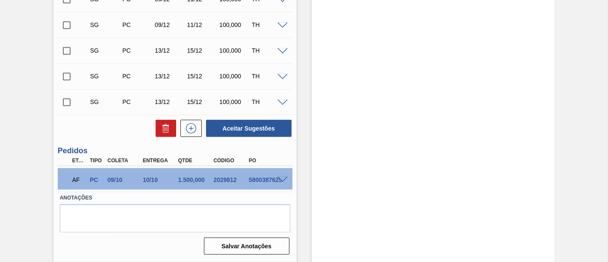
click at [281, 182] on span at bounding box center [282, 180] width 10 height 6
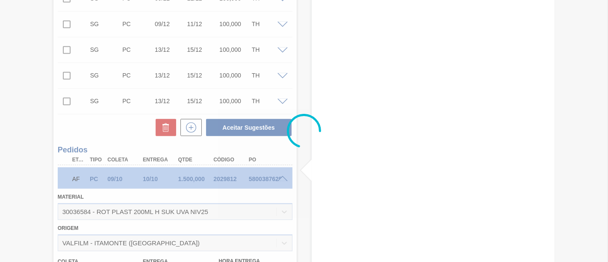
click at [281, 177] on div at bounding box center [304, 131] width 608 height 262
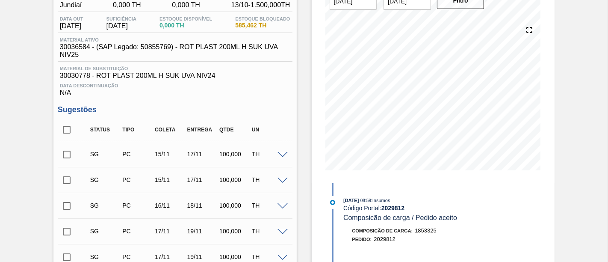
scroll to position [0, 0]
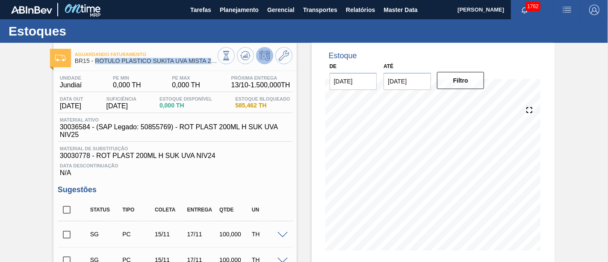
drag, startPoint x: 97, startPoint y: 62, endPoint x: 225, endPoint y: 68, distance: 128.4
copy div "RÓTULO PLÁSTICO SUKITA UVA MISTA 200ML H"
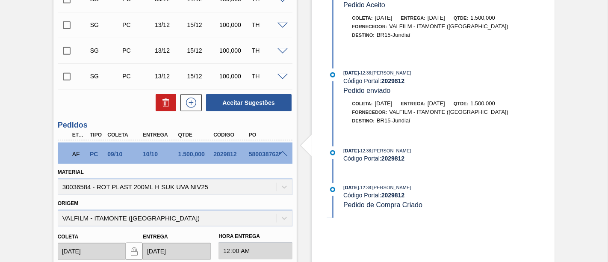
scroll to position [807, 0]
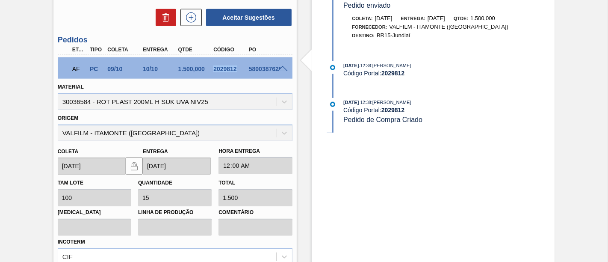
drag, startPoint x: 213, startPoint y: 69, endPoint x: 237, endPoint y: 70, distance: 23.5
click at [237, 70] on div "2029812" at bounding box center [230, 68] width 38 height 7
copy div "2029812"
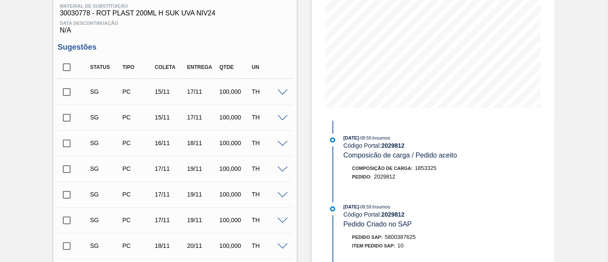
scroll to position [0, 0]
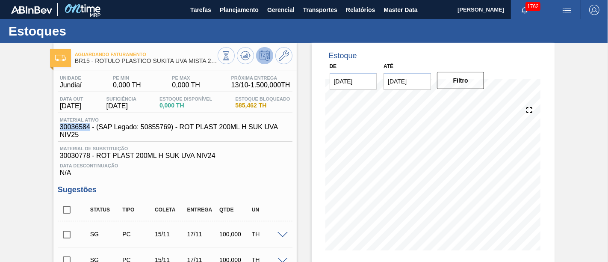
drag, startPoint x: 60, startPoint y: 130, endPoint x: 89, endPoint y: 127, distance: 29.6
click at [89, 127] on span "30036584 - (SAP Legado: 50855769) - ROT PLAST 200ML H SUK UVA NIV25" at bounding box center [177, 130] width 235 height 15
copy span "30036584"
drag, startPoint x: 76, startPoint y: 62, endPoint x: 90, endPoint y: 60, distance: 13.7
click at [90, 60] on span "BR15 - RÓTULO PLÁSTICO SUKITA UVA MISTA 200ML H" at bounding box center [146, 61] width 143 height 6
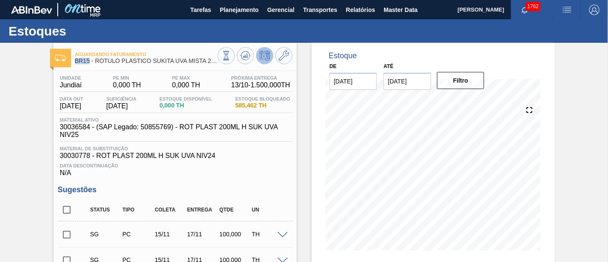
copy span "BR15"
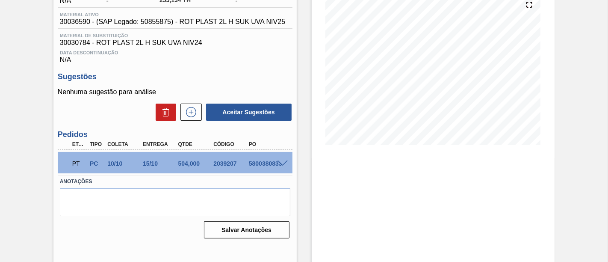
scroll to position [106, 0]
click at [282, 161] on span at bounding box center [282, 163] width 10 height 6
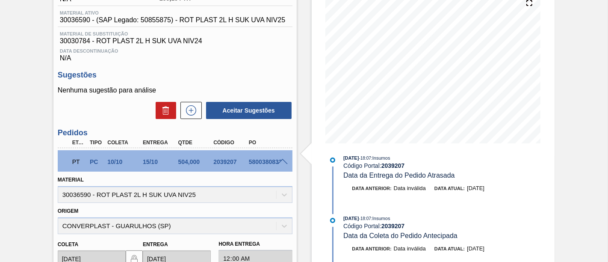
scroll to position [59, 0]
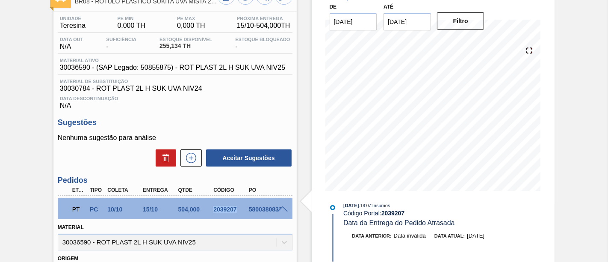
drag, startPoint x: 212, startPoint y: 209, endPoint x: 237, endPoint y: 210, distance: 25.2
click at [237, 210] on div "2039207" at bounding box center [230, 209] width 38 height 7
copy div "2039207"
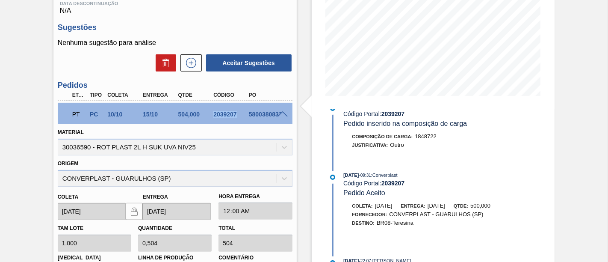
scroll to position [455, 0]
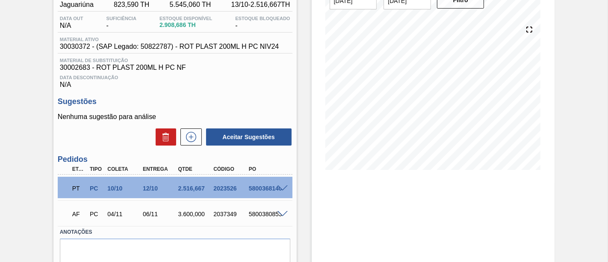
scroll to position [116, 0]
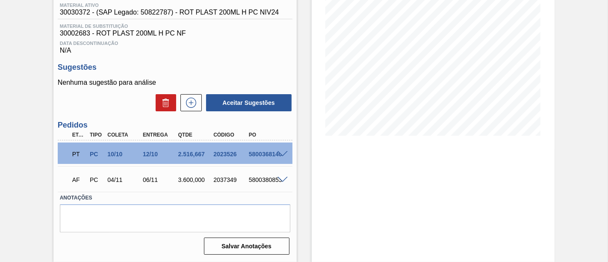
click at [282, 153] on span at bounding box center [282, 154] width 10 height 6
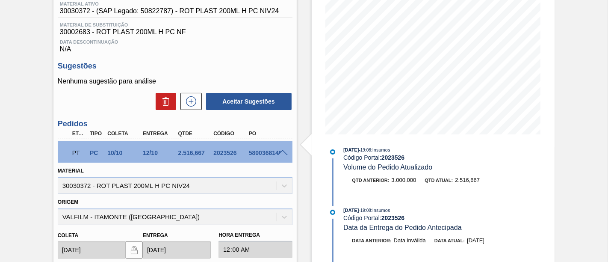
scroll to position [0, 0]
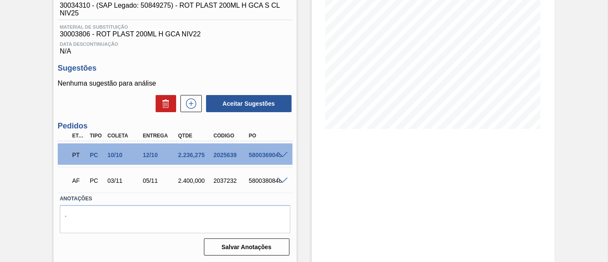
scroll to position [124, 0]
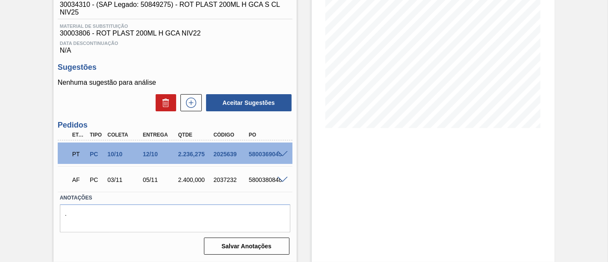
click at [283, 152] on span at bounding box center [282, 154] width 10 height 6
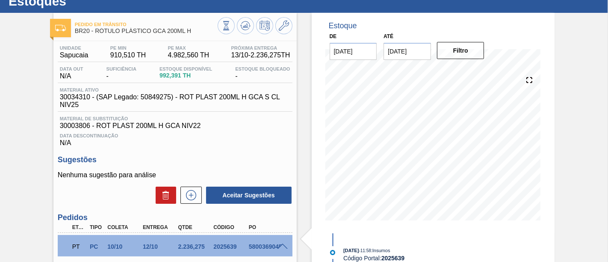
scroll to position [29, 0]
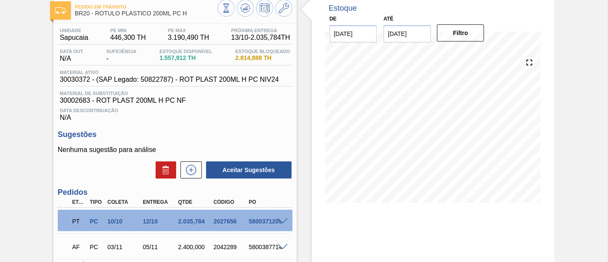
scroll to position [95, 0]
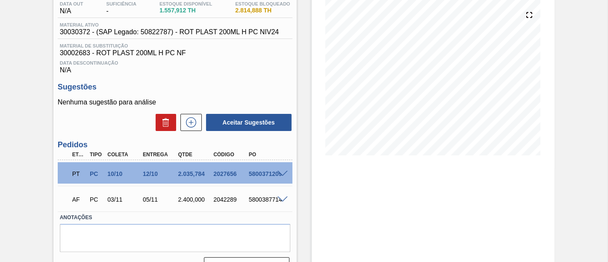
click at [283, 174] on span at bounding box center [282, 174] width 10 height 6
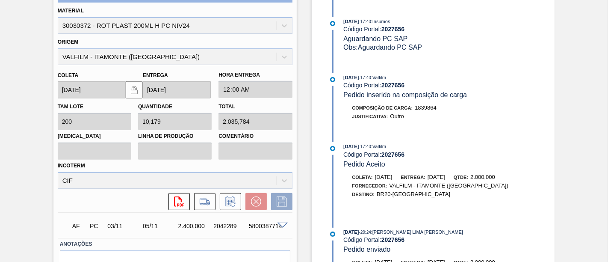
scroll to position [322, 0]
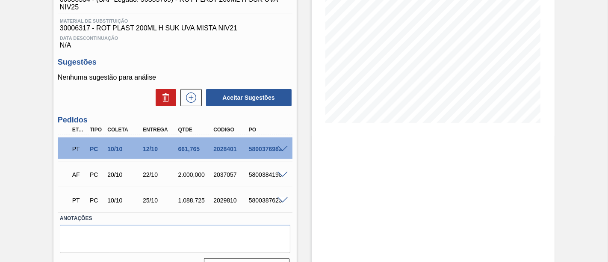
scroll to position [142, 0]
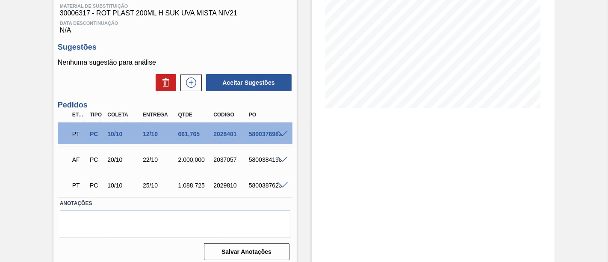
click at [284, 133] on span at bounding box center [282, 134] width 10 height 6
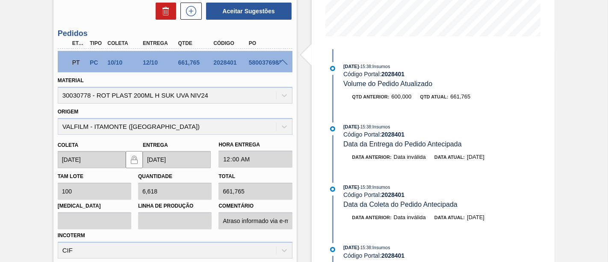
scroll to position [24, 0]
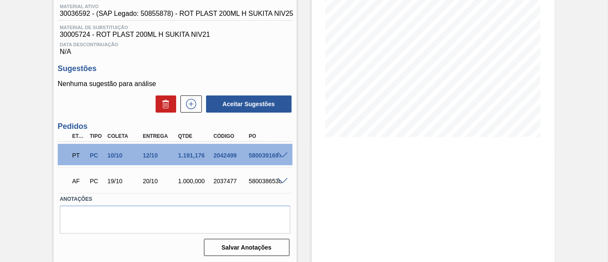
scroll to position [116, 0]
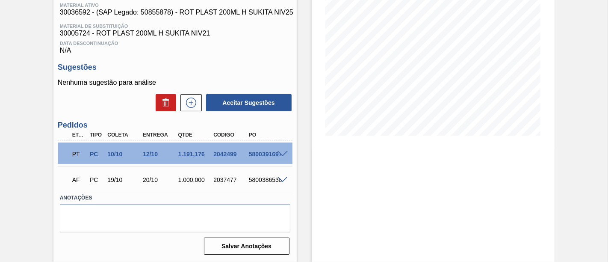
click at [285, 155] on span at bounding box center [282, 154] width 10 height 6
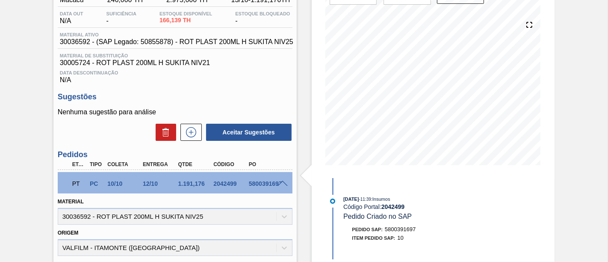
scroll to position [0, 0]
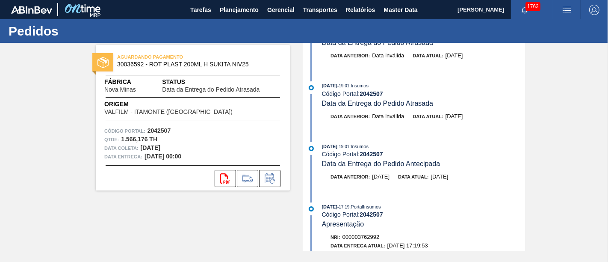
scroll to position [142, 0]
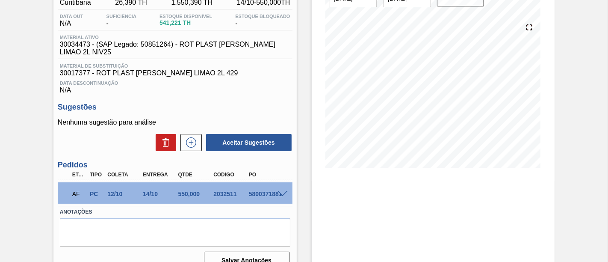
scroll to position [95, 0]
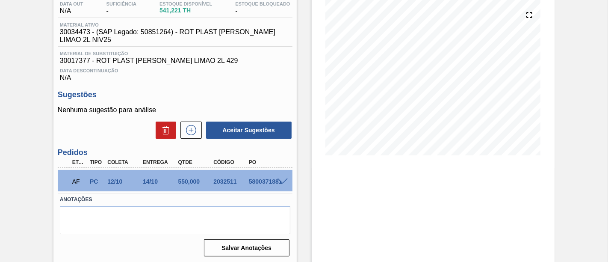
click at [285, 182] on span at bounding box center [282, 181] width 10 height 6
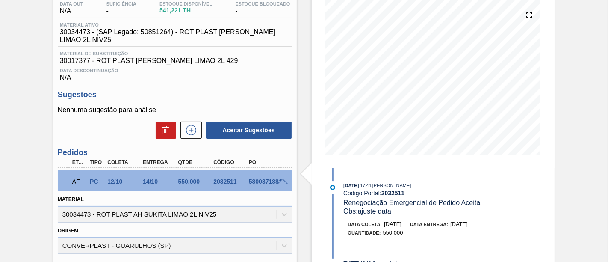
scroll to position [305, 0]
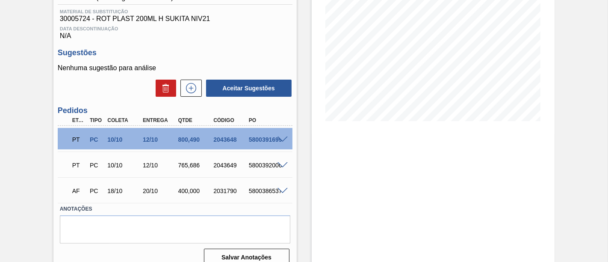
scroll to position [141, 0]
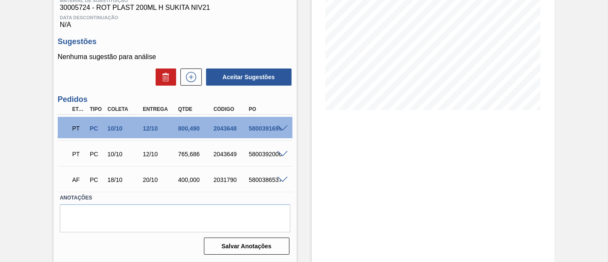
click at [278, 128] on span at bounding box center [282, 128] width 10 height 6
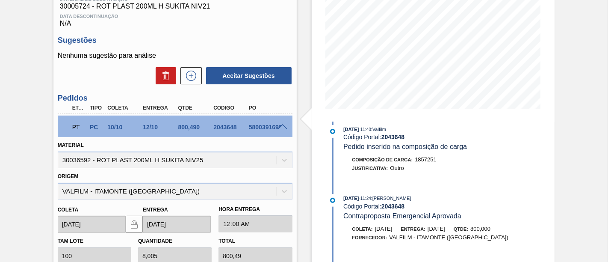
scroll to position [475, 0]
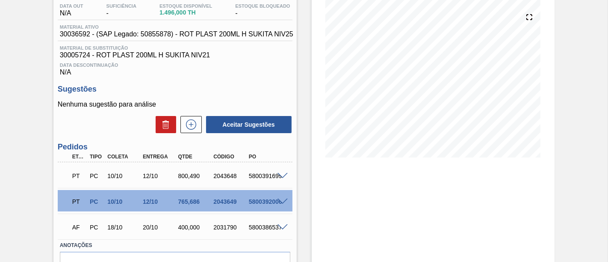
scroll to position [95, 0]
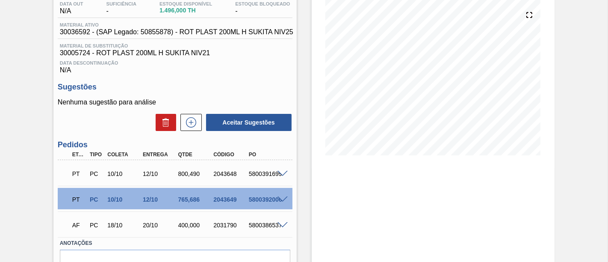
click at [285, 200] on span at bounding box center [282, 199] width 10 height 6
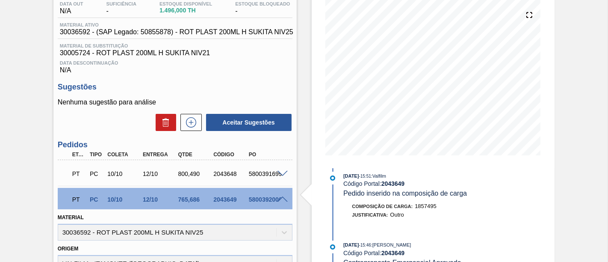
scroll to position [475, 0]
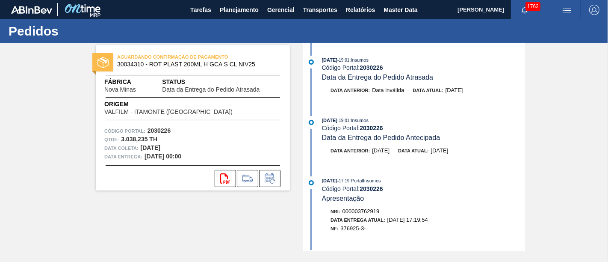
scroll to position [47, 0]
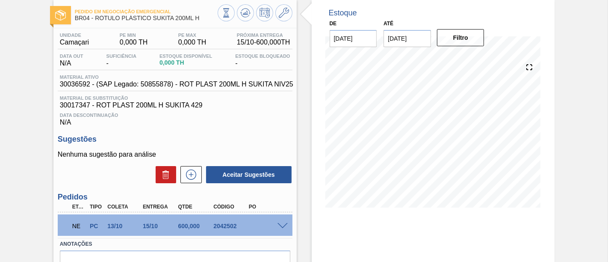
scroll to position [95, 0]
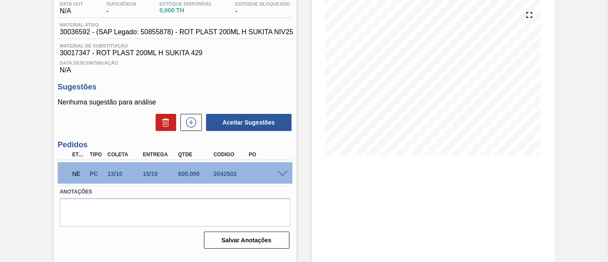
click at [284, 174] on span at bounding box center [282, 174] width 10 height 6
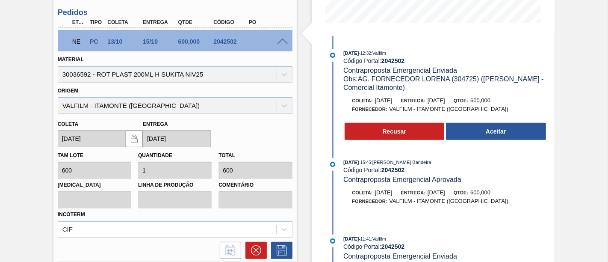
scroll to position [237, 0]
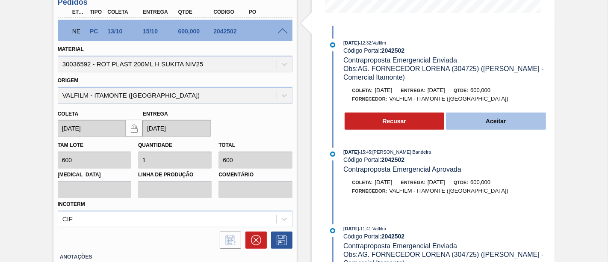
click at [524, 127] on button "Aceitar" at bounding box center [496, 120] width 100 height 17
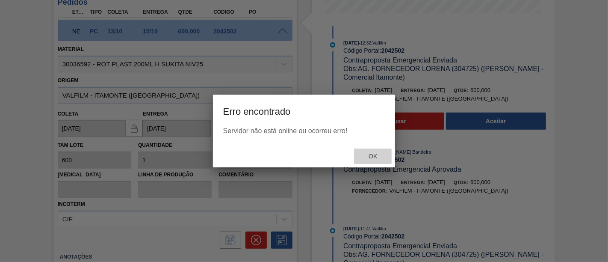
click at [370, 156] on span "Ok" at bounding box center [373, 156] width 22 height 7
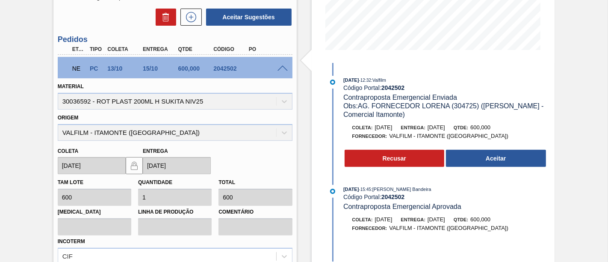
scroll to position [142, 0]
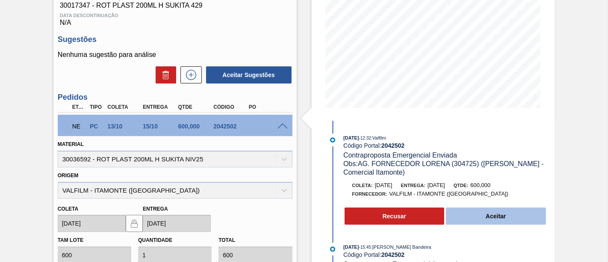
click at [491, 217] on button "Aceitar" at bounding box center [496, 215] width 100 height 17
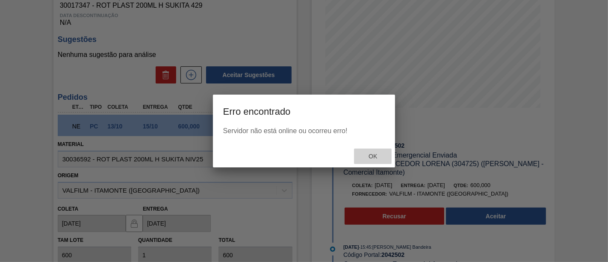
click at [383, 157] on span "Ok" at bounding box center [373, 156] width 22 height 7
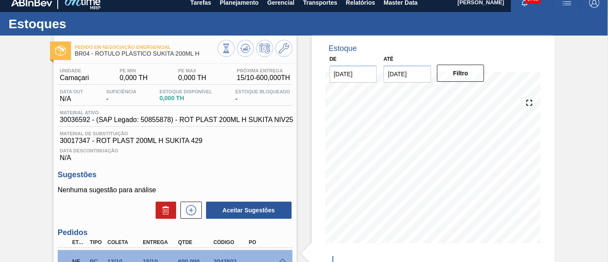
scroll to position [0, 0]
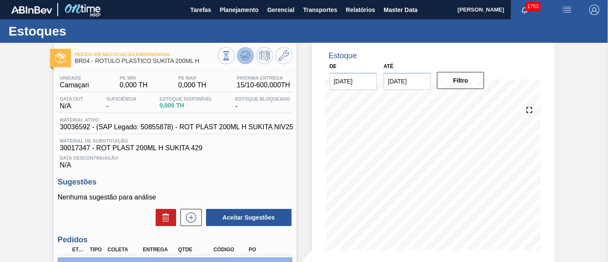
click at [250, 58] on button at bounding box center [245, 55] width 17 height 17
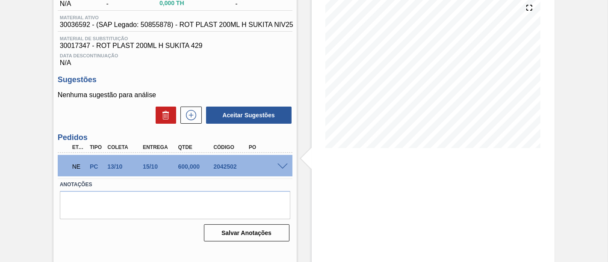
scroll to position [106, 0]
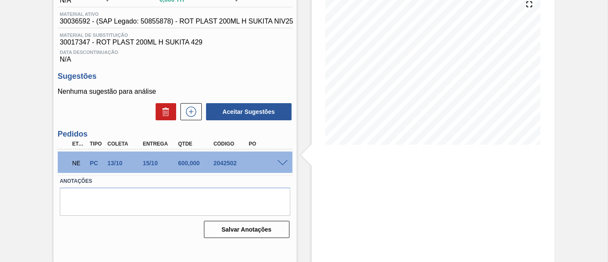
click at [282, 163] on span at bounding box center [282, 163] width 10 height 6
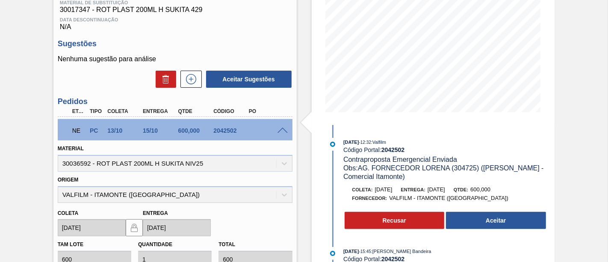
scroll to position [153, 0]
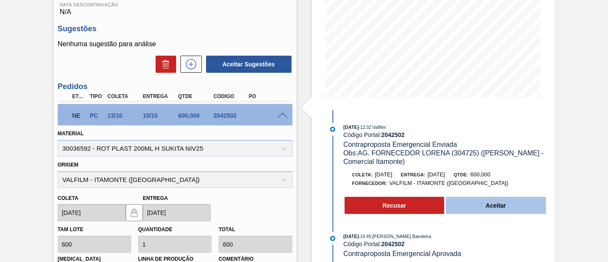
click at [505, 202] on button "Aceitar" at bounding box center [496, 205] width 100 height 17
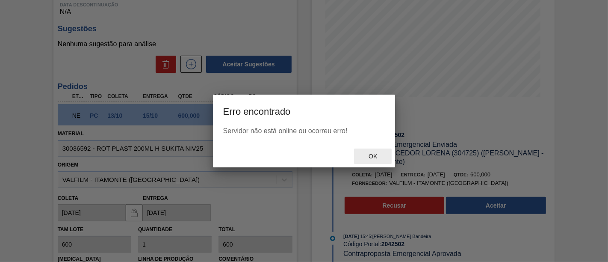
click at [366, 153] on div "Ok" at bounding box center [373, 156] width 38 height 16
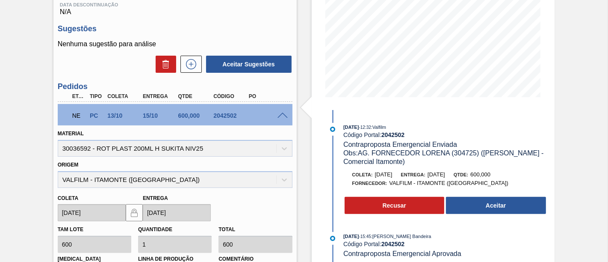
click at [495, 215] on div "Recusar Aceitar" at bounding box center [445, 205] width 203 height 19
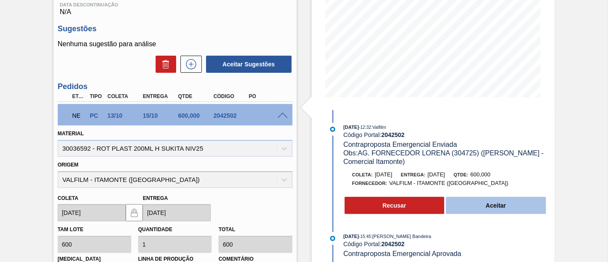
click at [494, 209] on button "Aceitar" at bounding box center [496, 205] width 100 height 17
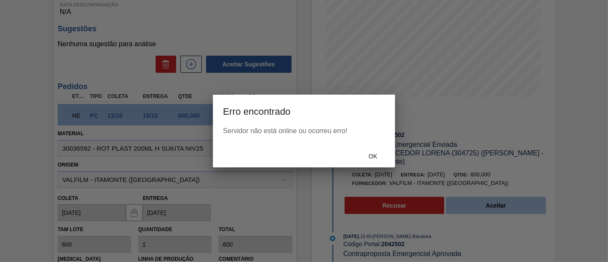
click at [494, 209] on div at bounding box center [304, 131] width 608 height 262
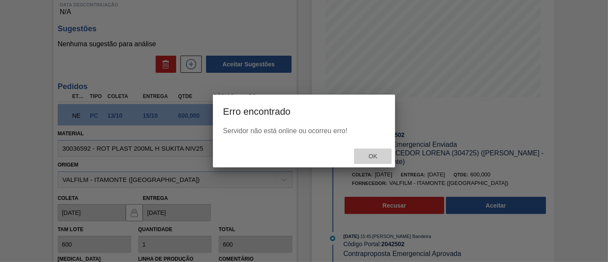
click at [382, 162] on div "Ok" at bounding box center [373, 156] width 38 height 16
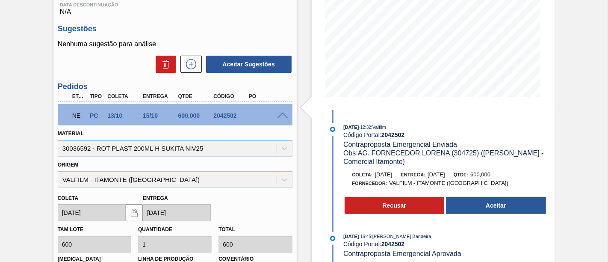
click at [480, 212] on button "Aceitar" at bounding box center [496, 205] width 100 height 17
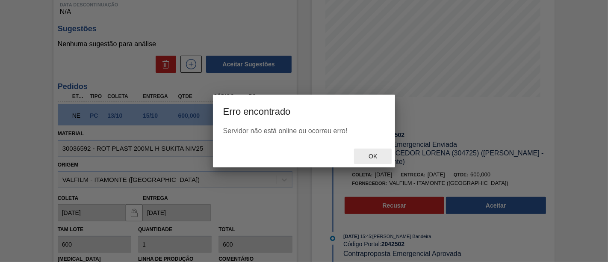
click at [377, 159] on span "Ok" at bounding box center [373, 156] width 22 height 7
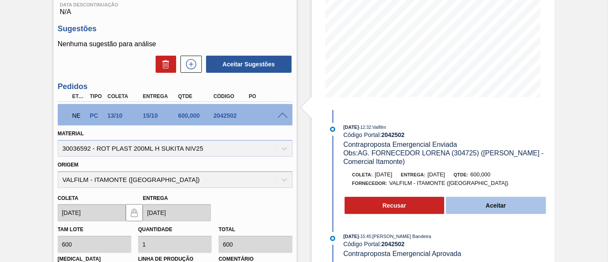
click at [481, 202] on button "Aceitar" at bounding box center [496, 205] width 100 height 17
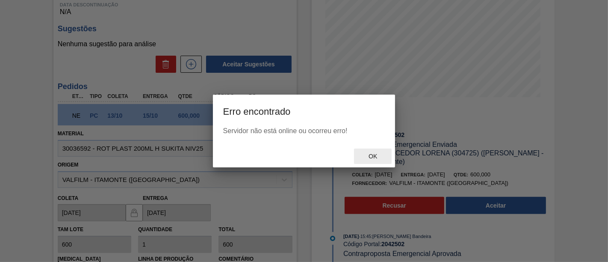
click at [362, 156] on span "Ok" at bounding box center [373, 156] width 22 height 7
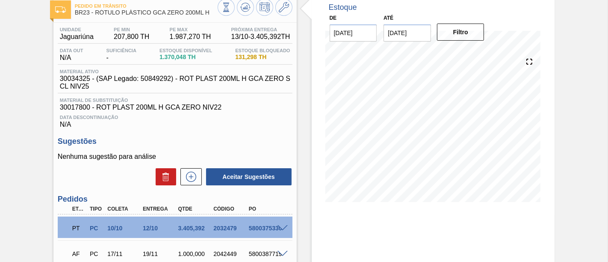
scroll to position [95, 0]
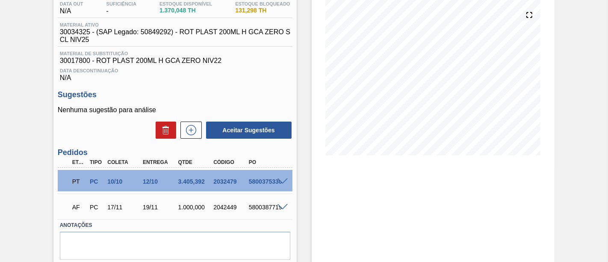
click at [287, 182] on div at bounding box center [283, 180] width 17 height 6
click at [281, 181] on span at bounding box center [282, 181] width 10 height 6
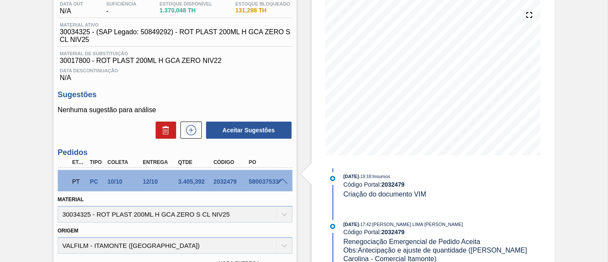
scroll to position [237, 0]
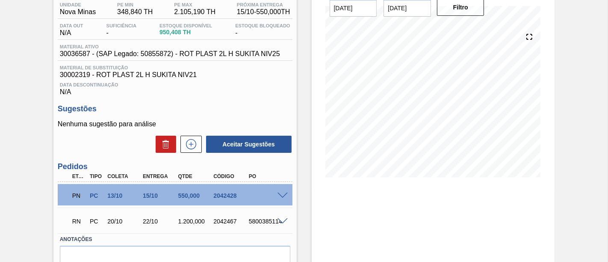
scroll to position [95, 0]
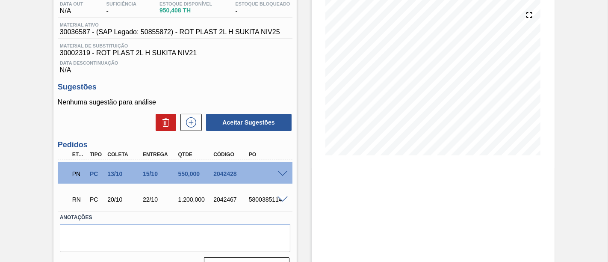
click at [281, 174] on span at bounding box center [282, 174] width 10 height 6
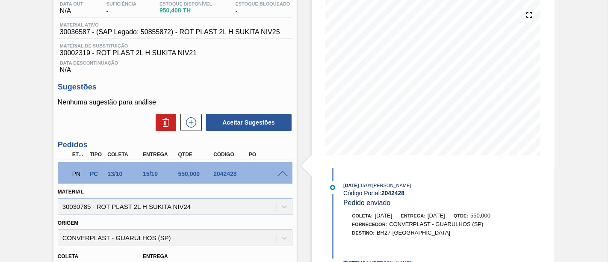
click at [280, 176] on span at bounding box center [282, 174] width 10 height 6
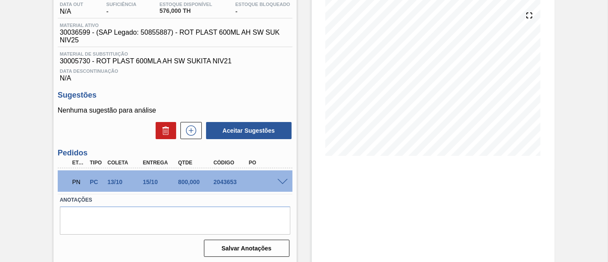
scroll to position [95, 0]
click at [280, 182] on span at bounding box center [282, 181] width 10 height 6
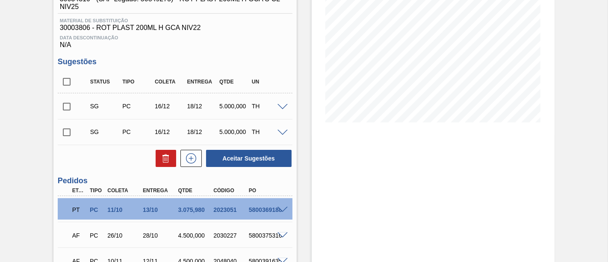
scroll to position [142, 0]
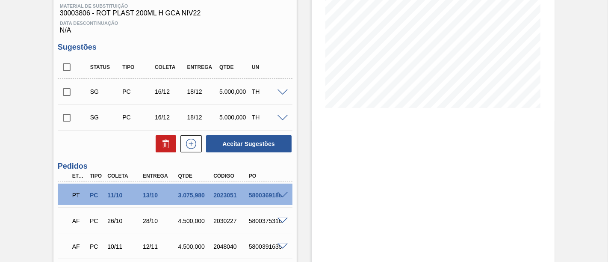
click at [283, 195] on span at bounding box center [282, 195] width 10 height 6
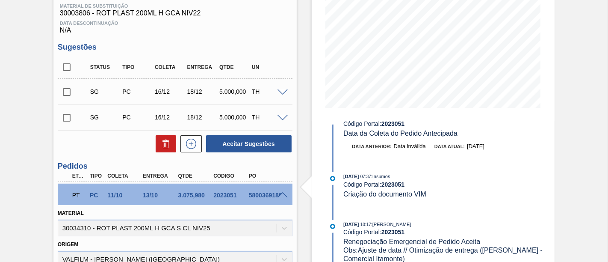
scroll to position [190, 0]
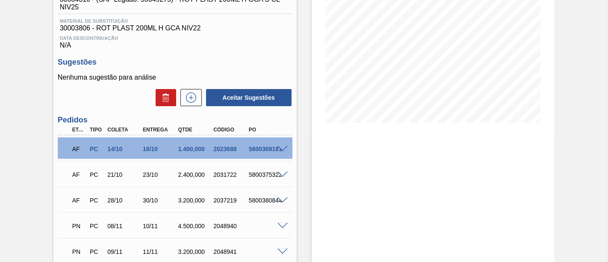
scroll to position [142, 0]
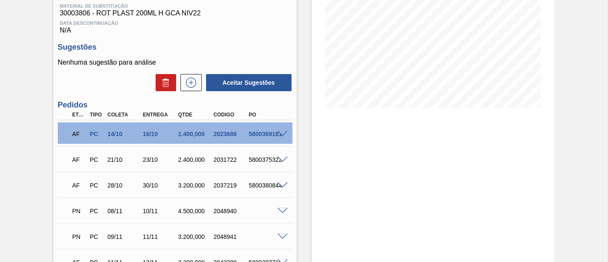
click at [282, 135] on span at bounding box center [282, 134] width 10 height 6
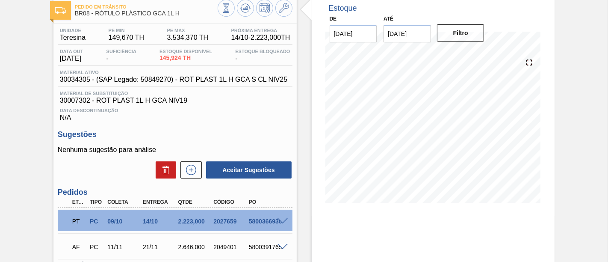
scroll to position [95, 0]
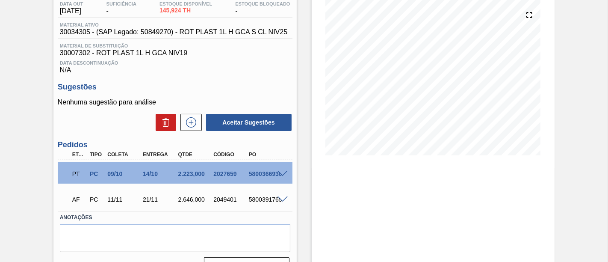
click at [280, 176] on span at bounding box center [282, 174] width 10 height 6
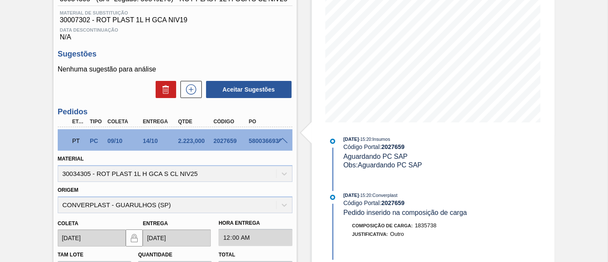
scroll to position [142, 0]
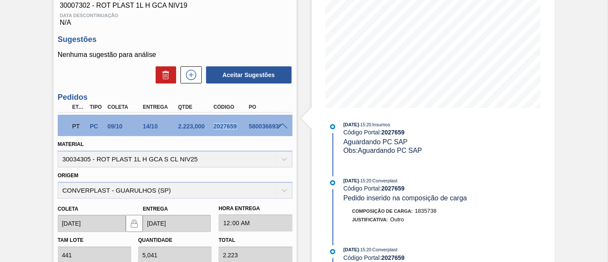
drag, startPoint x: 213, startPoint y: 127, endPoint x: 237, endPoint y: 128, distance: 23.9
click at [237, 128] on div "2027659" at bounding box center [230, 126] width 38 height 7
copy div "2027659"
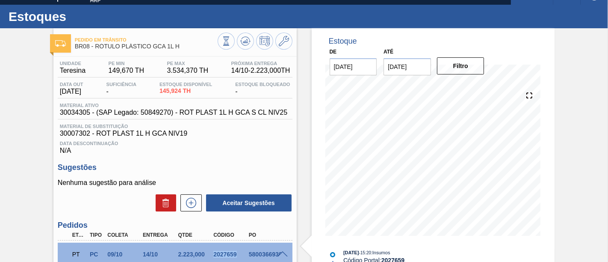
scroll to position [0, 0]
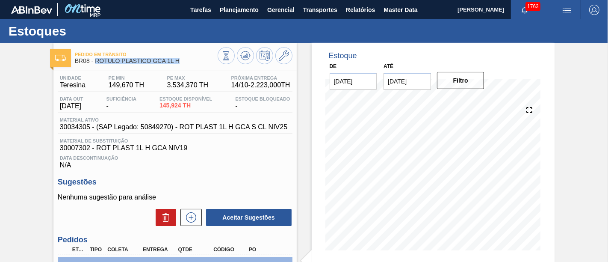
drag, startPoint x: 96, startPoint y: 62, endPoint x: 183, endPoint y: 63, distance: 87.2
click at [183, 63] on span "BR08 - RÓTULO PLÁSTICO GCA 1L H" at bounding box center [146, 61] width 143 height 6
copy span "RÓTULO PLÁSTICO GCA 1L H"
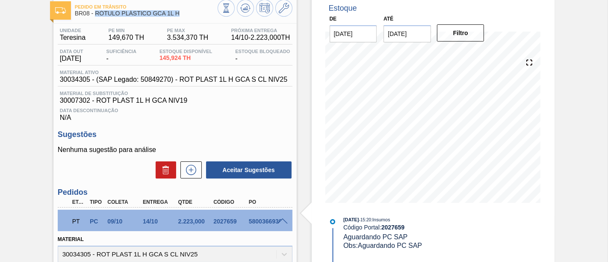
scroll to position [47, 0]
drag, startPoint x: 59, startPoint y: 38, endPoint x: 85, endPoint y: 38, distance: 26.9
click at [85, 38] on div "Unidade Teresina" at bounding box center [73, 35] width 30 height 14
copy span "Teresina"
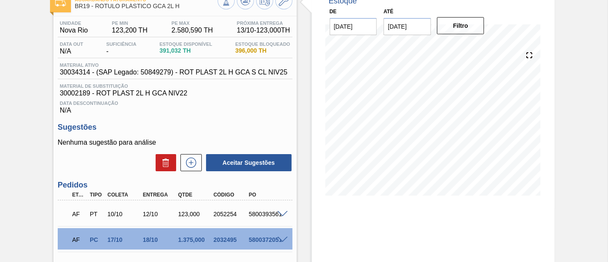
scroll to position [95, 0]
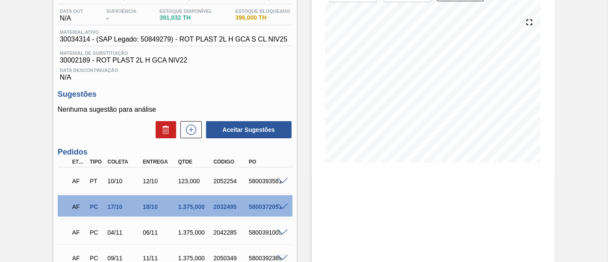
scroll to position [142, 0]
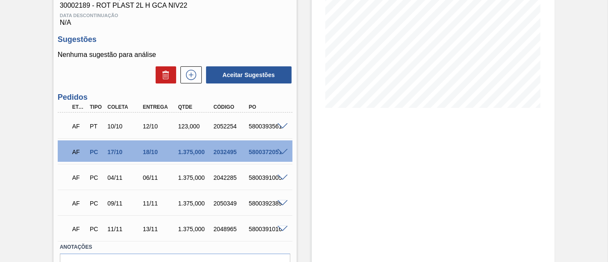
click at [281, 151] on span at bounding box center [282, 152] width 10 height 6
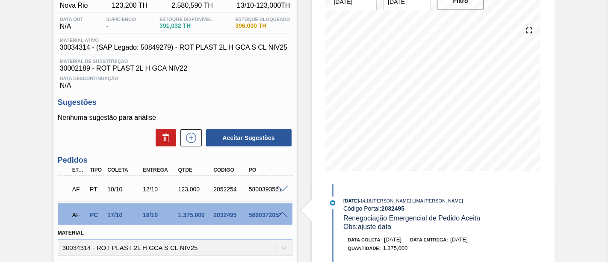
scroll to position [95, 0]
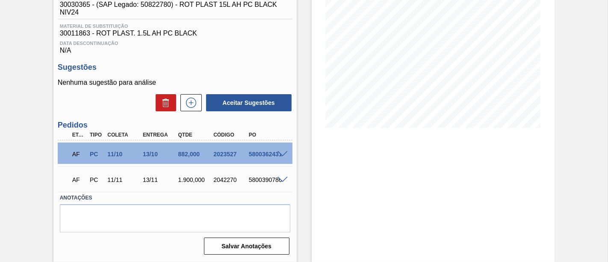
scroll to position [124, 0]
click at [281, 154] on span at bounding box center [282, 154] width 10 height 6
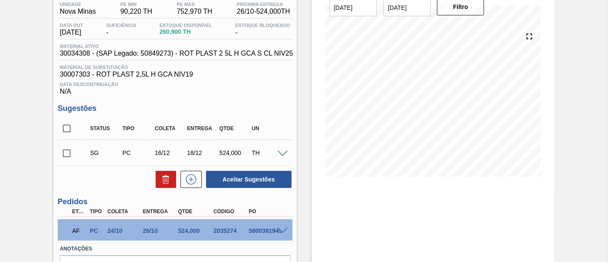
scroll to position [95, 0]
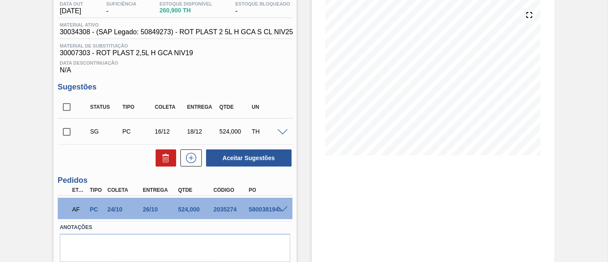
click at [283, 207] on span at bounding box center [282, 209] width 10 height 6
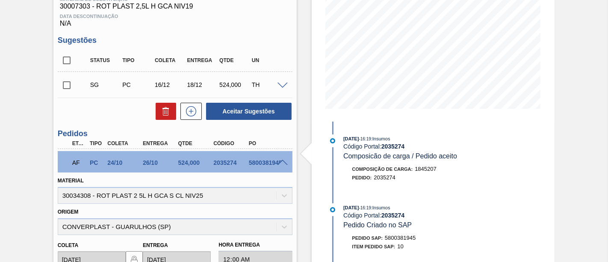
scroll to position [94, 0]
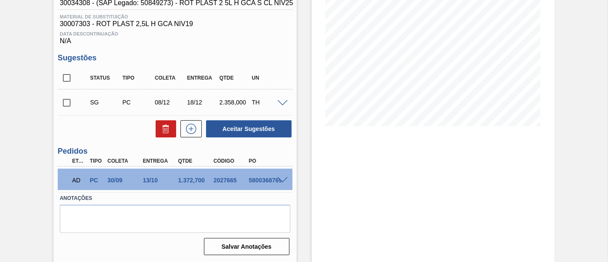
scroll to position [125, 0]
click at [280, 179] on span at bounding box center [282, 180] width 10 height 6
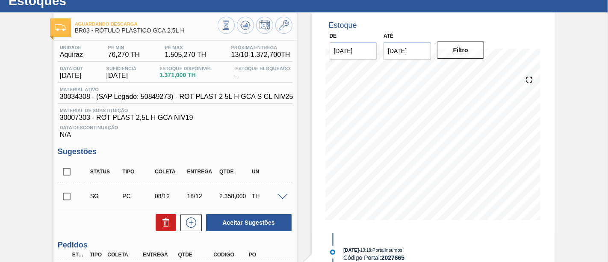
scroll to position [78, 0]
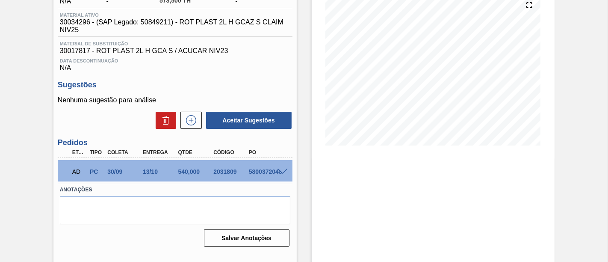
scroll to position [106, 0]
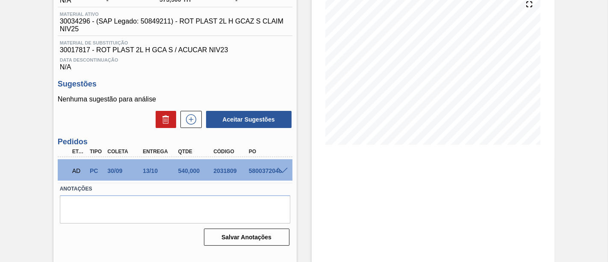
click at [278, 173] on span at bounding box center [282, 171] width 10 height 6
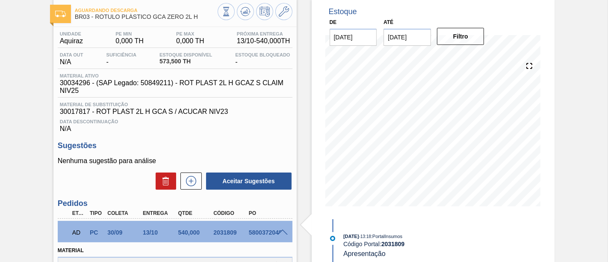
scroll to position [58, 0]
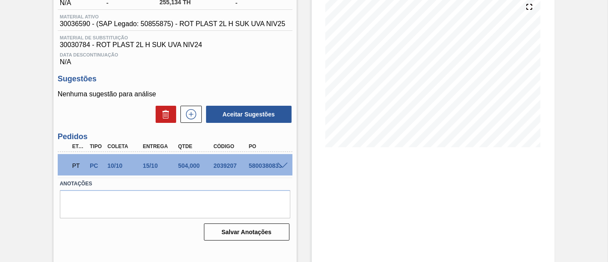
scroll to position [106, 0]
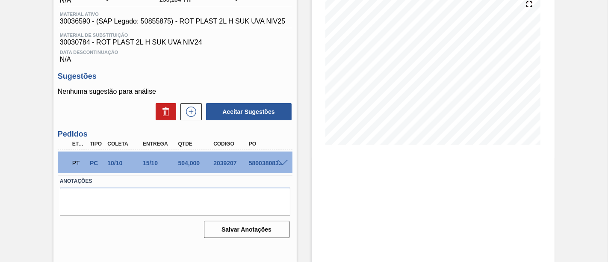
click at [281, 164] on span at bounding box center [282, 163] width 10 height 6
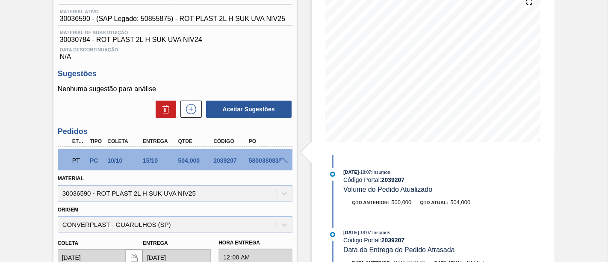
scroll to position [95, 0]
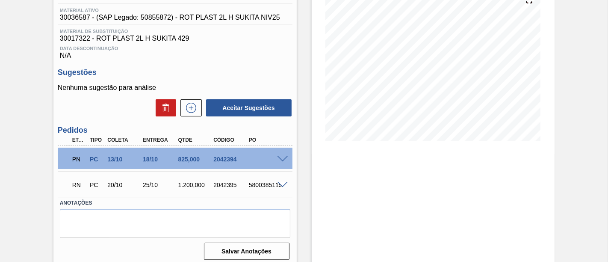
scroll to position [116, 0]
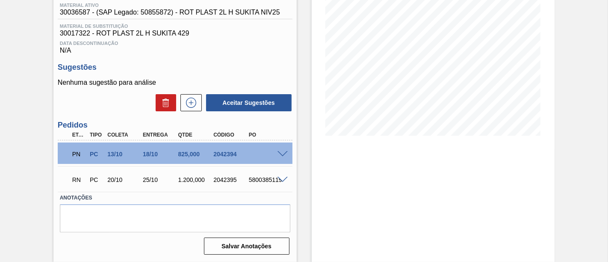
click at [277, 157] on div "PN PC 13/10 18/10 825,000 2042394" at bounding box center [173, 152] width 212 height 17
click at [280, 156] on span at bounding box center [282, 154] width 10 height 6
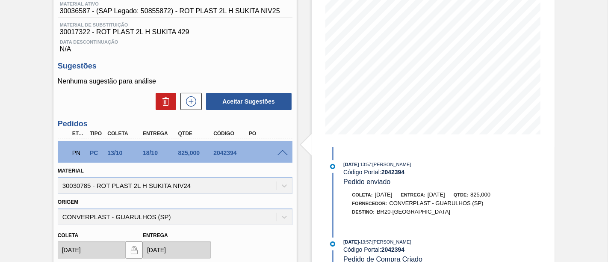
click at [281, 152] on span at bounding box center [282, 153] width 10 height 6
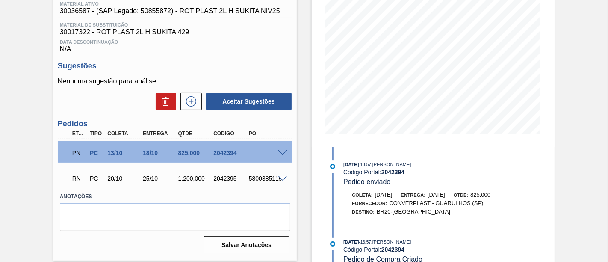
click at [279, 180] on span at bounding box center [282, 178] width 10 height 6
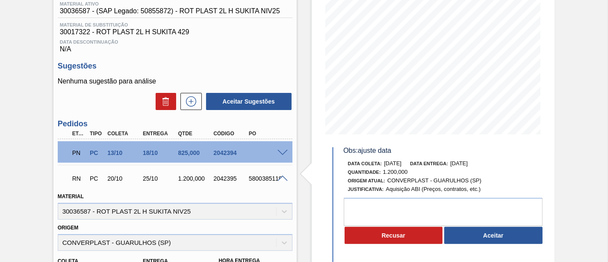
scroll to position [95, 0]
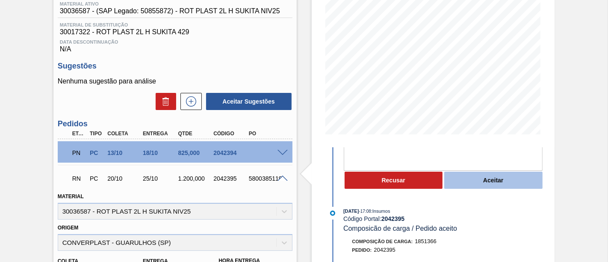
click at [519, 184] on button "Aceitar" at bounding box center [493, 179] width 98 height 17
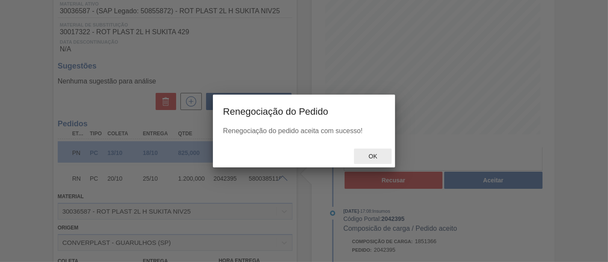
click at [374, 159] on span "Ok" at bounding box center [373, 156] width 22 height 7
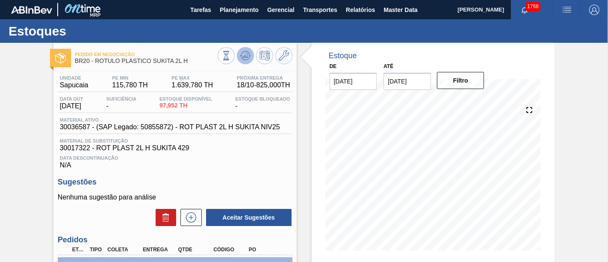
click at [241, 55] on icon at bounding box center [245, 55] width 10 height 10
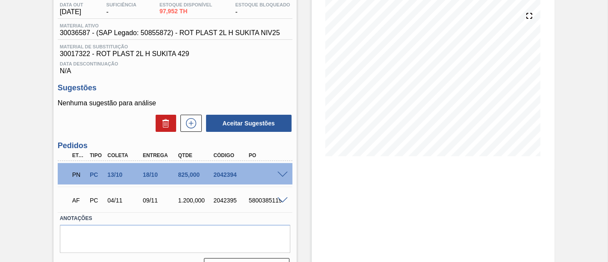
scroll to position [95, 0]
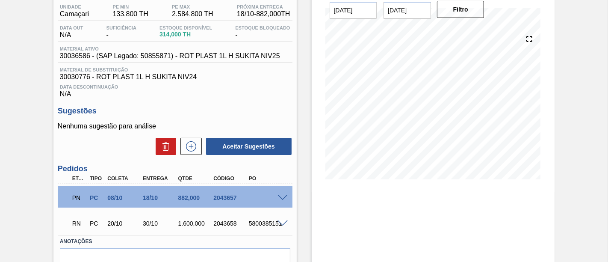
scroll to position [95, 0]
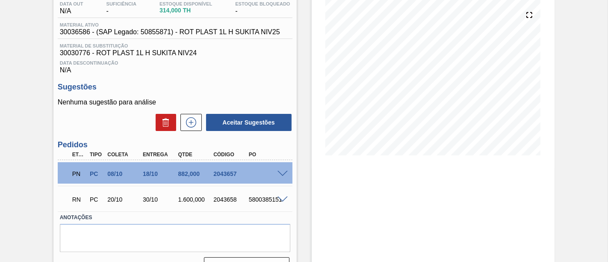
click at [282, 174] on span at bounding box center [282, 174] width 10 height 6
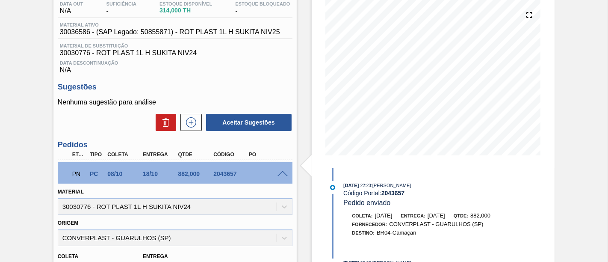
click at [279, 174] on span at bounding box center [282, 174] width 10 height 6
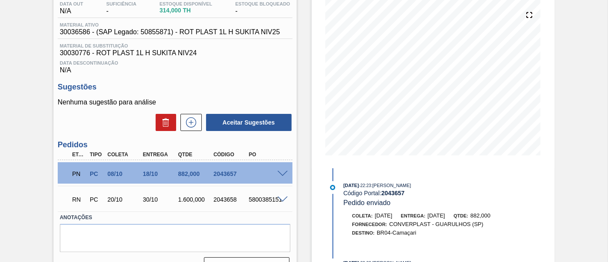
scroll to position [116, 0]
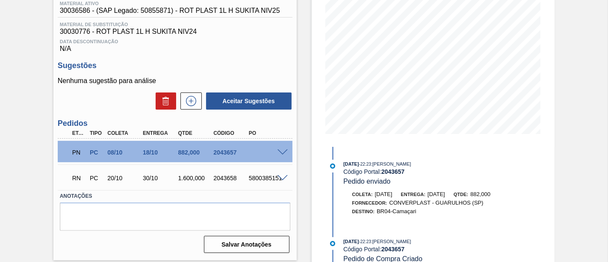
click at [282, 177] on span at bounding box center [282, 178] width 10 height 6
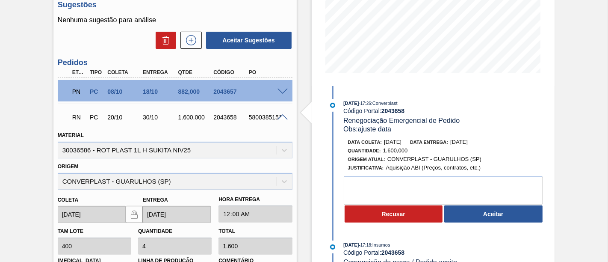
scroll to position [164, 0]
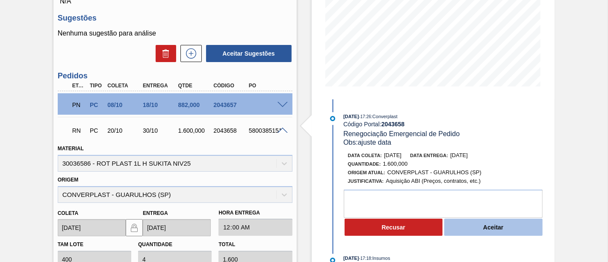
click at [501, 225] on button "Aceitar" at bounding box center [493, 226] width 98 height 17
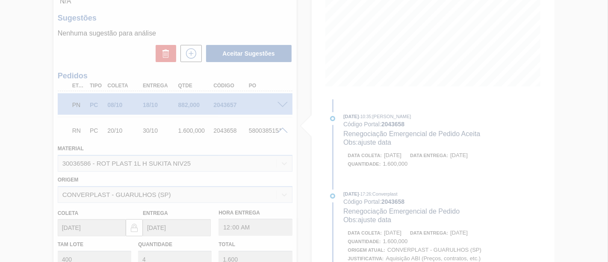
type input "ajuste data"
type input "01/11/2025"
type input "11/11/2025"
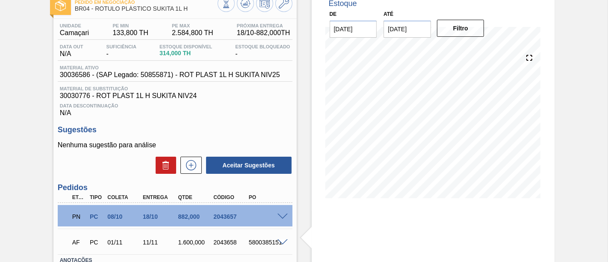
scroll to position [21, 0]
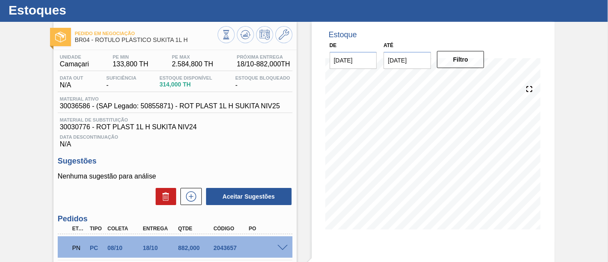
click at [235, 37] on div at bounding box center [255, 35] width 75 height 19
click at [244, 36] on icon at bounding box center [245, 34] width 10 height 10
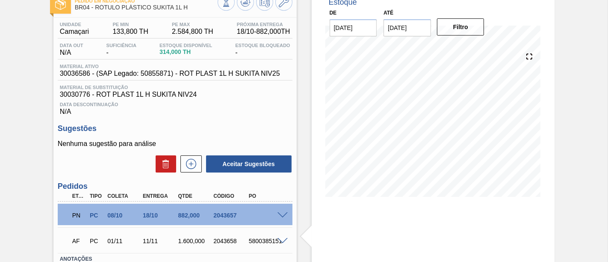
scroll to position [68, 0]
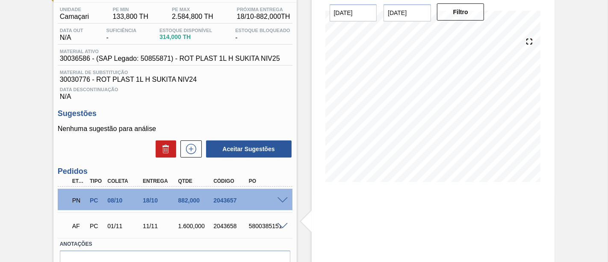
click at [282, 225] on span at bounding box center [282, 226] width 10 height 6
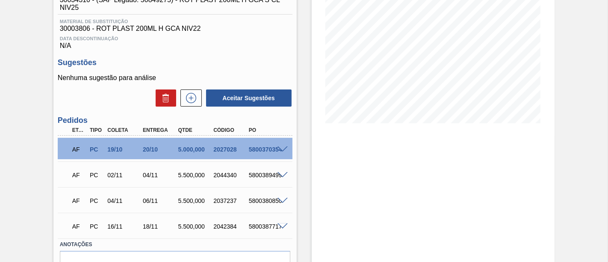
scroll to position [142, 0]
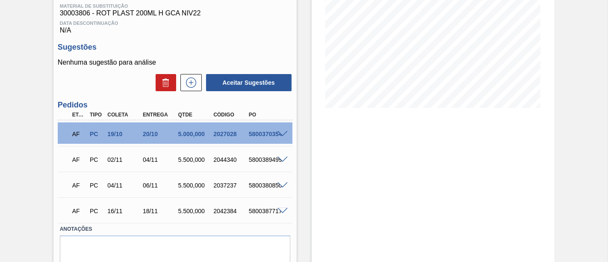
click at [279, 132] on div "AF PC 19/10 20/10 5.000,000 2027028 5800370354" at bounding box center [175, 132] width 235 height 21
click at [282, 137] on span at bounding box center [282, 134] width 10 height 6
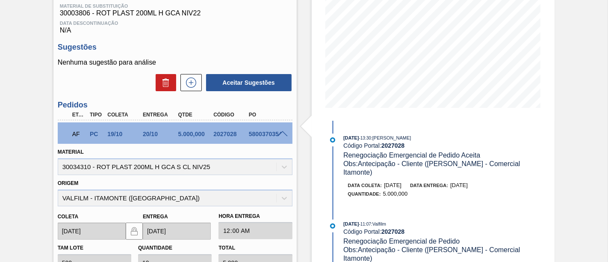
click at [281, 135] on span at bounding box center [282, 134] width 10 height 6
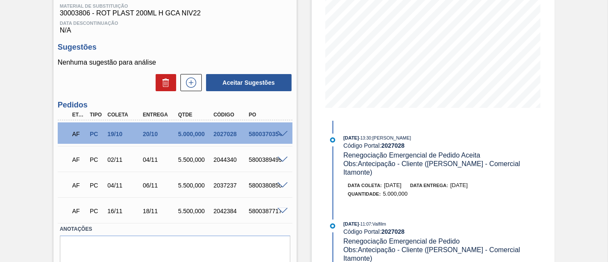
click at [280, 163] on span at bounding box center [282, 159] width 10 height 6
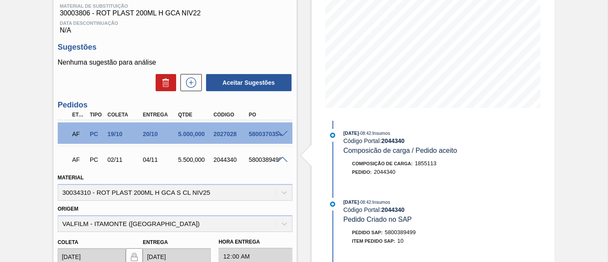
click at [281, 161] on span at bounding box center [282, 159] width 10 height 6
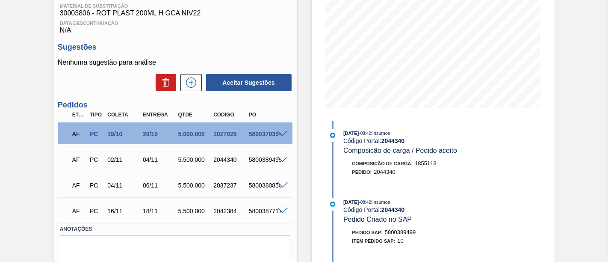
scroll to position [176, 0]
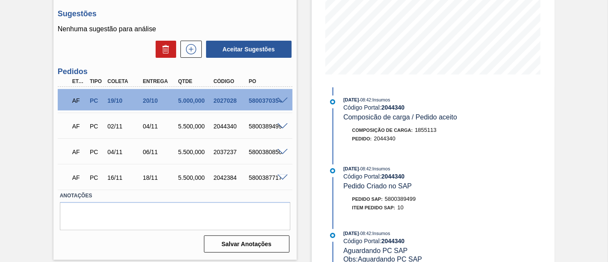
click at [280, 154] on span at bounding box center [282, 152] width 10 height 6
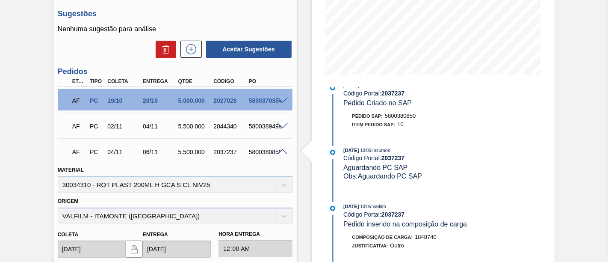
scroll to position [271, 0]
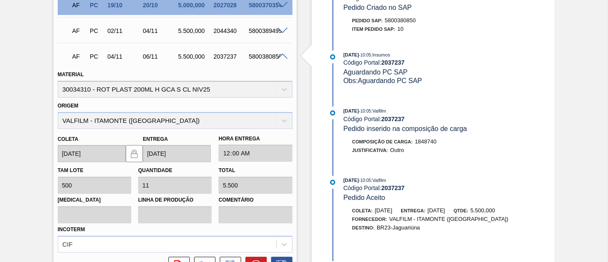
click at [284, 59] on span at bounding box center [282, 56] width 10 height 6
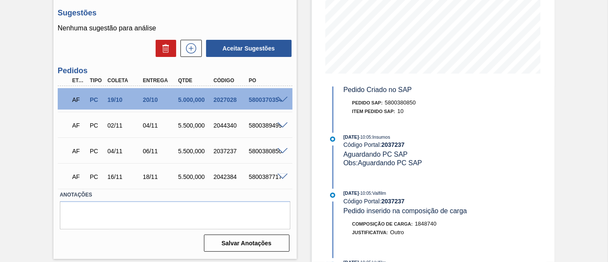
scroll to position [176, 0]
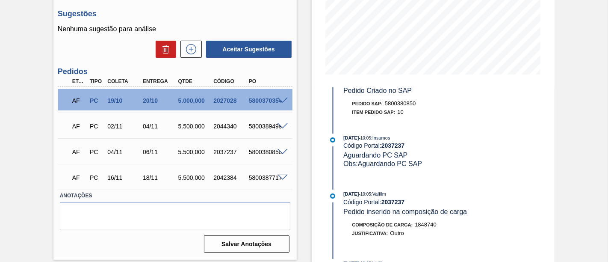
click at [281, 178] on span at bounding box center [282, 177] width 10 height 6
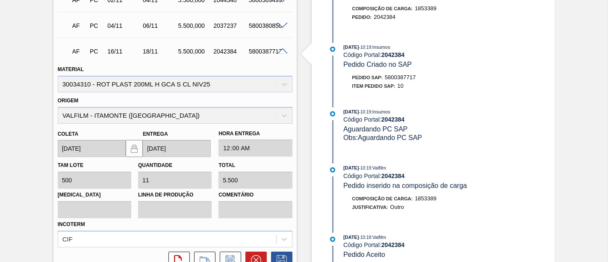
scroll to position [287, 0]
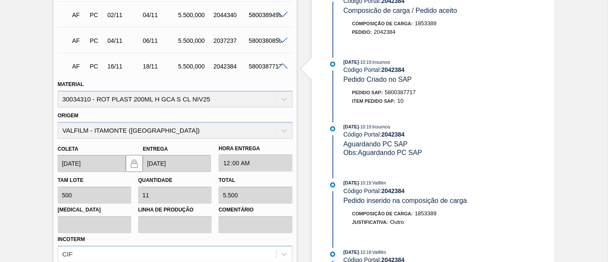
click at [277, 70] on span at bounding box center [282, 66] width 10 height 6
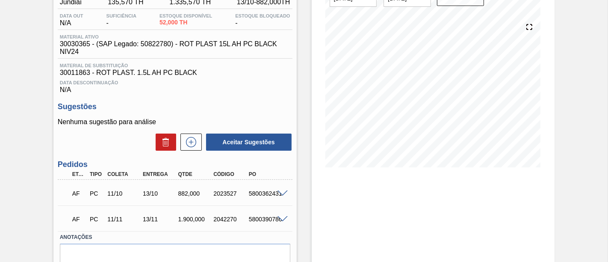
scroll to position [95, 0]
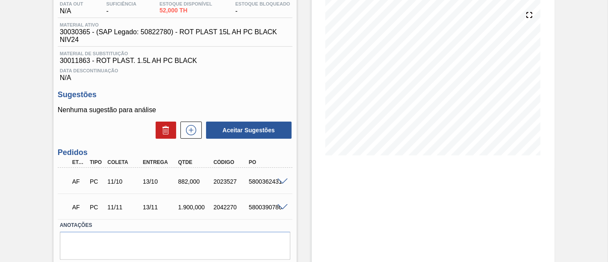
click at [279, 185] on div "5800362431" at bounding box center [266, 181] width 38 height 7
click at [281, 184] on span at bounding box center [282, 181] width 10 height 6
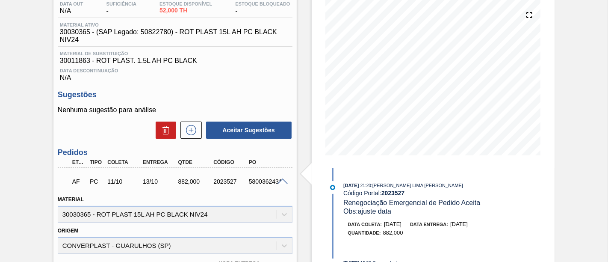
click at [281, 183] on span at bounding box center [282, 181] width 10 height 6
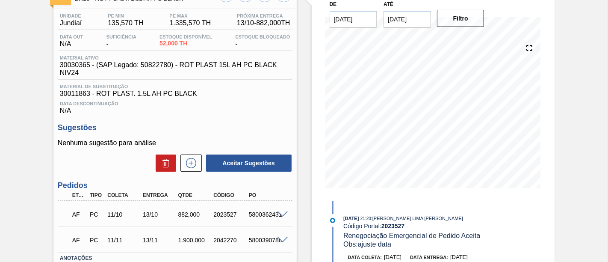
scroll to position [47, 0]
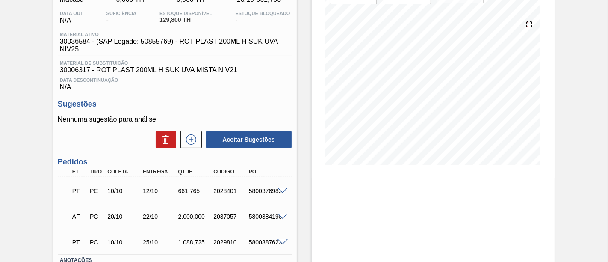
scroll to position [95, 0]
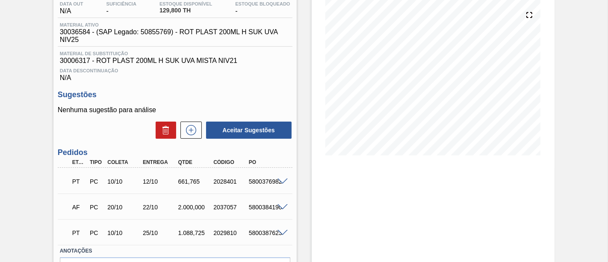
click at [280, 182] on span at bounding box center [282, 181] width 10 height 6
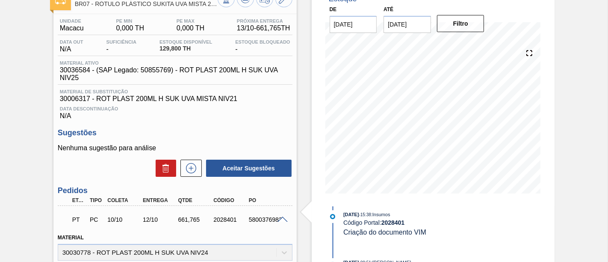
scroll to position [47, 0]
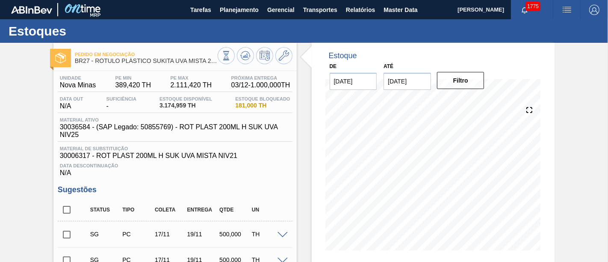
scroll to position [47, 0]
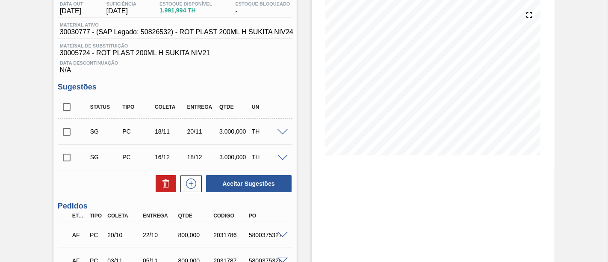
scroll to position [142, 0]
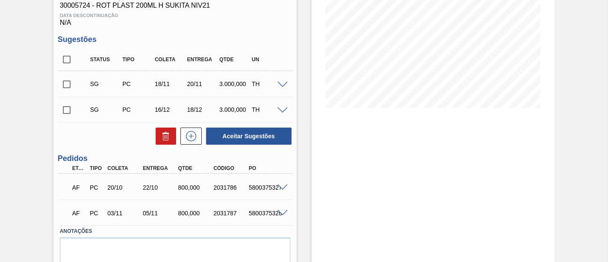
click at [286, 188] on span at bounding box center [282, 187] width 10 height 6
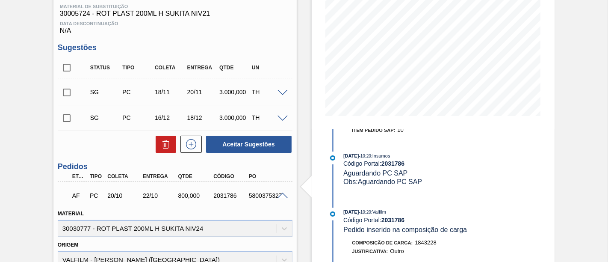
scroll to position [95, 0]
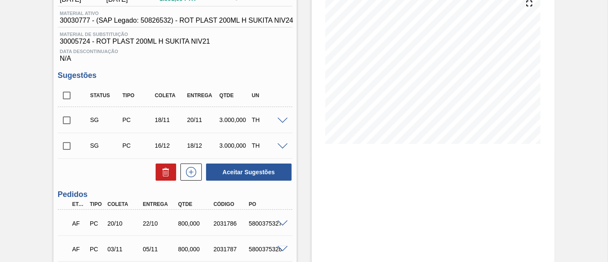
scroll to position [47, 0]
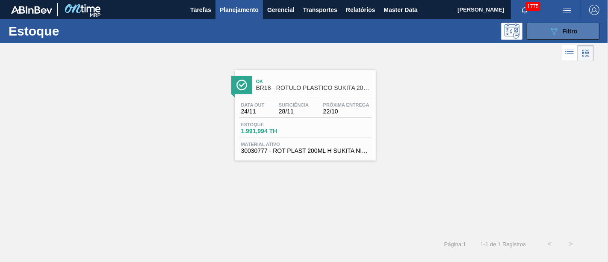
click at [571, 33] on span "Filtro" at bounding box center [569, 31] width 15 height 7
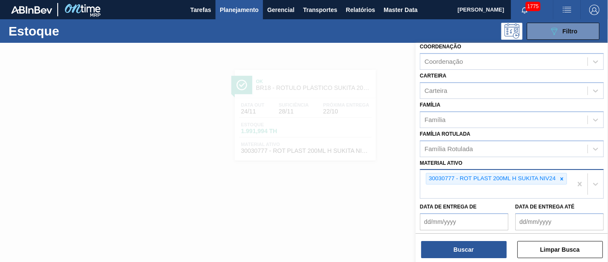
scroll to position [95, 0]
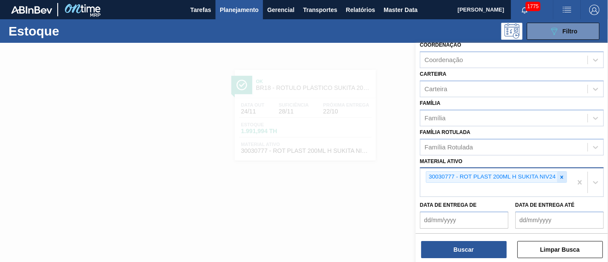
click at [561, 175] on icon at bounding box center [561, 176] width 3 height 3
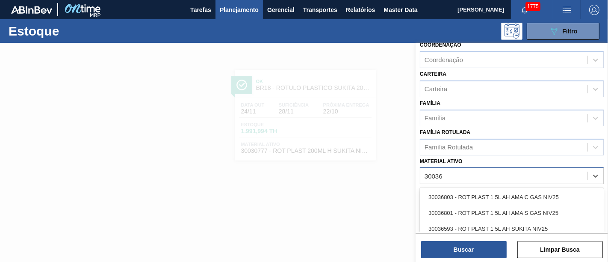
type ativo "30036"
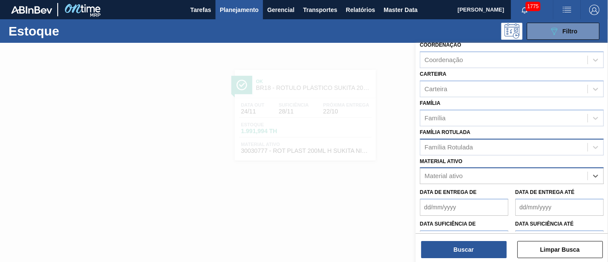
scroll to position [0, 0]
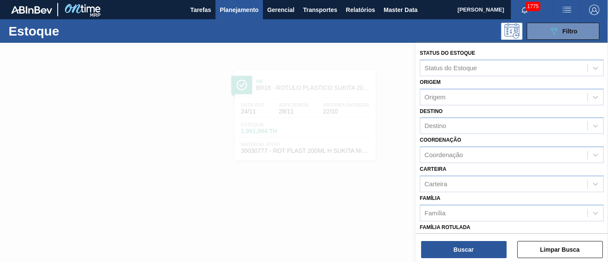
click at [232, 9] on span "Planejamento" at bounding box center [239, 10] width 39 height 10
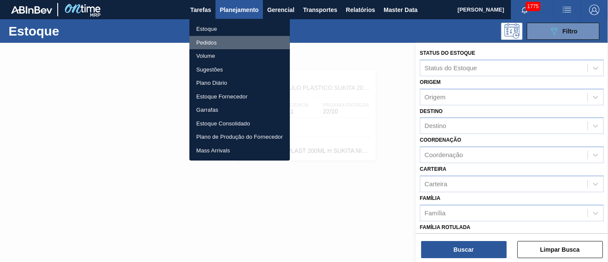
click at [236, 39] on li "Pedidos" at bounding box center [239, 43] width 100 height 14
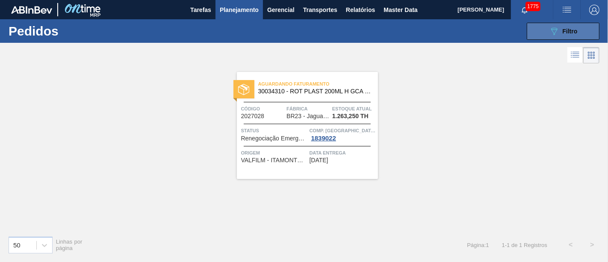
click at [561, 32] on div "089F7B8B-B2A5-4AFE-B5C0-19BA573D28AC Filtro" at bounding box center [563, 31] width 29 height 10
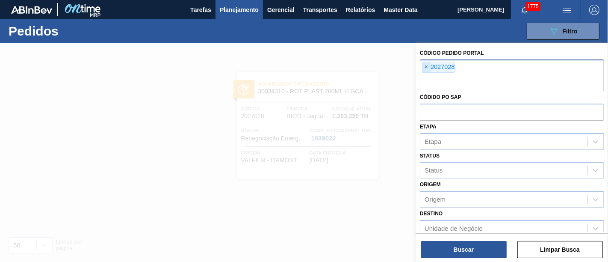
click at [425, 68] on span "×" at bounding box center [426, 67] width 8 height 10
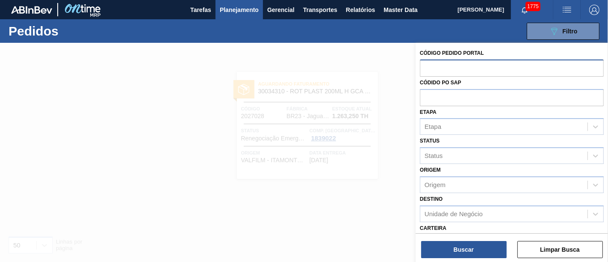
paste input "2023527"
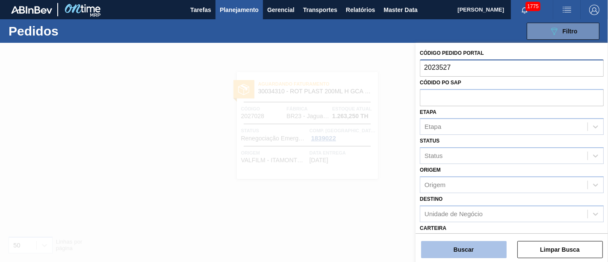
type input "2023527"
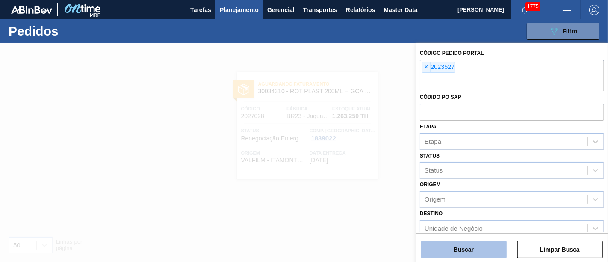
click at [464, 244] on button "Buscar" at bounding box center [463, 249] width 85 height 17
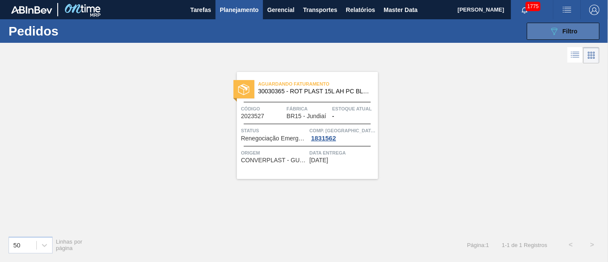
click at [560, 27] on div "089F7B8B-B2A5-4AFE-B5C0-19BA573D28AC Filtro" at bounding box center [563, 31] width 29 height 10
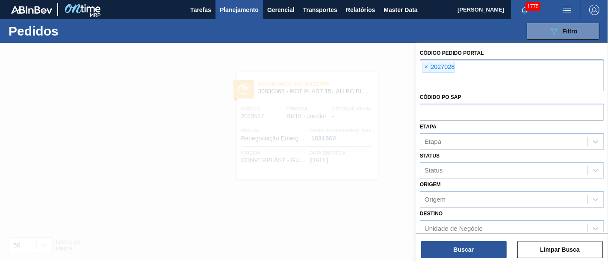
click at [240, 11] on span "Planejamento" at bounding box center [239, 10] width 39 height 10
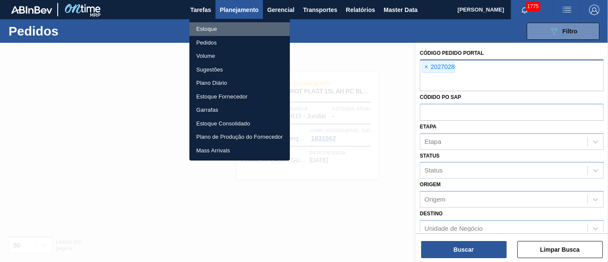
click at [262, 25] on li "Estoque" at bounding box center [239, 29] width 100 height 14
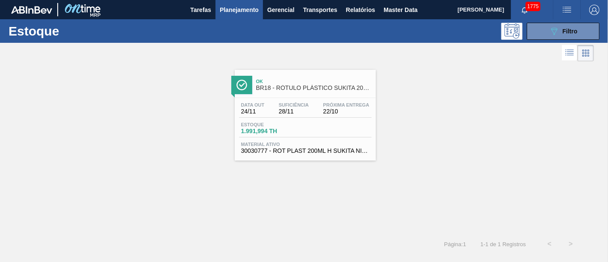
drag, startPoint x: 575, startPoint y: 25, endPoint x: 571, endPoint y: 41, distance: 16.6
click at [574, 26] on button "089F7B8B-B2A5-4AFE-B5C0-19BA573D28AC Filtro" at bounding box center [563, 31] width 73 height 17
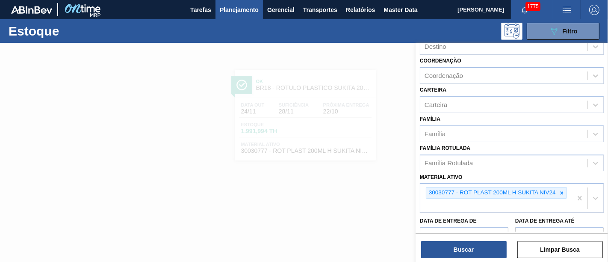
scroll to position [95, 0]
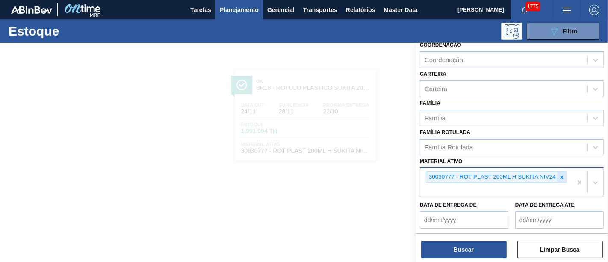
click at [559, 174] on icon at bounding box center [562, 177] width 6 height 6
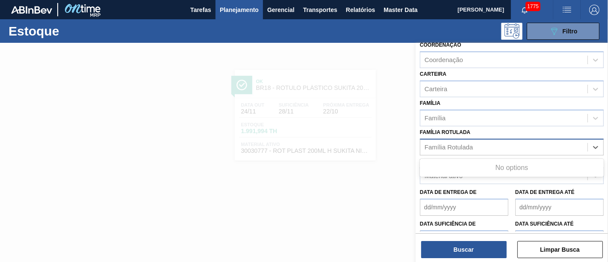
click at [524, 146] on div "Família Rotulada" at bounding box center [503, 147] width 167 height 12
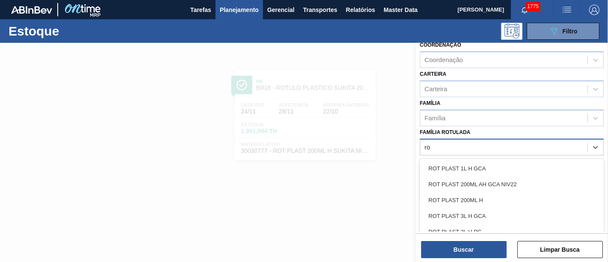
type Rotulada "r"
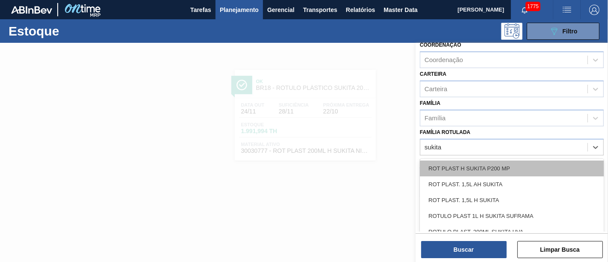
type Rotulada "sukita"
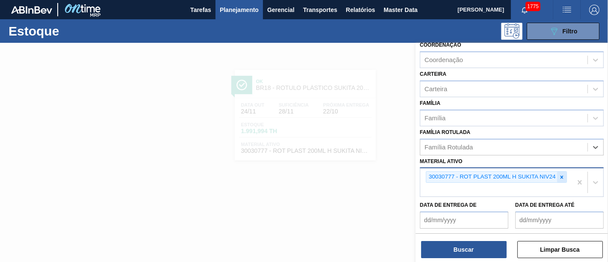
click at [562, 175] on icon at bounding box center [561, 176] width 3 height 3
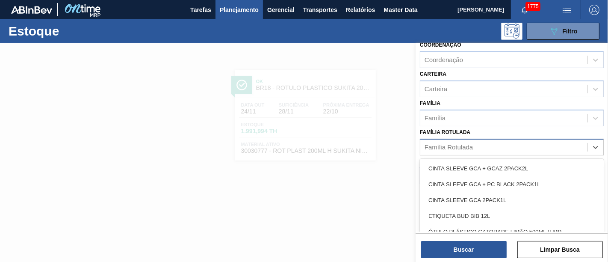
click at [541, 150] on div "Família Rotulada" at bounding box center [503, 147] width 167 height 12
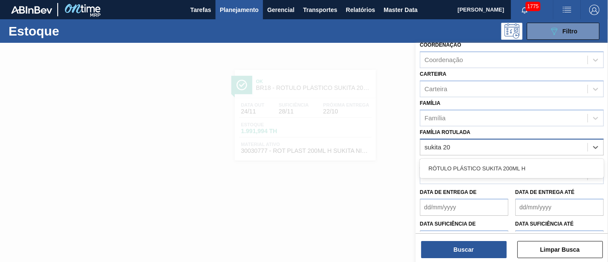
type Rotulada "sukita 200"
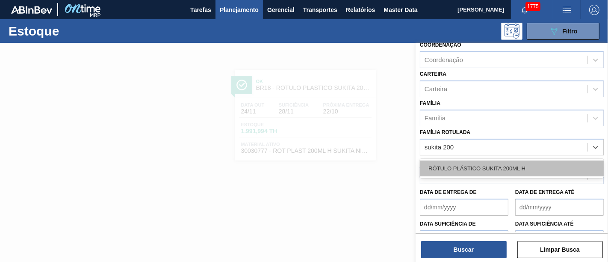
click at [528, 167] on div "RÓTULO PLÁSTICO SUKITA 200ML H" at bounding box center [512, 168] width 184 height 16
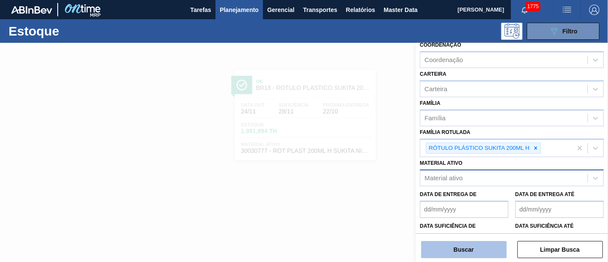
click at [491, 250] on button "Buscar" at bounding box center [463, 249] width 85 height 17
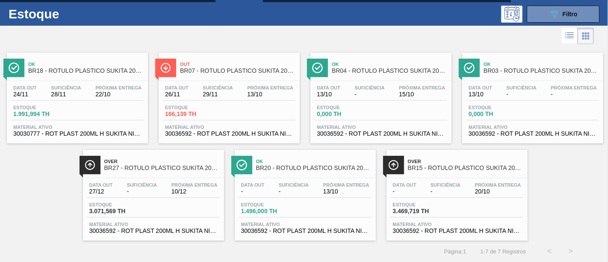
scroll to position [0, 0]
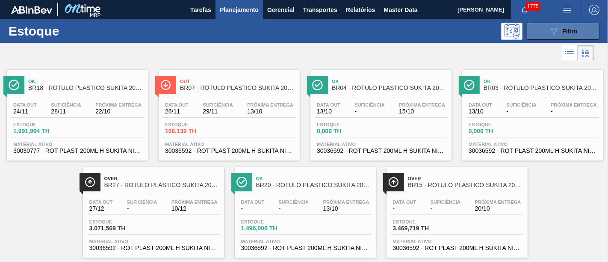
click at [567, 32] on span "Filtro" at bounding box center [569, 31] width 15 height 7
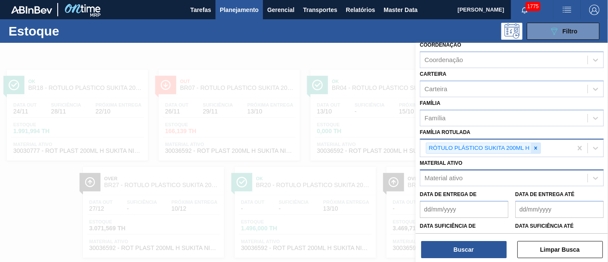
click at [538, 145] on icon at bounding box center [536, 148] width 6 height 6
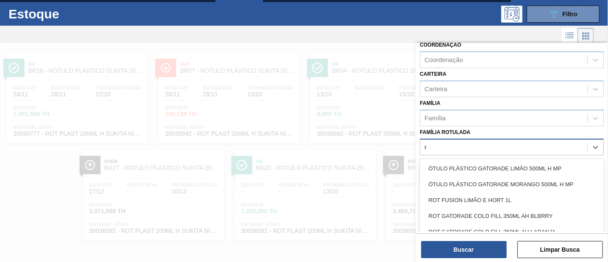
scroll to position [26, 0]
type Rotulada "r"
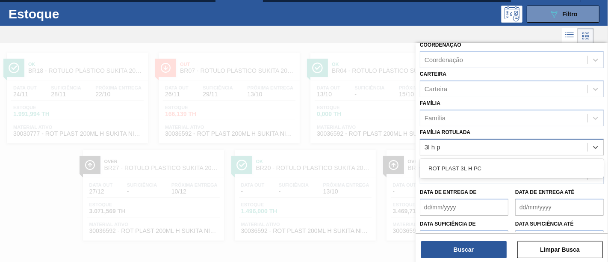
type Rotulada "3l h pc"
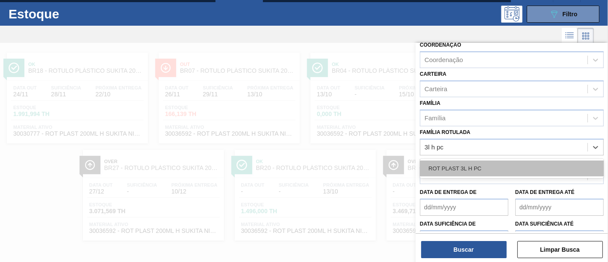
click at [513, 167] on div "ROT PLAST 3L H PC" at bounding box center [512, 168] width 184 height 16
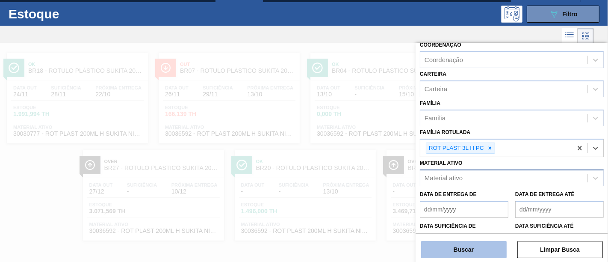
click at [486, 245] on button "Buscar" at bounding box center [463, 249] width 85 height 17
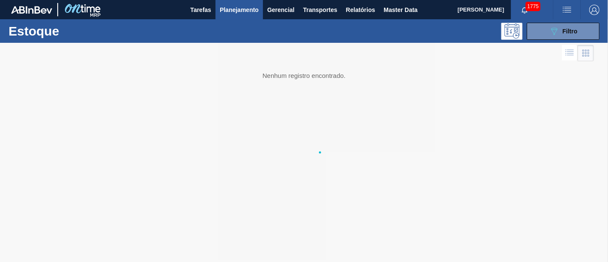
scroll to position [0, 0]
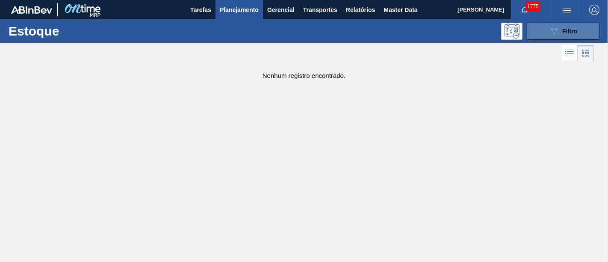
click at [568, 28] on span "Filtro" at bounding box center [569, 31] width 15 height 7
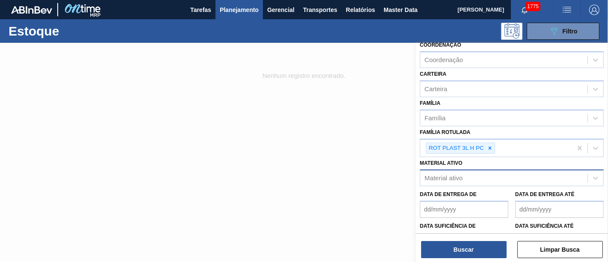
click at [353, 147] on div at bounding box center [304, 174] width 608 height 262
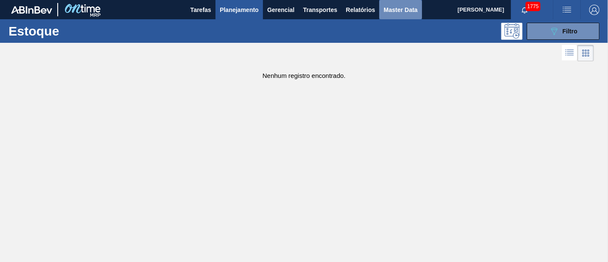
click at [393, 15] on button "Master Data" at bounding box center [400, 9] width 42 height 19
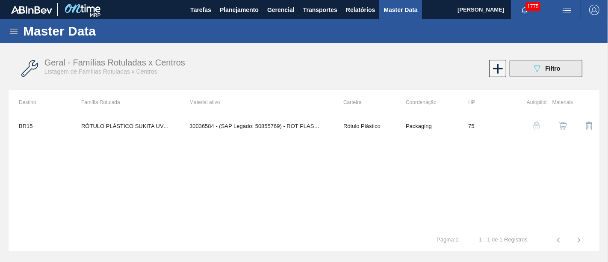
click at [543, 68] on div "089F7B8B-B2A5-4AFE-B5C0-19BA573D28AC Filtro" at bounding box center [546, 68] width 29 height 10
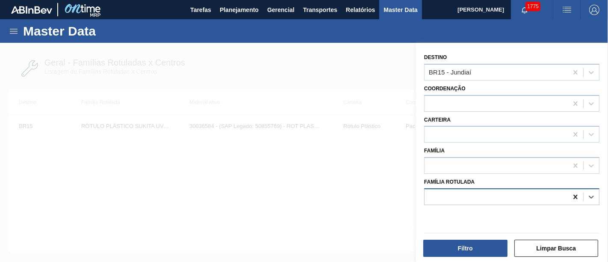
click at [571, 195] on icon at bounding box center [575, 196] width 9 height 9
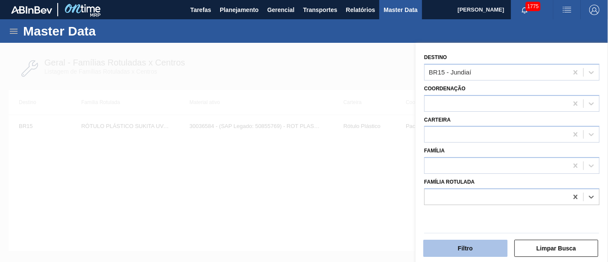
click at [482, 251] on button "Filtro" at bounding box center [465, 247] width 84 height 17
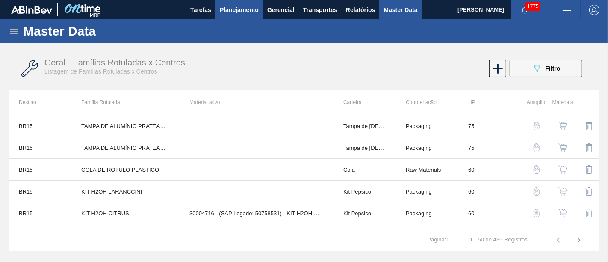
click at [241, 14] on span "Planejamento" at bounding box center [239, 10] width 39 height 10
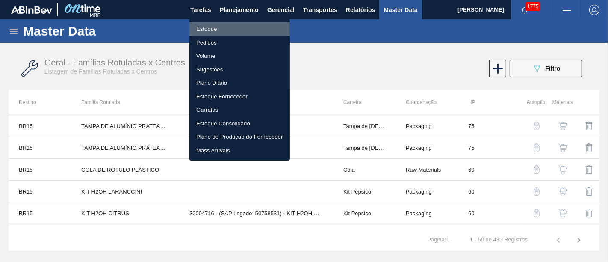
click at [239, 25] on li "Estoque" at bounding box center [239, 29] width 100 height 14
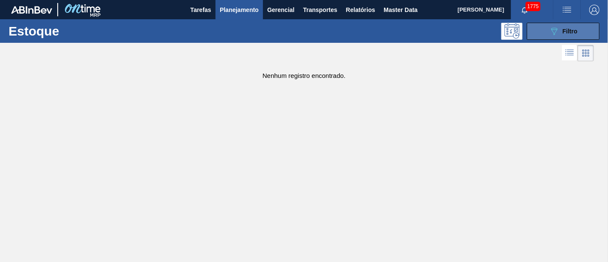
click at [547, 38] on button "089F7B8B-B2A5-4AFE-B5C0-19BA573D28AC Filtro" at bounding box center [563, 31] width 73 height 17
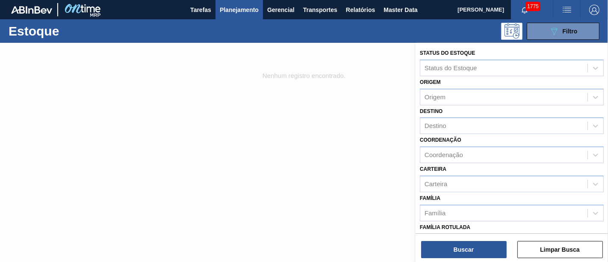
scroll to position [47, 0]
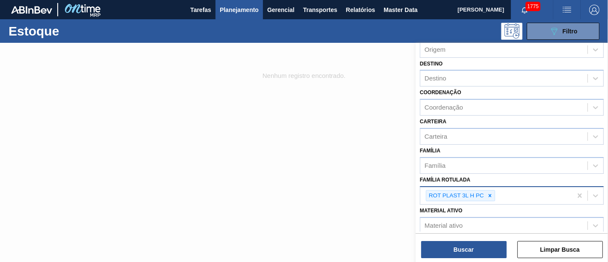
click at [484, 192] on div "ROT PLAST 3L H PC" at bounding box center [455, 195] width 59 height 11
click at [487, 193] on icon at bounding box center [490, 195] width 6 height 6
click at [488, 190] on div at bounding box center [489, 195] width 9 height 11
type Rotulada "3l h pc"
click at [541, 194] on div "Família Rotulada" at bounding box center [503, 194] width 167 height 12
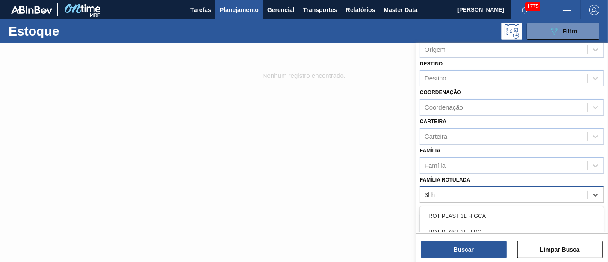
type Rotulada "3l h pc"
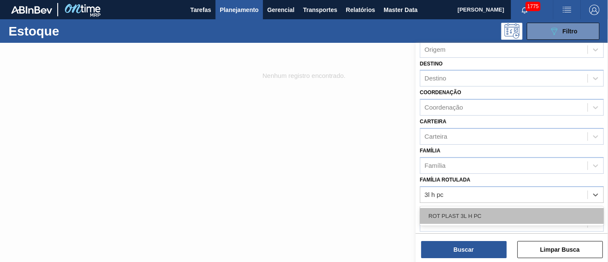
click at [531, 208] on div "ROT PLAST 3L H PC" at bounding box center [512, 216] width 184 height 16
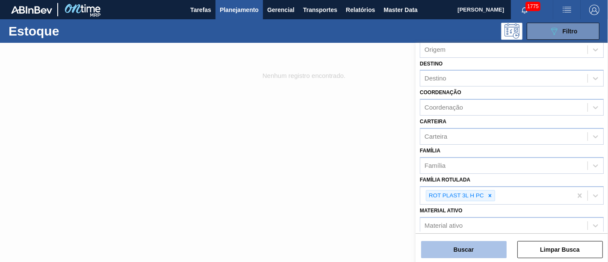
click at [478, 244] on button "Buscar" at bounding box center [463, 249] width 85 height 17
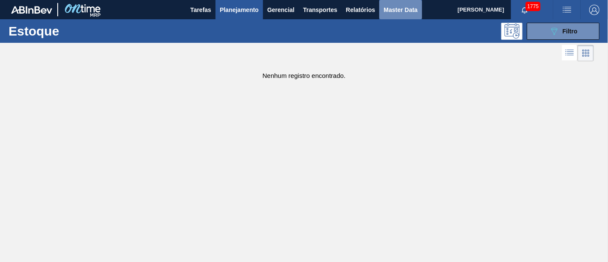
click at [406, 14] on span "Master Data" at bounding box center [400, 10] width 34 height 10
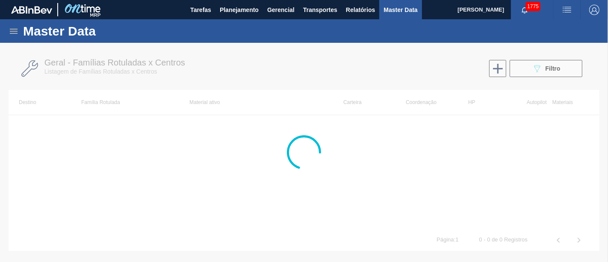
click at [531, 75] on div at bounding box center [304, 152] width 608 height 219
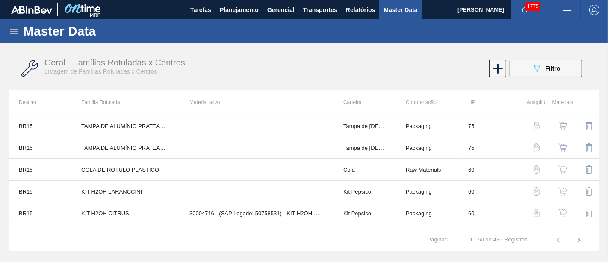
click at [532, 69] on icon "089F7B8B-B2A5-4AFE-B5C0-19BA573D28AC" at bounding box center [537, 68] width 10 height 10
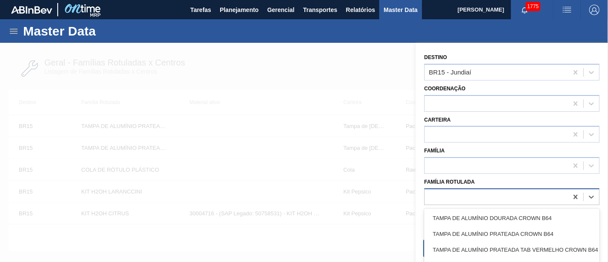
click at [482, 190] on div at bounding box center [495, 196] width 143 height 12
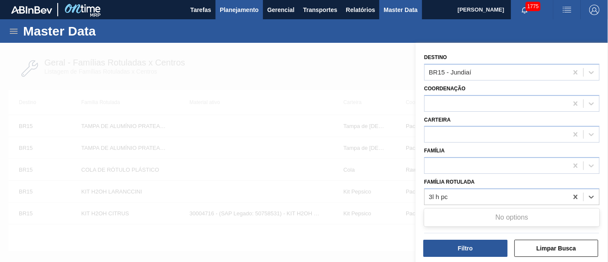
type Rotulada "3l h pc"
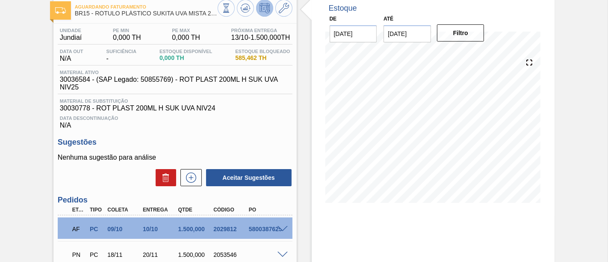
scroll to position [95, 0]
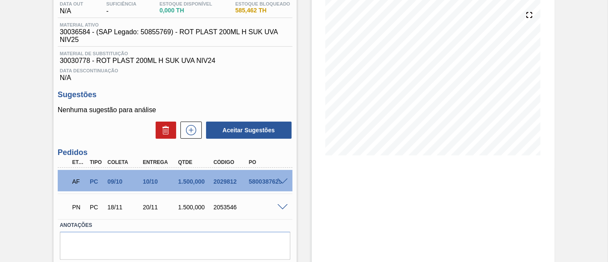
click at [278, 182] on span at bounding box center [282, 181] width 10 height 6
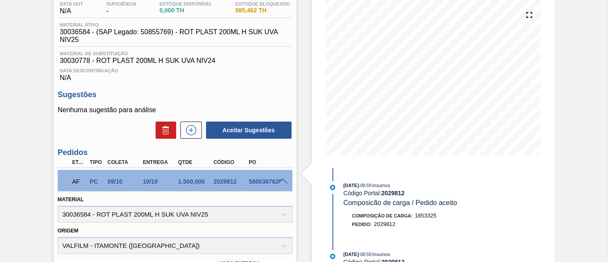
scroll to position [0, 0]
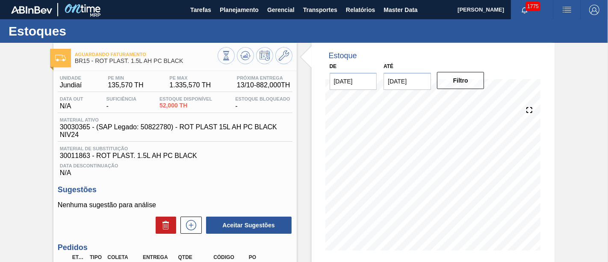
scroll to position [47, 0]
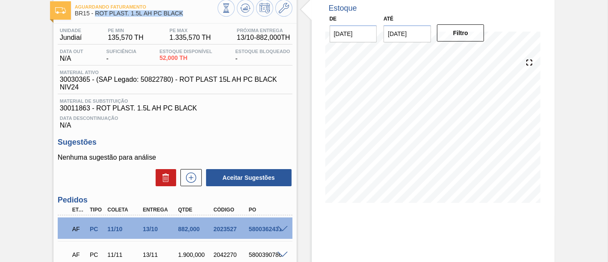
drag, startPoint x: 96, startPoint y: 14, endPoint x: 181, endPoint y: 15, distance: 85.1
click at [181, 15] on span "BR15 - ROT PLAST. 1.5L AH PC BLACK" at bounding box center [146, 13] width 143 height 6
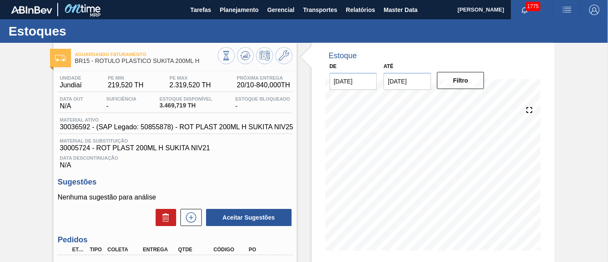
click at [299, 162] on div "Estoque De 13/10/2025 Até 19/12/2025 Filtro 13/10 Projeção de Estoque 3,353.715…" at bounding box center [426, 209] width 258 height 333
drag, startPoint x: 426, startPoint y: 40, endPoint x: 405, endPoint y: 42, distance: 20.6
click at [426, 41] on div "Estoques" at bounding box center [304, 31] width 608 height 24
click at [255, 6] on span "Planejamento" at bounding box center [239, 10] width 39 height 10
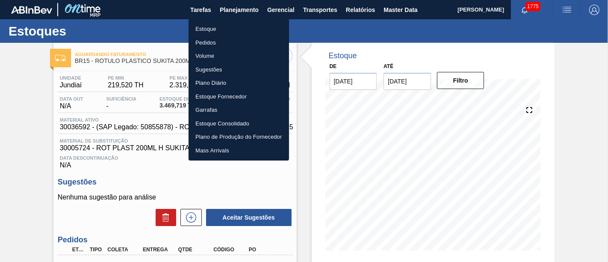
click at [249, 42] on li "Pedidos" at bounding box center [238, 43] width 100 height 14
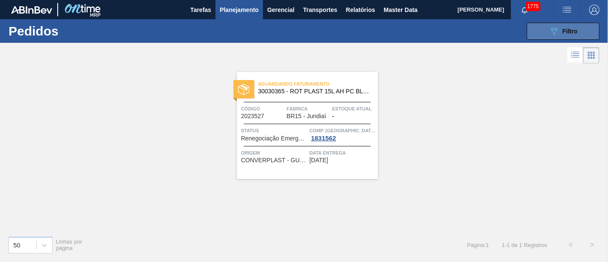
click at [580, 33] on button "089F7B8B-B2A5-4AFE-B5C0-19BA573D28AC Filtro" at bounding box center [563, 31] width 73 height 17
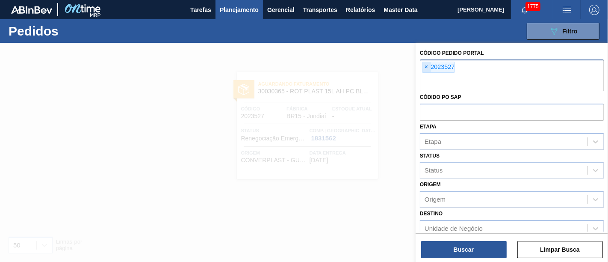
click at [424, 71] on span "×" at bounding box center [426, 67] width 8 height 10
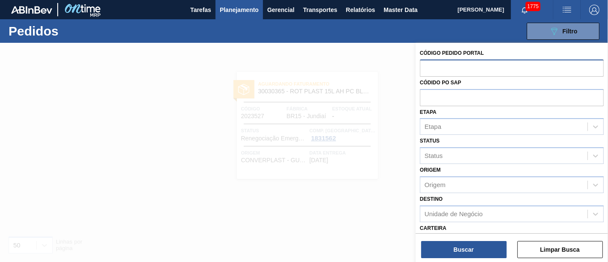
paste input "2023527"
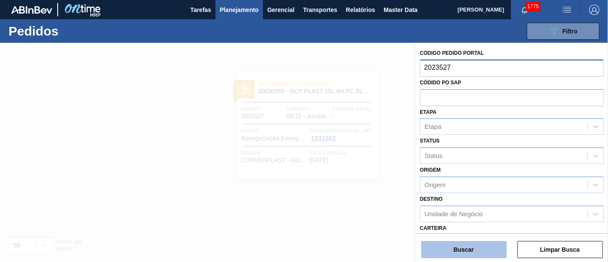
type input "2023527"
click at [465, 244] on button "Buscar" at bounding box center [463, 249] width 85 height 17
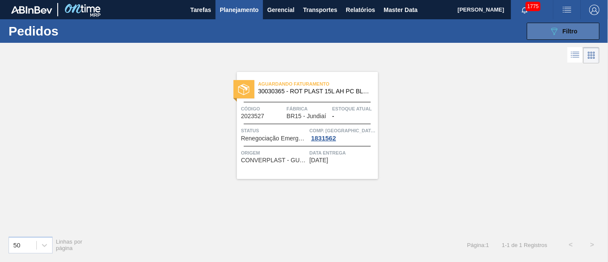
click at [537, 30] on button "089F7B8B-B2A5-4AFE-B5C0-19BA573D28AC Filtro" at bounding box center [563, 31] width 73 height 17
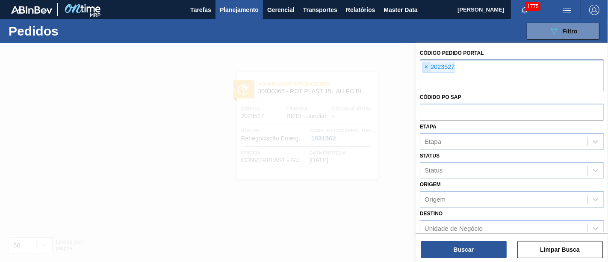
click at [429, 69] on span "×" at bounding box center [426, 67] width 8 height 10
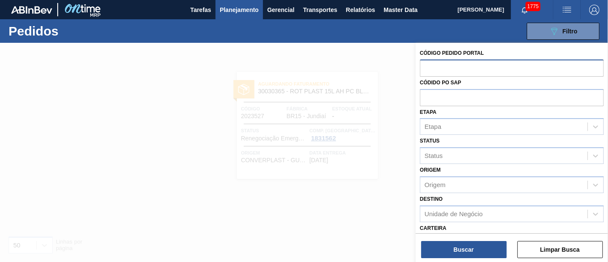
paste input "2031738"
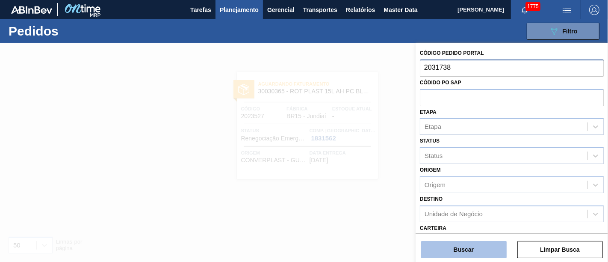
type input "2031738"
click at [479, 247] on button "Buscar" at bounding box center [463, 249] width 85 height 17
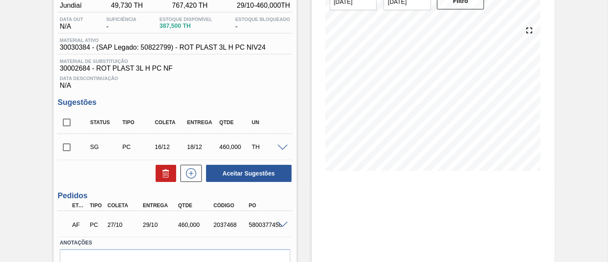
scroll to position [95, 0]
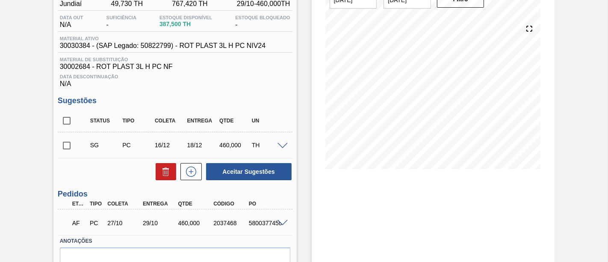
scroll to position [95, 0]
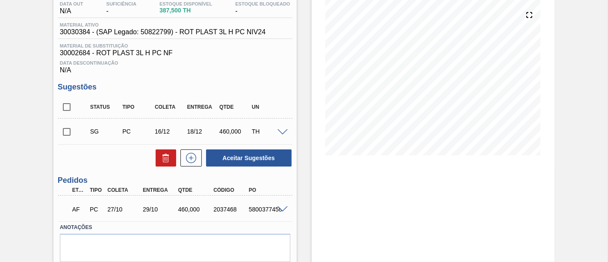
click at [283, 209] on span at bounding box center [282, 209] width 10 height 6
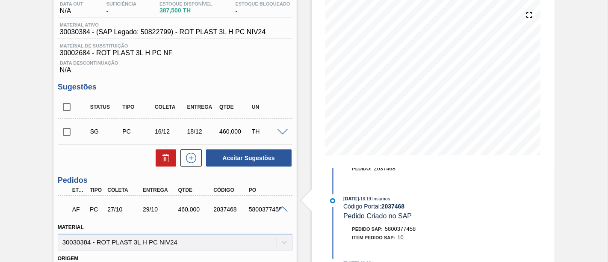
scroll to position [47, 0]
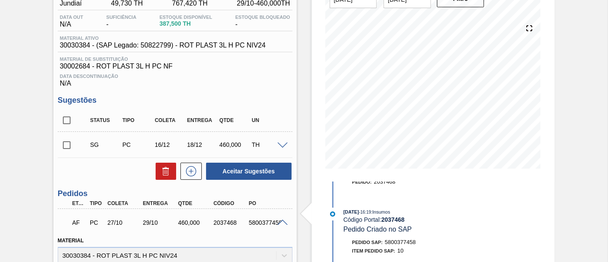
scroll to position [95, 0]
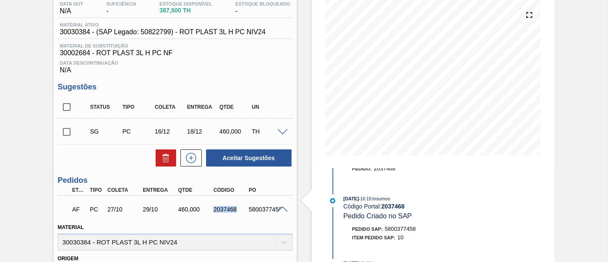
drag, startPoint x: 213, startPoint y: 207, endPoint x: 236, endPoint y: 209, distance: 23.2
click at [236, 209] on div "2037468" at bounding box center [230, 209] width 38 height 7
copy div "2037468"
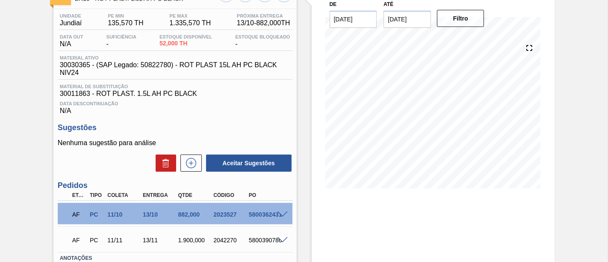
scroll to position [47, 0]
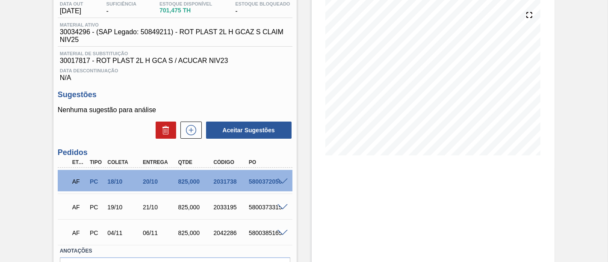
scroll to position [142, 0]
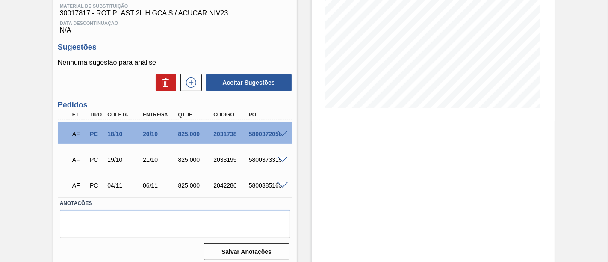
click at [285, 134] on span at bounding box center [282, 134] width 10 height 6
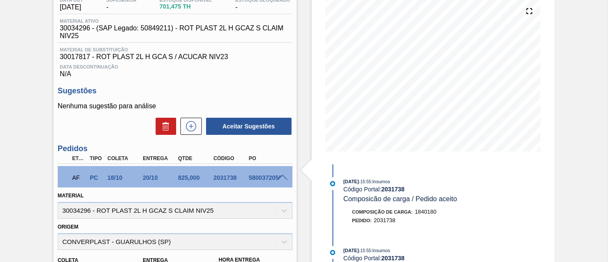
scroll to position [95, 0]
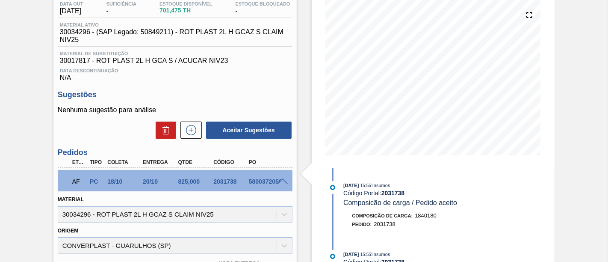
click at [282, 182] on span at bounding box center [282, 181] width 10 height 6
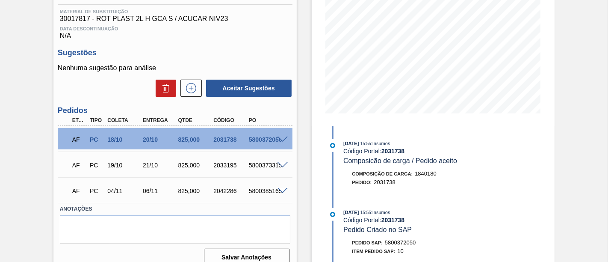
scroll to position [142, 0]
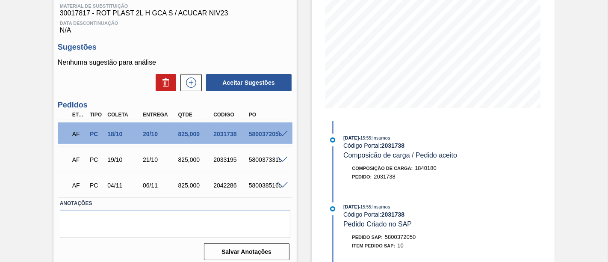
click at [280, 158] on div at bounding box center [283, 159] width 17 height 6
click at [281, 162] on span at bounding box center [282, 159] width 10 height 6
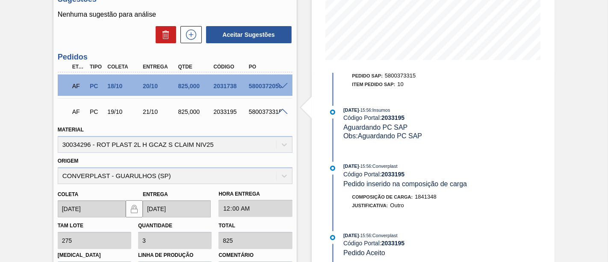
scroll to position [237, 0]
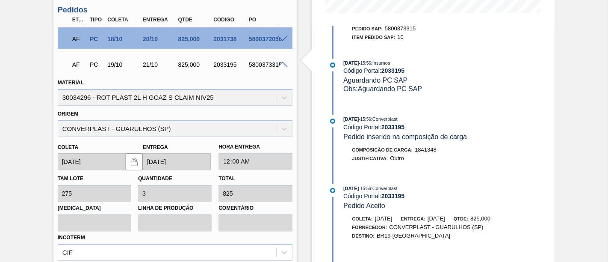
click at [280, 38] on span at bounding box center [282, 39] width 10 height 6
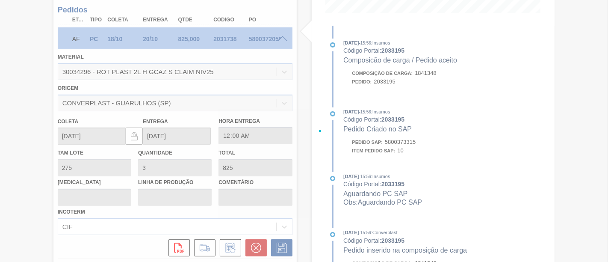
scroll to position [0, 0]
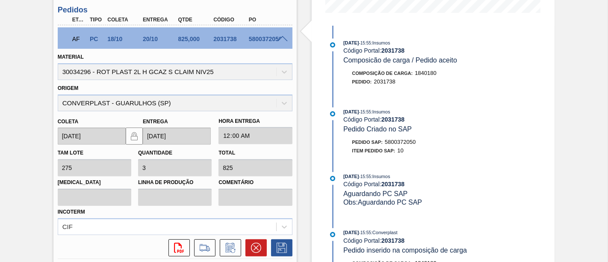
click at [280, 41] on span at bounding box center [282, 39] width 10 height 6
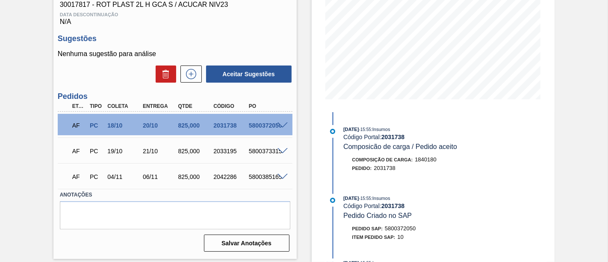
scroll to position [150, 0]
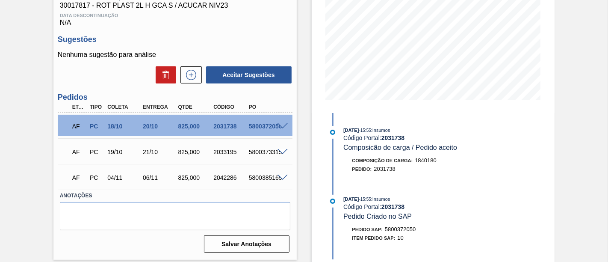
click at [282, 181] on span at bounding box center [282, 177] width 10 height 6
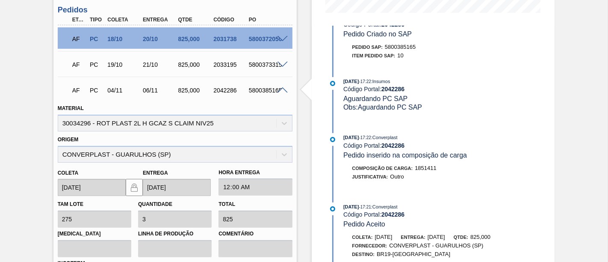
scroll to position [126, 0]
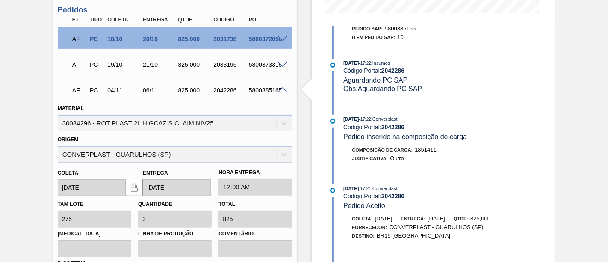
click at [281, 91] on span at bounding box center [282, 90] width 10 height 6
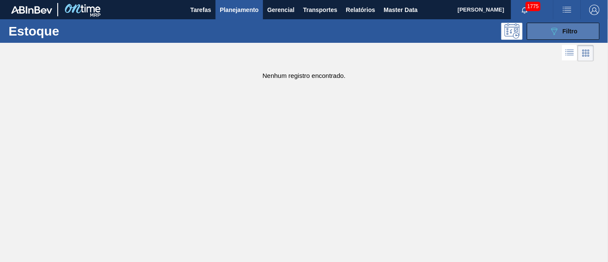
click at [545, 30] on button "089F7B8B-B2A5-4AFE-B5C0-19BA573D28AC Filtro" at bounding box center [563, 31] width 73 height 17
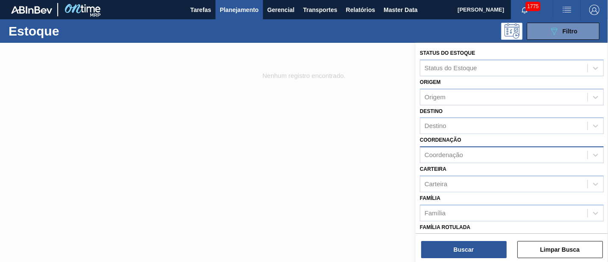
scroll to position [47, 0]
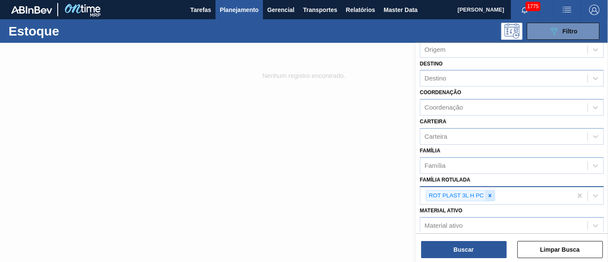
click at [490, 194] on icon at bounding box center [489, 195] width 3 height 3
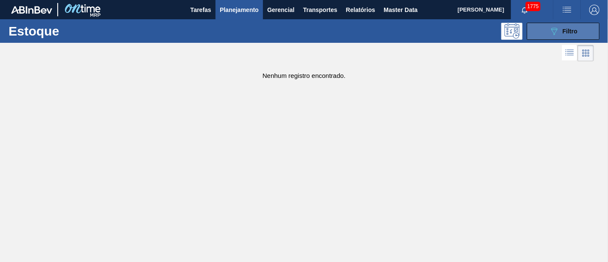
click at [589, 29] on button "089F7B8B-B2A5-4AFE-B5C0-19BA573D28AC Filtro" at bounding box center [563, 31] width 73 height 17
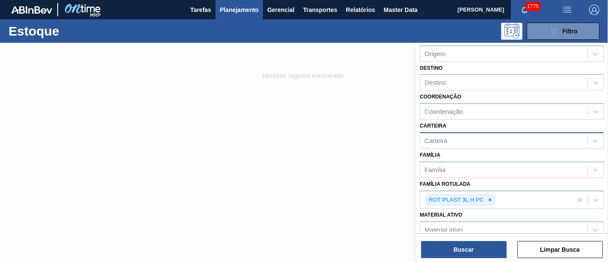
scroll to position [95, 0]
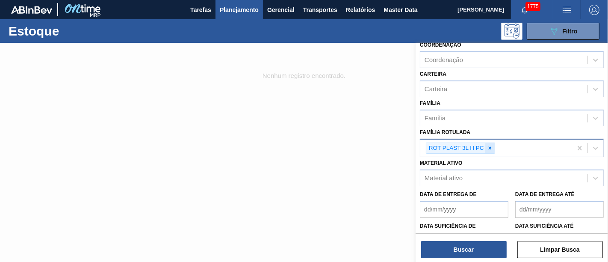
click at [491, 146] on icon at bounding box center [490, 148] width 6 height 6
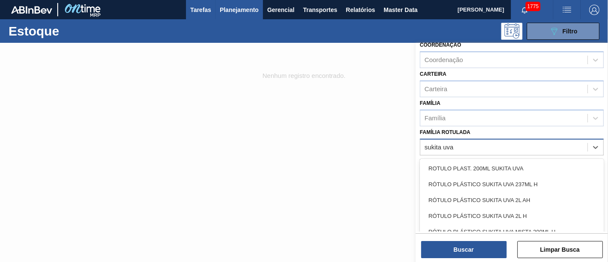
type Rotulada "sukita uva"
click at [482, 146] on div "Família Rotulada" at bounding box center [503, 147] width 167 height 12
type Rotulada "sukita uva"
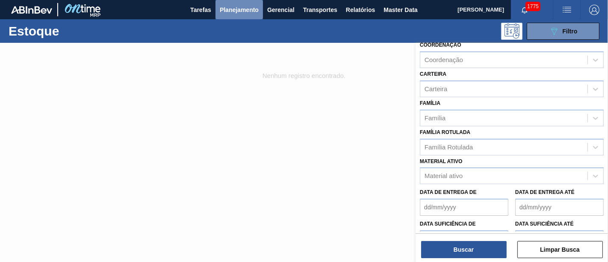
click at [245, 9] on span "Planejamento" at bounding box center [239, 10] width 39 height 10
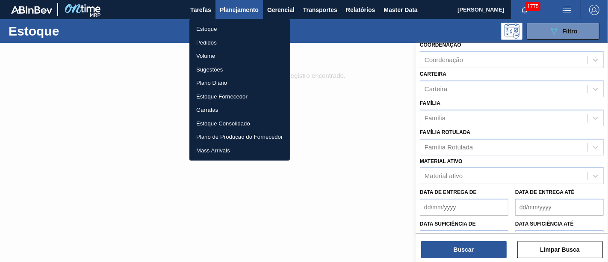
click at [251, 22] on li "Estoque" at bounding box center [239, 29] width 100 height 14
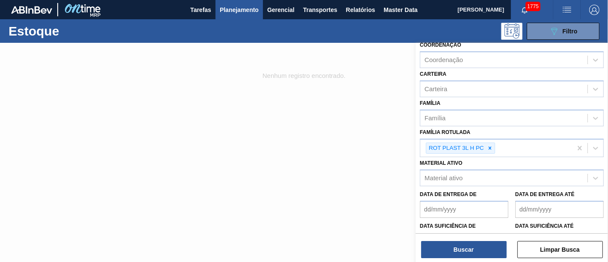
click at [221, 6] on span "Planejamento" at bounding box center [239, 10] width 39 height 10
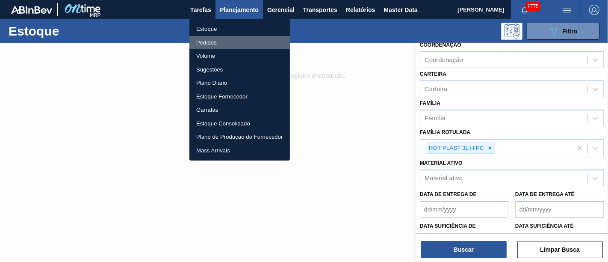
click at [245, 36] on li "Pedidos" at bounding box center [239, 43] width 100 height 14
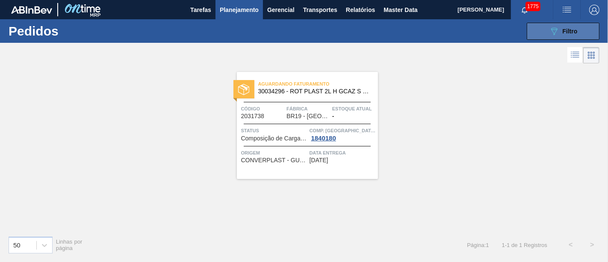
click at [548, 29] on button "089F7B8B-B2A5-4AFE-B5C0-19BA573D28AC Filtro" at bounding box center [563, 31] width 73 height 17
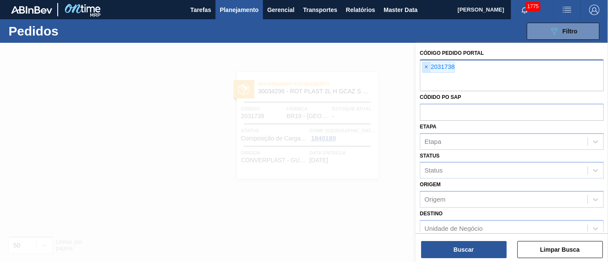
click at [426, 67] on span "×" at bounding box center [426, 67] width 8 height 10
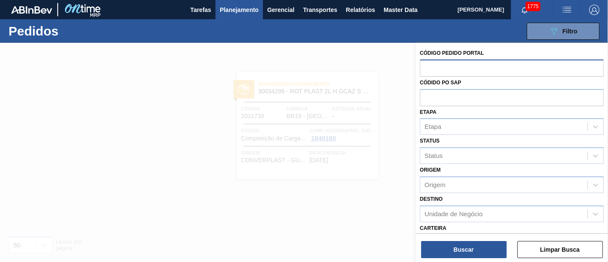
paste input "2029812"
type input "2029812"
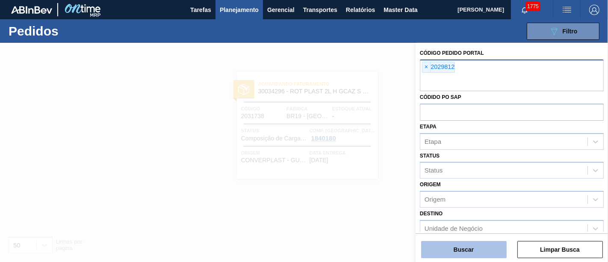
click at [466, 244] on button "Buscar" at bounding box center [463, 249] width 85 height 17
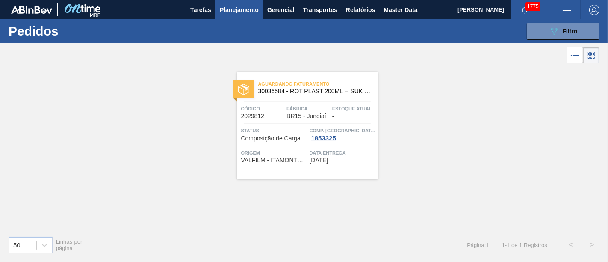
click at [246, 8] on span "Planejamento" at bounding box center [239, 10] width 39 height 10
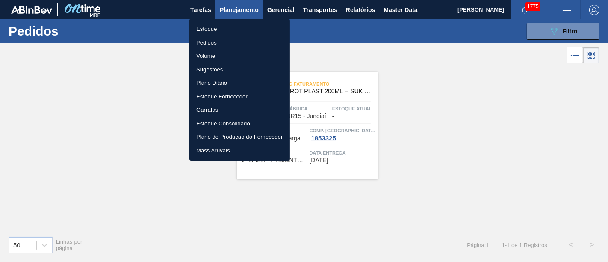
click at [263, 27] on li "Estoque" at bounding box center [239, 29] width 100 height 14
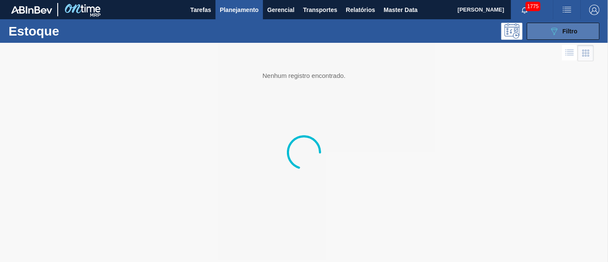
click at [559, 28] on div "089F7B8B-B2A5-4AFE-B5C0-19BA573D28AC Filtro" at bounding box center [563, 31] width 29 height 10
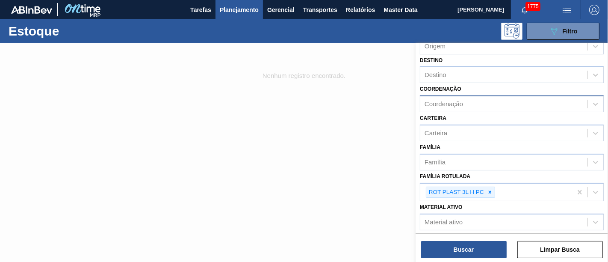
scroll to position [95, 0]
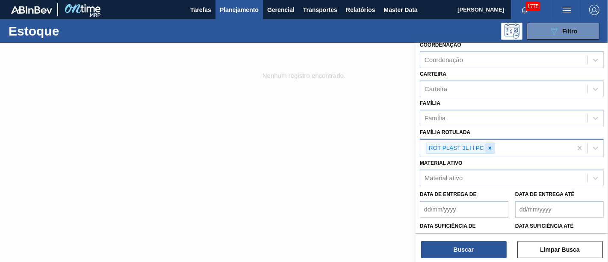
click at [492, 150] on div at bounding box center [489, 148] width 9 height 11
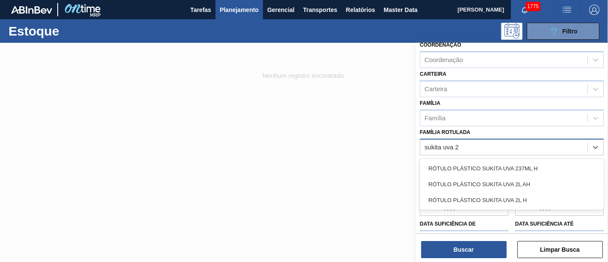
type Rotulada "sukita uva"
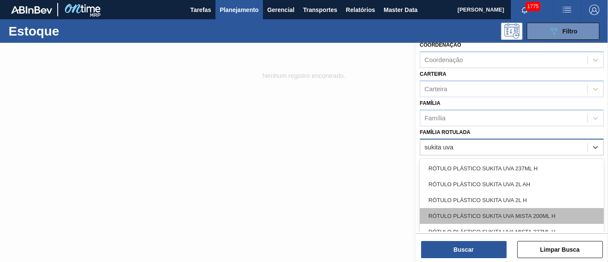
click at [514, 209] on div "RÓTULO PLÁSTICO SUKITA UVA MISTA 200ML H" at bounding box center [512, 216] width 184 height 16
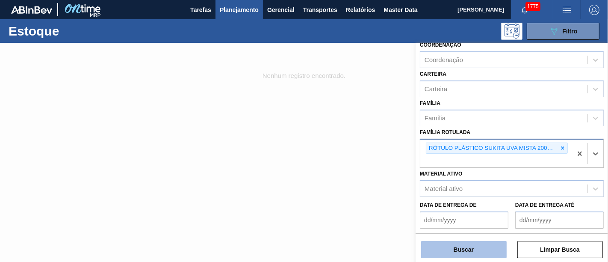
click at [498, 247] on button "Buscar" at bounding box center [463, 249] width 85 height 17
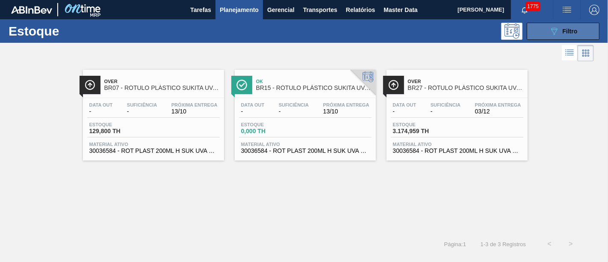
click at [542, 27] on button "089F7B8B-B2A5-4AFE-B5C0-19BA573D28AC Filtro" at bounding box center [563, 31] width 73 height 17
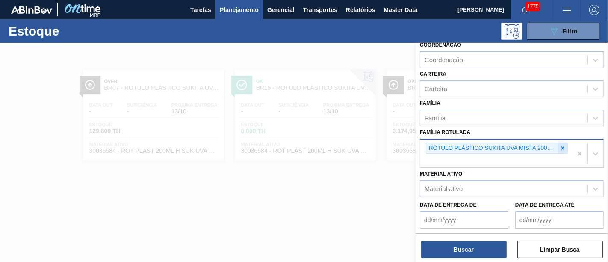
click at [562, 146] on icon at bounding box center [562, 148] width 6 height 6
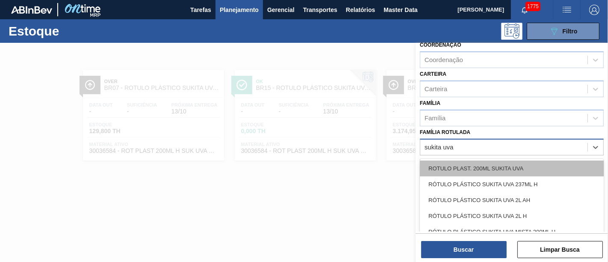
type Rotulada "sukita uva"
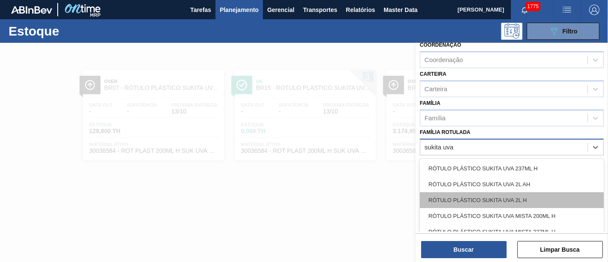
scroll to position [27, 0]
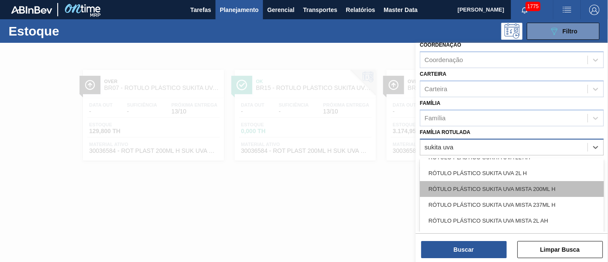
click at [561, 188] on div "RÓTULO PLÁSTICO SUKITA UVA MISTA 200ML H" at bounding box center [512, 189] width 184 height 16
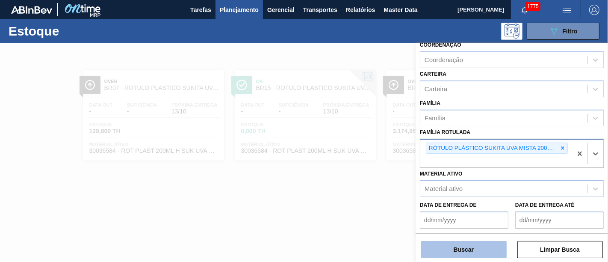
click at [482, 244] on button "Buscar" at bounding box center [463, 249] width 85 height 17
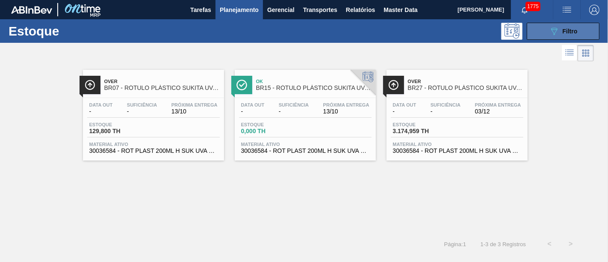
click at [559, 33] on div "089F7B8B-B2A5-4AFE-B5C0-19BA573D28AC Filtro" at bounding box center [563, 31] width 29 height 10
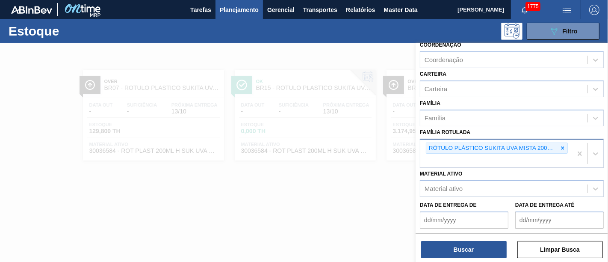
click at [590, 206] on div "Data de Entrega até" at bounding box center [559, 213] width 88 height 29
click at [562, 146] on icon at bounding box center [562, 147] width 3 height 3
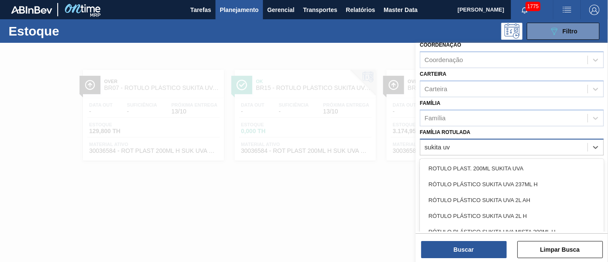
type Rotulada "sukita uva"
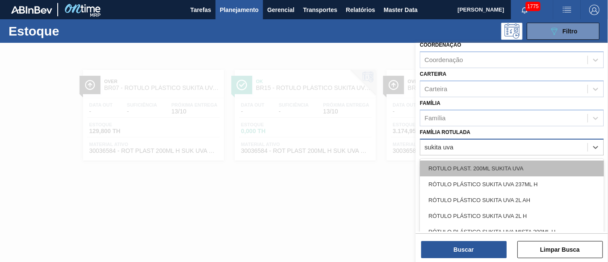
click at [543, 162] on div "ROTULO PLAST. 200ML SUKITA UVA" at bounding box center [512, 168] width 184 height 16
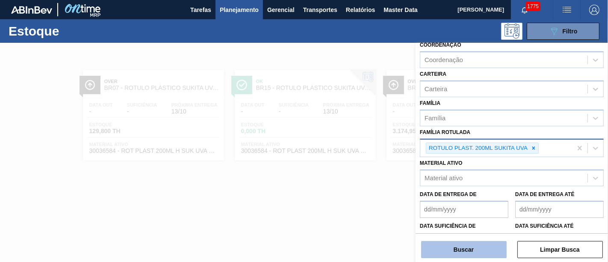
click at [477, 241] on button "Buscar" at bounding box center [463, 249] width 85 height 17
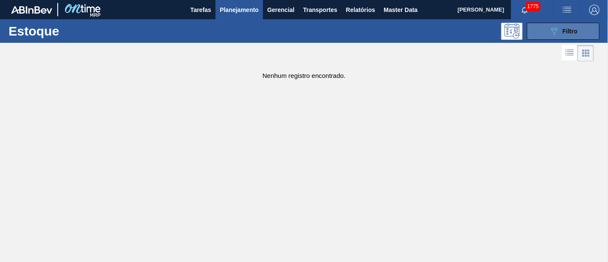
drag, startPoint x: 583, startPoint y: 32, endPoint x: 573, endPoint y: 38, distance: 11.4
click at [583, 32] on button "089F7B8B-B2A5-4AFE-B5C0-19BA573D28AC Filtro" at bounding box center [563, 31] width 73 height 17
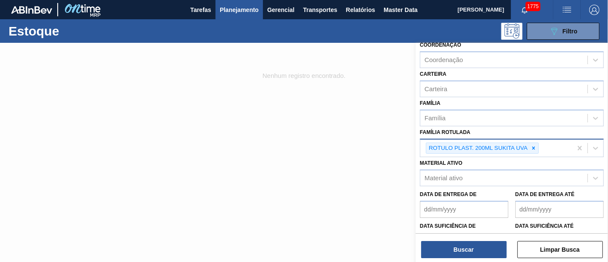
click at [229, 9] on span "Planejamento" at bounding box center [239, 10] width 39 height 10
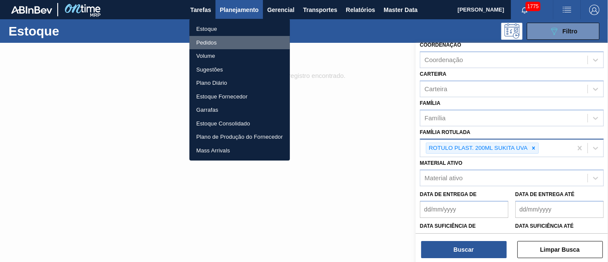
click at [248, 44] on li "Pedidos" at bounding box center [239, 43] width 100 height 14
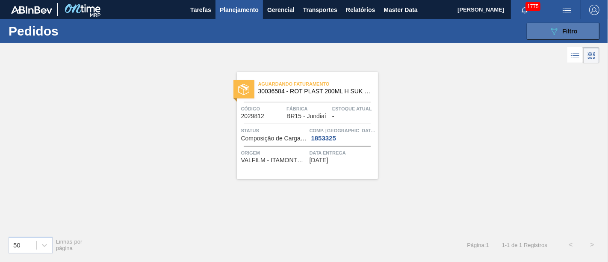
click at [564, 36] on button "089F7B8B-B2A5-4AFE-B5C0-19BA573D28AC Filtro" at bounding box center [563, 31] width 73 height 17
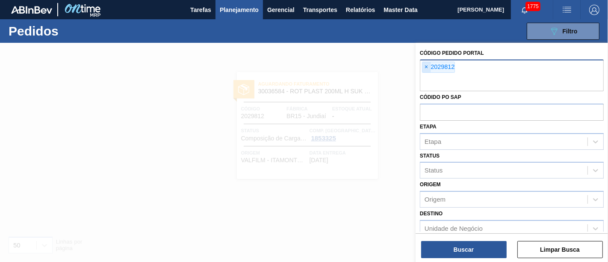
click at [429, 69] on span "×" at bounding box center [426, 67] width 8 height 10
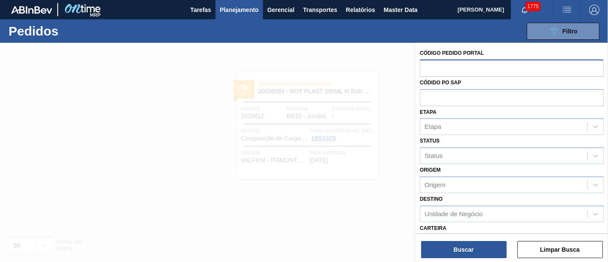
paste input "2031790"
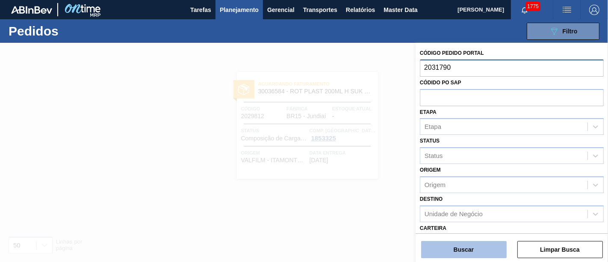
type input "2031790"
click at [463, 248] on button "Buscar" at bounding box center [463, 249] width 85 height 17
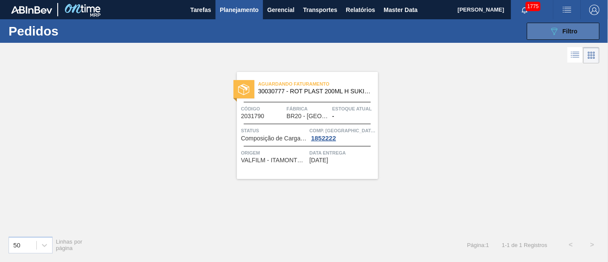
click at [573, 26] on div "089F7B8B-B2A5-4AFE-B5C0-19BA573D28AC Filtro" at bounding box center [563, 31] width 29 height 10
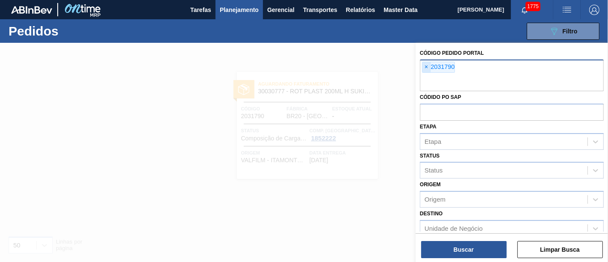
click at [427, 71] on span "×" at bounding box center [426, 67] width 8 height 10
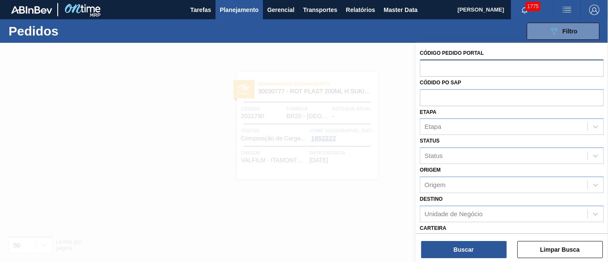
paste input "2037214"
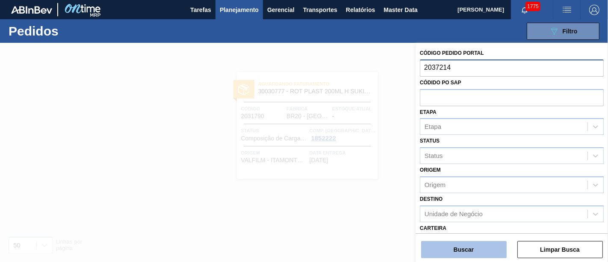
type input "2037214"
click at [478, 250] on button "Buscar" at bounding box center [463, 249] width 85 height 17
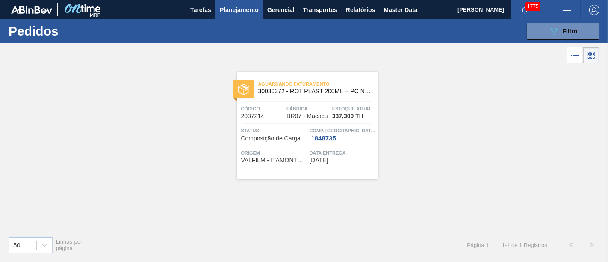
click at [526, 27] on div "089F7B8B-B2A5-4AFE-B5C0-19BA573D28AC Filtro Código Pedido Portal × 2037214 Códi…" at bounding box center [366, 31] width 474 height 26
click at [533, 31] on button "089F7B8B-B2A5-4AFE-B5C0-19BA573D28AC Filtro" at bounding box center [563, 31] width 73 height 17
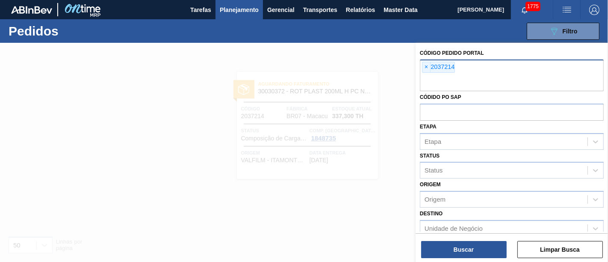
click at [431, 69] on div "× 2037214" at bounding box center [438, 67] width 33 height 11
paste input "2037477"
type input "2037477"
click at [429, 70] on span "×" at bounding box center [426, 67] width 8 height 10
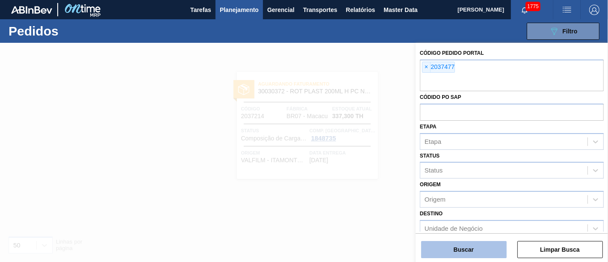
click at [480, 247] on button "Buscar" at bounding box center [463, 249] width 85 height 17
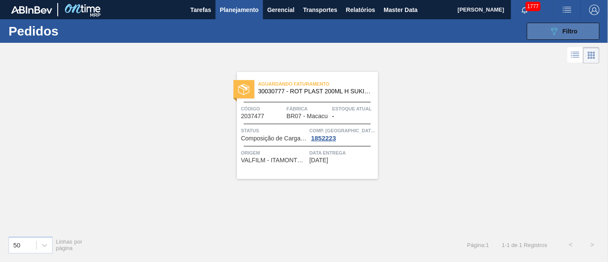
click at [539, 32] on button "089F7B8B-B2A5-4AFE-B5C0-19BA573D28AC Filtro" at bounding box center [563, 31] width 73 height 17
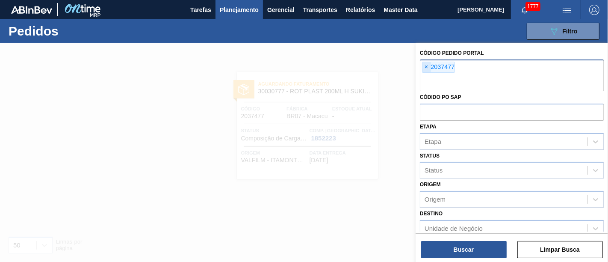
click at [429, 68] on span "×" at bounding box center [426, 67] width 8 height 10
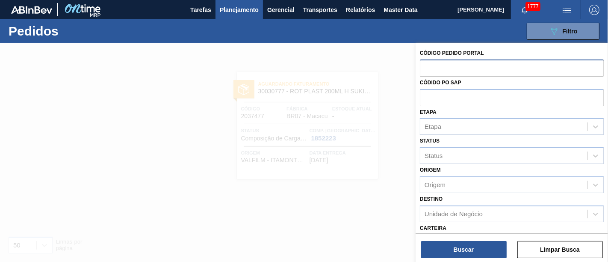
paste input "2037478"
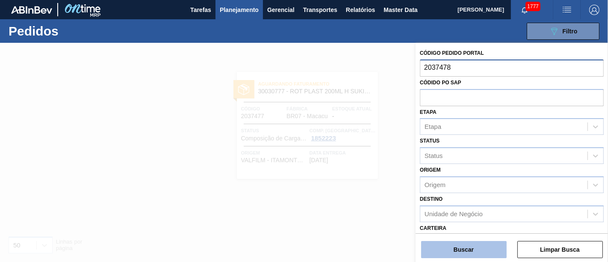
type input "2037478"
click at [471, 248] on button "Buscar" at bounding box center [463, 249] width 85 height 17
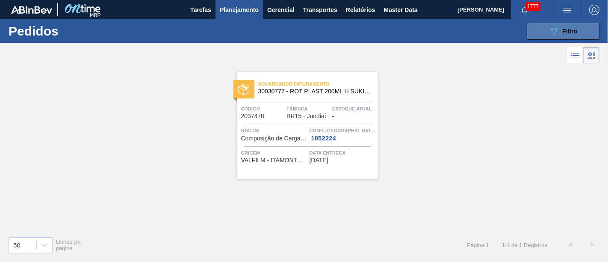
click at [538, 31] on button "089F7B8B-B2A5-4AFE-B5C0-19BA573D28AC Filtro" at bounding box center [563, 31] width 73 height 17
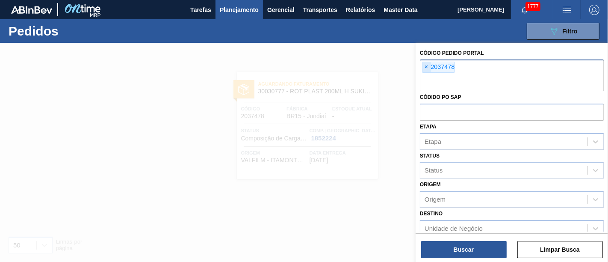
click at [426, 68] on span "×" at bounding box center [426, 67] width 8 height 10
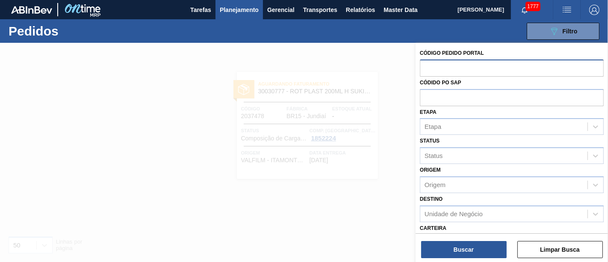
paste input "2034426"
type input "2034426"
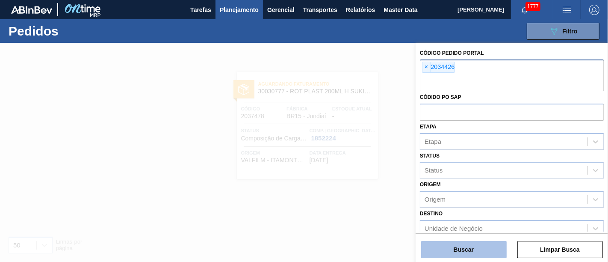
click at [475, 253] on button "Buscar" at bounding box center [463, 249] width 85 height 17
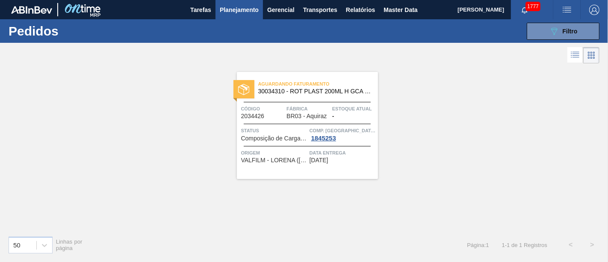
drag, startPoint x: 533, startPoint y: 31, endPoint x: 530, endPoint y: 41, distance: 10.2
click at [533, 31] on button "089F7B8B-B2A5-4AFE-B5C0-19BA573D28AC Filtro" at bounding box center [563, 31] width 73 height 17
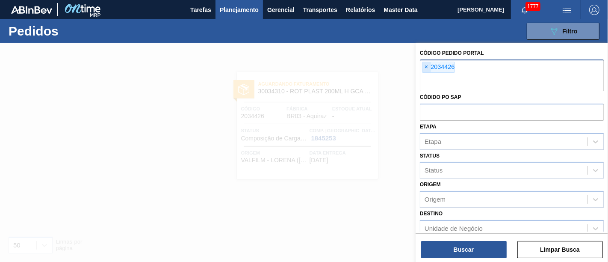
click at [427, 65] on span "×" at bounding box center [426, 67] width 8 height 10
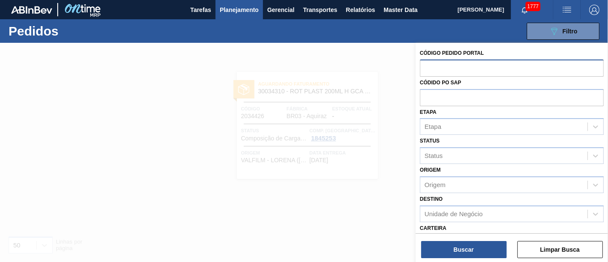
paste input "2023520"
type input "2023520"
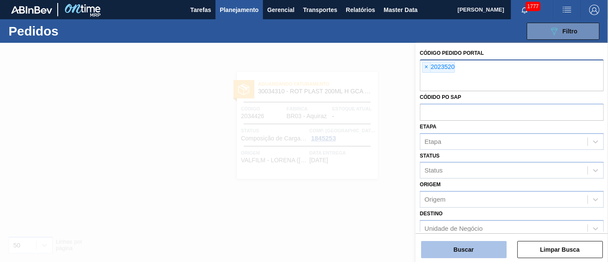
click at [452, 246] on button "Buscar" at bounding box center [463, 249] width 85 height 17
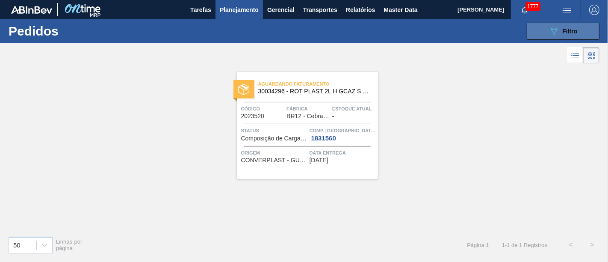
click at [564, 35] on div "089F7B8B-B2A5-4AFE-B5C0-19BA573D28AC Filtro" at bounding box center [563, 31] width 29 height 10
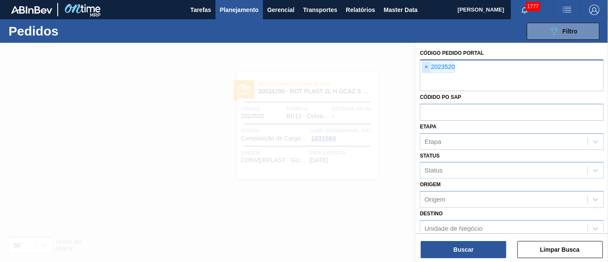
click at [427, 70] on span "×" at bounding box center [426, 67] width 8 height 10
paste input "2027654"
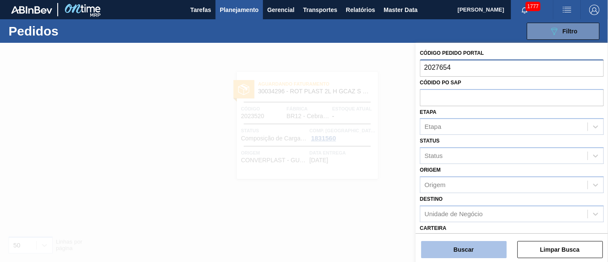
type input "2027654"
click at [468, 247] on button "Buscar" at bounding box center [463, 249] width 85 height 17
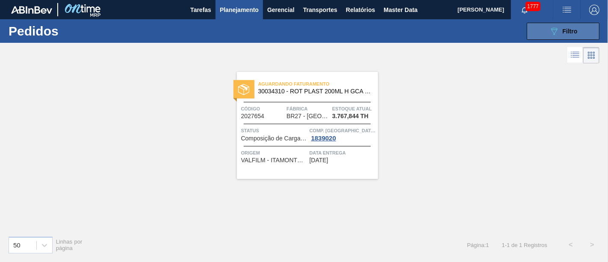
click at [544, 32] on button "089F7B8B-B2A5-4AFE-B5C0-19BA573D28AC Filtro" at bounding box center [563, 31] width 73 height 17
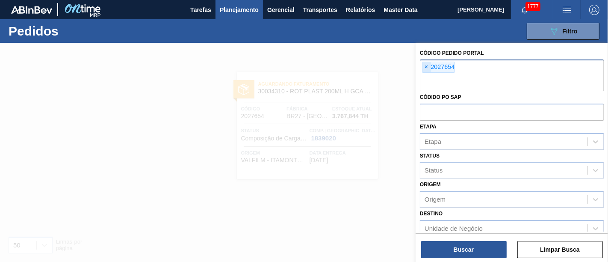
click at [425, 69] on span "×" at bounding box center [426, 67] width 8 height 10
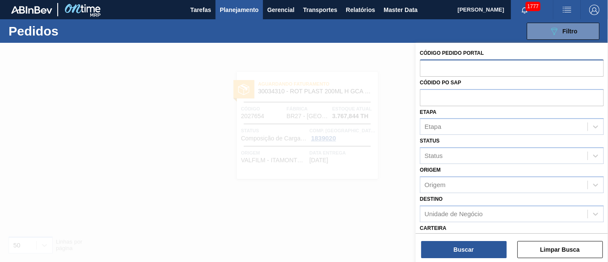
paste input "2027657"
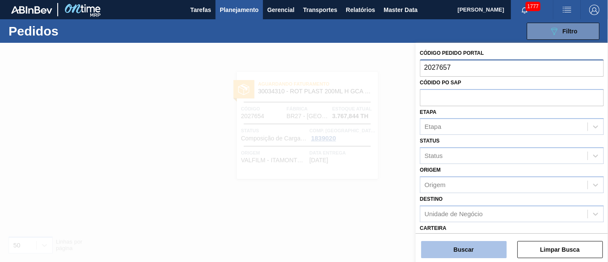
type input "2027657"
click at [462, 244] on button "Buscar" at bounding box center [463, 249] width 85 height 17
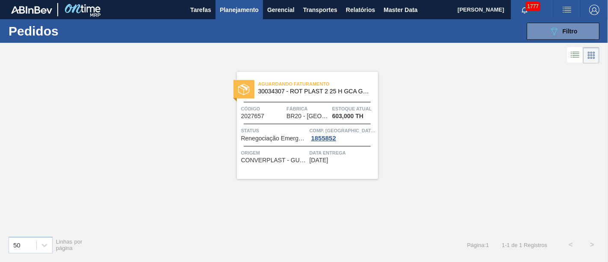
drag, startPoint x: 377, startPoint y: 114, endPoint x: 342, endPoint y: 94, distance: 40.3
click at [548, 32] on button "089F7B8B-B2A5-4AFE-B5C0-19BA573D28AC Filtro" at bounding box center [563, 31] width 73 height 17
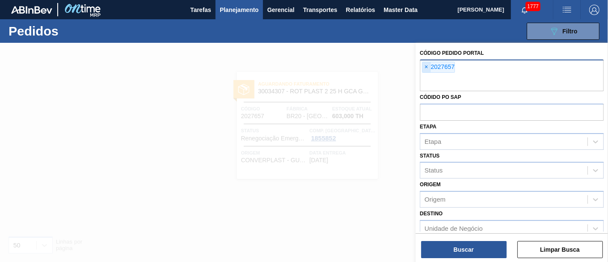
click at [427, 66] on span "×" at bounding box center [426, 67] width 8 height 10
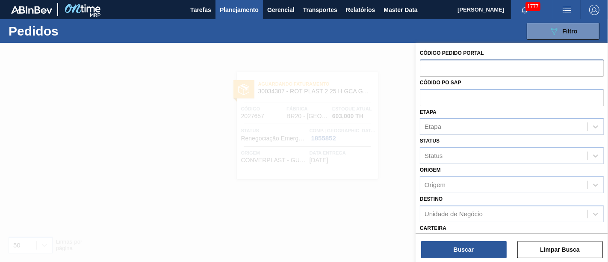
paste input "2027658"
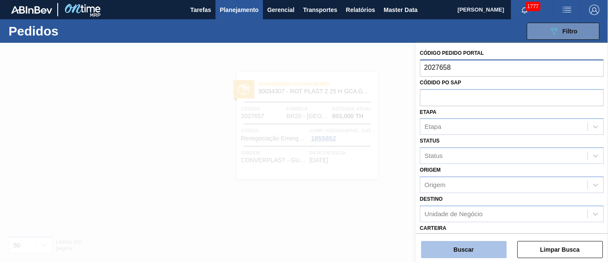
type input "2027658"
click at [473, 250] on button "Buscar" at bounding box center [463, 249] width 85 height 17
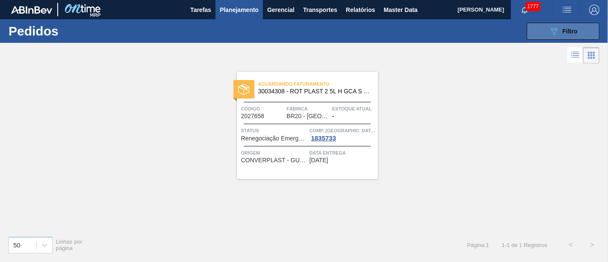
click at [574, 31] on span "Filtro" at bounding box center [569, 31] width 15 height 7
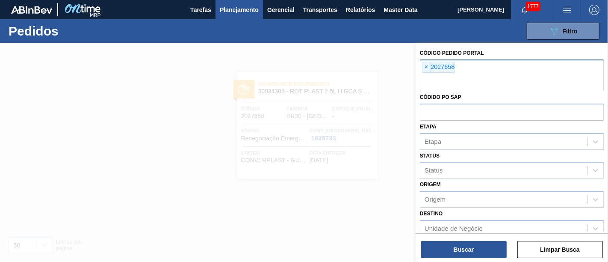
click at [422, 70] on div "× 2027658" at bounding box center [438, 67] width 33 height 11
click at [423, 69] on span "×" at bounding box center [426, 67] width 8 height 10
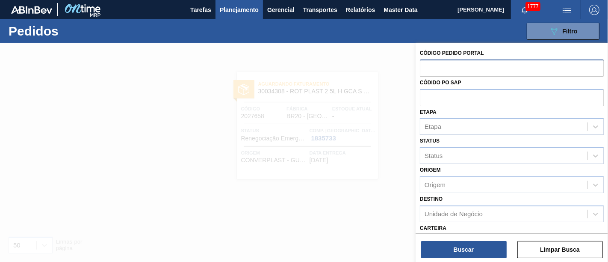
paste input "2031730"
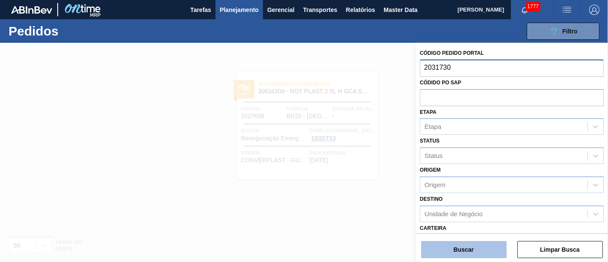
type input "2031730"
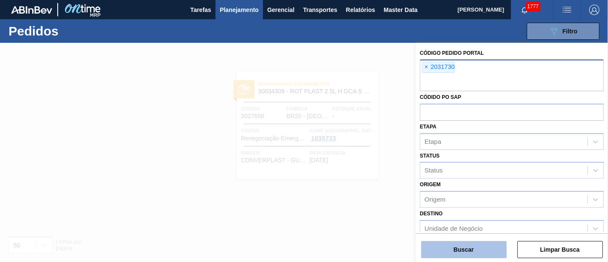
click at [480, 247] on button "Buscar" at bounding box center [463, 249] width 85 height 17
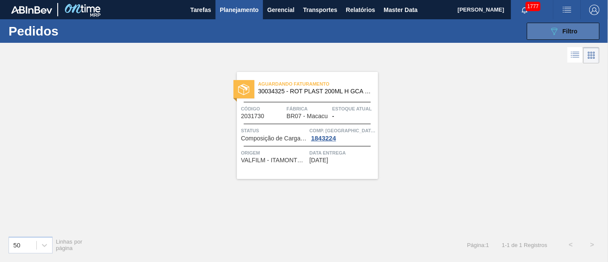
click at [567, 26] on div "089F7B8B-B2A5-4AFE-B5C0-19BA573D28AC Filtro" at bounding box center [563, 31] width 29 height 10
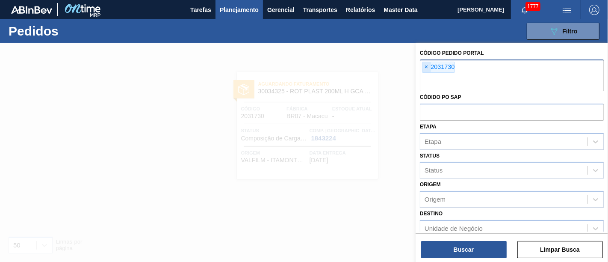
click at [430, 69] on span "×" at bounding box center [426, 67] width 8 height 10
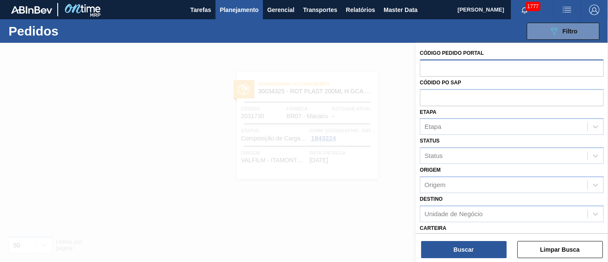
paste input "2031786"
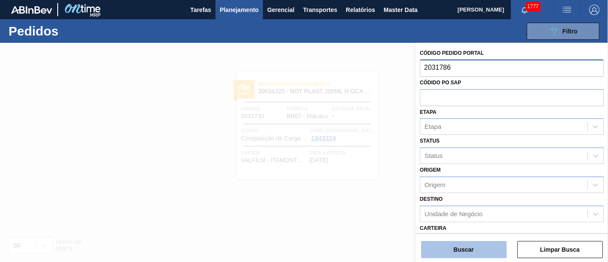
type input "2031786"
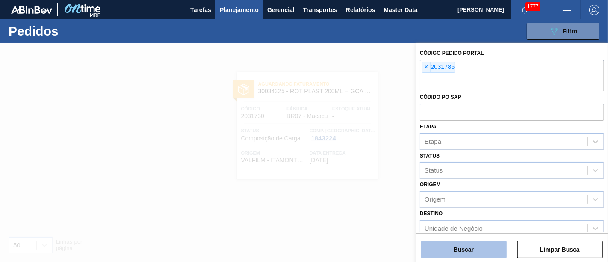
click at [473, 251] on button "Buscar" at bounding box center [463, 249] width 85 height 17
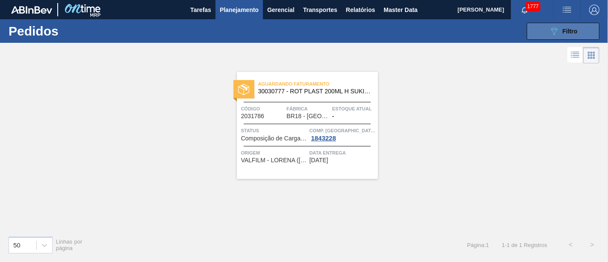
click at [558, 35] on icon "089F7B8B-B2A5-4AFE-B5C0-19BA573D28AC" at bounding box center [554, 31] width 10 height 10
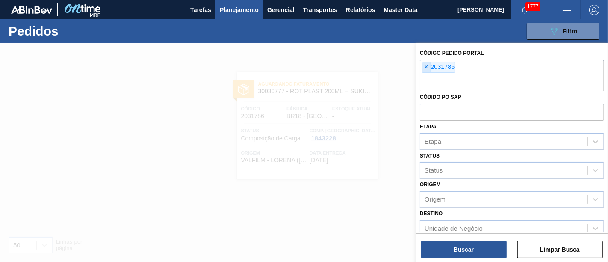
click at [426, 71] on span "×" at bounding box center [426, 67] width 8 height 10
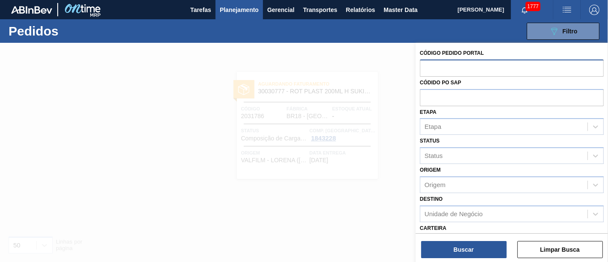
paste input "2031740"
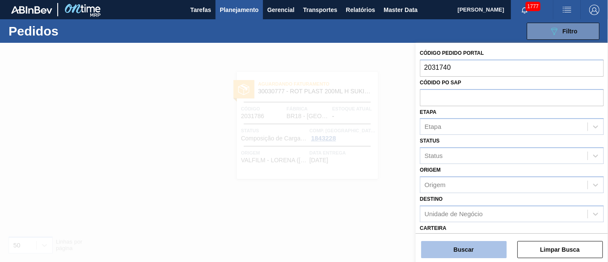
type input "2031740"
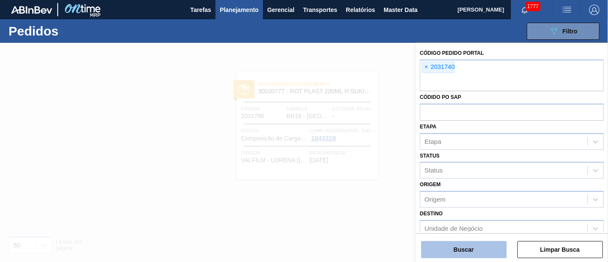
click at [458, 245] on button "Buscar" at bounding box center [463, 249] width 85 height 17
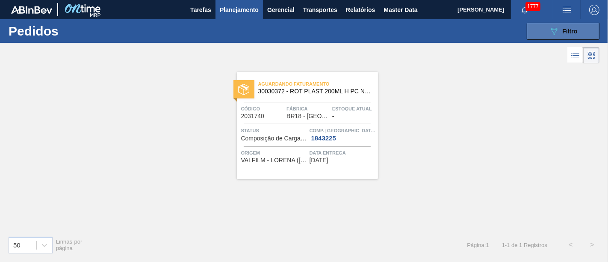
click at [563, 31] on span "Filtro" at bounding box center [569, 31] width 15 height 7
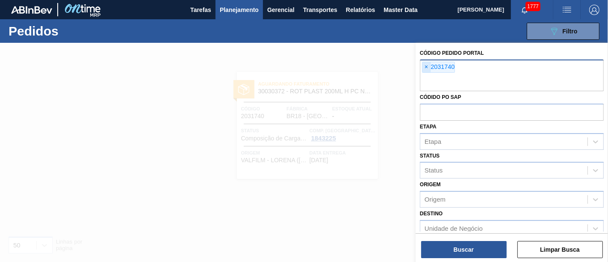
click at [430, 64] on span "×" at bounding box center [426, 67] width 8 height 10
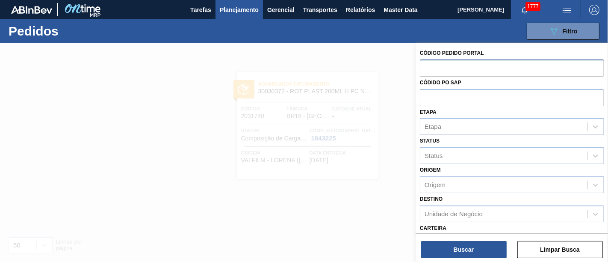
paste input "2027667"
type input "2027667"
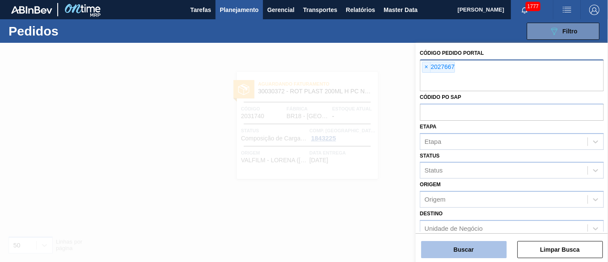
click at [476, 254] on button "Buscar" at bounding box center [463, 249] width 85 height 17
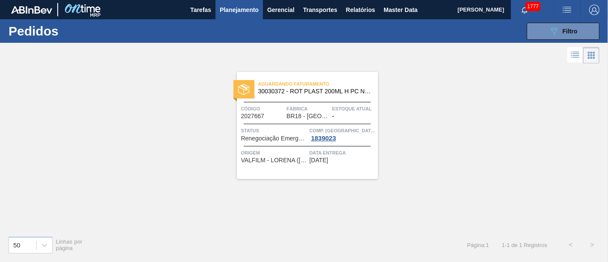
click at [556, 38] on button "089F7B8B-B2A5-4AFE-B5C0-19BA573D28AC Filtro" at bounding box center [563, 31] width 73 height 17
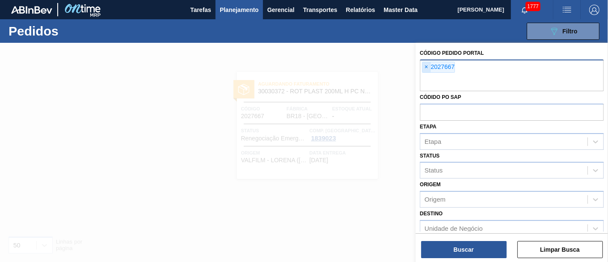
click at [423, 70] on span "×" at bounding box center [426, 67] width 8 height 10
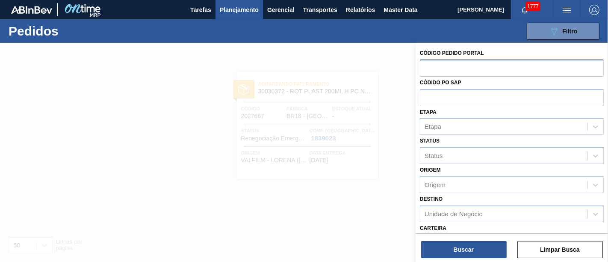
paste input "2030227"
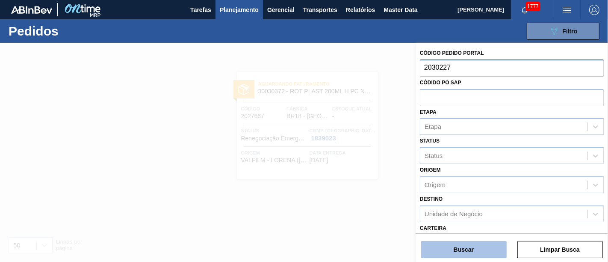
type input "2030227"
click at [458, 241] on button "Buscar" at bounding box center [463, 249] width 85 height 17
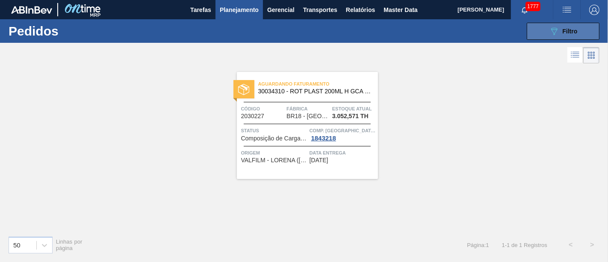
click at [564, 31] on span "Filtro" at bounding box center [569, 31] width 15 height 7
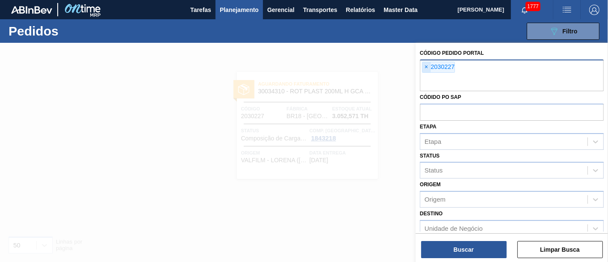
click at [427, 65] on span "×" at bounding box center [426, 67] width 8 height 10
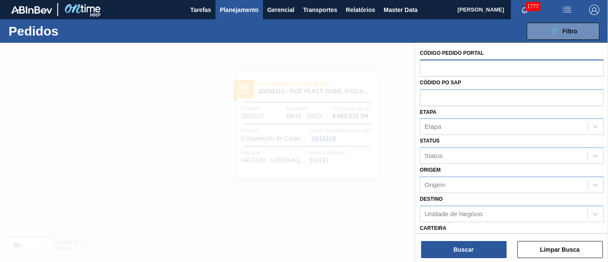
paste input "2042471"
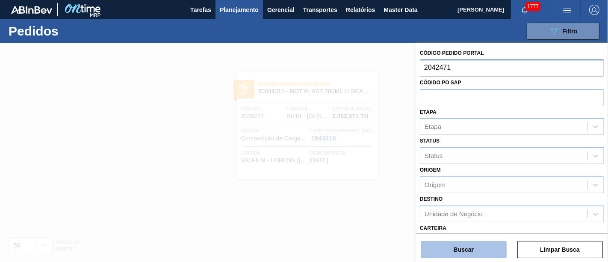
type input "2042471"
click at [461, 244] on button "Buscar" at bounding box center [463, 249] width 85 height 17
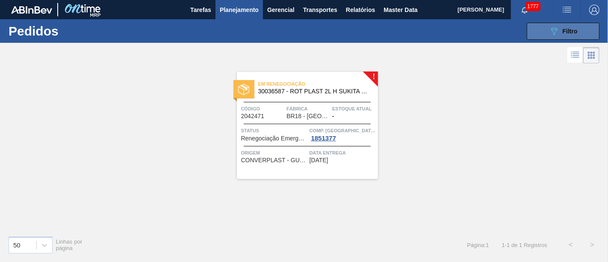
click at [553, 30] on icon "089F7B8B-B2A5-4AFE-B5C0-19BA573D28AC" at bounding box center [554, 31] width 10 height 10
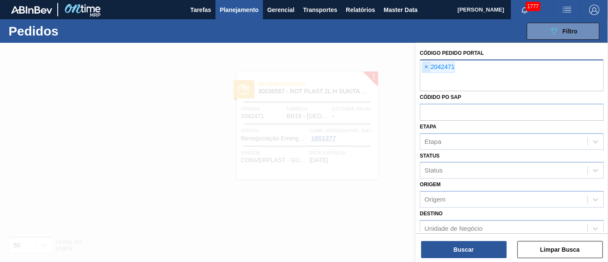
click at [426, 69] on span "×" at bounding box center [426, 67] width 8 height 10
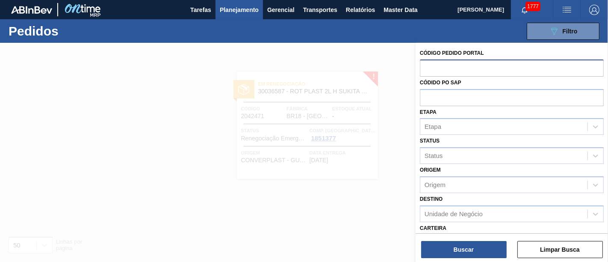
paste input "2043664"
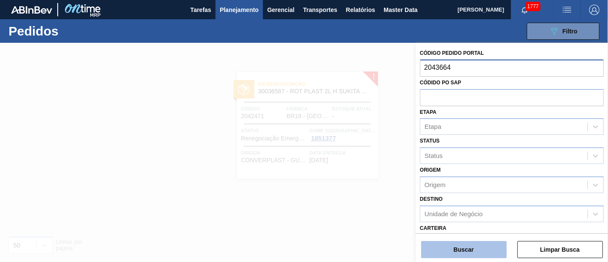
type input "2043664"
click at [483, 252] on button "Buscar" at bounding box center [463, 249] width 85 height 17
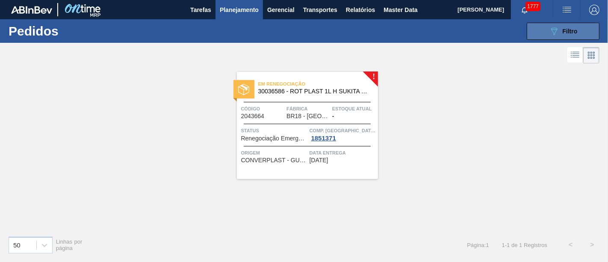
click at [580, 30] on button "089F7B8B-B2A5-4AFE-B5C0-19BA573D28AC Filtro" at bounding box center [563, 31] width 73 height 17
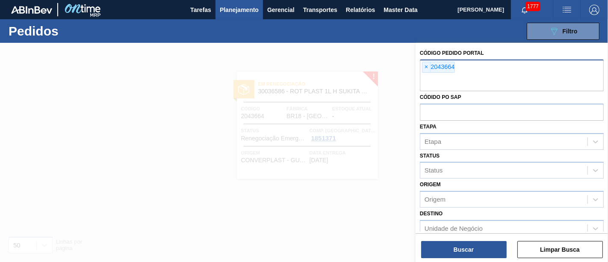
click at [430, 65] on span "×" at bounding box center [426, 67] width 8 height 10
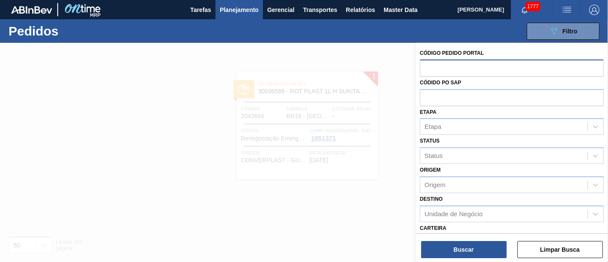
paste input "2037057"
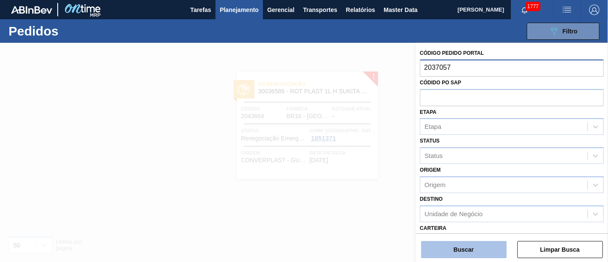
type input "2037057"
click at [467, 251] on button "Buscar" at bounding box center [463, 249] width 85 height 17
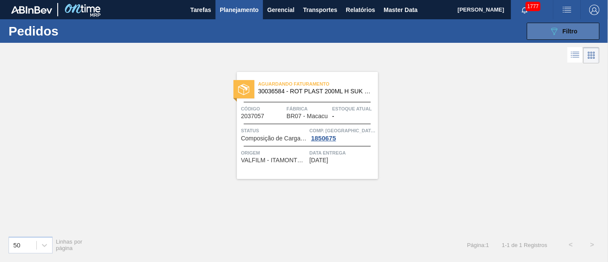
click at [568, 28] on span "Filtro" at bounding box center [569, 31] width 15 height 7
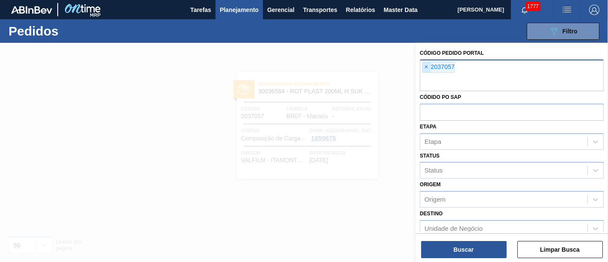
click at [429, 67] on span "×" at bounding box center [426, 67] width 8 height 10
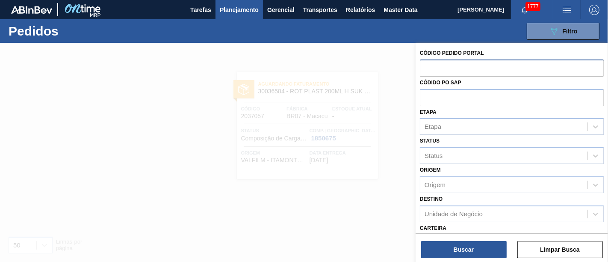
paste input "2031722"
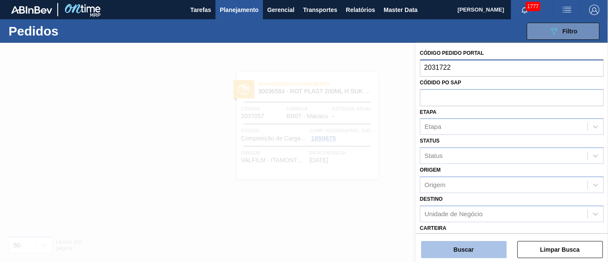
type input "2031722"
click at [472, 244] on button "Buscar" at bounding box center [463, 249] width 85 height 17
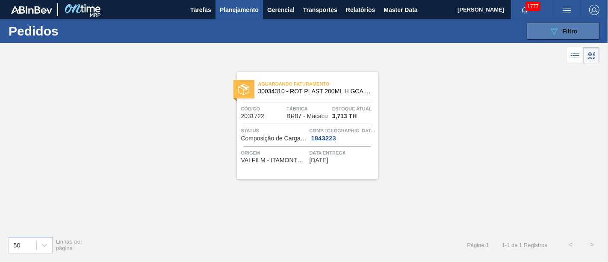
click at [577, 35] on div "089F7B8B-B2A5-4AFE-B5C0-19BA573D28AC Filtro" at bounding box center [563, 31] width 29 height 10
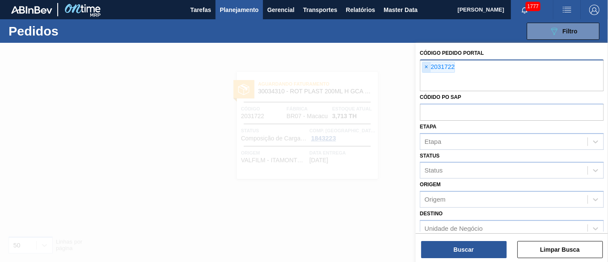
click at [425, 71] on span "×" at bounding box center [426, 67] width 8 height 10
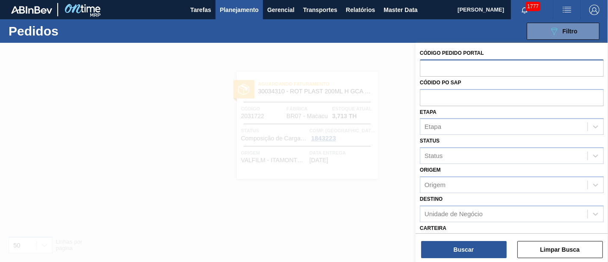
paste input "2039184"
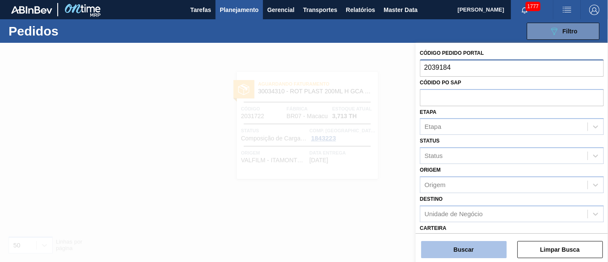
type input "2039184"
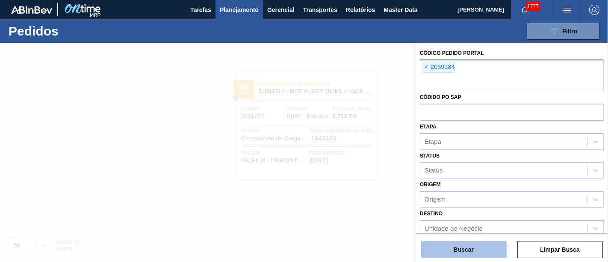
click at [482, 249] on button "Buscar" at bounding box center [463, 249] width 85 height 17
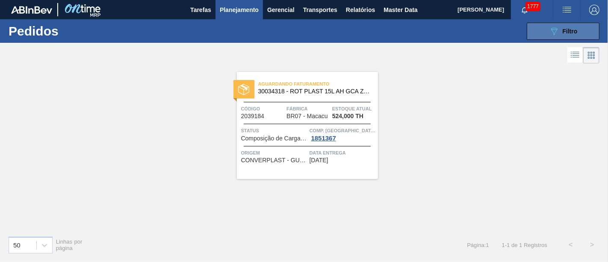
click at [529, 28] on button "089F7B8B-B2A5-4AFE-B5C0-19BA573D28AC Filtro" at bounding box center [563, 31] width 73 height 17
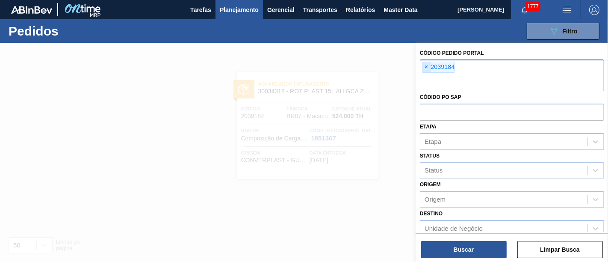
click at [430, 65] on span "×" at bounding box center [426, 67] width 8 height 10
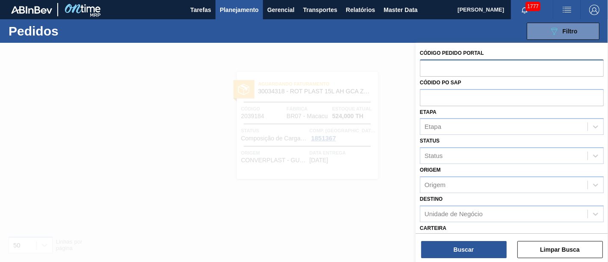
paste input "2042396"
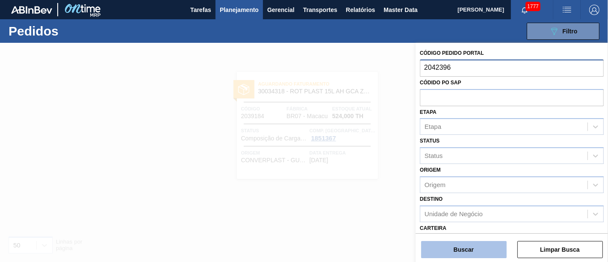
type input "2042396"
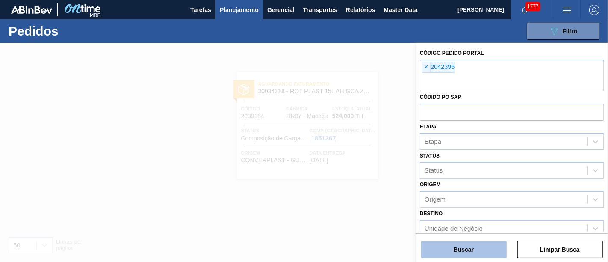
click at [477, 244] on button "Buscar" at bounding box center [463, 249] width 85 height 17
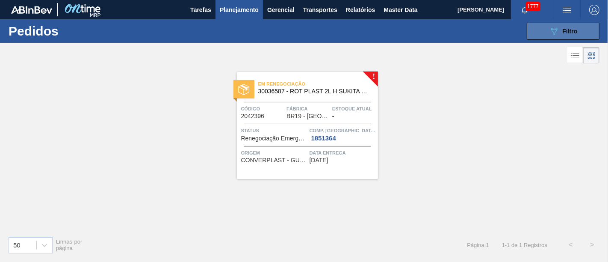
click at [562, 34] on div "089F7B8B-B2A5-4AFE-B5C0-19BA573D28AC Filtro" at bounding box center [563, 31] width 29 height 10
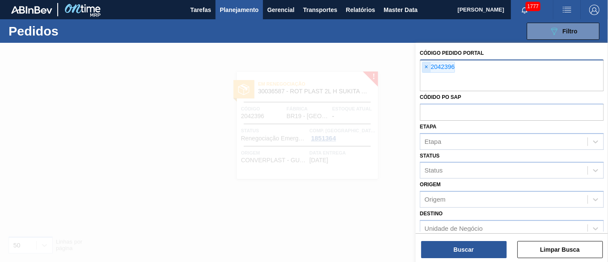
click at [423, 65] on span "×" at bounding box center [426, 67] width 8 height 10
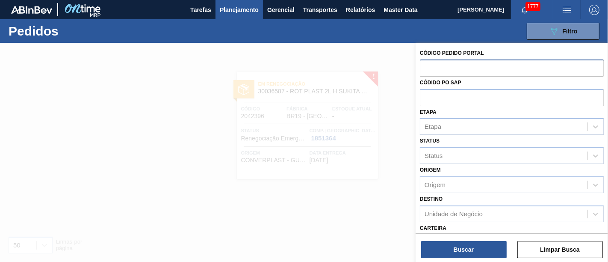
paste input "2042467"
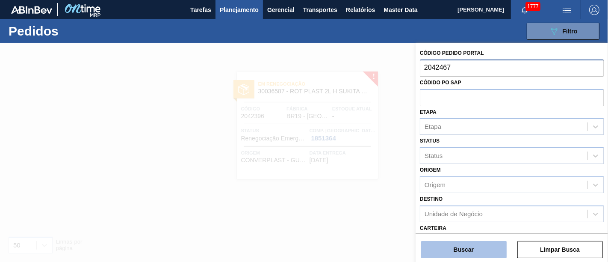
type input "2042467"
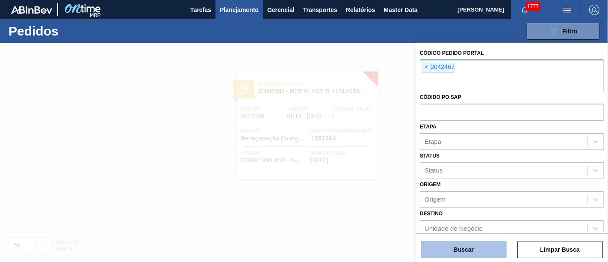
click at [478, 244] on button "Buscar" at bounding box center [463, 249] width 85 height 17
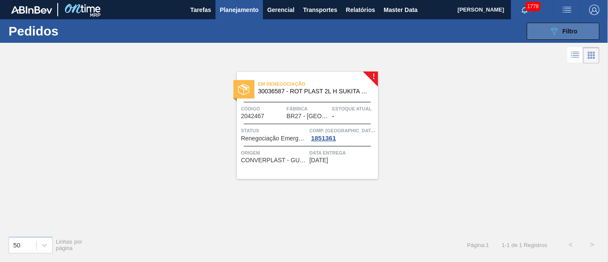
click at [565, 28] on span "Filtro" at bounding box center [569, 31] width 15 height 7
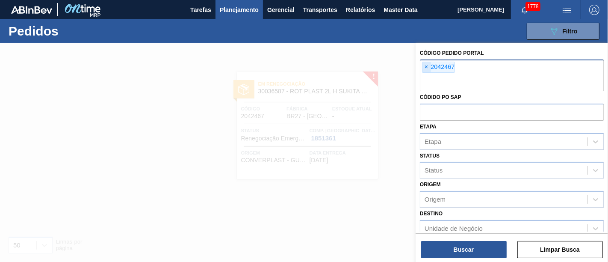
click at [426, 66] on span "×" at bounding box center [426, 67] width 8 height 10
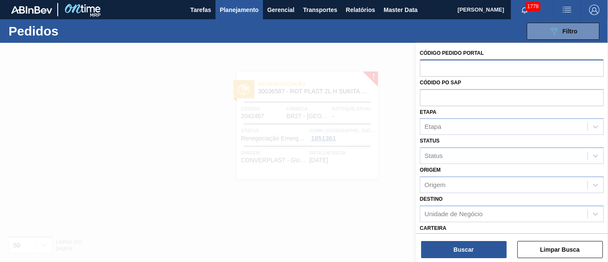
paste input "2042468"
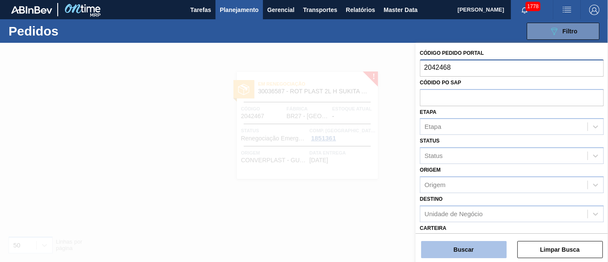
type input "2042468"
click at [474, 247] on button "Buscar" at bounding box center [463, 249] width 85 height 17
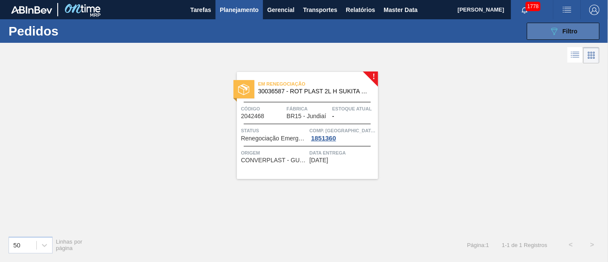
click at [549, 24] on button "089F7B8B-B2A5-4AFE-B5C0-19BA573D28AC Filtro" at bounding box center [563, 31] width 73 height 17
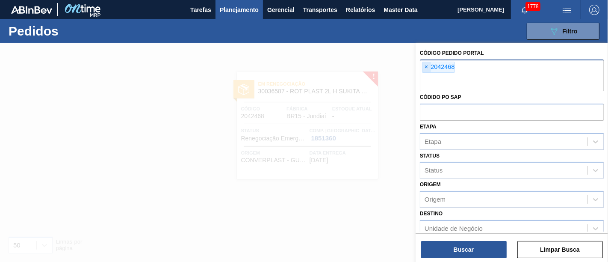
click at [427, 68] on span "×" at bounding box center [426, 67] width 8 height 10
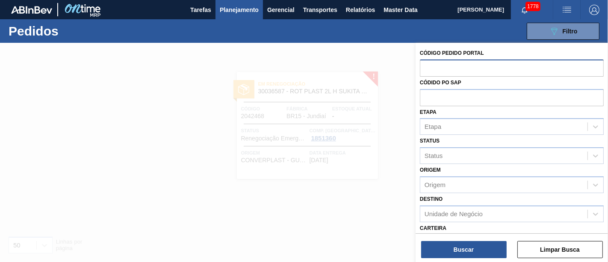
paste input "2043651"
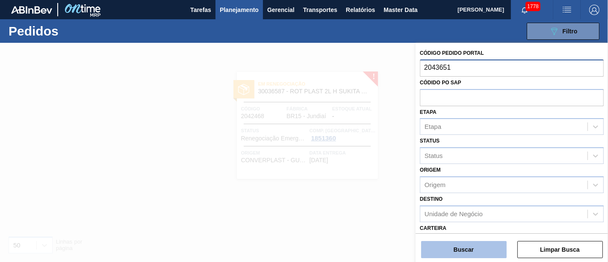
type input "2043651"
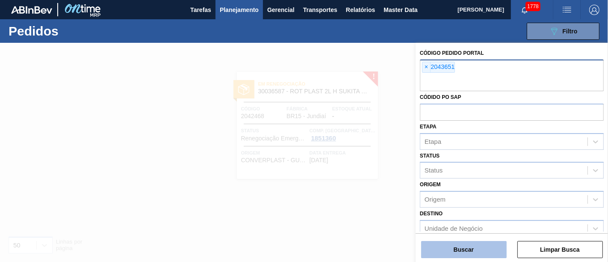
click at [471, 246] on button "Buscar" at bounding box center [463, 249] width 85 height 17
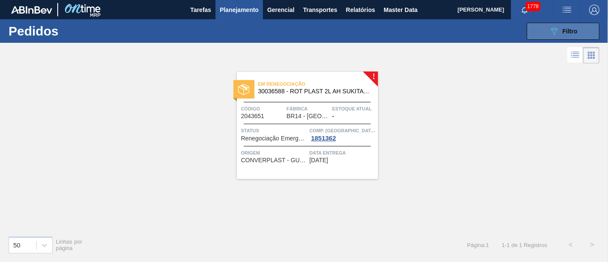
click at [575, 30] on span "Filtro" at bounding box center [569, 31] width 15 height 7
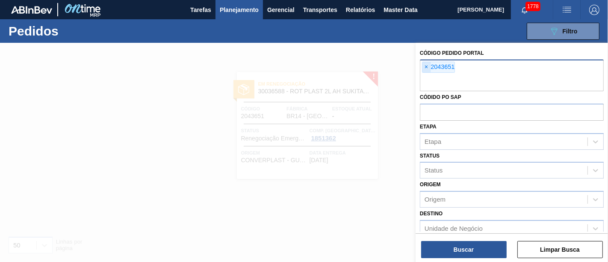
click at [425, 68] on span "×" at bounding box center [426, 67] width 8 height 10
paste input "2043655"
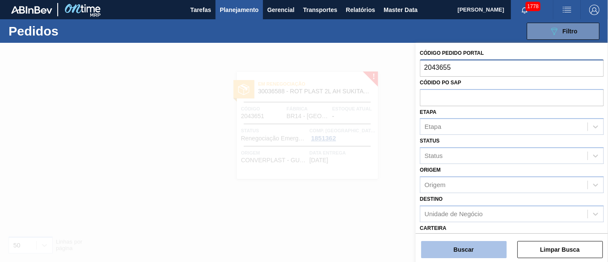
type input "2043655"
click at [472, 251] on button "Buscar" at bounding box center [463, 249] width 85 height 17
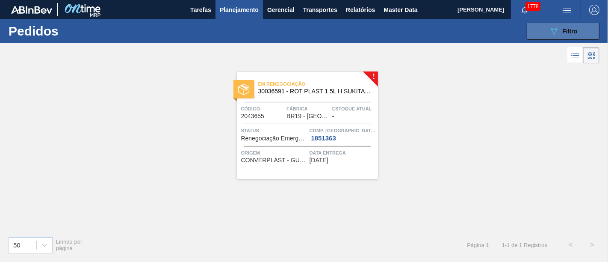
click at [550, 30] on icon "089F7B8B-B2A5-4AFE-B5C0-19BA573D28AC" at bounding box center [554, 31] width 10 height 10
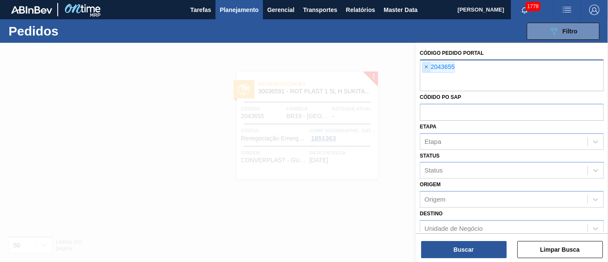
click at [424, 67] on span "×" at bounding box center [426, 67] width 8 height 10
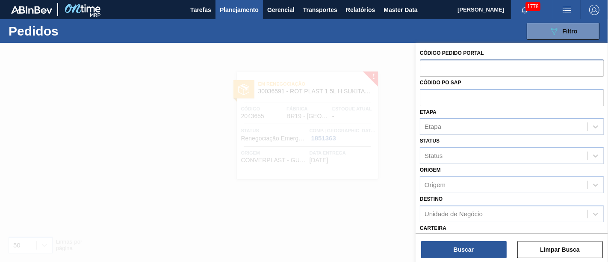
paste input "2043656"
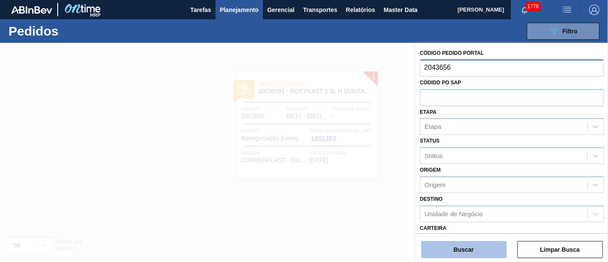
type input "2043656"
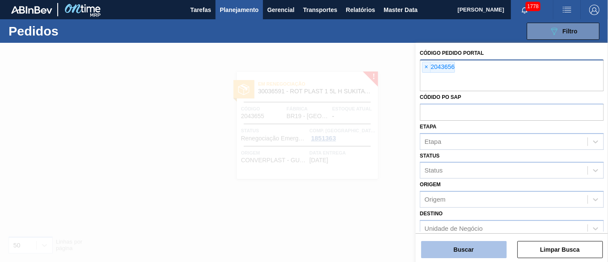
click at [471, 246] on button "Buscar" at bounding box center [463, 249] width 85 height 17
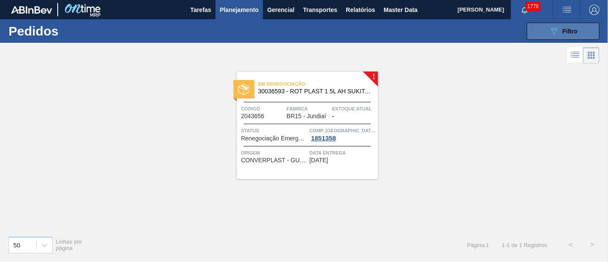
click at [542, 25] on button "089F7B8B-B2A5-4AFE-B5C0-19BA573D28AC Filtro" at bounding box center [563, 31] width 73 height 17
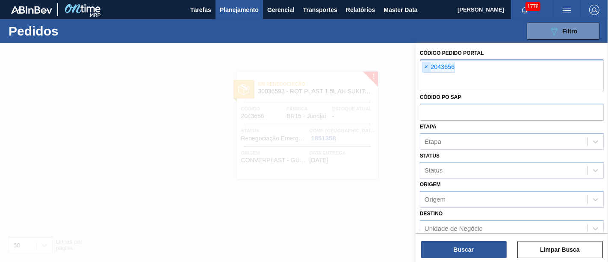
click at [424, 65] on span "×" at bounding box center [426, 67] width 8 height 10
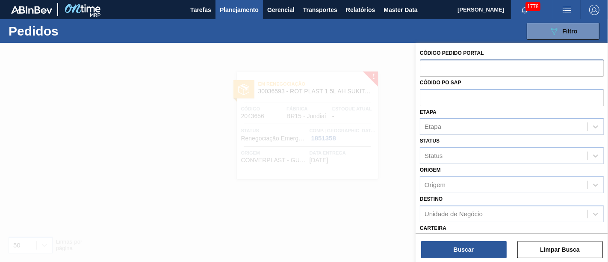
paste input "2043667"
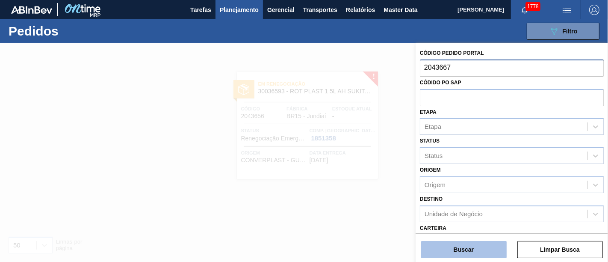
type input "2043667"
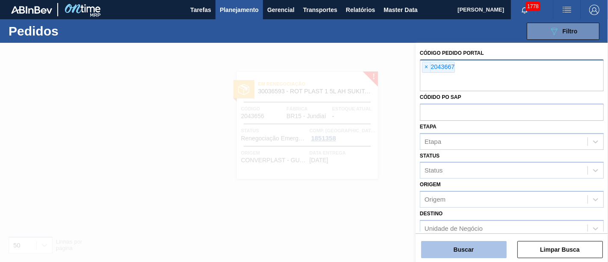
click at [464, 242] on button "Buscar" at bounding box center [463, 249] width 85 height 17
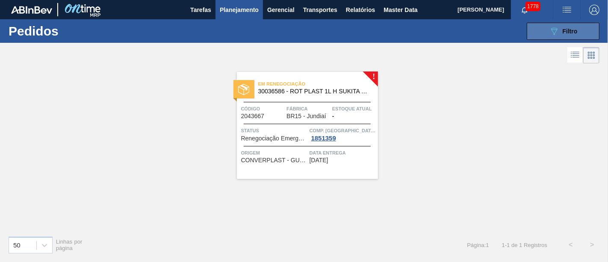
click at [547, 36] on button "089F7B8B-B2A5-4AFE-B5C0-19BA573D28AC Filtro" at bounding box center [563, 31] width 73 height 17
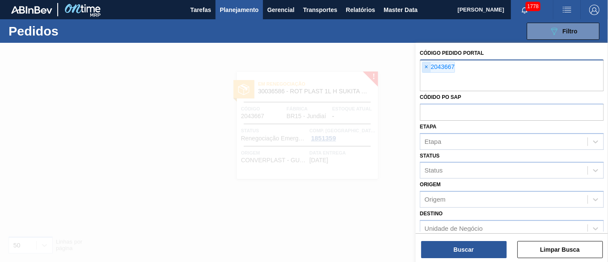
click at [428, 69] on span "×" at bounding box center [426, 67] width 8 height 10
paste input "2043665"
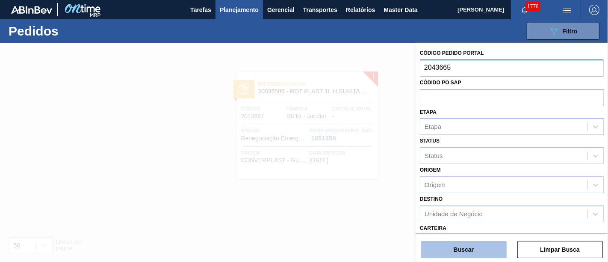
type input "2043665"
click at [478, 249] on button "Buscar" at bounding box center [463, 249] width 85 height 17
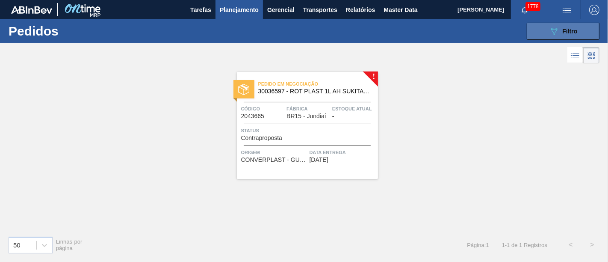
click at [570, 24] on button "089F7B8B-B2A5-4AFE-B5C0-19BA573D28AC Filtro" at bounding box center [563, 31] width 73 height 17
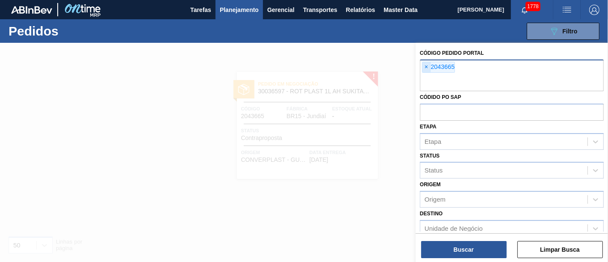
click at [425, 67] on span "×" at bounding box center [426, 67] width 8 height 10
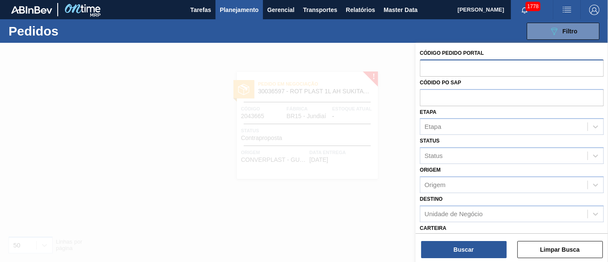
paste input "2027653"
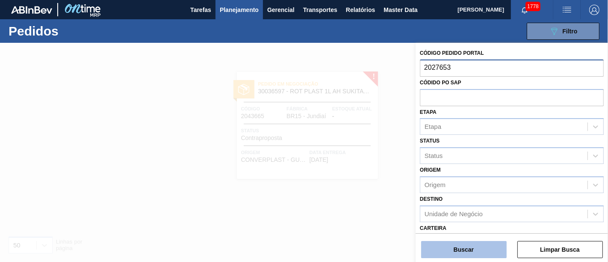
type input "2027653"
click at [465, 249] on button "Buscar" at bounding box center [463, 249] width 85 height 17
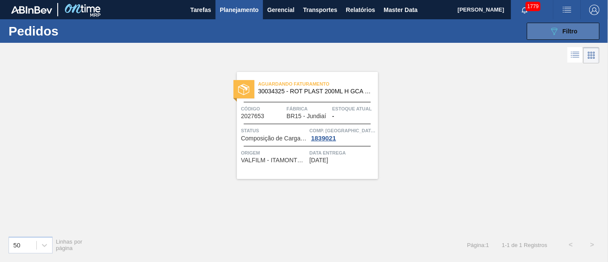
drag, startPoint x: 322, startPoint y: 86, endPoint x: 539, endPoint y: 32, distance: 223.7
click at [539, 32] on button "089F7B8B-B2A5-4AFE-B5C0-19BA573D28AC Filtro" at bounding box center [563, 31] width 73 height 17
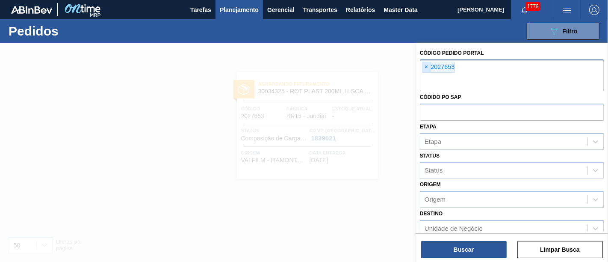
click at [430, 67] on span "×" at bounding box center [426, 67] width 8 height 10
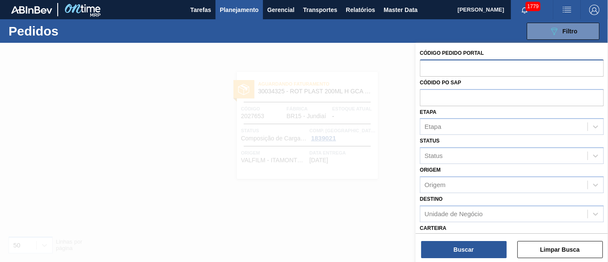
paste input "2042396"
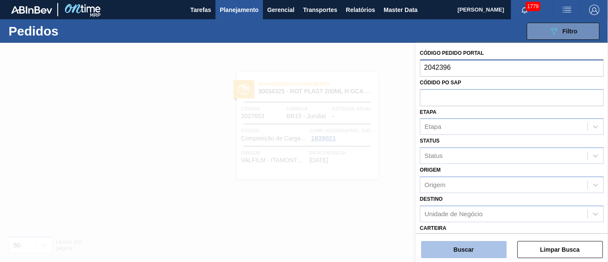
type input "2042396"
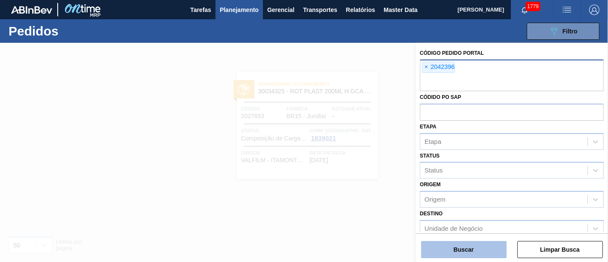
click at [478, 244] on button "Buscar" at bounding box center [463, 249] width 85 height 17
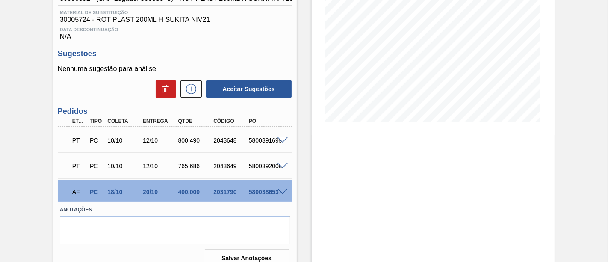
scroll to position [141, 0]
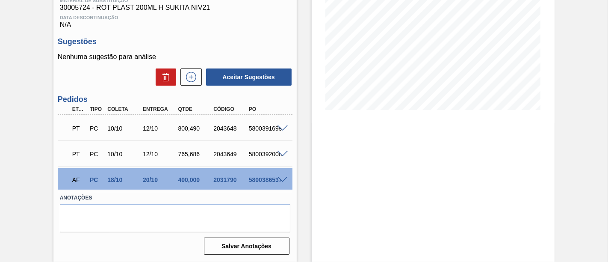
click at [278, 178] on span at bounding box center [282, 180] width 10 height 6
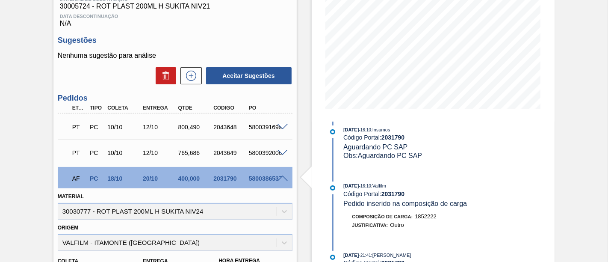
scroll to position [237, 0]
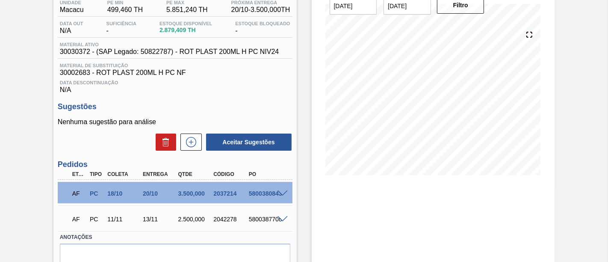
scroll to position [95, 0]
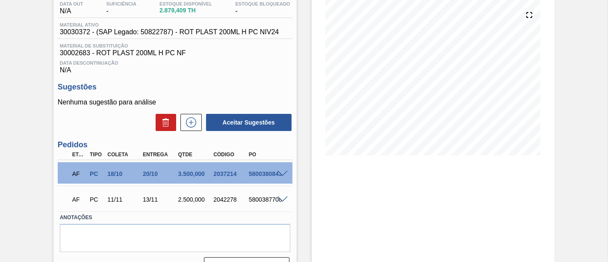
click at [280, 175] on span at bounding box center [282, 174] width 10 height 6
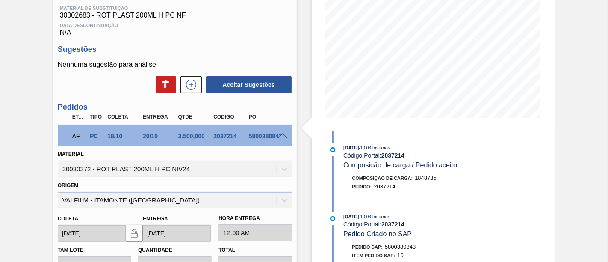
scroll to position [38, 0]
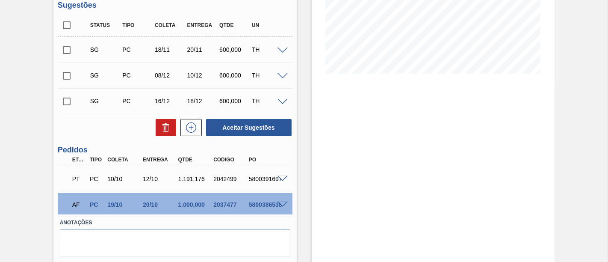
scroll to position [190, 0]
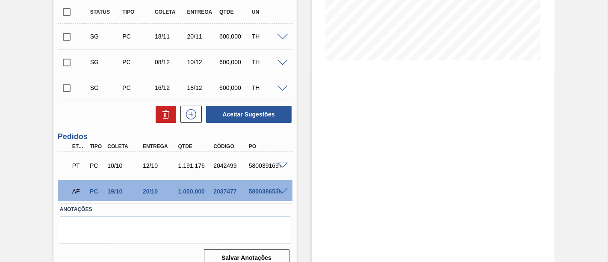
click at [281, 190] on span at bounding box center [282, 191] width 10 height 6
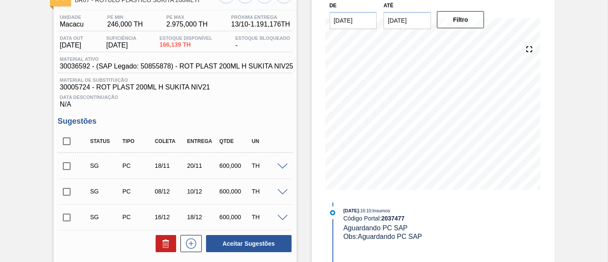
scroll to position [47, 0]
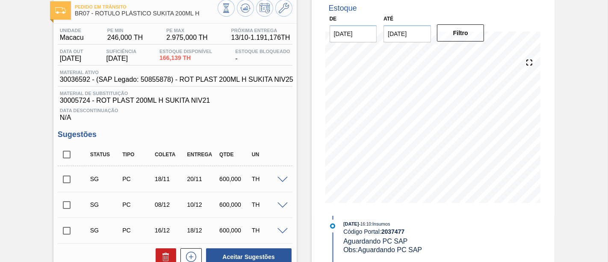
click at [289, 14] on div at bounding box center [255, 9] width 75 height 19
click at [286, 6] on icon at bounding box center [284, 8] width 10 height 10
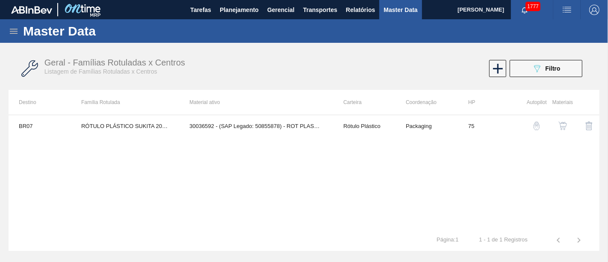
click at [559, 127] on img "button" at bounding box center [562, 125] width 9 height 9
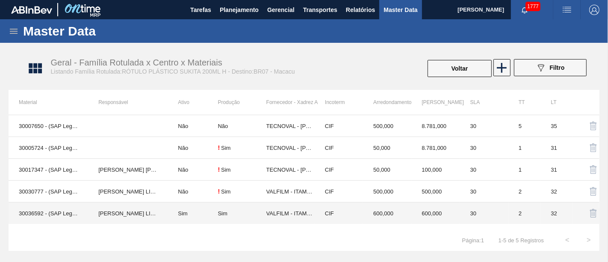
click at [208, 210] on td "Sim" at bounding box center [193, 213] width 50 height 22
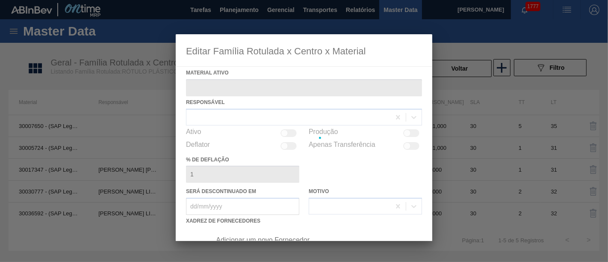
type ativo "30036592 - (SAP Legado: 50855878) - ROT PLAST 200ML H SUKITA NIV25"
checkbox input "true"
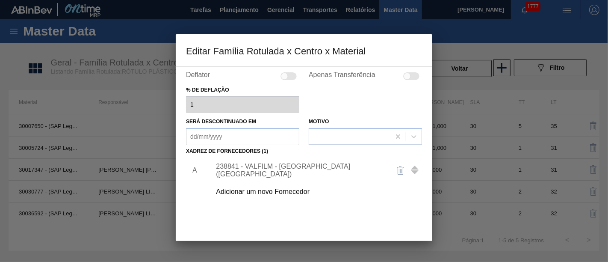
scroll to position [123, 0]
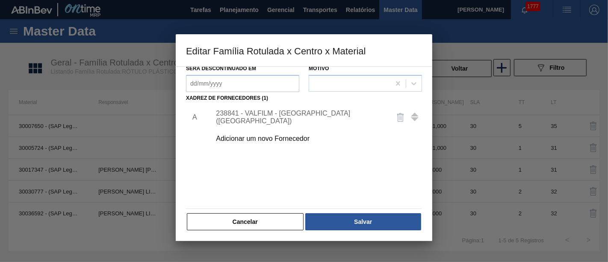
click at [327, 113] on div "238841 - VALFILM - [GEOGRAPHIC_DATA] ([GEOGRAPHIC_DATA])" at bounding box center [300, 116] width 168 height 15
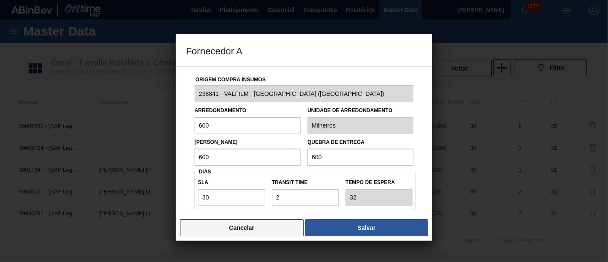
click at [266, 224] on button "Cancelar" at bounding box center [242, 227] width 124 height 17
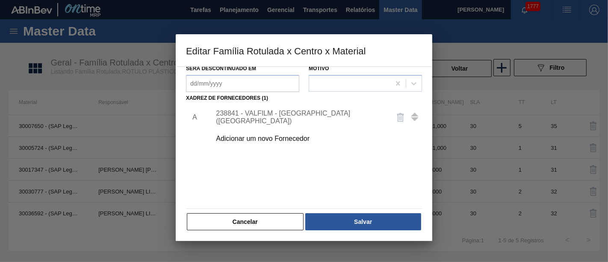
click at [266, 224] on button "Cancelar" at bounding box center [245, 221] width 117 height 17
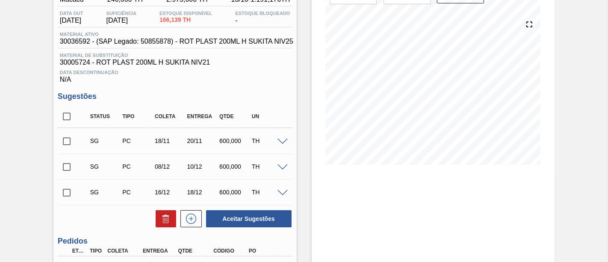
scroll to position [95, 0]
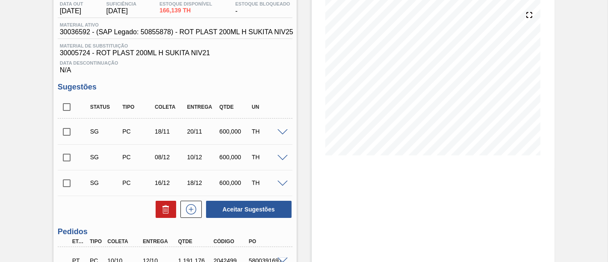
click at [71, 129] on input "checkbox" at bounding box center [67, 132] width 18 height 18
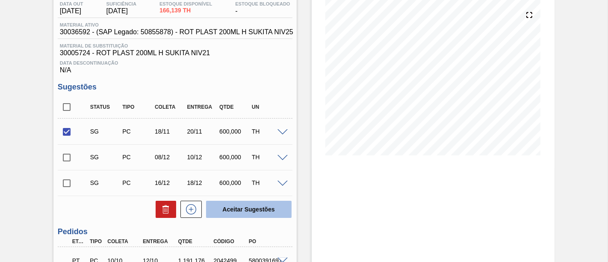
click at [244, 211] on button "Aceitar Sugestões" at bounding box center [248, 208] width 85 height 17
checkbox input "false"
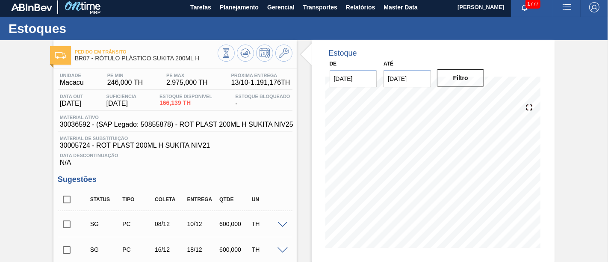
scroll to position [0, 0]
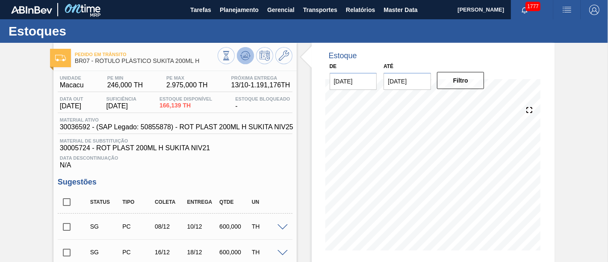
click at [244, 58] on icon at bounding box center [245, 55] width 10 height 10
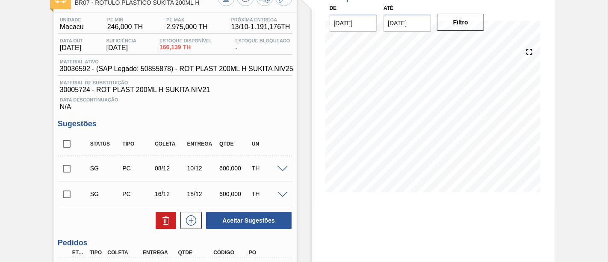
scroll to position [12, 0]
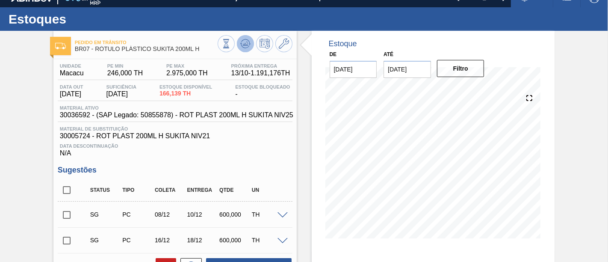
click at [249, 43] on icon at bounding box center [245, 43] width 10 height 10
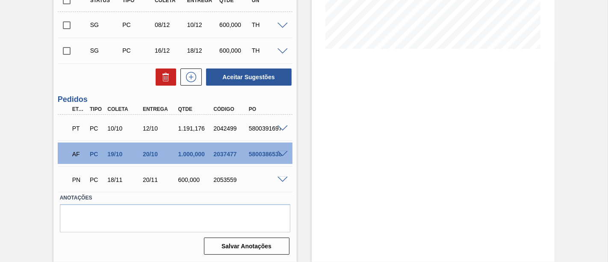
click at [285, 180] on span at bounding box center [282, 180] width 10 height 6
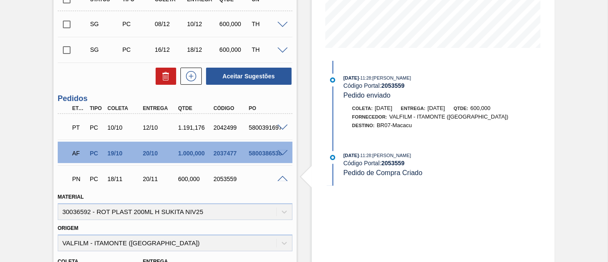
scroll to position [250, 0]
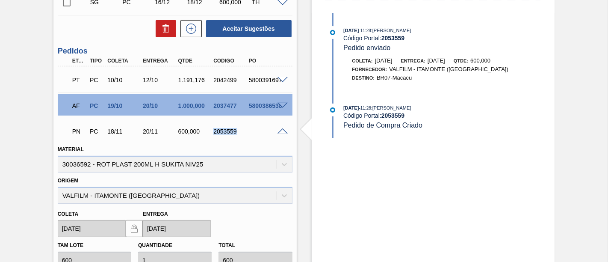
drag, startPoint x: 214, startPoint y: 132, endPoint x: 237, endPoint y: 134, distance: 23.1
click at [237, 134] on div "2053559" at bounding box center [230, 131] width 38 height 7
copy div "2053559"
drag, startPoint x: 143, startPoint y: 130, endPoint x: 156, endPoint y: 132, distance: 13.4
click at [156, 132] on div "20/11" at bounding box center [160, 131] width 38 height 7
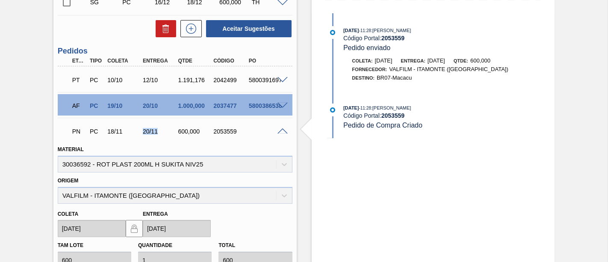
copy div "20/11"
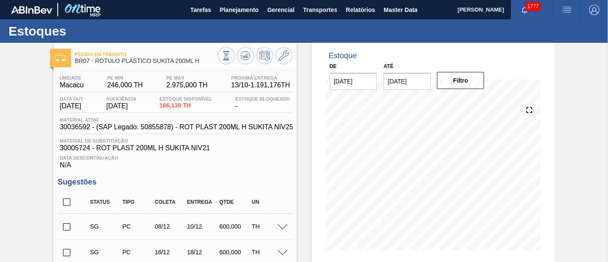
scroll to position [0, 0]
drag, startPoint x: 96, startPoint y: 60, endPoint x: 201, endPoint y: 65, distance: 105.2
click at [201, 65] on div "Pedido [PERSON_NAME] BR07 - RÓTULO PLÁSTICO SUKITA 200ML H" at bounding box center [146, 57] width 143 height 19
copy span "RÓTULO PLÁSTICO SUKITA 200ML H"
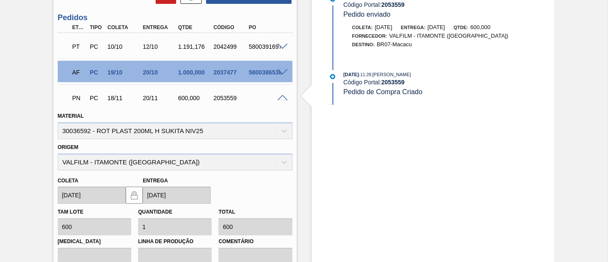
scroll to position [285, 0]
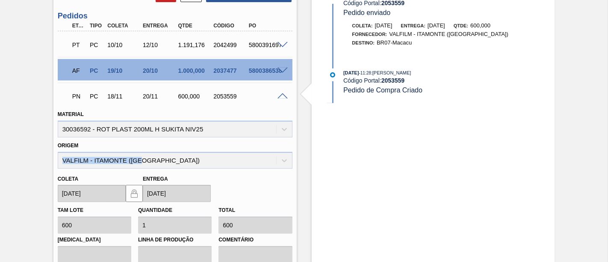
drag, startPoint x: 60, startPoint y: 157, endPoint x: 148, endPoint y: 165, distance: 88.5
click at [148, 165] on div "Origem VALFILM - [GEOGRAPHIC_DATA] ([GEOGRAPHIC_DATA])" at bounding box center [175, 153] width 235 height 29
copy div "VALFILM - ITAMONTE ([GEOGRAPHIC_DATA])"
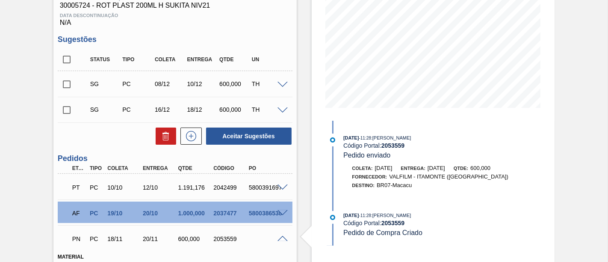
scroll to position [0, 0]
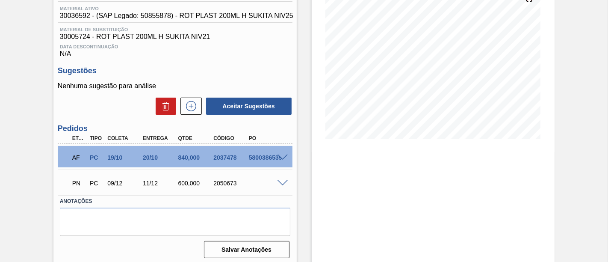
scroll to position [116, 0]
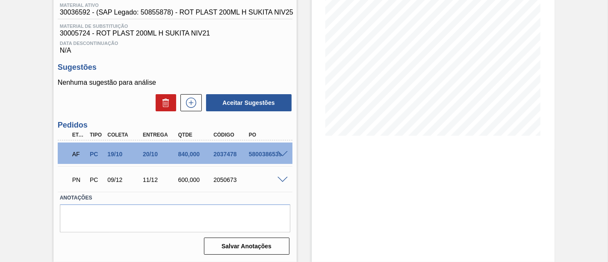
click at [285, 154] on span at bounding box center [282, 154] width 10 height 6
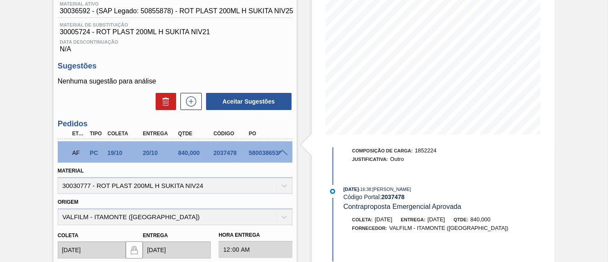
scroll to position [237, 0]
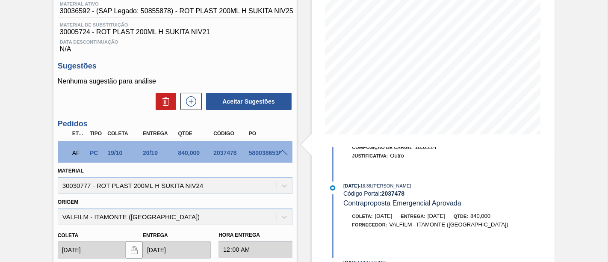
click at [280, 153] on span at bounding box center [282, 153] width 10 height 6
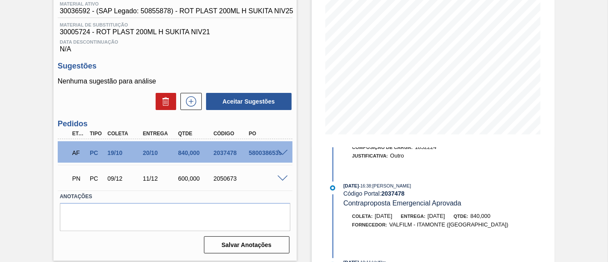
click at [280, 180] on span at bounding box center [282, 178] width 10 height 6
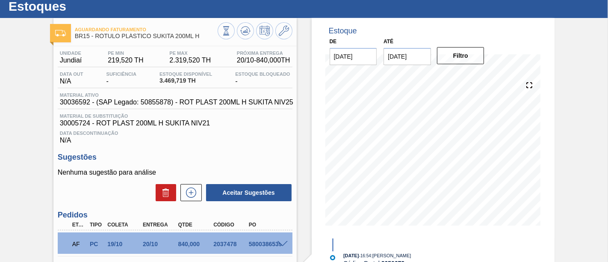
scroll to position [21, 0]
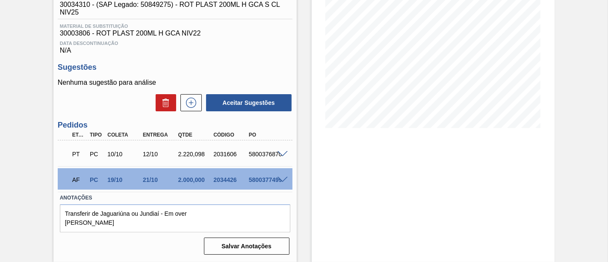
scroll to position [124, 0]
click at [282, 179] on span at bounding box center [282, 180] width 10 height 6
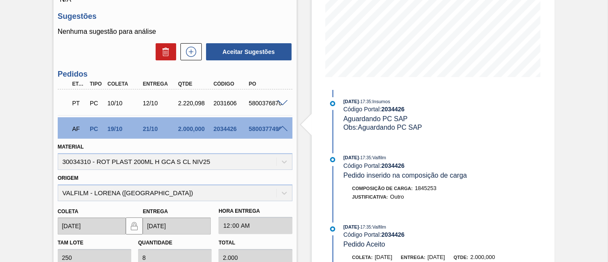
scroll to position [219, 0]
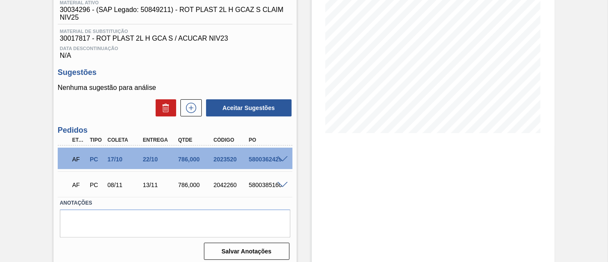
scroll to position [124, 0]
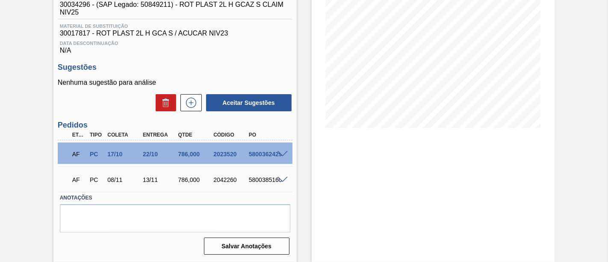
click at [285, 151] on span at bounding box center [282, 154] width 10 height 6
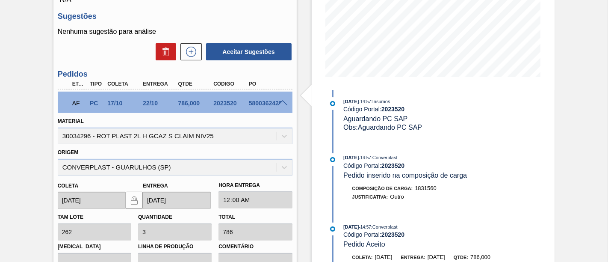
scroll to position [219, 0]
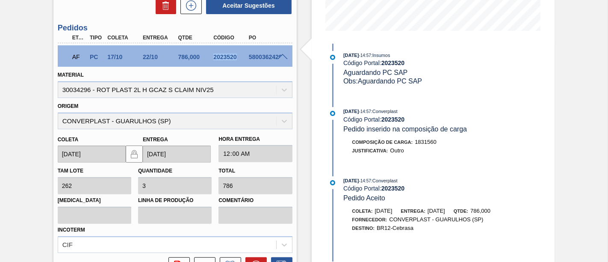
drag, startPoint x: 213, startPoint y: 58, endPoint x: 235, endPoint y: 58, distance: 22.2
click at [235, 58] on div "2023520" at bounding box center [230, 56] width 38 height 7
copy div "2023520"
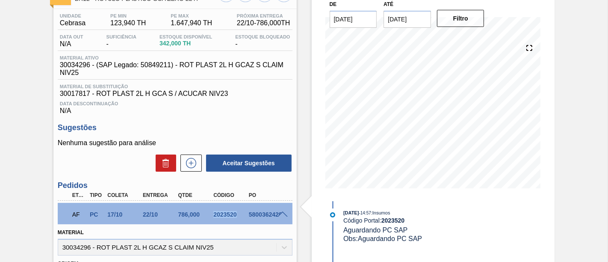
scroll to position [29, 0]
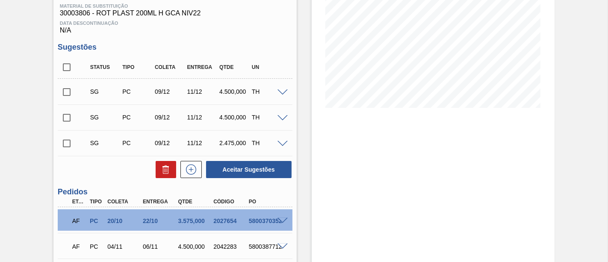
scroll to position [190, 0]
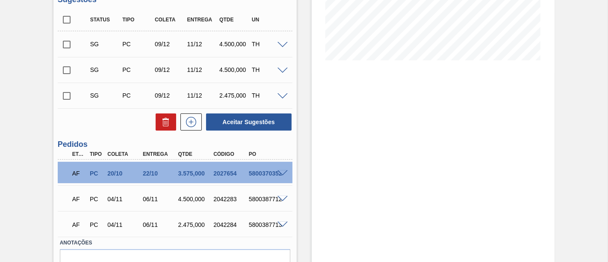
click at [282, 171] on span at bounding box center [282, 173] width 10 height 6
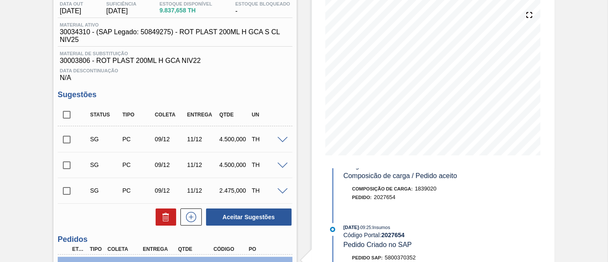
scroll to position [237, 0]
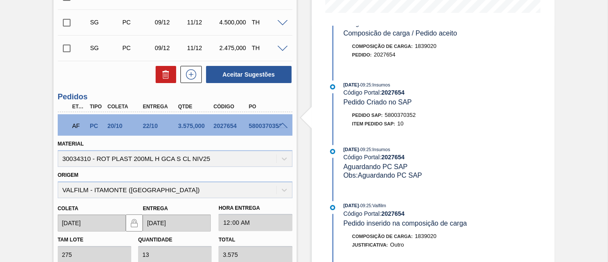
click at [282, 126] on span at bounding box center [282, 126] width 10 height 6
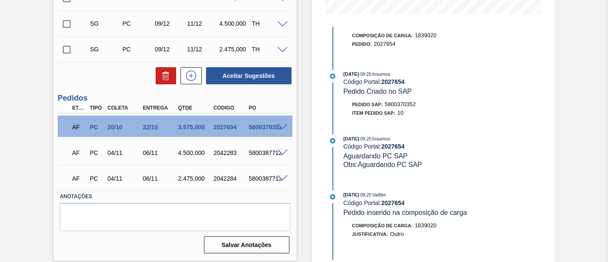
click at [282, 154] on span at bounding box center [282, 153] width 10 height 6
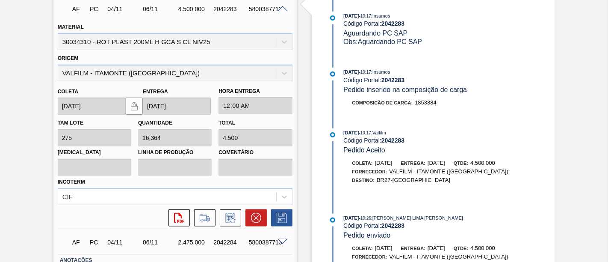
scroll to position [332, 0]
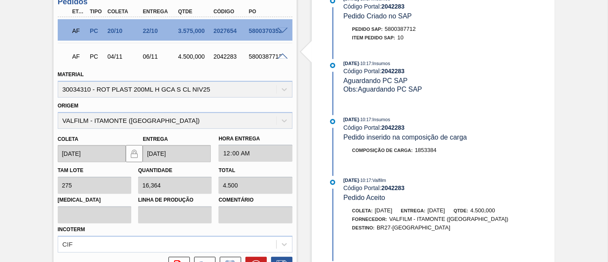
click at [282, 58] on span at bounding box center [282, 56] width 10 height 6
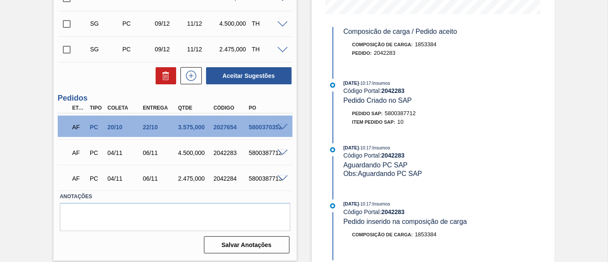
click at [278, 177] on span at bounding box center [282, 178] width 10 height 6
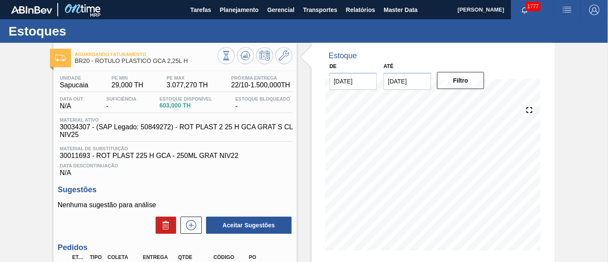
scroll to position [95, 0]
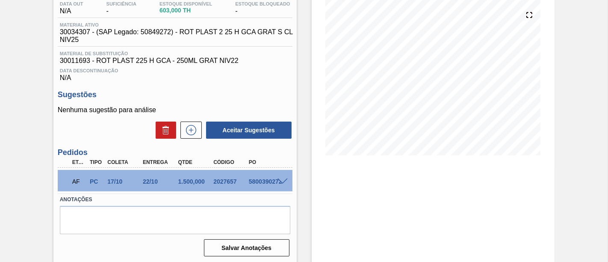
click at [285, 182] on span at bounding box center [282, 181] width 10 height 6
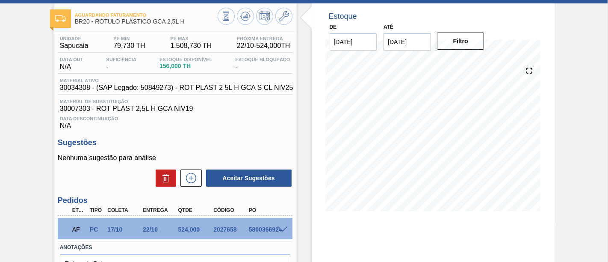
scroll to position [95, 0]
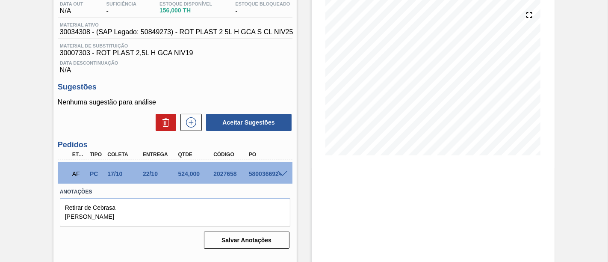
click at [284, 173] on span at bounding box center [282, 174] width 10 height 6
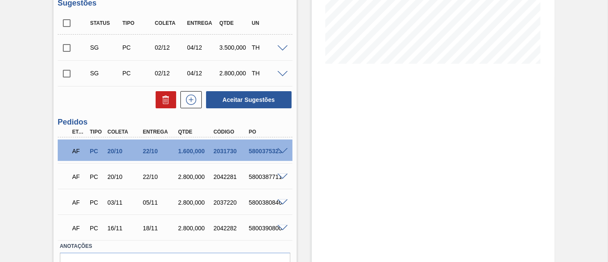
scroll to position [190, 0]
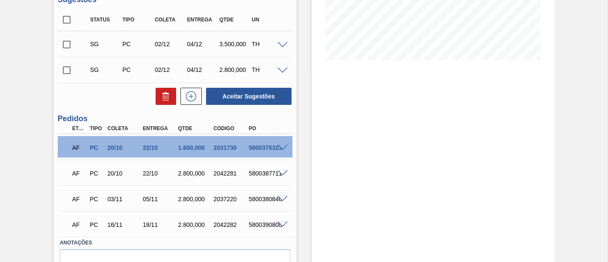
click at [281, 150] on span at bounding box center [282, 147] width 10 height 6
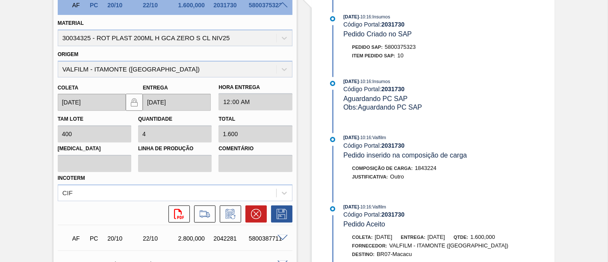
scroll to position [237, 0]
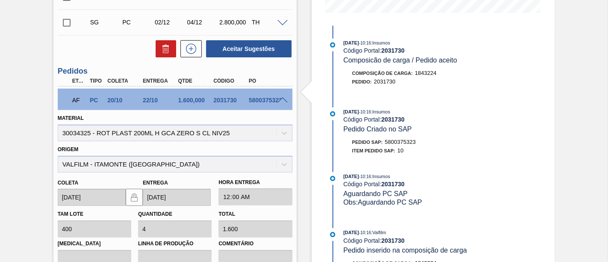
click at [278, 98] on div at bounding box center [283, 99] width 17 height 6
click at [284, 103] on div "5800375323" at bounding box center [266, 100] width 38 height 7
click at [283, 100] on span at bounding box center [282, 100] width 10 height 6
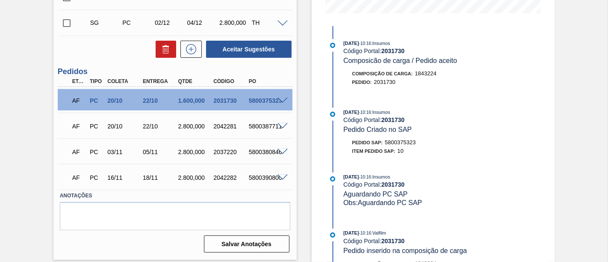
scroll to position [236, 0]
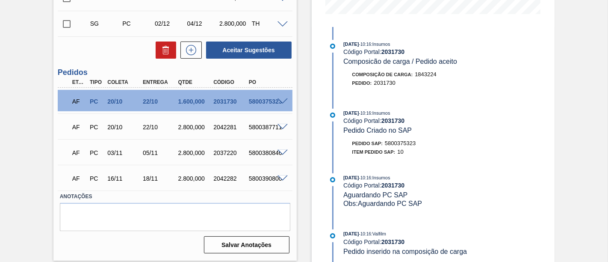
click at [280, 128] on span at bounding box center [282, 127] width 10 height 6
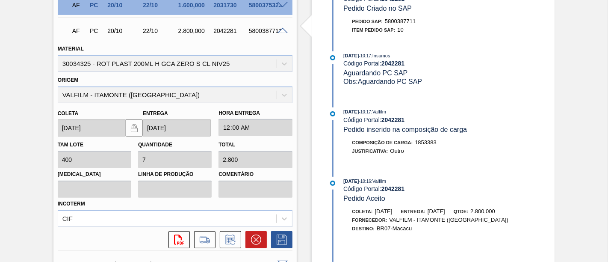
scroll to position [39, 0]
click at [276, 31] on div at bounding box center [283, 30] width 17 height 6
click at [278, 32] on span at bounding box center [282, 31] width 10 height 6
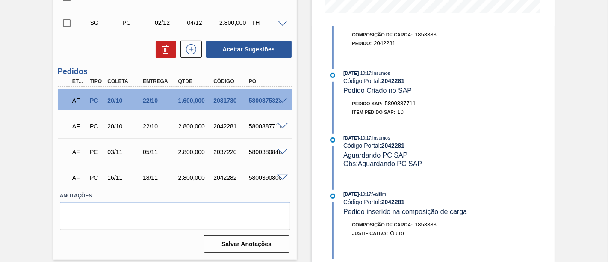
scroll to position [236, 0]
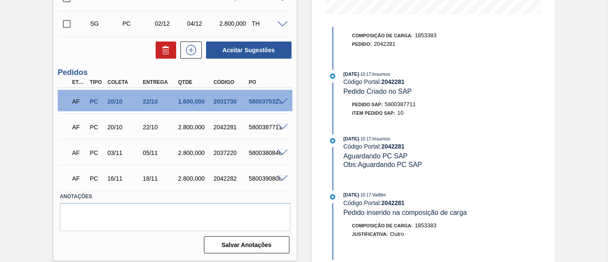
click at [281, 154] on span at bounding box center [282, 153] width 10 height 6
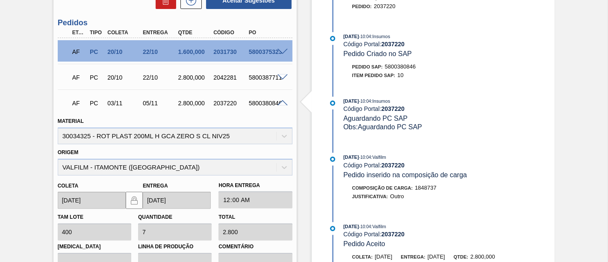
scroll to position [332, 0]
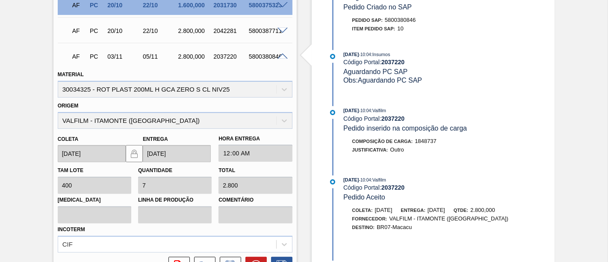
click at [283, 57] on span at bounding box center [282, 56] width 10 height 6
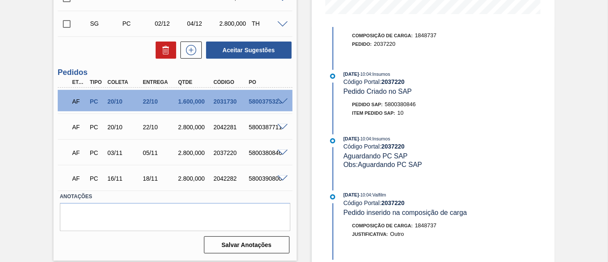
click at [283, 180] on span at bounding box center [282, 178] width 10 height 6
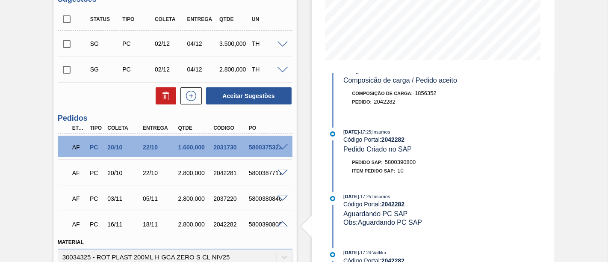
scroll to position [190, 0]
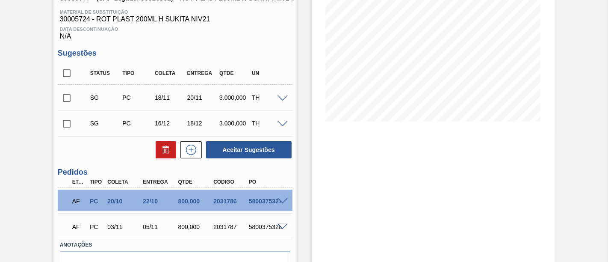
scroll to position [177, 0]
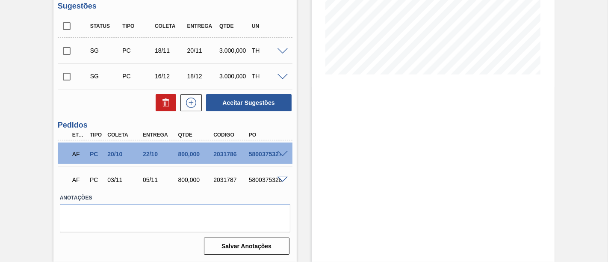
click at [281, 153] on span at bounding box center [282, 154] width 10 height 6
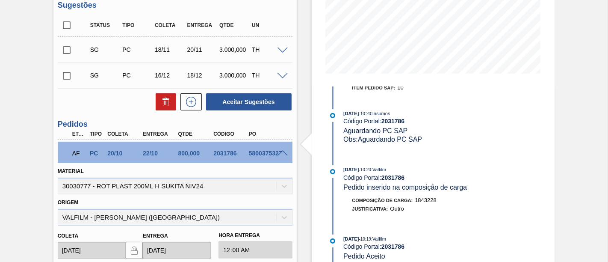
scroll to position [224, 0]
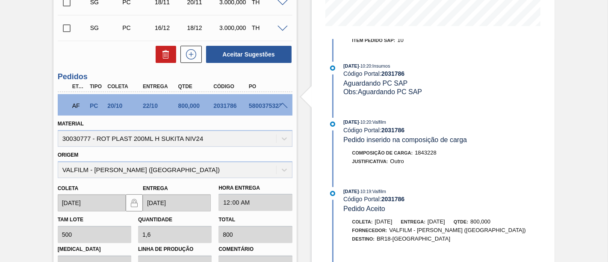
click at [284, 103] on span at bounding box center [282, 106] width 10 height 6
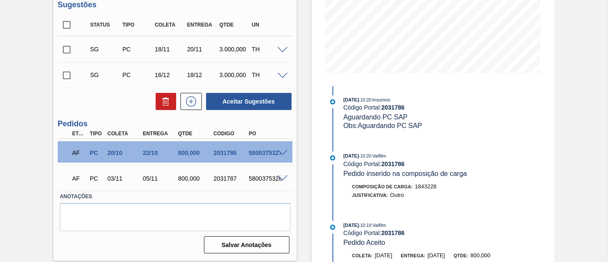
click at [282, 180] on span at bounding box center [282, 178] width 10 height 6
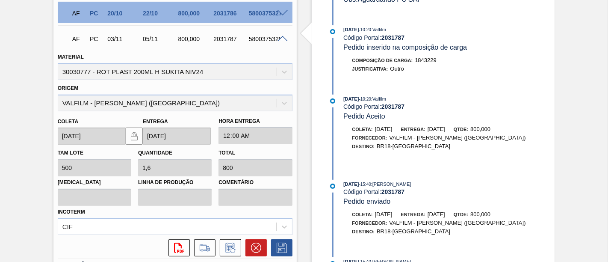
scroll to position [319, 0]
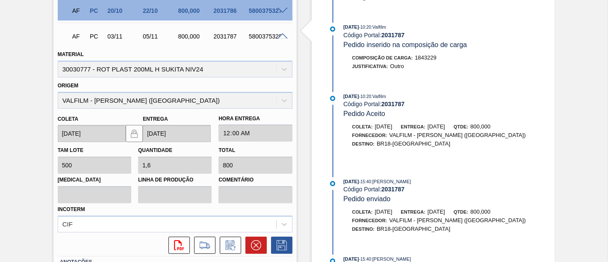
click at [280, 34] on span at bounding box center [282, 36] width 10 height 6
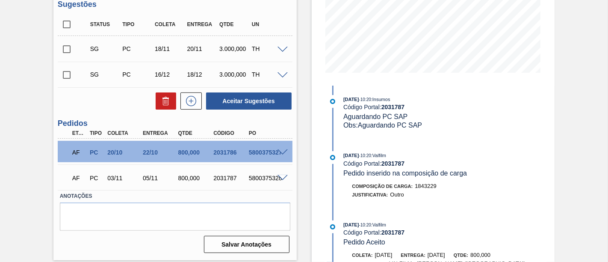
scroll to position [177, 0]
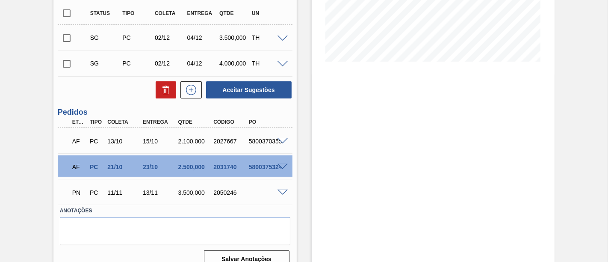
scroll to position [190, 0]
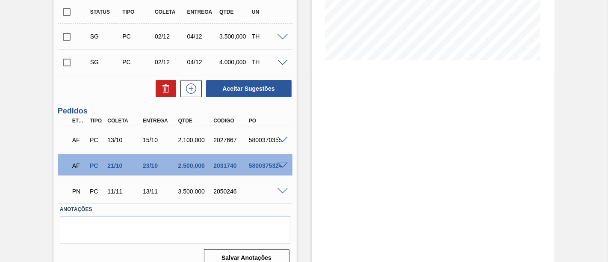
click at [281, 168] on span at bounding box center [282, 165] width 10 height 6
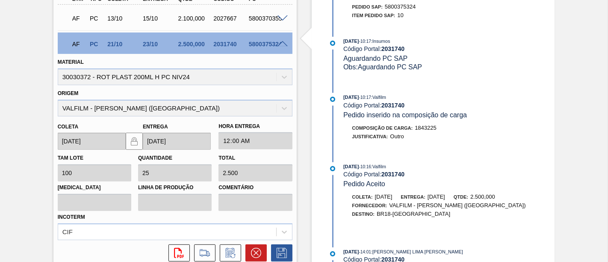
scroll to position [332, 0]
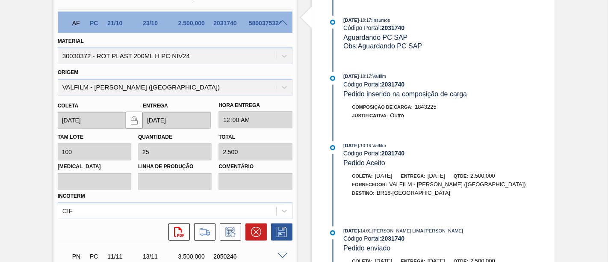
click at [281, 22] on span at bounding box center [282, 23] width 10 height 6
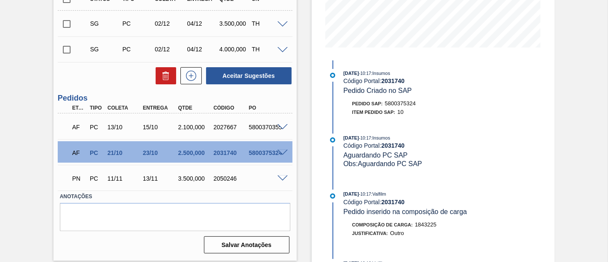
click at [282, 179] on span at bounding box center [282, 178] width 10 height 6
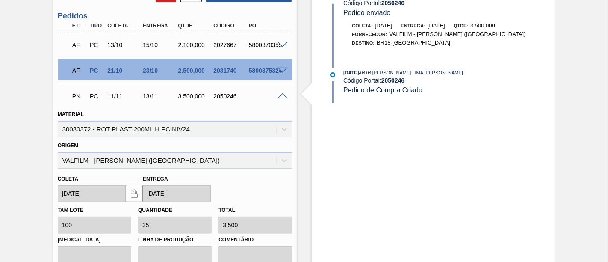
scroll to position [237, 0]
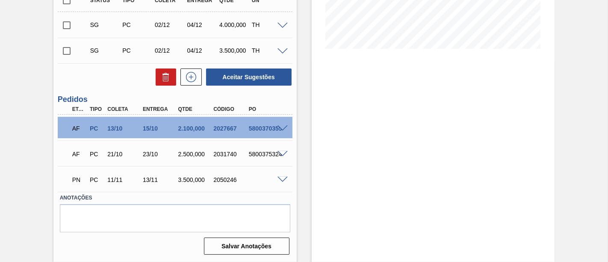
scroll to position [202, 0]
click at [282, 129] on span at bounding box center [282, 128] width 10 height 6
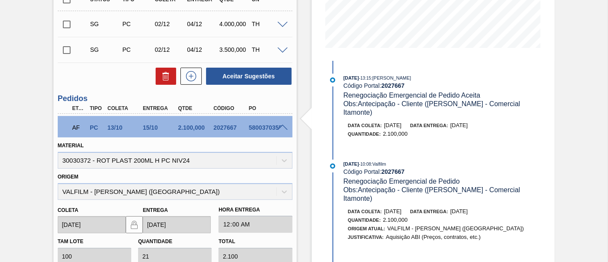
click at [284, 127] on span at bounding box center [282, 127] width 10 height 6
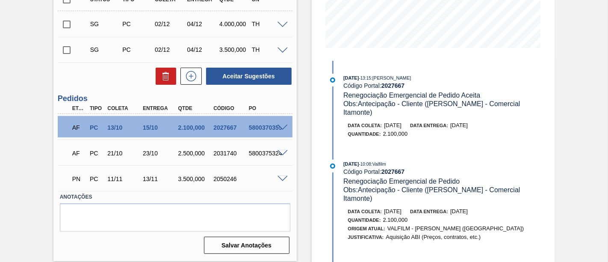
scroll to position [203, 0]
click at [282, 155] on span at bounding box center [282, 153] width 10 height 6
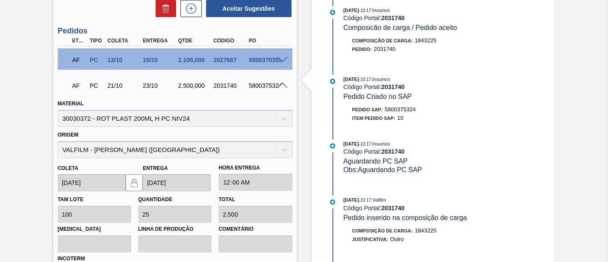
scroll to position [285, 0]
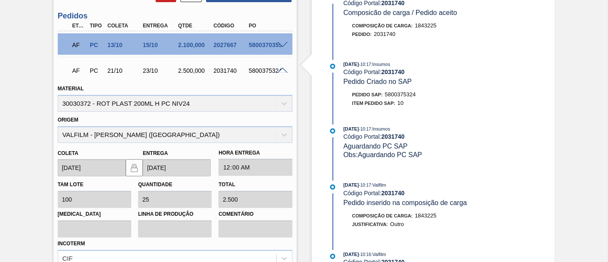
click at [281, 69] on span at bounding box center [282, 71] width 10 height 6
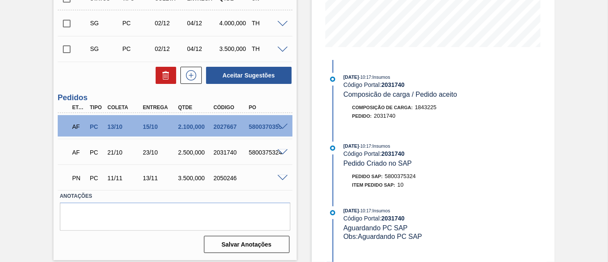
scroll to position [203, 0]
click at [281, 180] on span at bounding box center [282, 178] width 10 height 6
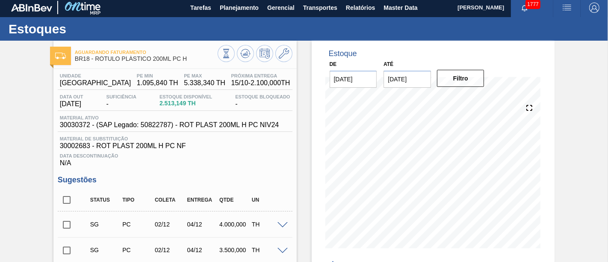
scroll to position [0, 0]
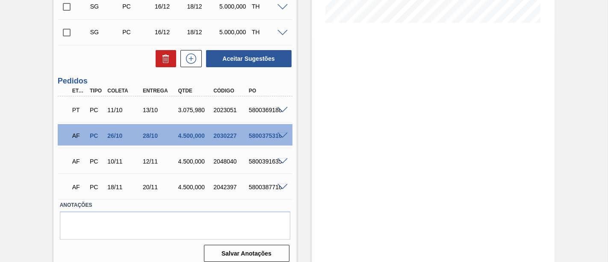
scroll to position [236, 0]
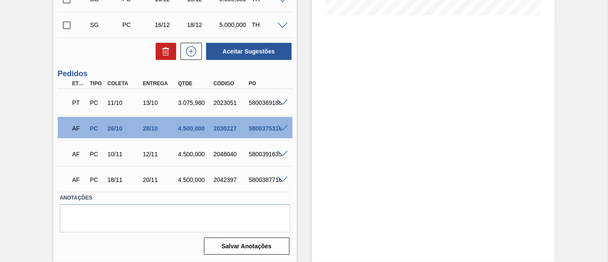
click at [285, 126] on span at bounding box center [282, 128] width 10 height 6
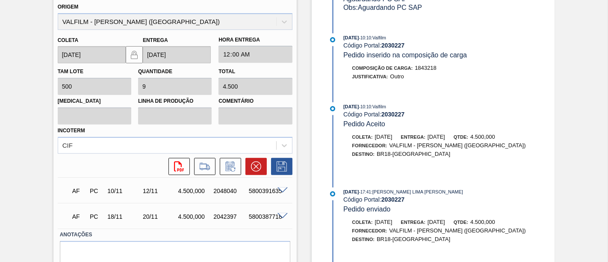
scroll to position [426, 0]
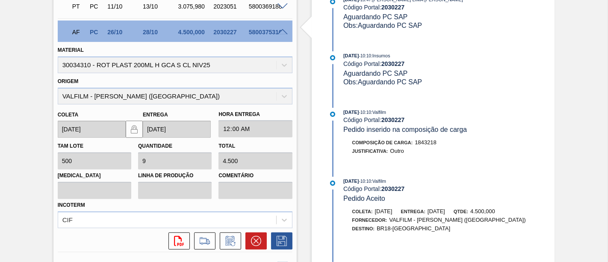
click at [280, 31] on span at bounding box center [282, 32] width 10 height 6
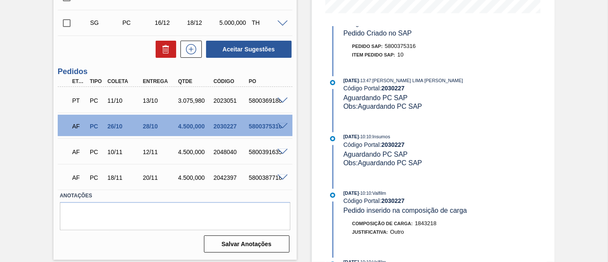
scroll to position [236, 0]
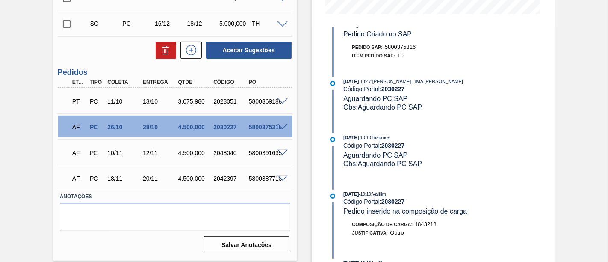
click at [283, 150] on div at bounding box center [283, 152] width 17 height 6
click at [283, 150] on span at bounding box center [282, 153] width 10 height 6
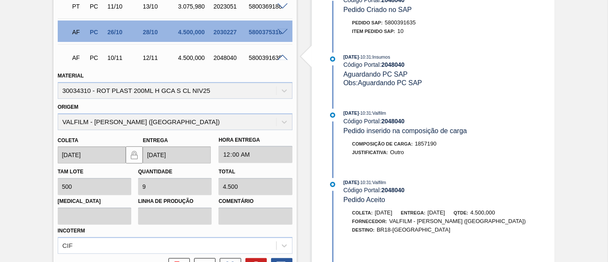
scroll to position [39, 0]
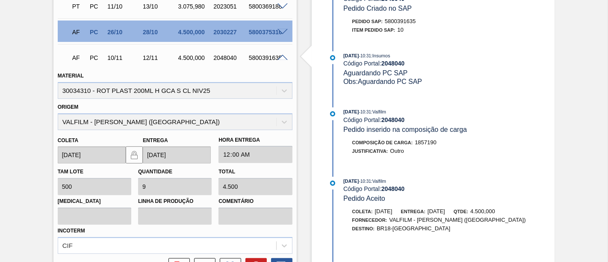
click at [283, 56] on span at bounding box center [282, 58] width 10 height 6
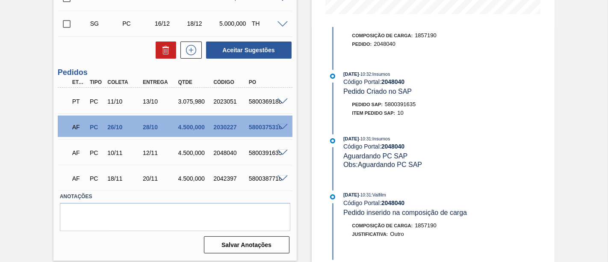
click at [281, 180] on span at bounding box center [282, 178] width 10 height 6
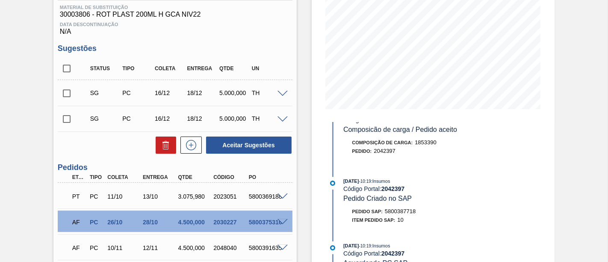
scroll to position [0, 0]
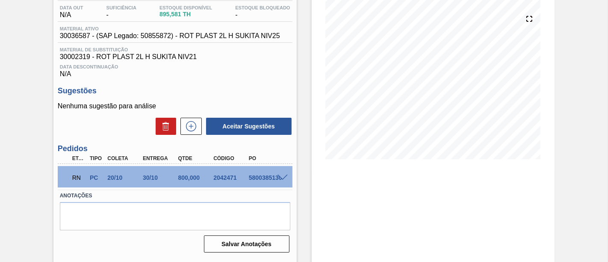
scroll to position [95, 0]
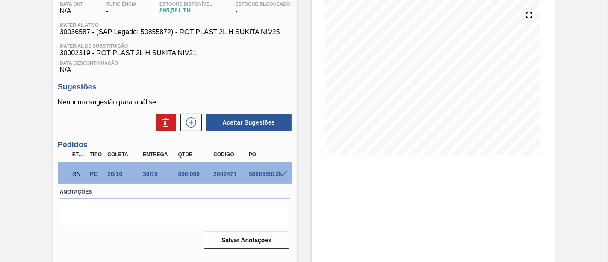
click at [283, 177] on span at bounding box center [282, 174] width 10 height 6
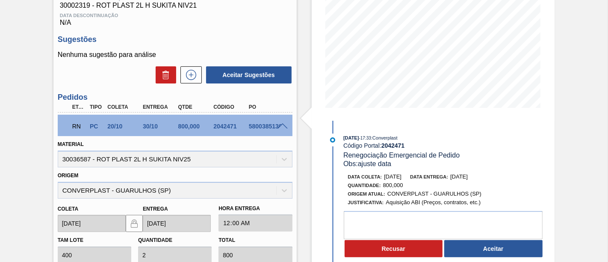
scroll to position [190, 0]
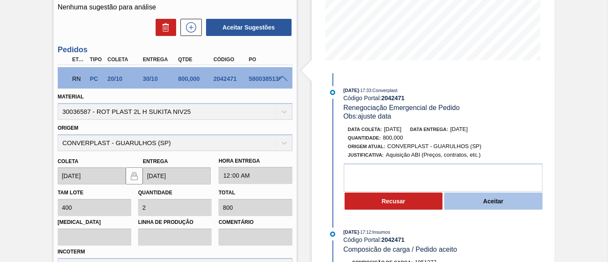
click at [499, 206] on button "Aceitar" at bounding box center [493, 200] width 98 height 17
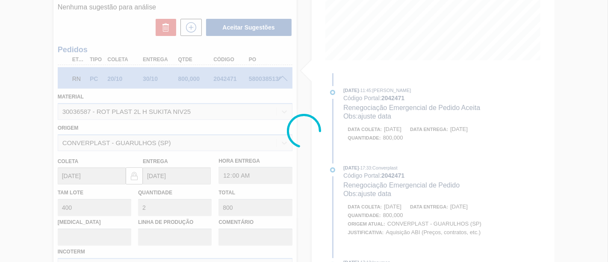
type input "ajuste data"
type input "04/11/2025"
type input "14/11/2025"
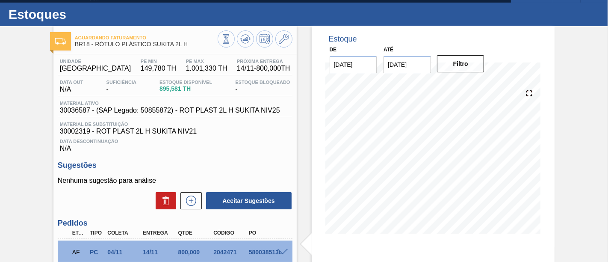
scroll to position [11, 0]
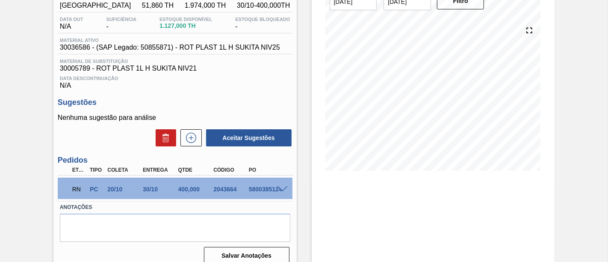
scroll to position [95, 0]
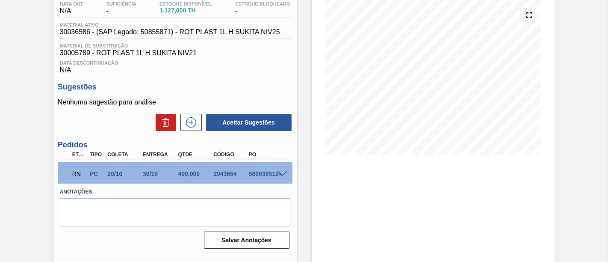
click at [287, 173] on span at bounding box center [282, 174] width 10 height 6
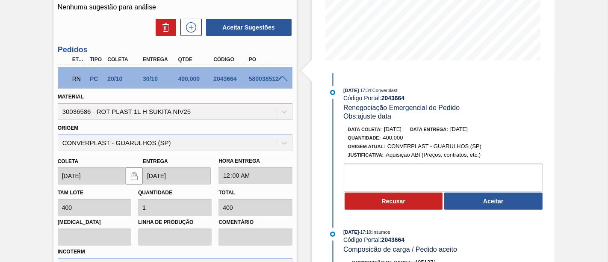
scroll to position [142, 0]
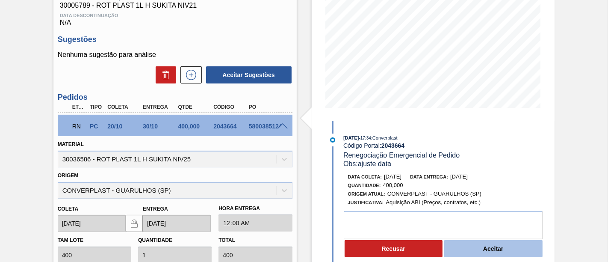
click at [512, 253] on button "Aceitar" at bounding box center [493, 248] width 98 height 17
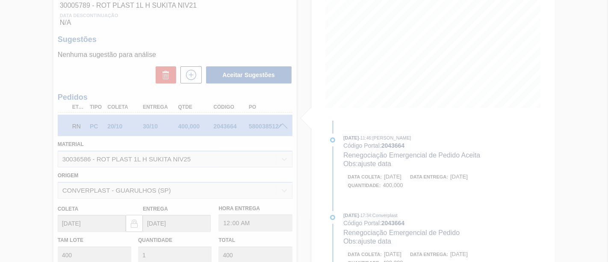
click at [379, 157] on div at bounding box center [304, 131] width 608 height 262
type input "ajuste data"
type input "01/11/2025"
type input "11/11/2025"
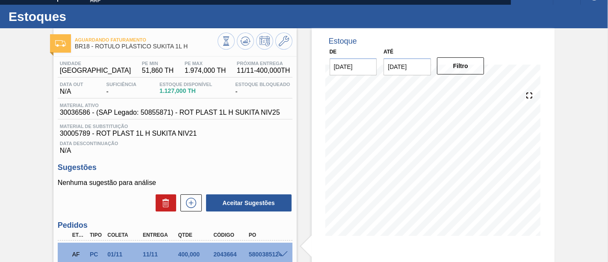
scroll to position [11, 0]
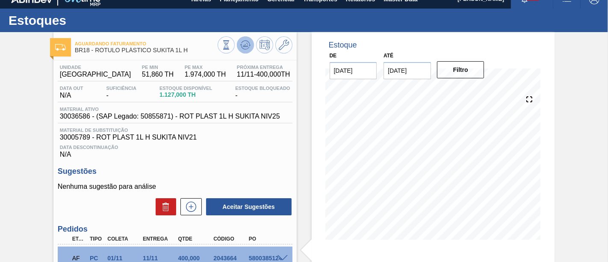
click at [246, 45] on icon at bounding box center [245, 45] width 6 height 4
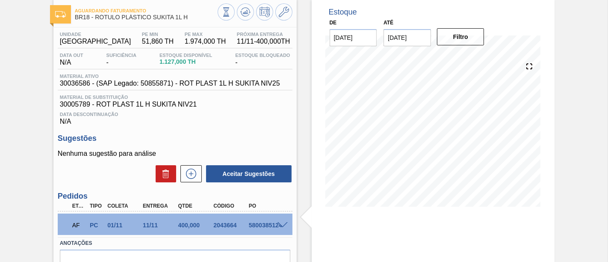
scroll to position [58, 0]
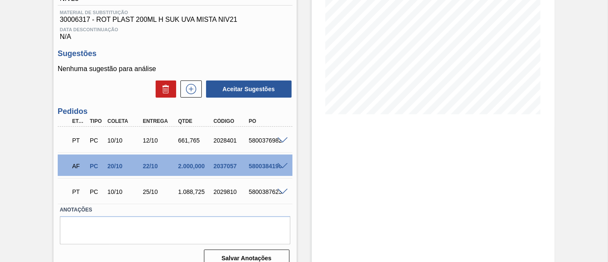
scroll to position [142, 0]
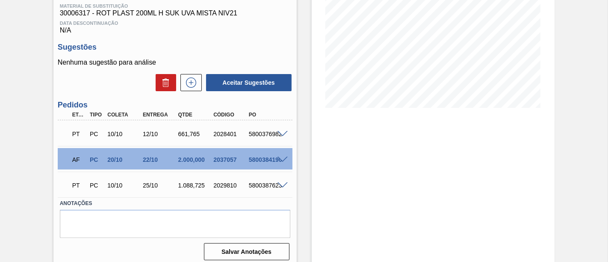
click at [285, 161] on span at bounding box center [282, 159] width 10 height 6
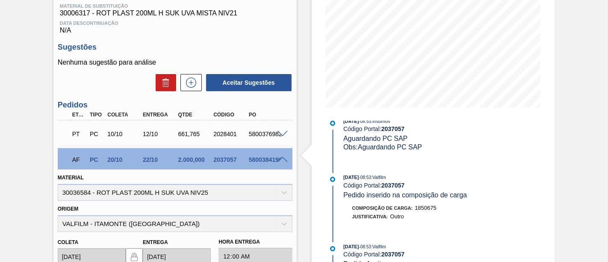
click at [285, 163] on span at bounding box center [282, 159] width 10 height 6
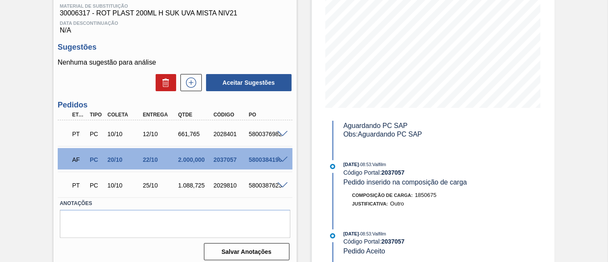
click at [284, 186] on span at bounding box center [282, 185] width 10 height 6
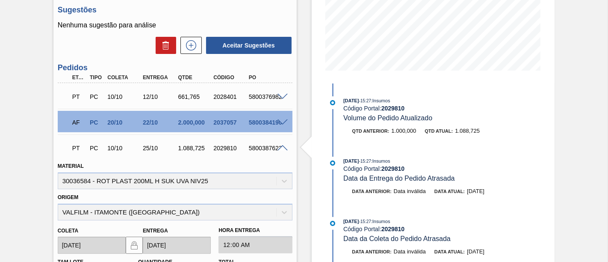
scroll to position [166, 0]
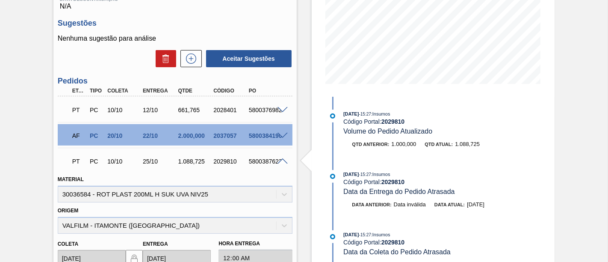
click at [282, 163] on span at bounding box center [282, 161] width 10 height 6
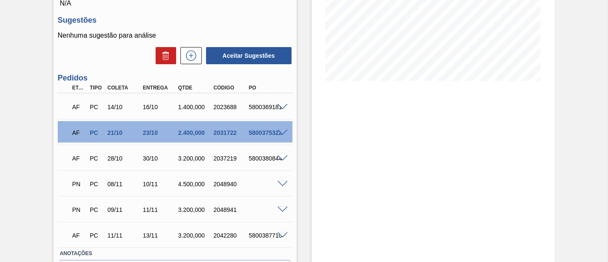
scroll to position [190, 0]
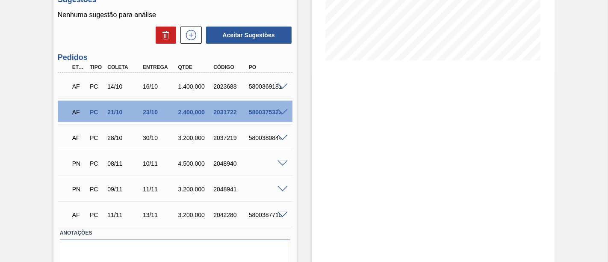
click at [282, 115] on span at bounding box center [282, 112] width 10 height 6
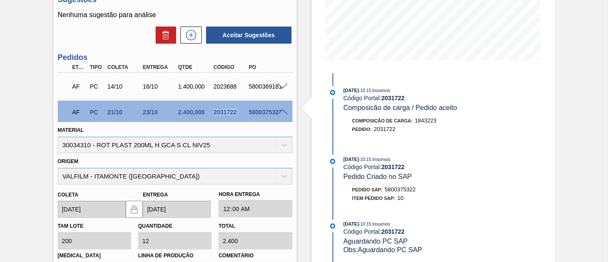
drag, startPoint x: 212, startPoint y: 113, endPoint x: 235, endPoint y: 116, distance: 23.7
click at [235, 115] on div "2031722" at bounding box center [230, 112] width 38 height 7
copy div "2031722"
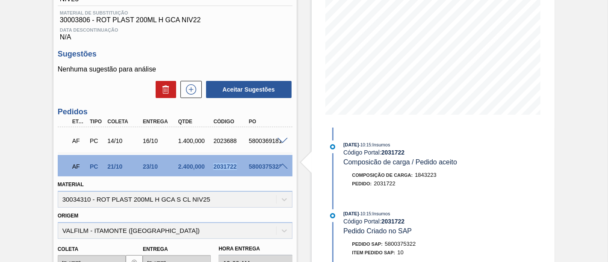
scroll to position [142, 0]
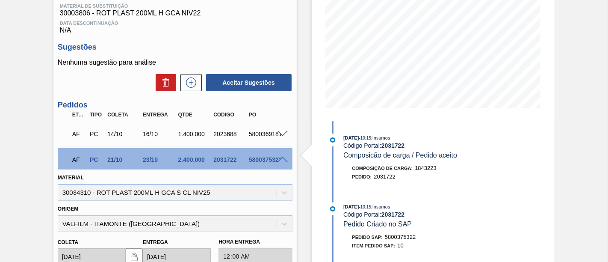
click at [283, 160] on span at bounding box center [282, 159] width 10 height 6
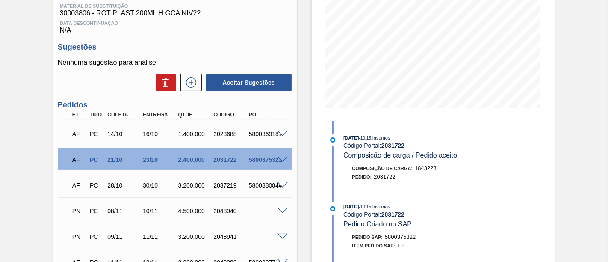
click at [280, 187] on span at bounding box center [282, 185] width 10 height 6
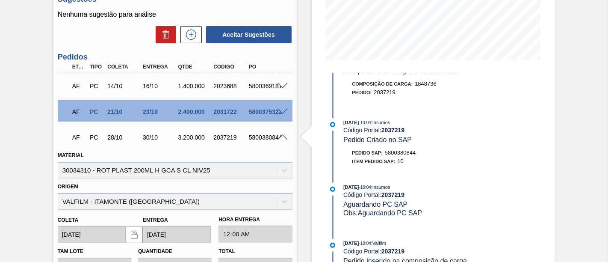
scroll to position [190, 0]
click at [280, 140] on span at bounding box center [282, 138] width 10 height 6
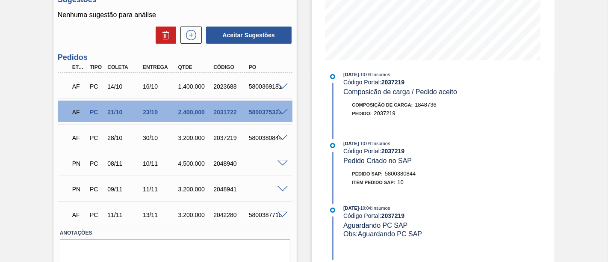
scroll to position [0, 0]
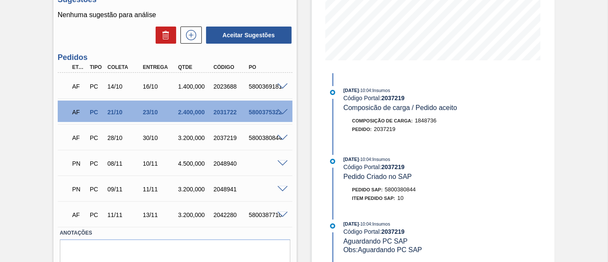
click at [280, 164] on span at bounding box center [282, 163] width 10 height 6
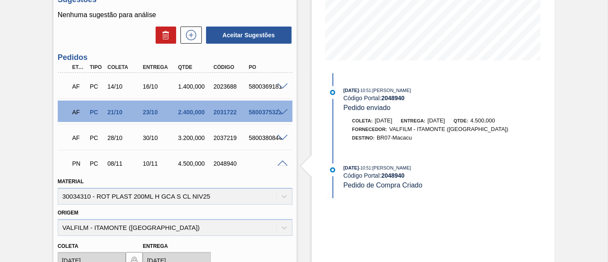
scroll to position [237, 0]
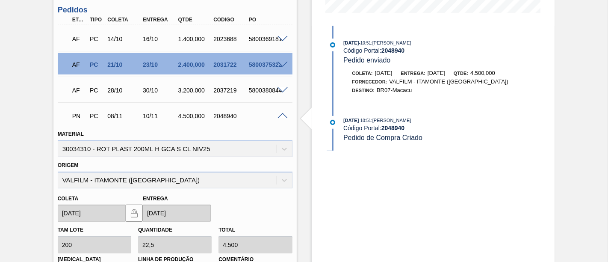
click at [283, 116] on span at bounding box center [282, 116] width 10 height 6
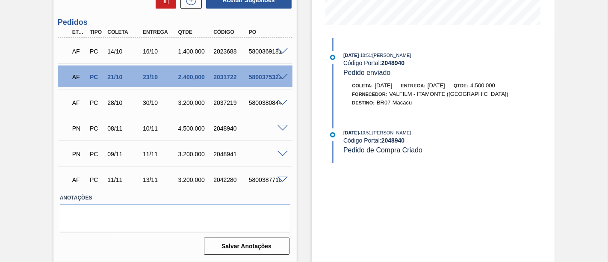
scroll to position [227, 0]
click at [282, 154] on span at bounding box center [282, 154] width 10 height 6
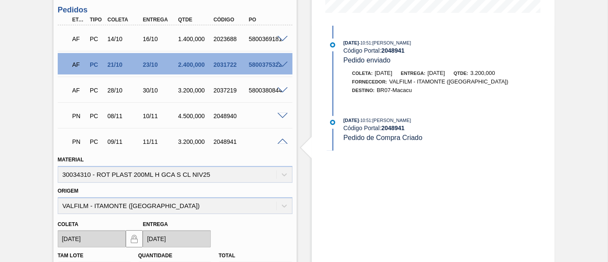
click at [282, 140] on div at bounding box center [283, 141] width 17 height 6
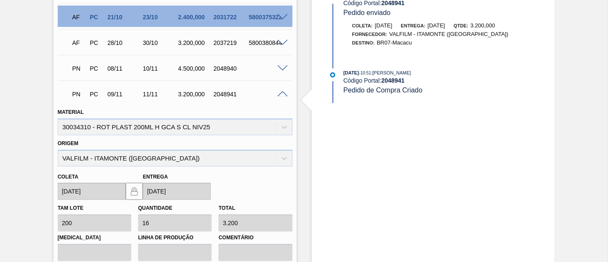
click at [280, 97] on span at bounding box center [282, 94] width 10 height 6
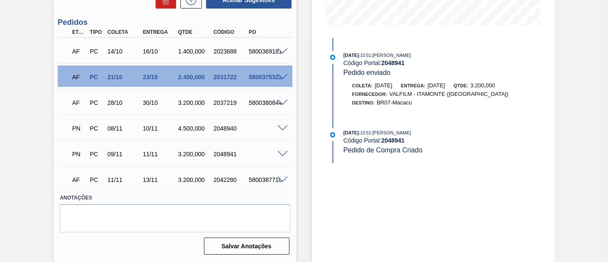
scroll to position [227, 0]
click at [279, 179] on span at bounding box center [282, 180] width 10 height 6
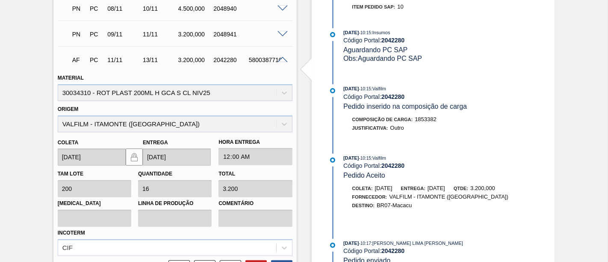
scroll to position [332, 0]
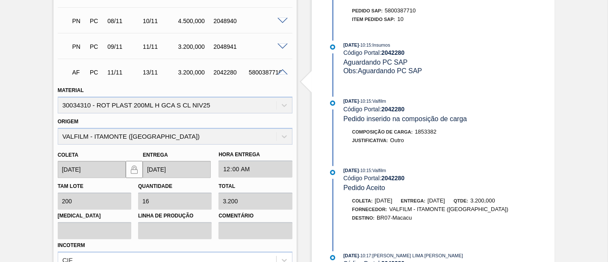
click at [285, 75] on span at bounding box center [282, 72] width 10 height 6
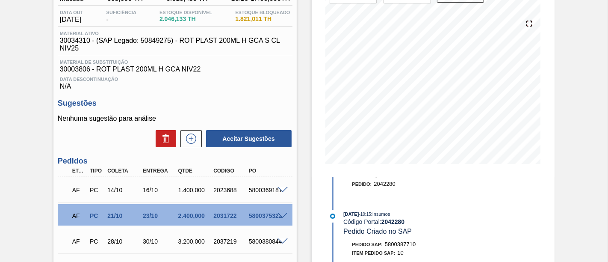
scroll to position [85, 0]
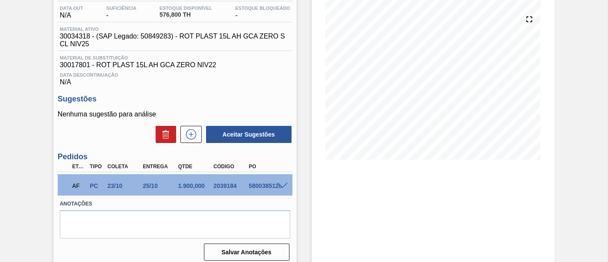
scroll to position [95, 0]
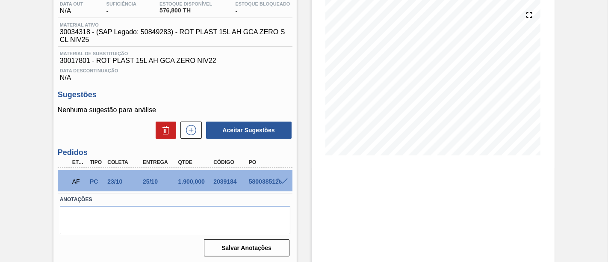
click at [281, 183] on span at bounding box center [282, 181] width 10 height 6
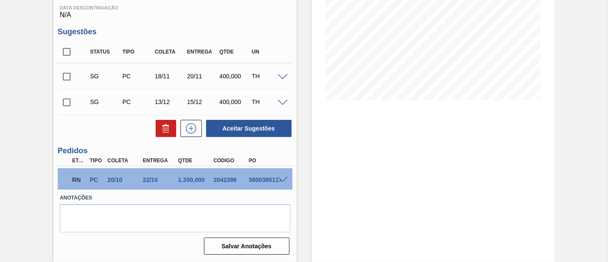
scroll to position [151, 0]
click at [284, 179] on span at bounding box center [282, 180] width 10 height 6
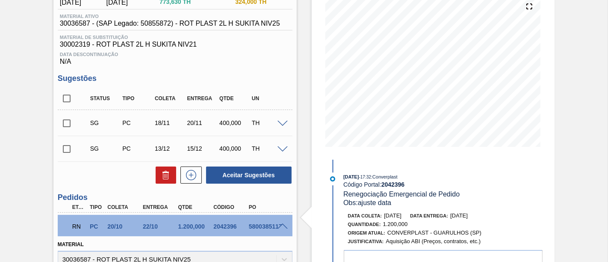
scroll to position [56, 0]
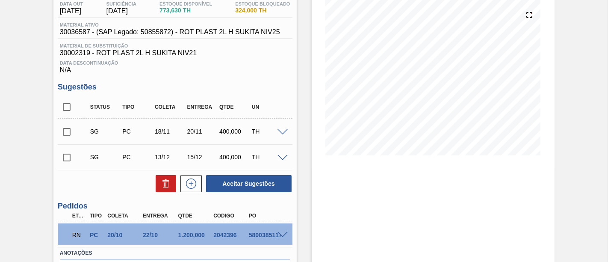
scroll to position [142, 0]
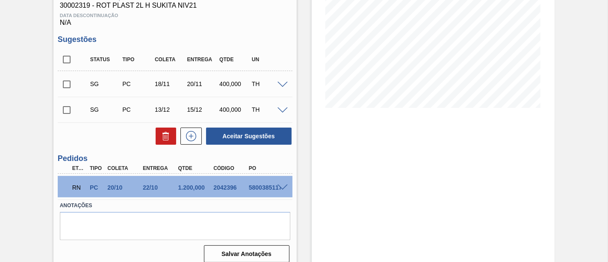
click at [281, 188] on span at bounding box center [282, 187] width 10 height 6
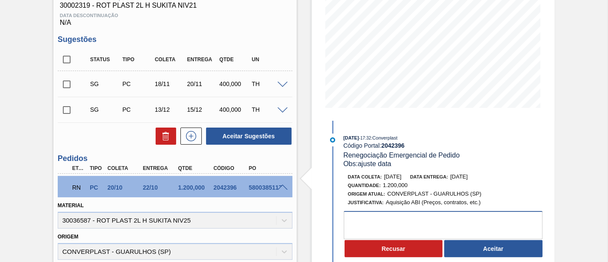
click at [382, 223] on textarea at bounding box center [443, 225] width 199 height 28
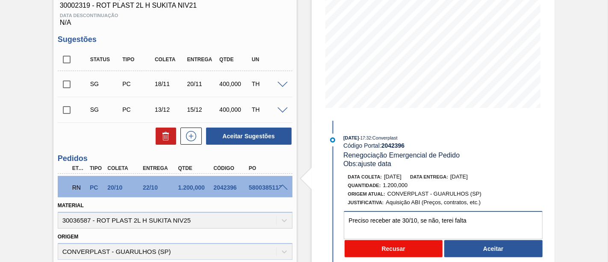
type textarea "Preciso receber ate 30/10, se não, terei falta"
click at [424, 250] on button "Recusar" at bounding box center [393, 248] width 98 height 17
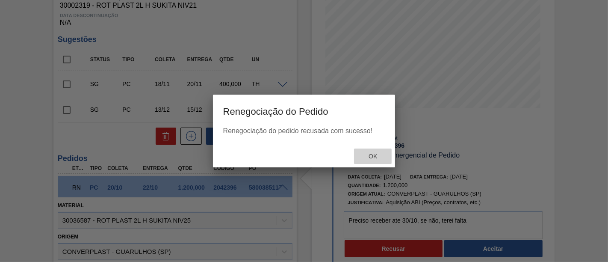
click at [374, 157] on span "Ok" at bounding box center [373, 156] width 22 height 7
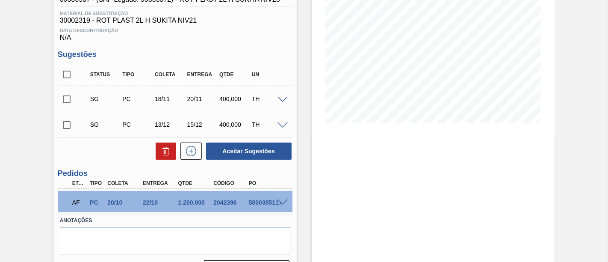
scroll to position [142, 0]
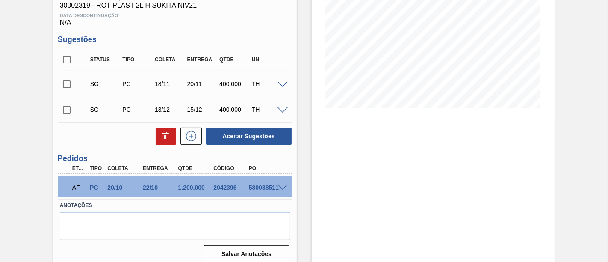
click at [282, 187] on span at bounding box center [282, 187] width 10 height 6
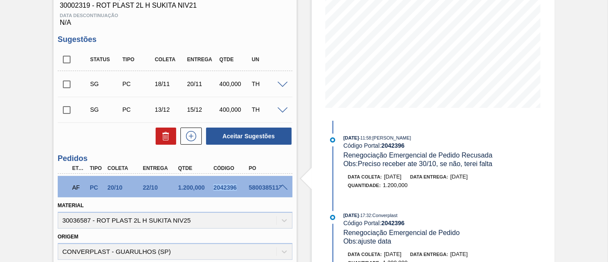
drag, startPoint x: 212, startPoint y: 186, endPoint x: 234, endPoint y: 187, distance: 21.8
click at [234, 187] on div "2042396" at bounding box center [230, 187] width 38 height 7
copy div "2042396"
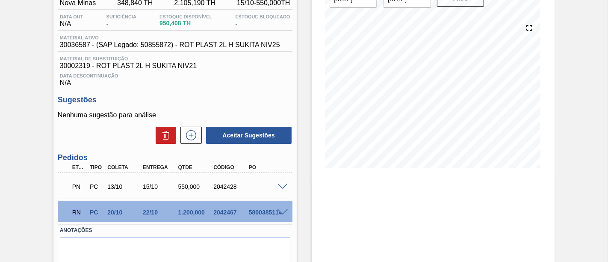
scroll to position [116, 0]
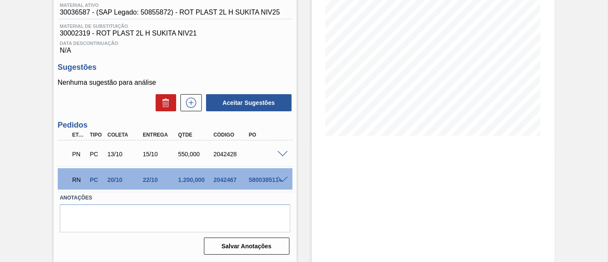
click at [282, 179] on span at bounding box center [282, 180] width 10 height 6
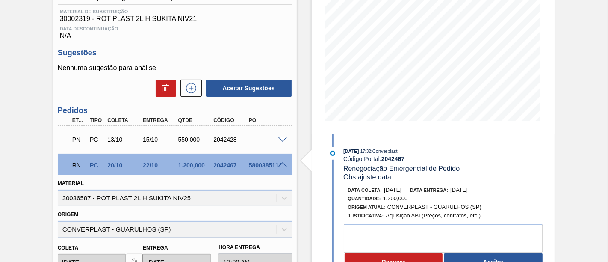
scroll to position [163, 0]
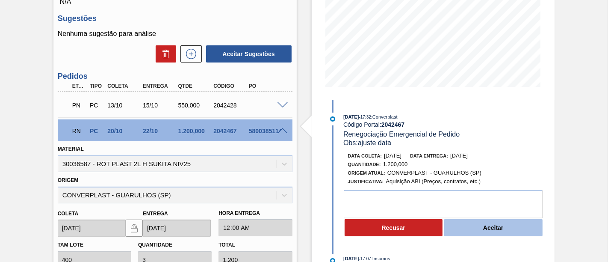
click at [494, 227] on button "Aceitar" at bounding box center [493, 227] width 98 height 17
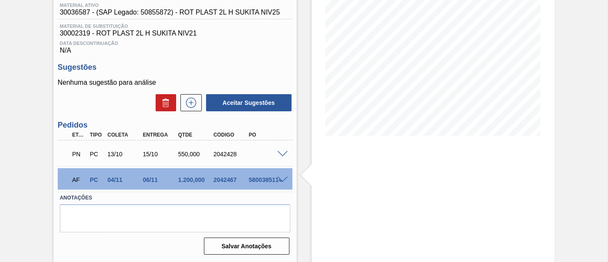
scroll to position [21, 0]
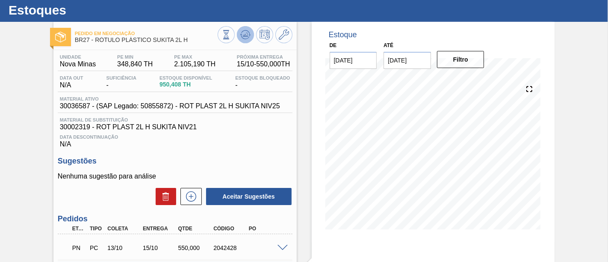
click at [246, 39] on button at bounding box center [245, 34] width 17 height 17
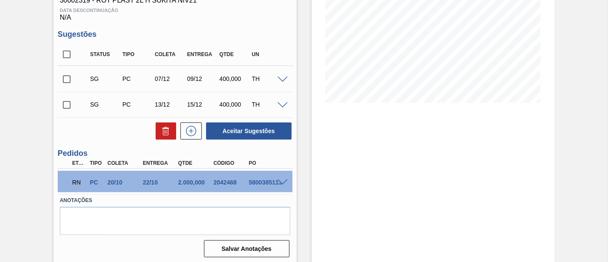
scroll to position [151, 0]
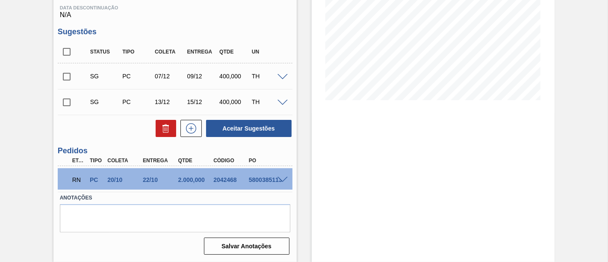
click at [282, 175] on div "RN PC 20/10 22/10 2.000,000 2042468 5800385113" at bounding box center [175, 178] width 235 height 21
click at [283, 177] on span at bounding box center [282, 180] width 10 height 6
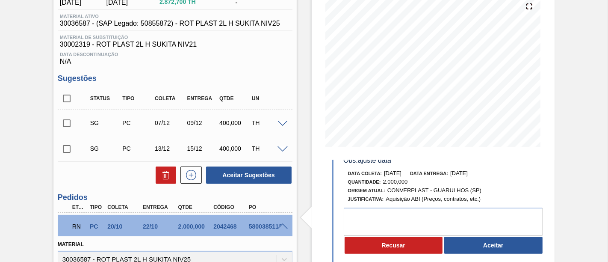
scroll to position [95, 0]
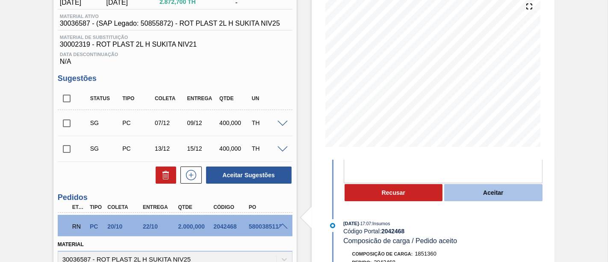
click at [521, 195] on button "Aceitar" at bounding box center [493, 192] width 98 height 17
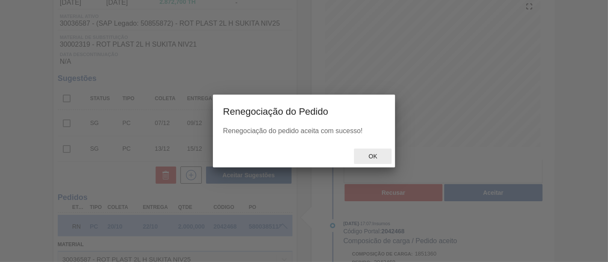
click at [366, 156] on span "Ok" at bounding box center [373, 156] width 22 height 7
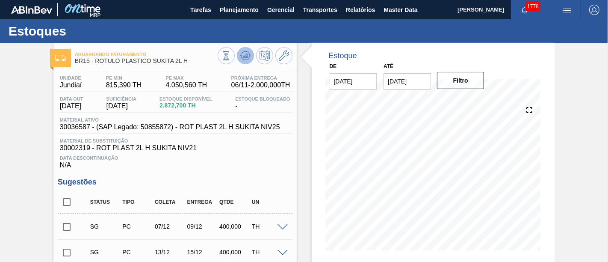
click at [245, 59] on icon at bounding box center [245, 55] width 10 height 10
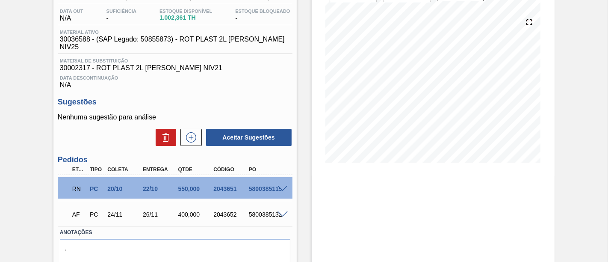
scroll to position [95, 0]
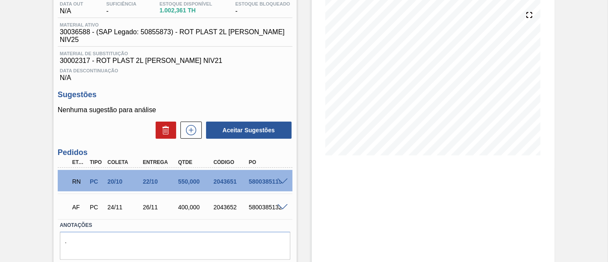
click at [281, 178] on span at bounding box center [282, 181] width 10 height 6
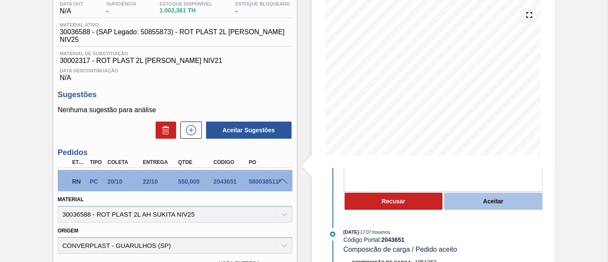
click at [485, 199] on button "Aceitar" at bounding box center [493, 200] width 98 height 17
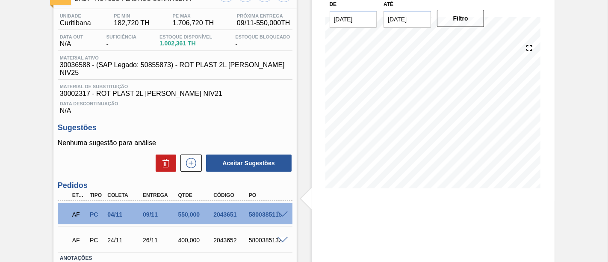
scroll to position [47, 0]
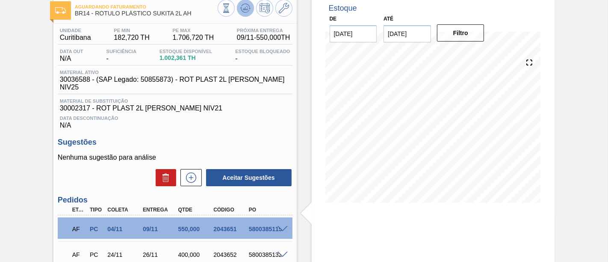
click at [244, 12] on icon at bounding box center [245, 8] width 10 height 10
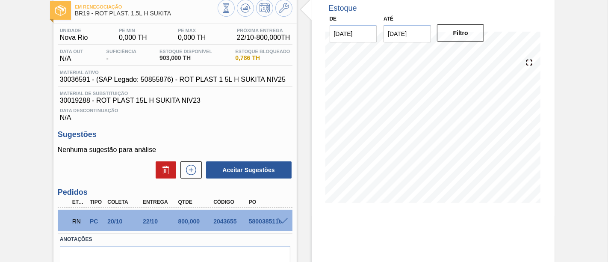
scroll to position [95, 0]
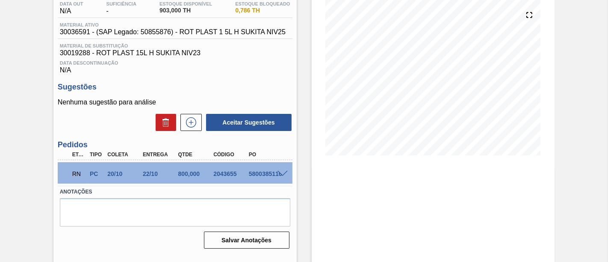
click at [281, 174] on span at bounding box center [282, 174] width 10 height 6
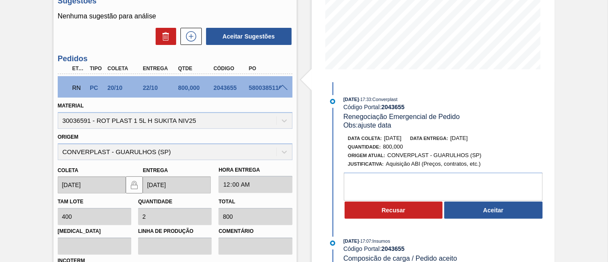
scroll to position [190, 0]
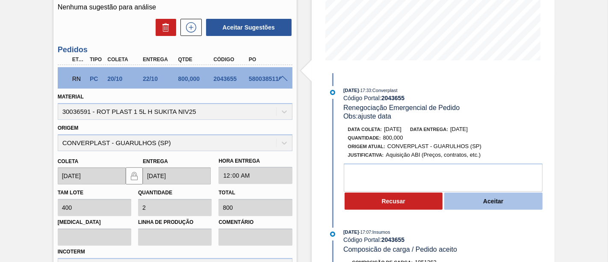
click at [477, 200] on button "Aceitar" at bounding box center [493, 200] width 98 height 17
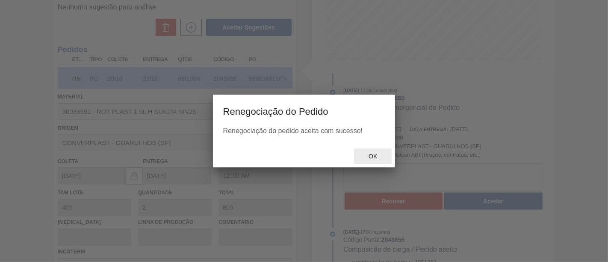
type input "ajuste data"
type input "[DATE]"
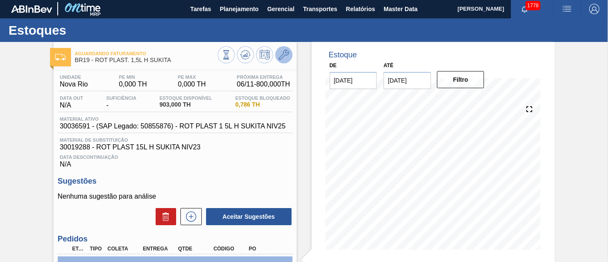
scroll to position [0, 0]
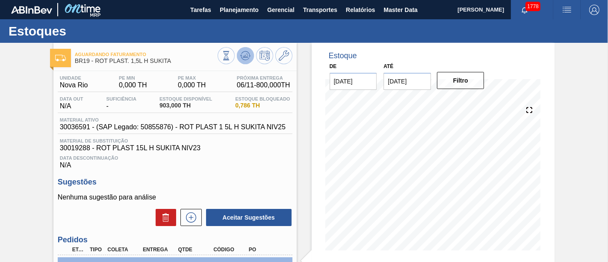
click at [243, 52] on icon at bounding box center [245, 55] width 10 height 10
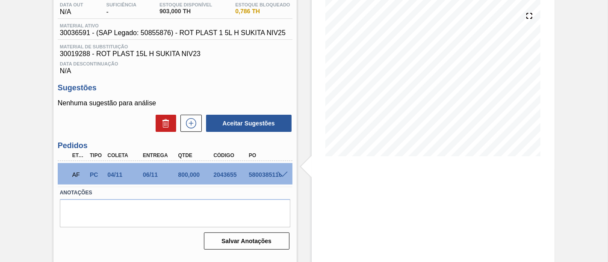
scroll to position [95, 0]
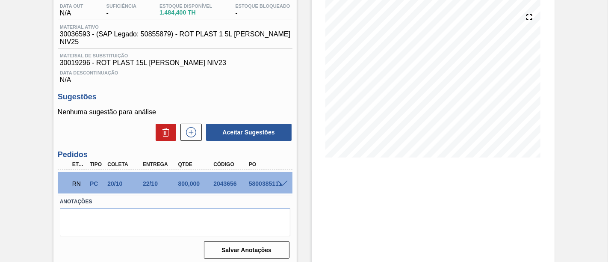
scroll to position [95, 0]
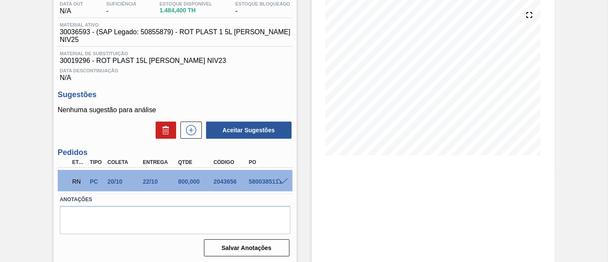
click at [284, 178] on span at bounding box center [282, 181] width 10 height 6
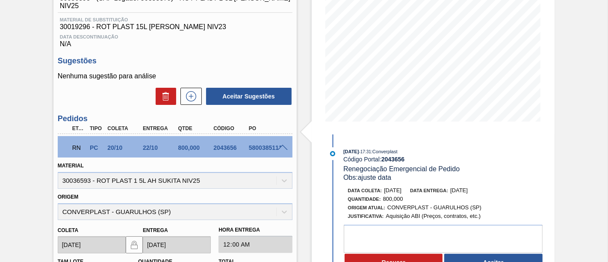
scroll to position [142, 0]
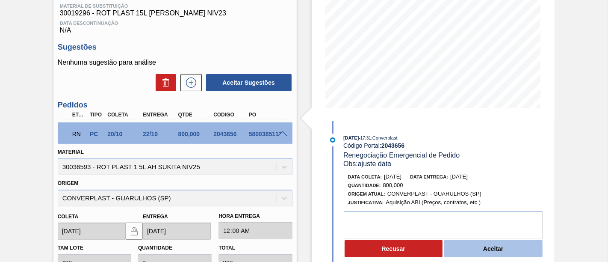
click at [497, 250] on button "Aceitar" at bounding box center [493, 248] width 98 height 17
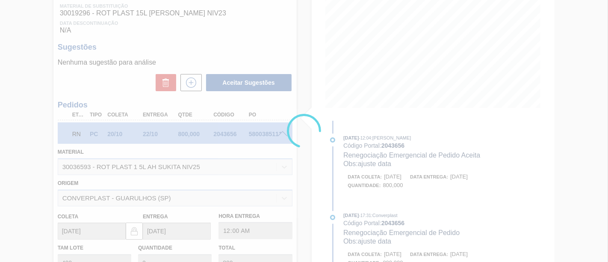
type input "ajuste data"
type input "[DATE]"
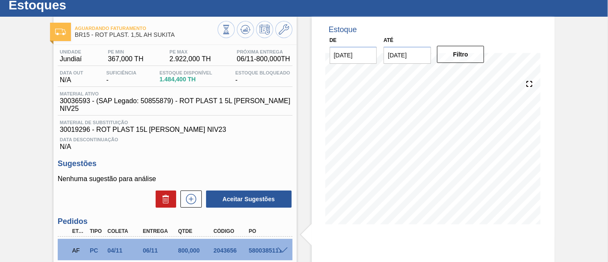
scroll to position [11, 0]
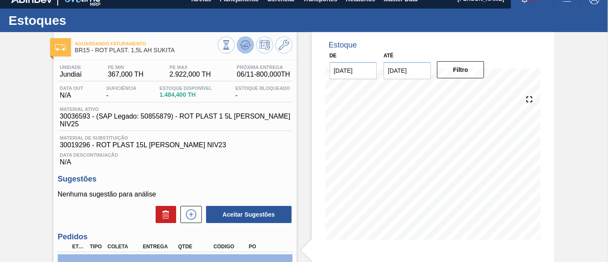
click at [246, 49] on icon at bounding box center [245, 45] width 10 height 10
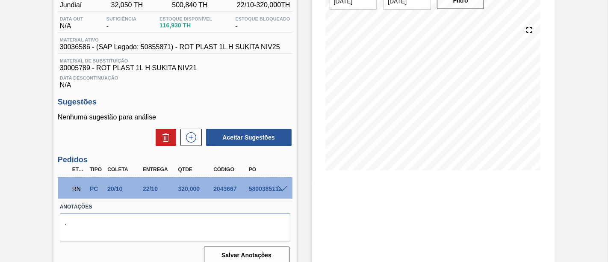
scroll to position [95, 0]
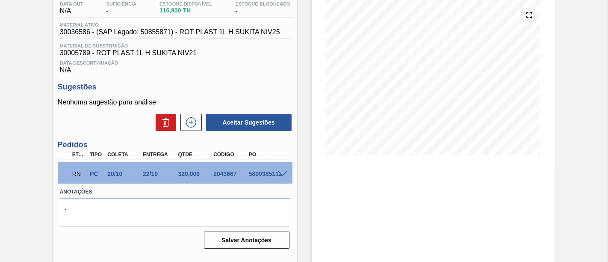
click at [281, 171] on div at bounding box center [283, 173] width 17 height 6
click at [278, 173] on span at bounding box center [282, 174] width 10 height 6
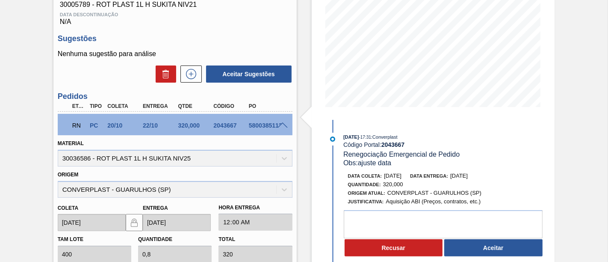
scroll to position [190, 0]
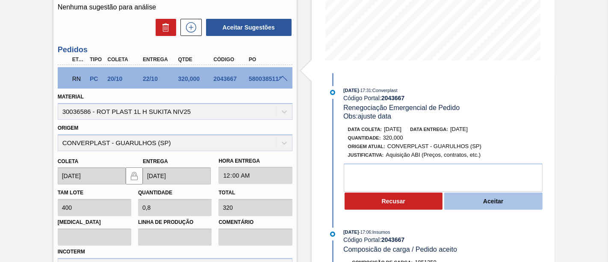
click at [488, 198] on button "Aceitar" at bounding box center [493, 200] width 98 height 17
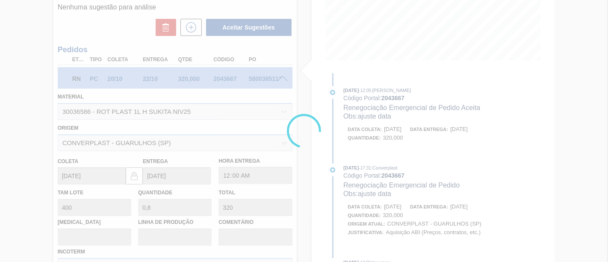
click at [382, 162] on div at bounding box center [304, 131] width 608 height 262
type input "ajuste data"
type input "01/11/2025"
type input "03/11/2025"
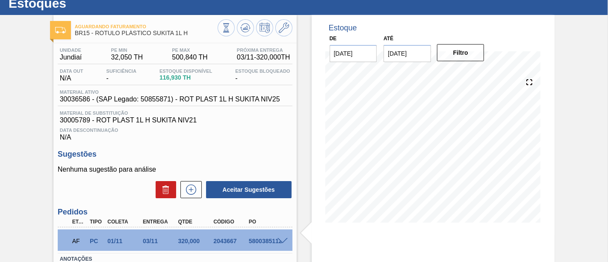
scroll to position [11, 0]
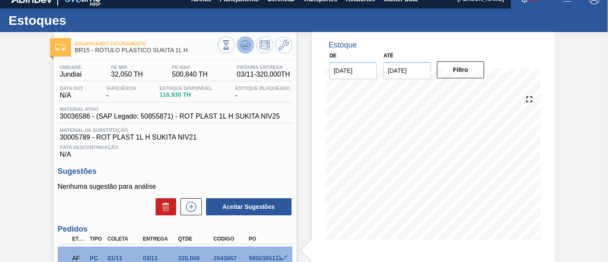
click at [244, 41] on icon at bounding box center [245, 43] width 9 height 5
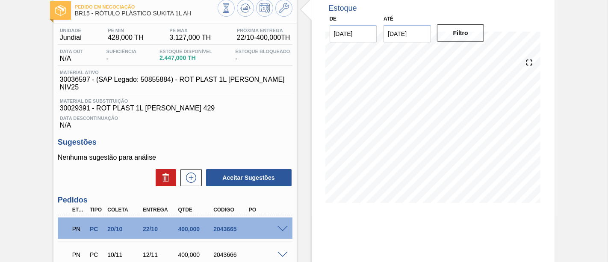
scroll to position [95, 0]
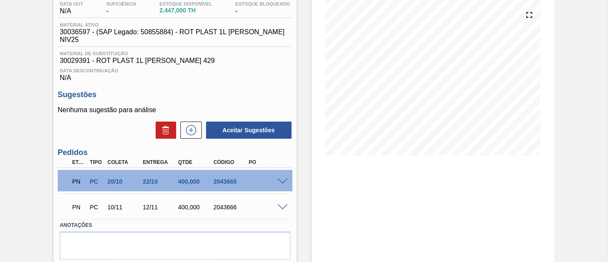
click at [282, 178] on span at bounding box center [282, 181] width 10 height 6
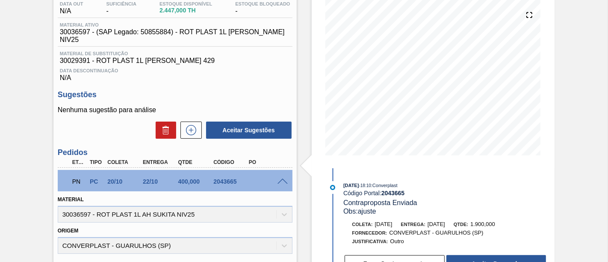
scroll to position [142, 0]
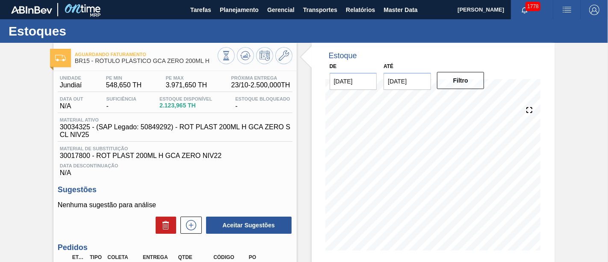
scroll to position [95, 0]
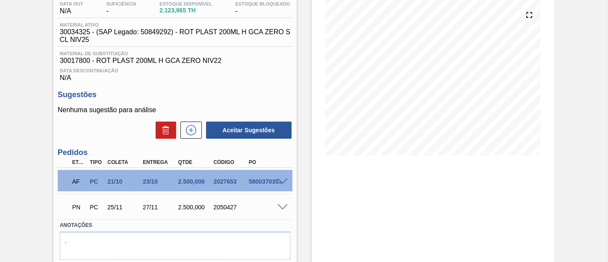
click at [282, 181] on span at bounding box center [282, 181] width 10 height 6
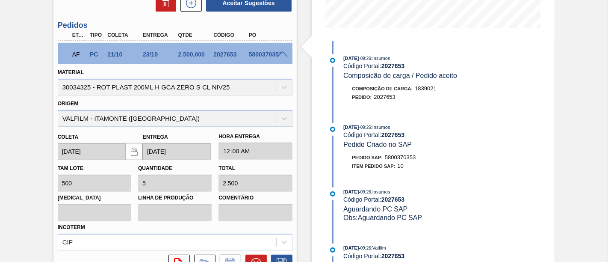
scroll to position [188, 0]
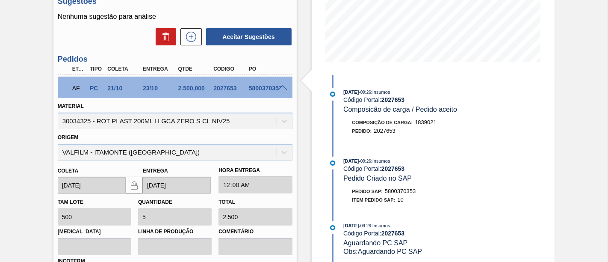
click at [285, 90] on span at bounding box center [282, 88] width 10 height 6
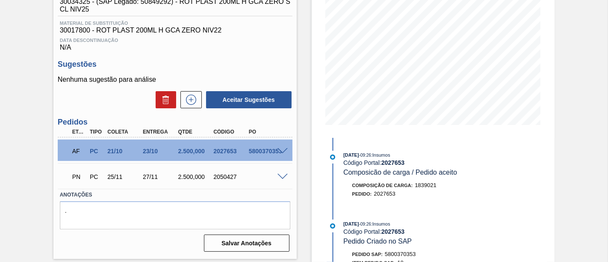
scroll to position [124, 0]
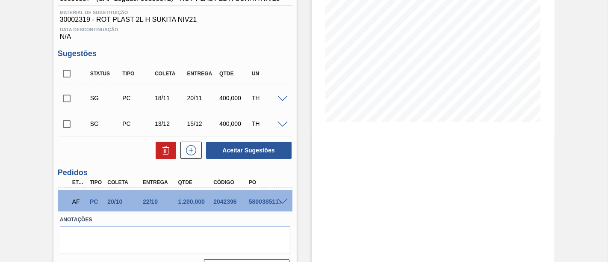
scroll to position [142, 0]
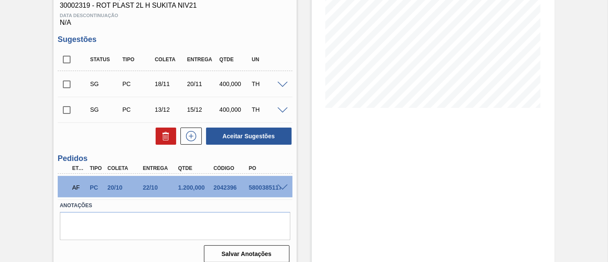
click at [284, 188] on span at bounding box center [282, 187] width 10 height 6
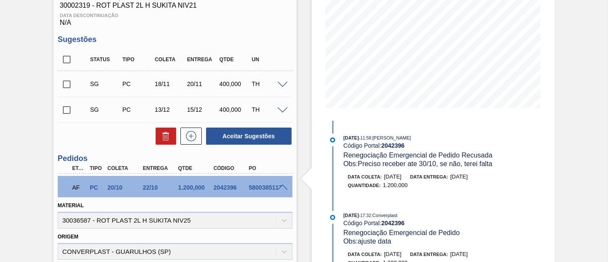
click at [280, 185] on div at bounding box center [283, 186] width 17 height 6
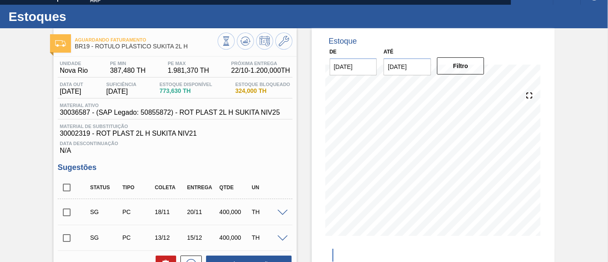
scroll to position [0, 0]
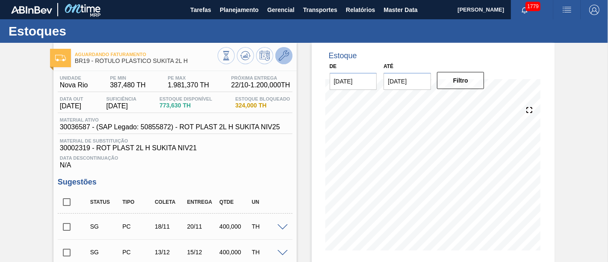
click at [288, 56] on icon at bounding box center [284, 55] width 10 height 10
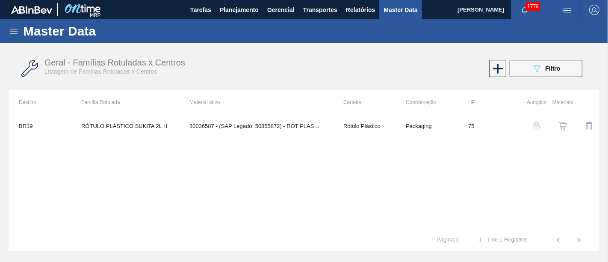
click at [559, 125] on img "button" at bounding box center [562, 125] width 9 height 9
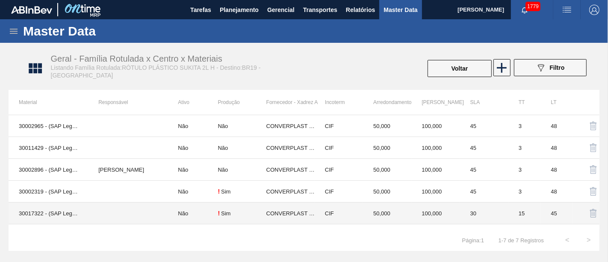
scroll to position [37, 0]
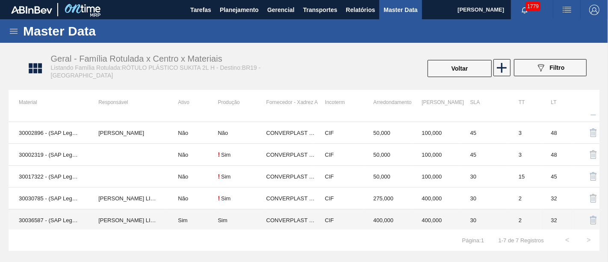
click at [207, 219] on td "Sim" at bounding box center [193, 220] width 50 height 22
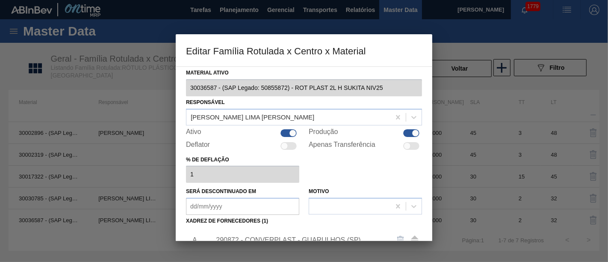
scroll to position [123, 0]
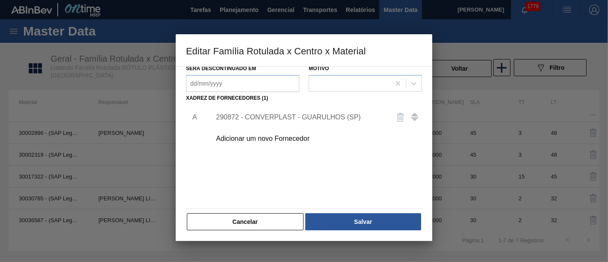
click at [322, 118] on div "290872 - CONVERPLAST - GUARULHOS (SP)" at bounding box center [300, 117] width 168 height 8
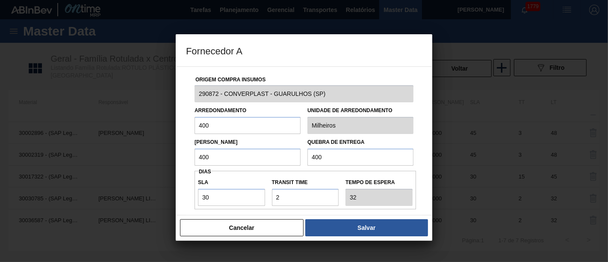
click at [202, 123] on input "400" at bounding box center [247, 125] width 106 height 17
type input "800"
click at [324, 153] on input "400" at bounding box center [360, 156] width 106 height 17
click at [314, 158] on input "400" at bounding box center [360, 156] width 106 height 17
type input "800"
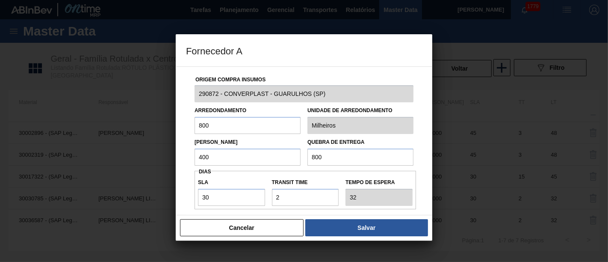
click at [261, 161] on input "400" at bounding box center [247, 156] width 106 height 17
type input "4"
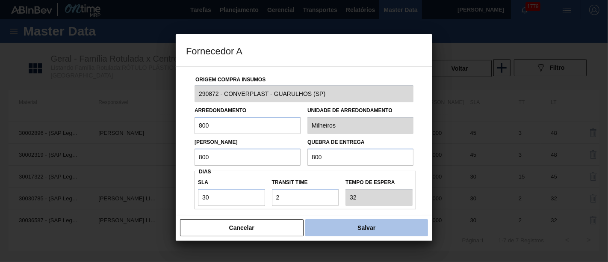
type input "800"
click at [347, 223] on button "Salvar" at bounding box center [366, 227] width 123 height 17
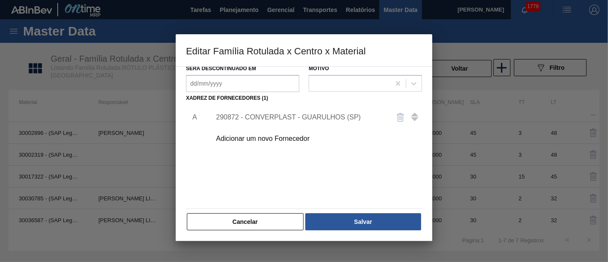
click at [347, 223] on button "Salvar" at bounding box center [363, 221] width 116 height 17
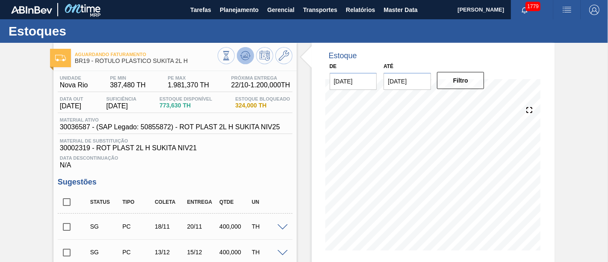
click at [247, 56] on icon at bounding box center [245, 55] width 10 height 10
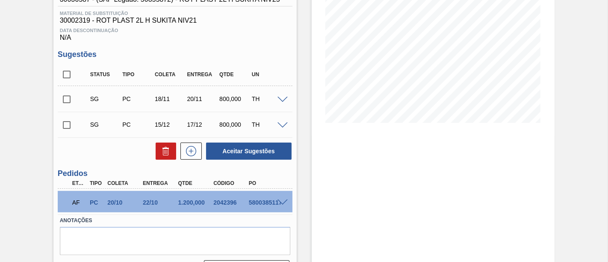
scroll to position [142, 0]
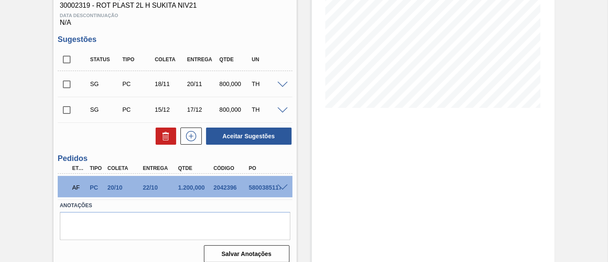
click at [68, 83] on input "checkbox" at bounding box center [67, 84] width 18 height 18
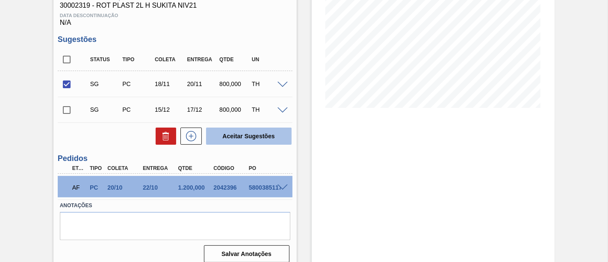
click at [259, 138] on button "Aceitar Sugestões" at bounding box center [248, 135] width 85 height 17
checkbox input "false"
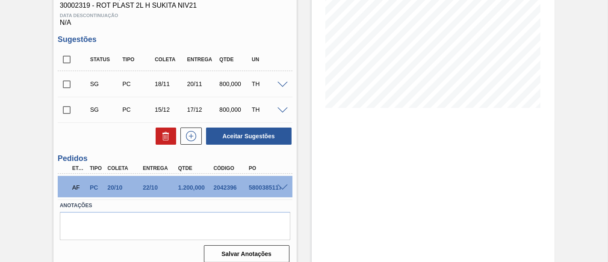
click at [59, 85] on input "checkbox" at bounding box center [67, 84] width 18 height 18
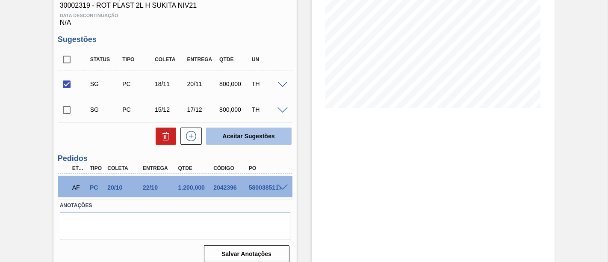
click at [256, 136] on button "Aceitar Sugestões" at bounding box center [248, 135] width 85 height 17
checkbox input "false"
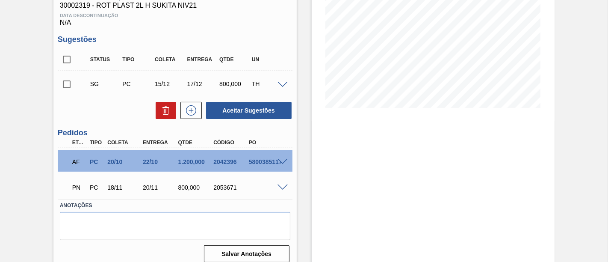
scroll to position [0, 0]
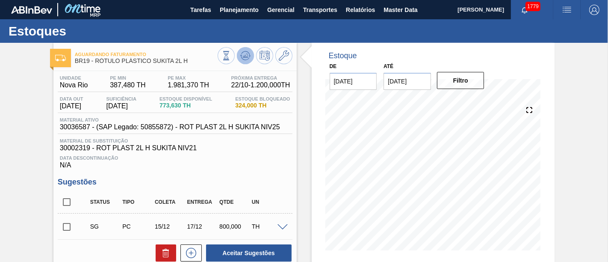
click at [243, 60] on icon at bounding box center [245, 55] width 10 height 10
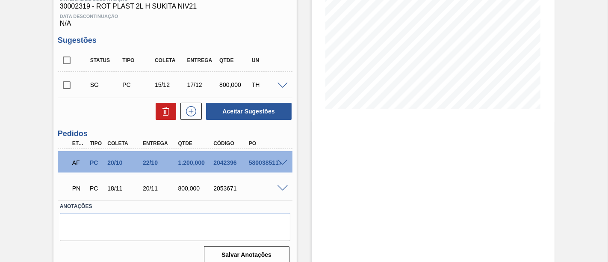
scroll to position [142, 0]
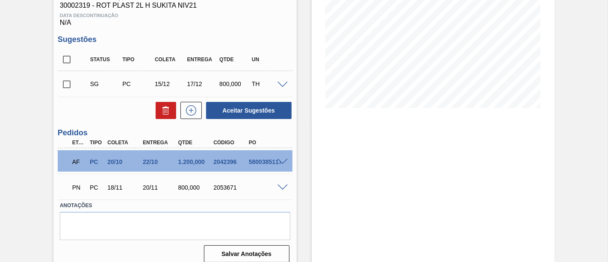
click at [282, 188] on span at bounding box center [282, 187] width 10 height 6
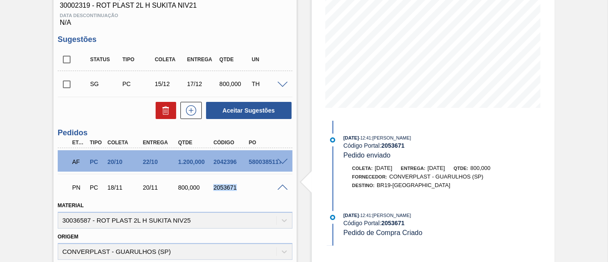
drag, startPoint x: 211, startPoint y: 187, endPoint x: 237, endPoint y: 184, distance: 26.2
click at [237, 184] on div "PN PC 18/11 20/11 800,000 2053671" at bounding box center [173, 186] width 212 height 17
copy div "2053671"
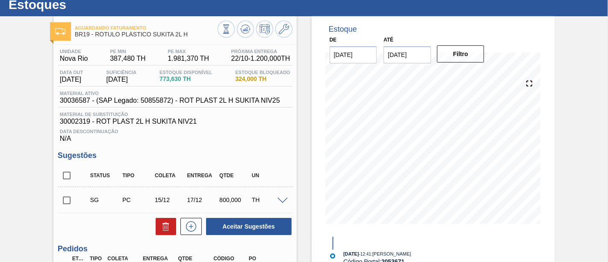
scroll to position [0, 0]
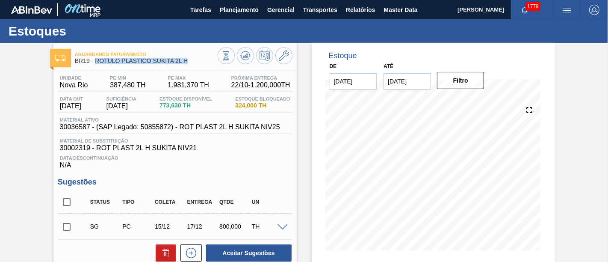
drag, startPoint x: 97, startPoint y: 64, endPoint x: 189, endPoint y: 63, distance: 92.3
click at [189, 63] on div "Aguardando Faturamento BR19 - RÓTULO PLÁSTICO SUKITA 2L H" at bounding box center [146, 57] width 143 height 19
copy span "RÓTULO PLÁSTICO SUKITA 2L H"
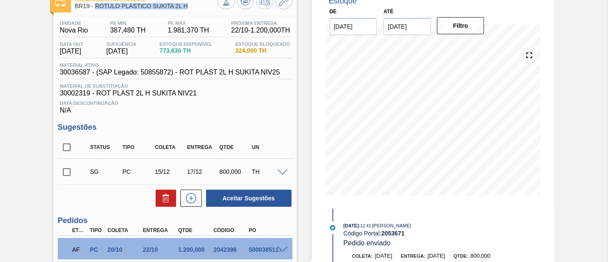
scroll to position [142, 0]
